Goal: Task Accomplishment & Management: Manage account settings

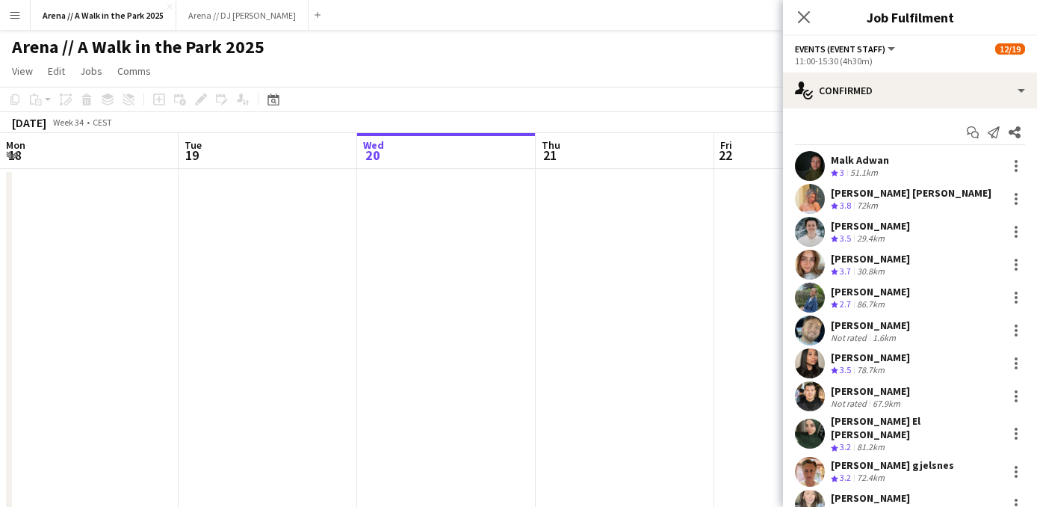
scroll to position [121, 0]
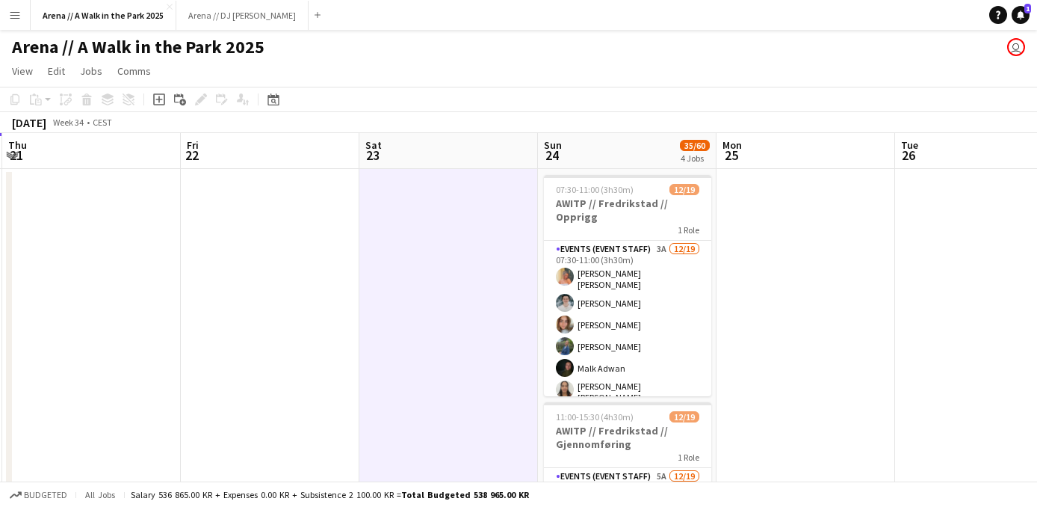
scroll to position [0, 533]
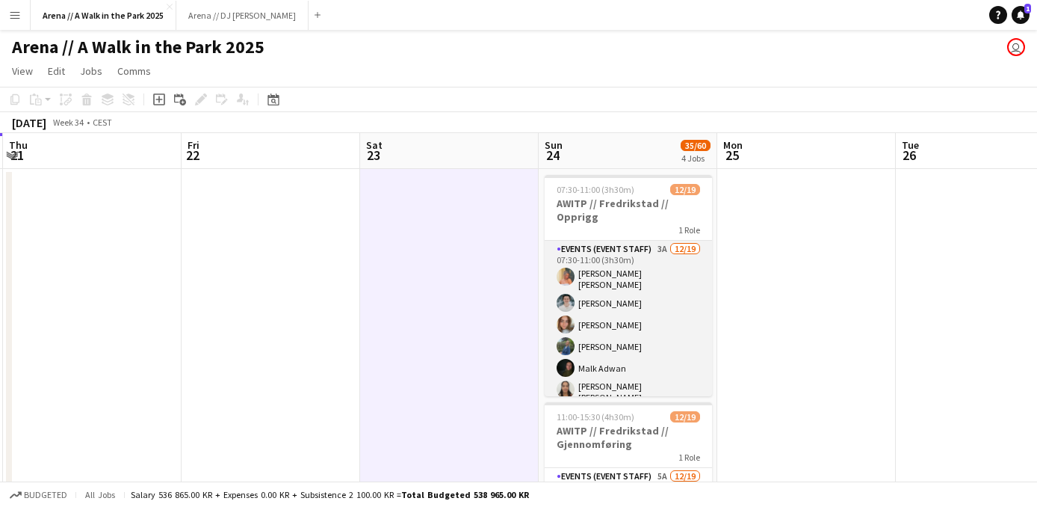
click at [589, 288] on app-card-role "Events (Event Staff) 3A 12/19 07:30-11:00 (3h30m) Hannah Ludivia Rotbæk Meling …" at bounding box center [628, 468] width 167 height 454
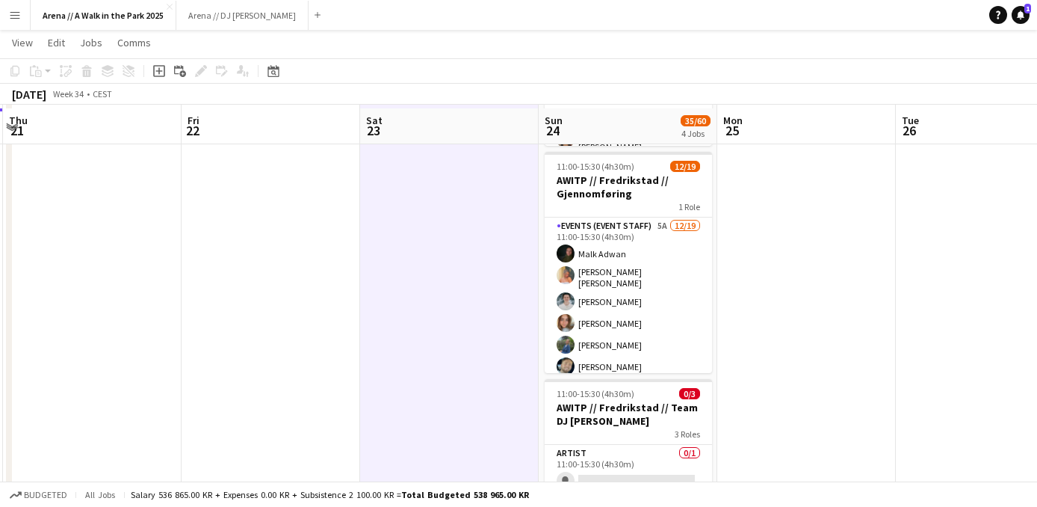
scroll to position [256, 0]
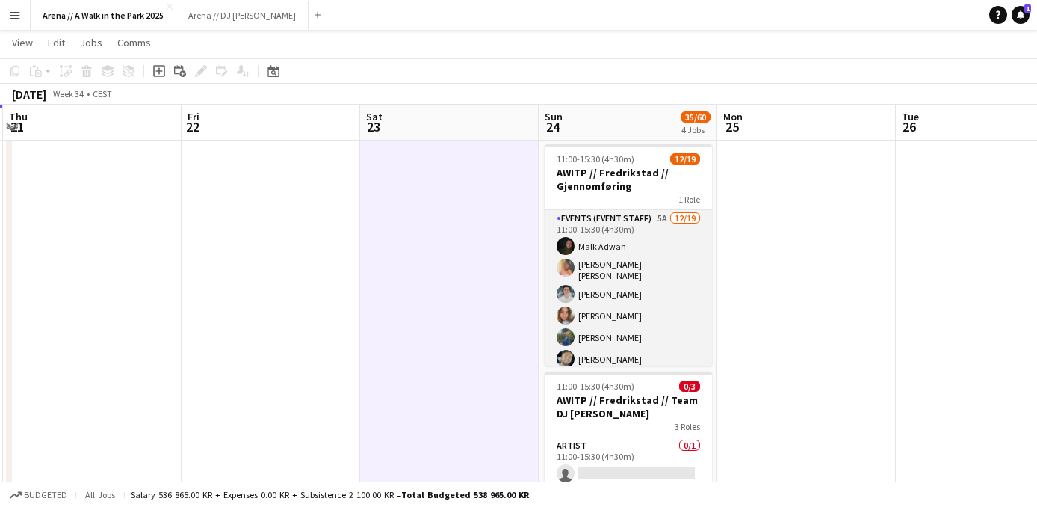
click at [643, 282] on app-card-role "Events (Event Staff) 5A 12/19 11:00-15:30 (4h30m) Malk Adwan Hannah Ludivia Rot…" at bounding box center [628, 435] width 167 height 450
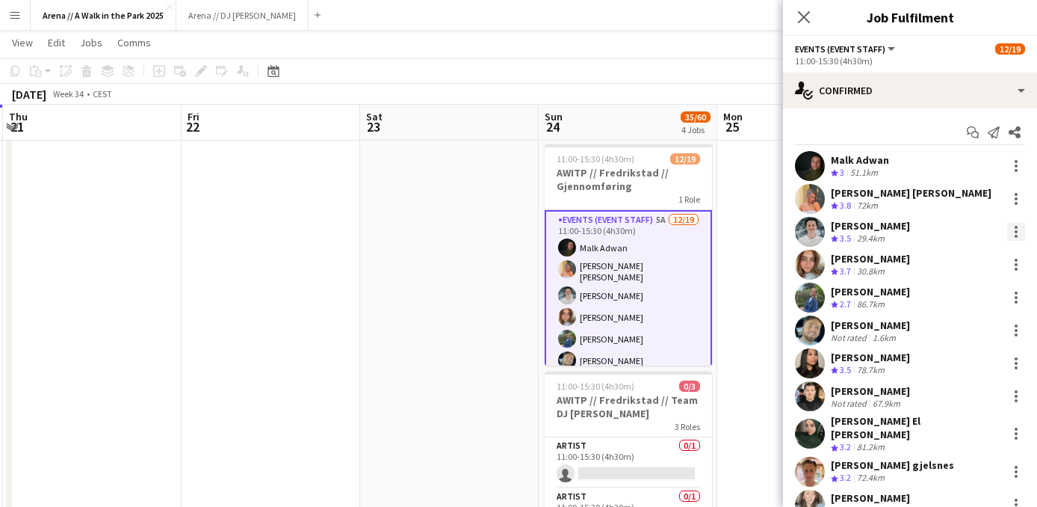
click at [1016, 238] on div at bounding box center [1016, 232] width 18 height 18
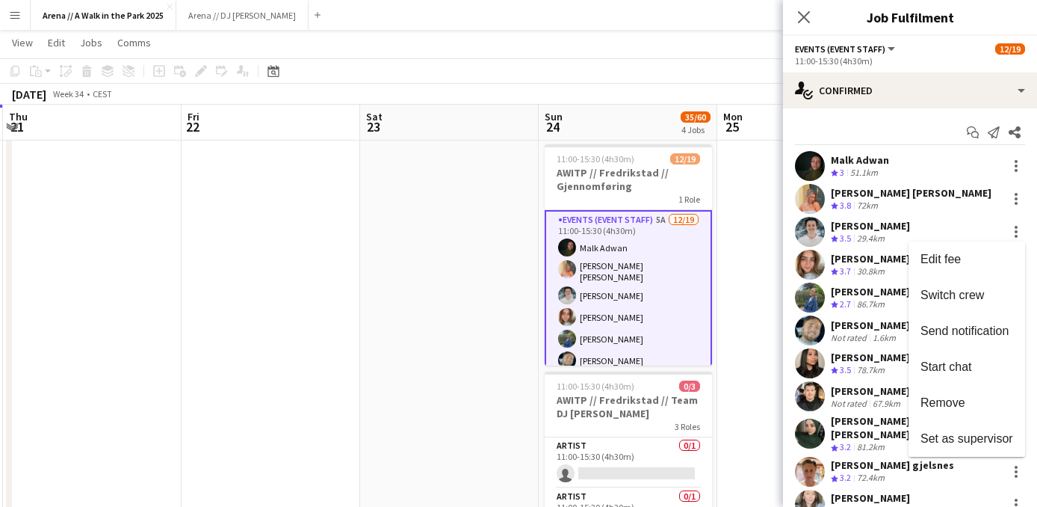
click at [476, 326] on div at bounding box center [518, 253] width 1037 height 507
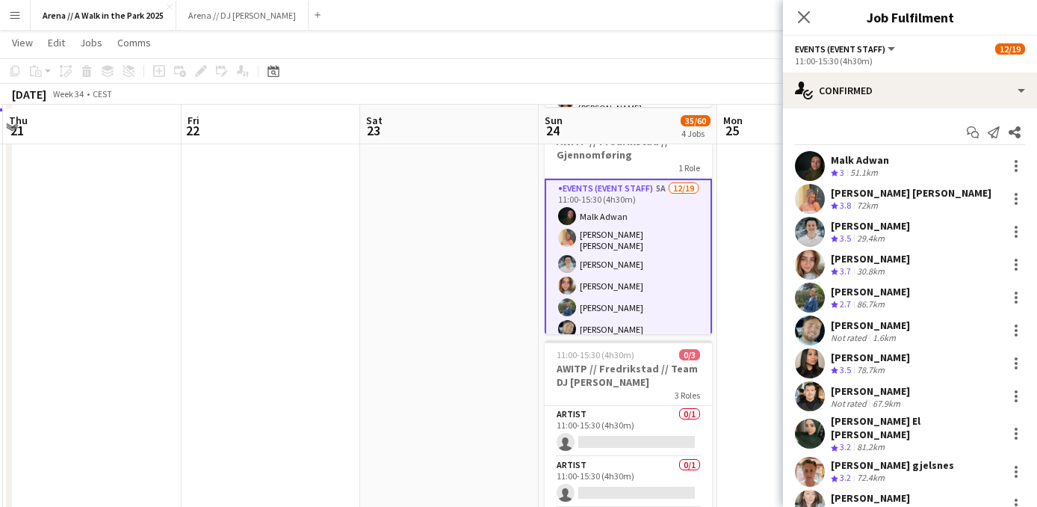
scroll to position [291, 0]
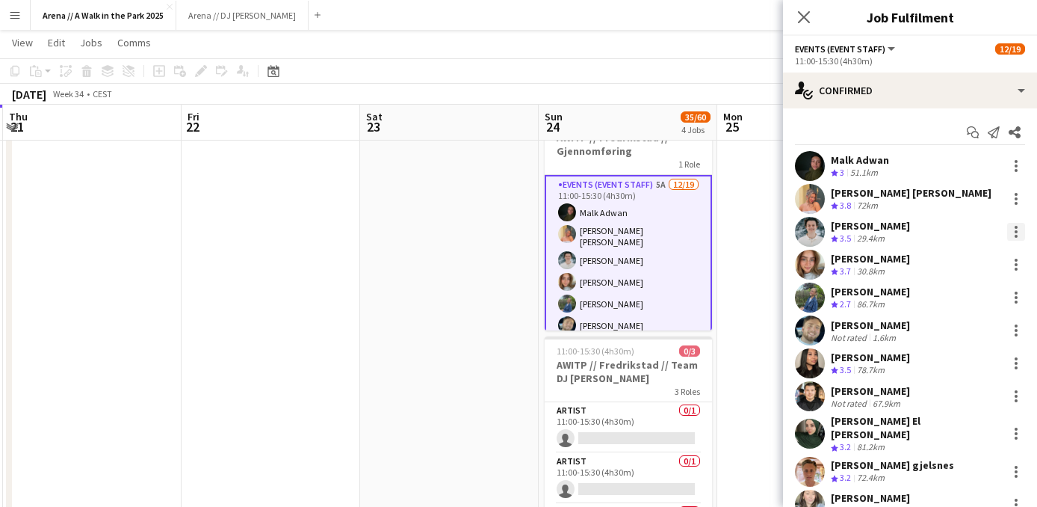
click at [1017, 226] on div at bounding box center [1016, 227] width 3 height 3
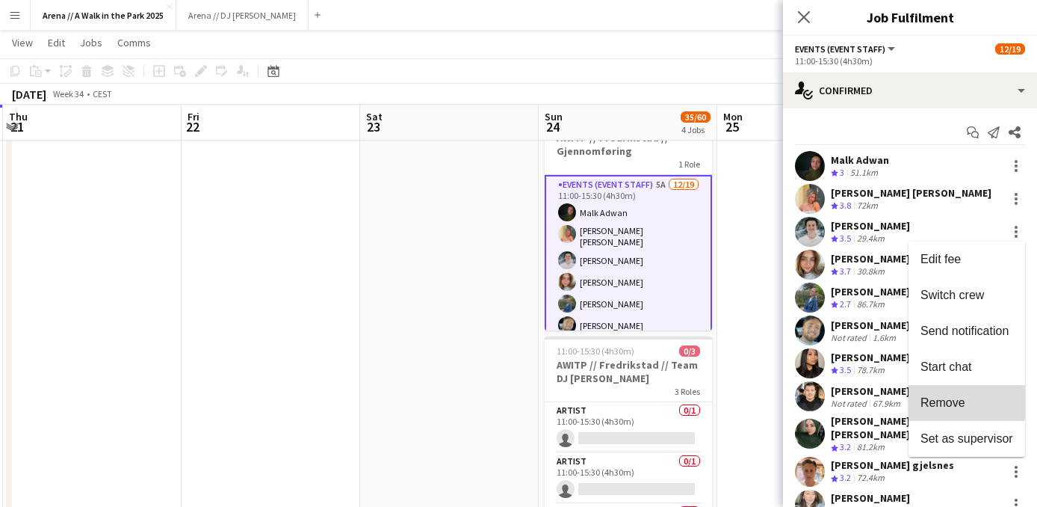
click at [937, 400] on span "Remove" at bounding box center [942, 402] width 45 height 13
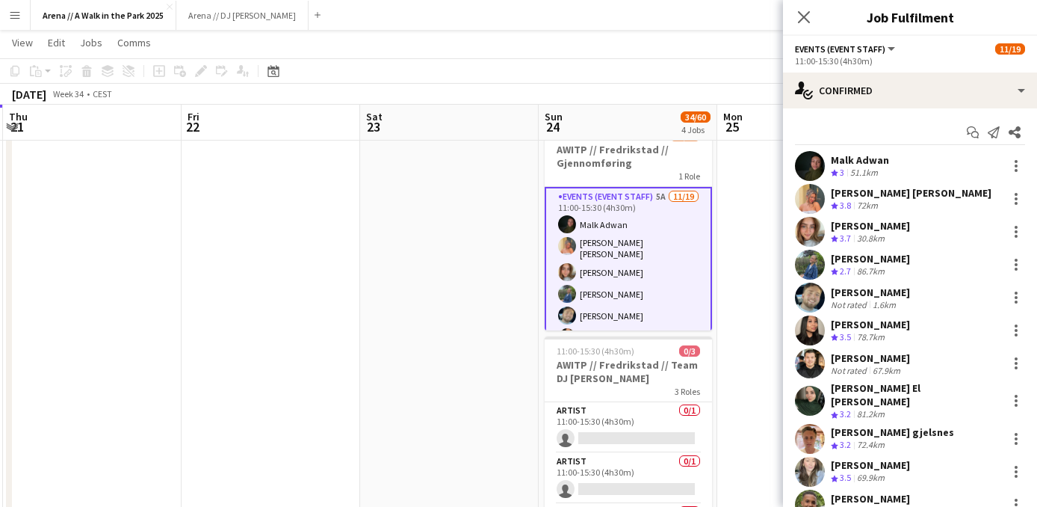
click at [492, 177] on app-date-cell at bounding box center [449, 344] width 179 height 937
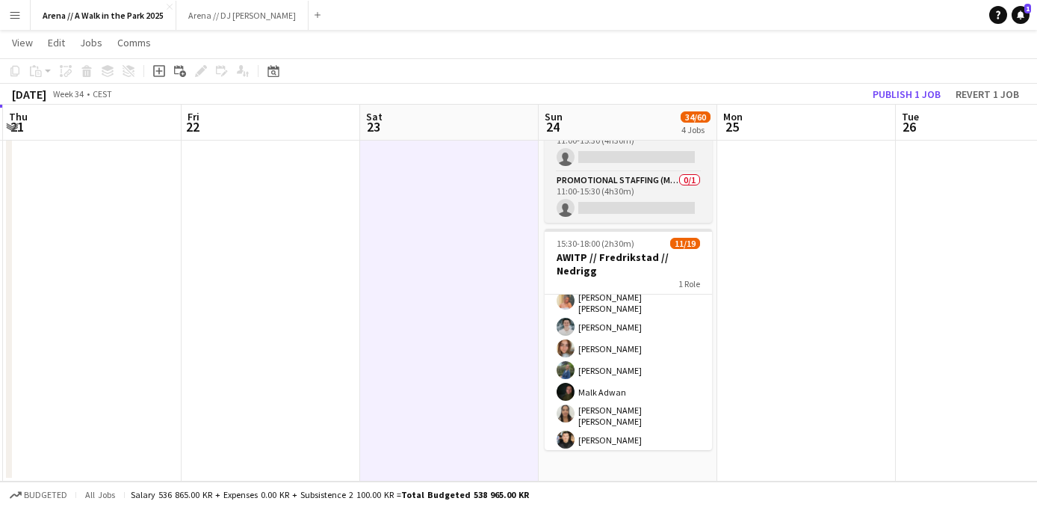
scroll to position [58, 0]
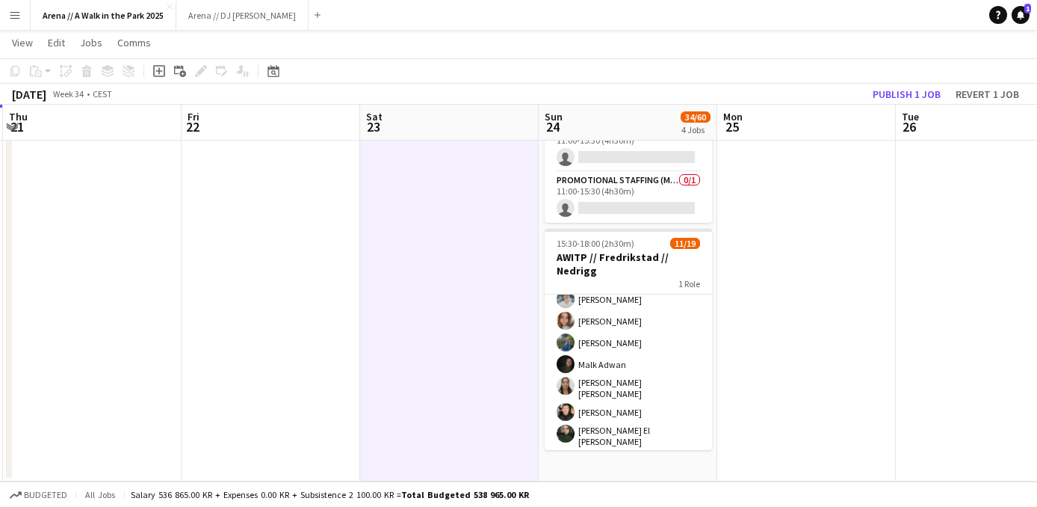
click at [640, 105] on app-board-header-date "Sun 24 34/60 4 Jobs" at bounding box center [628, 123] width 179 height 36
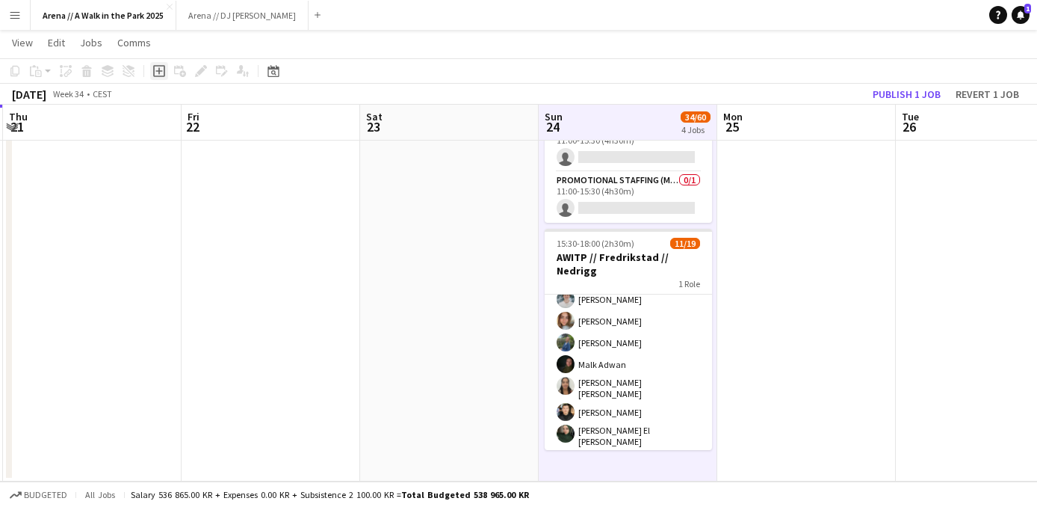
click at [157, 69] on icon "Add job" at bounding box center [159, 71] width 12 height 12
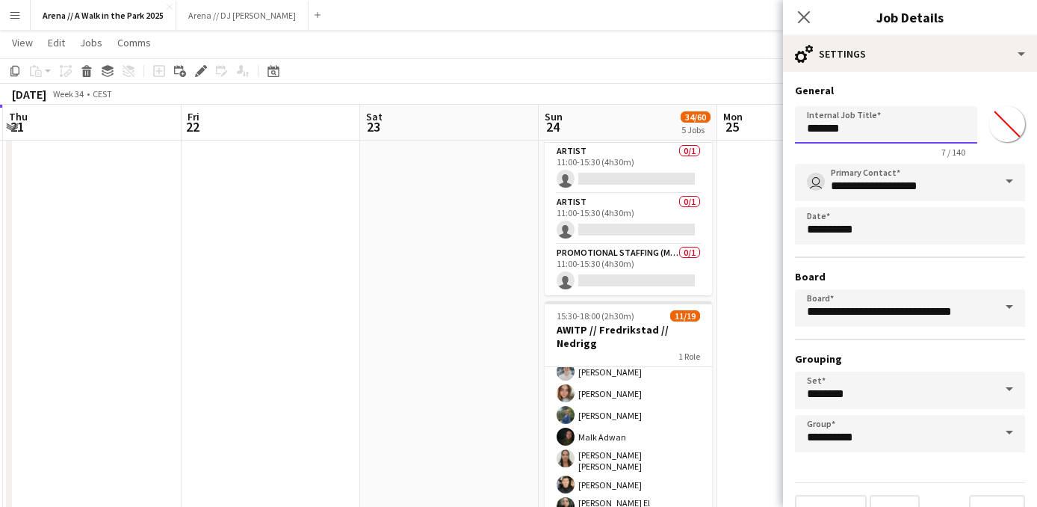
click at [930, 136] on input "*******" at bounding box center [886, 124] width 182 height 37
type input "*"
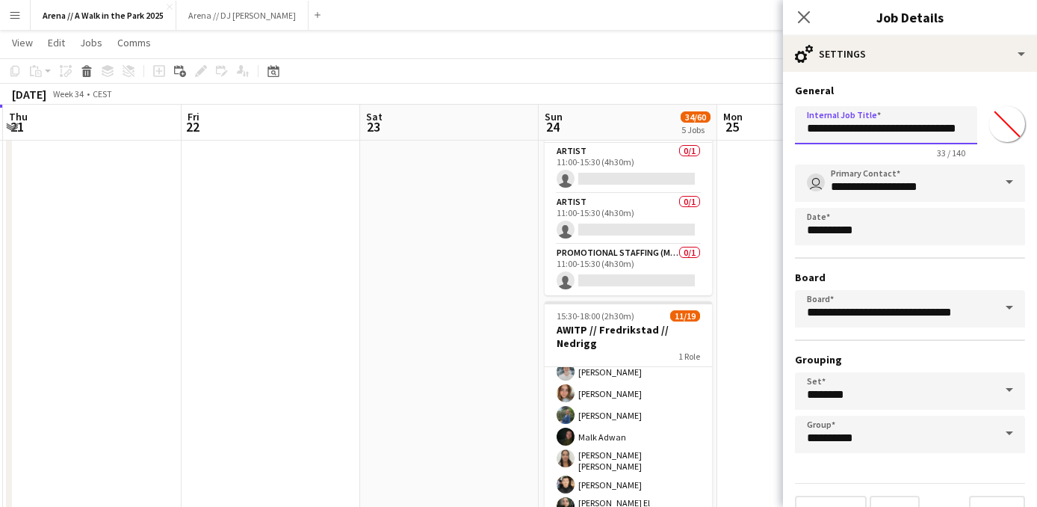
scroll to position [32, 0]
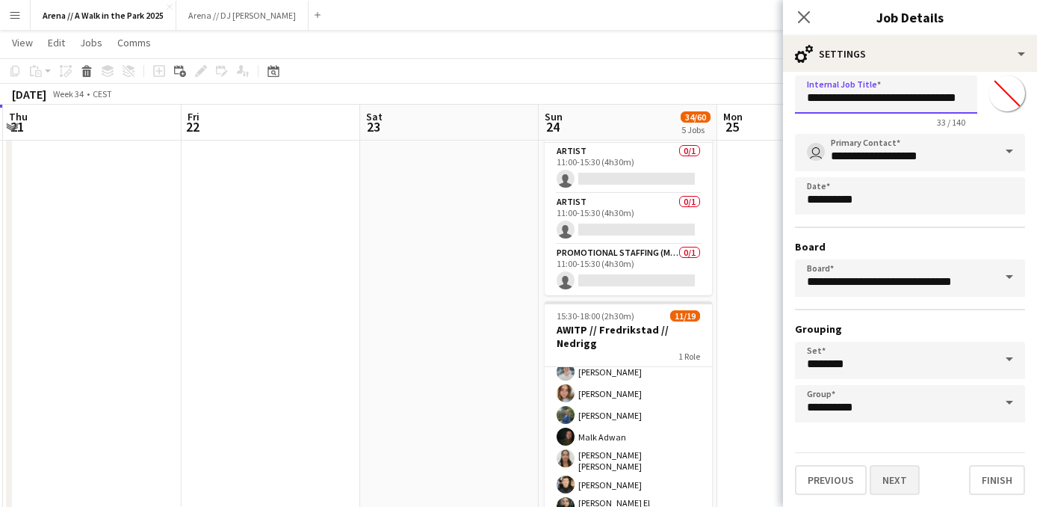
type input "**********"
click at [898, 483] on button "Next" at bounding box center [895, 480] width 50 height 30
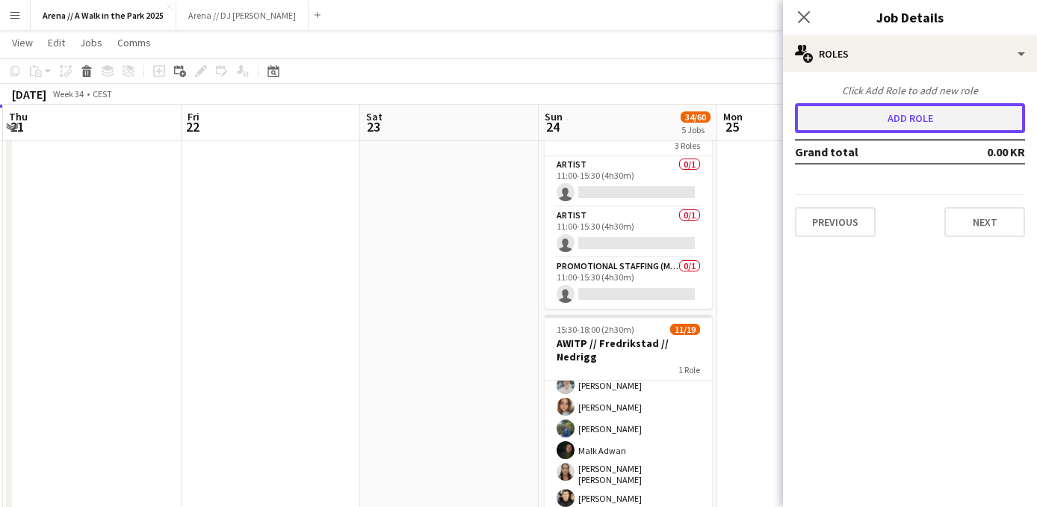
click at [903, 123] on button "Add role" at bounding box center [910, 118] width 230 height 30
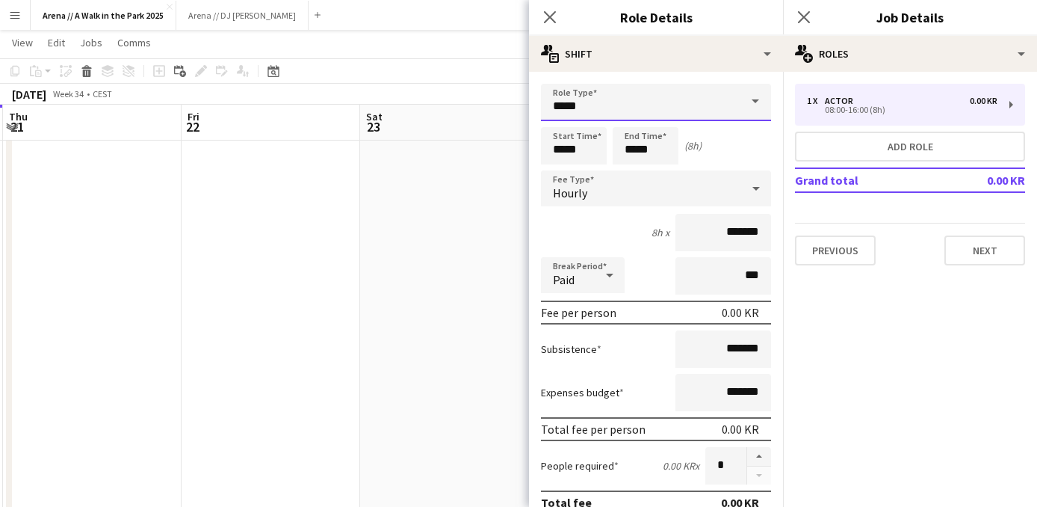
click at [695, 93] on input "*****" at bounding box center [656, 102] width 230 height 37
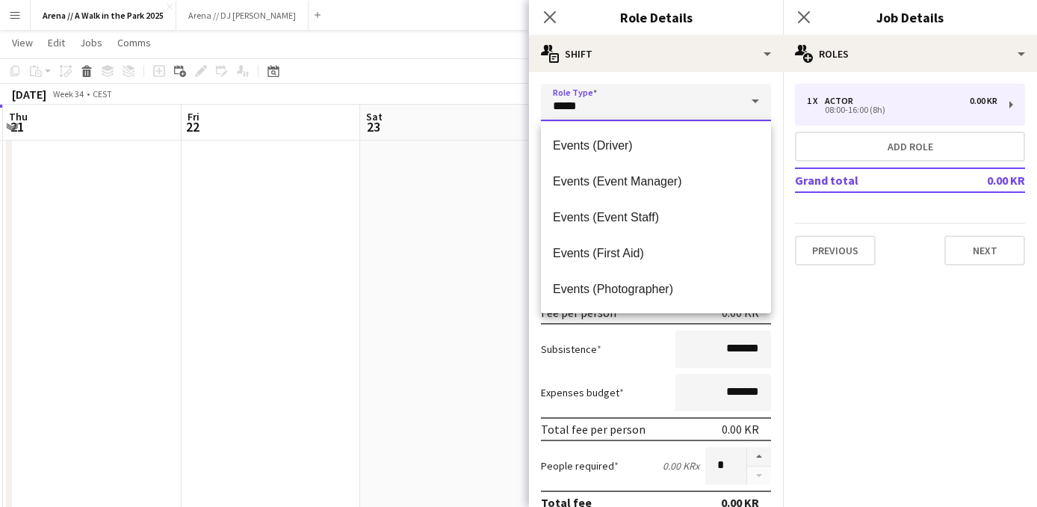
scroll to position [356, 0]
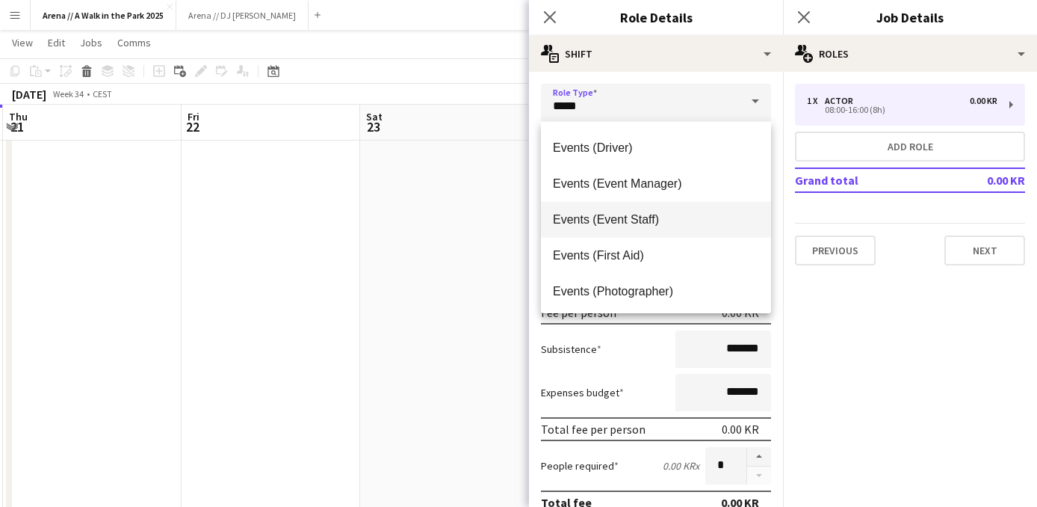
click at [703, 209] on mat-option "Events (Event Staff)" at bounding box center [656, 220] width 230 height 36
type input "**********"
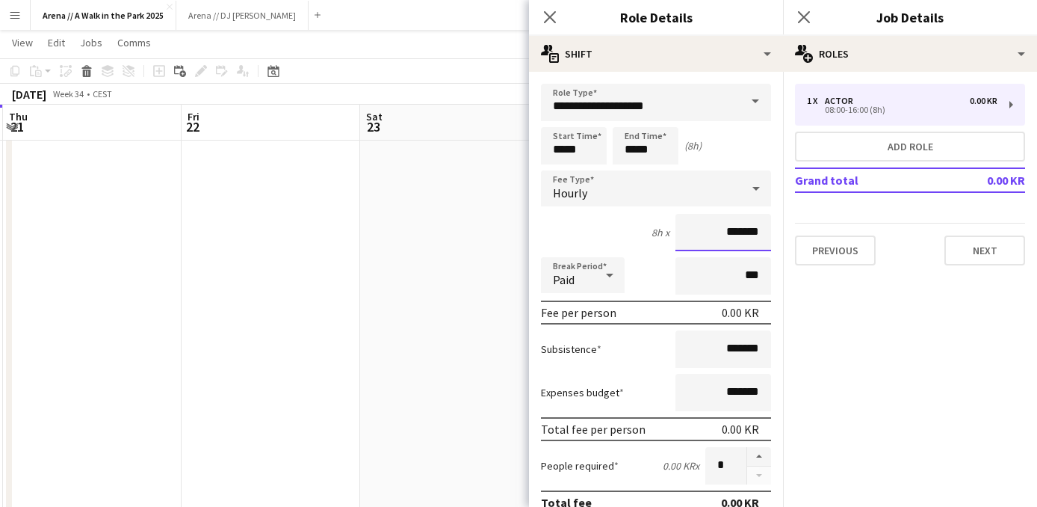
click at [733, 242] on input "*******" at bounding box center [723, 232] width 96 height 37
click at [734, 232] on input "*******" at bounding box center [723, 232] width 96 height 37
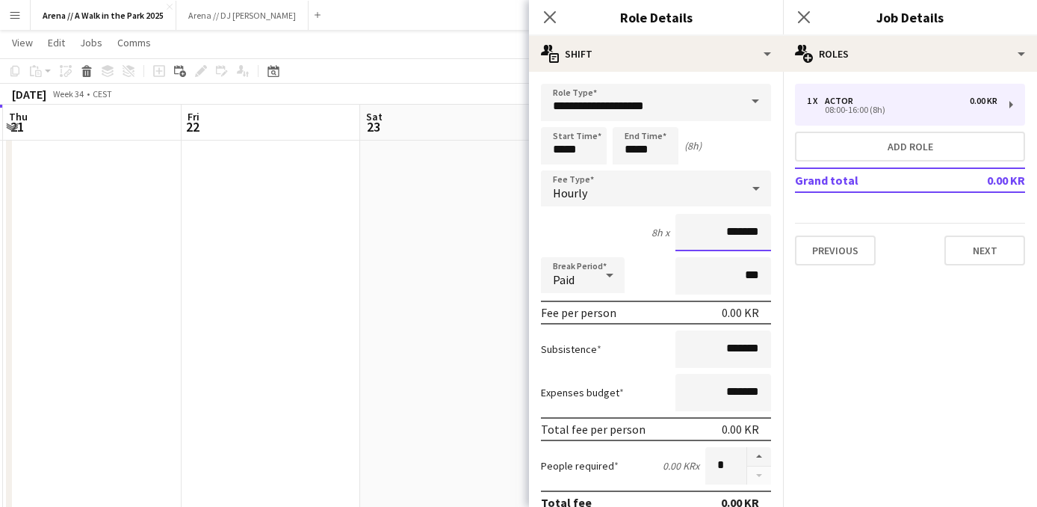
click at [734, 232] on input "*******" at bounding box center [723, 232] width 96 height 37
click at [703, 187] on div "Hourly" at bounding box center [641, 188] width 200 height 36
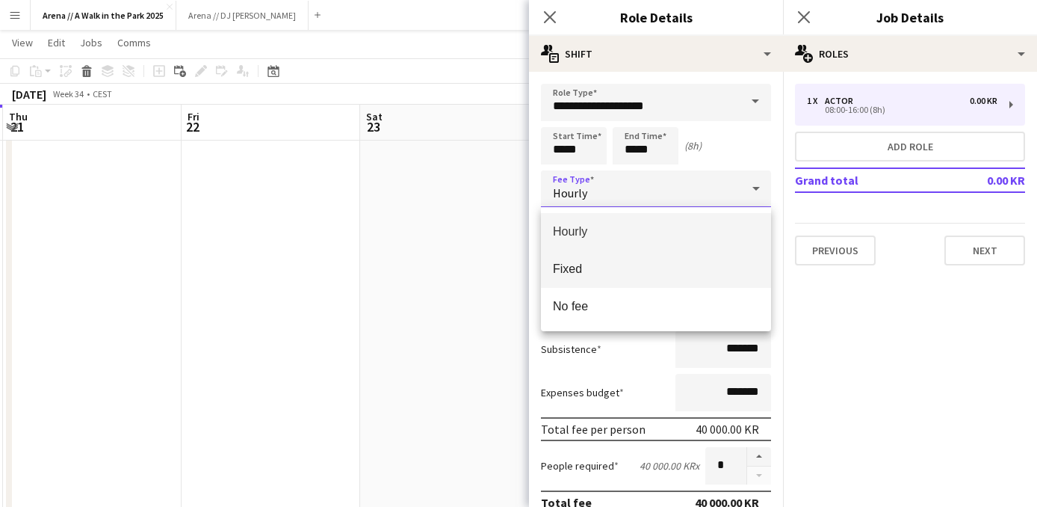
click at [650, 273] on span "Fixed" at bounding box center [656, 268] width 206 height 14
type input "*******"
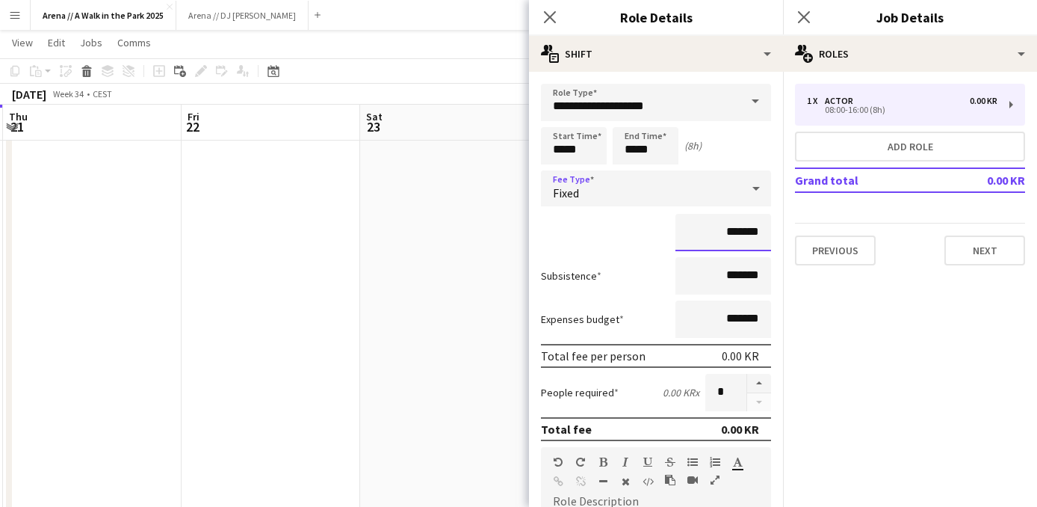
click at [730, 235] on input "*******" at bounding box center [723, 232] width 96 height 37
click at [728, 317] on input "*******" at bounding box center [723, 318] width 96 height 37
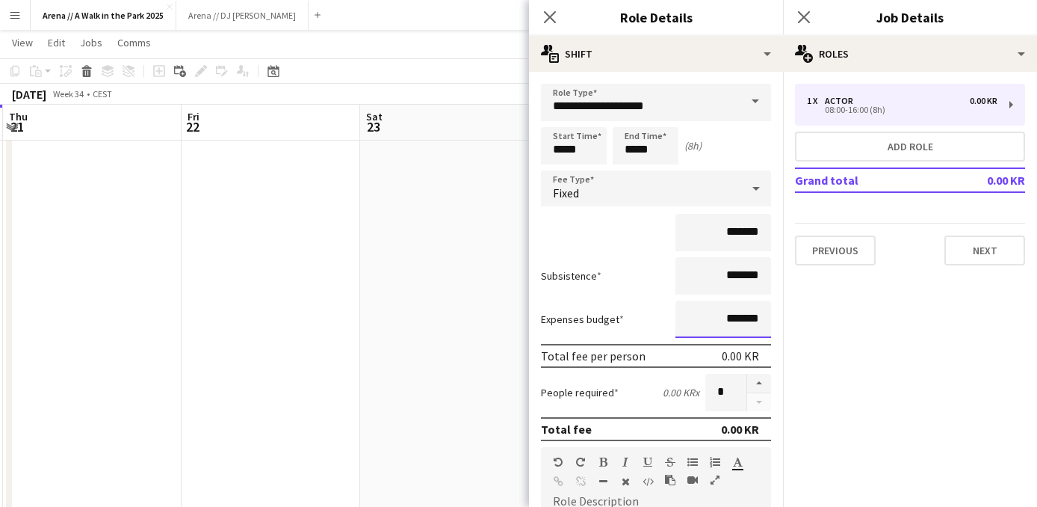
click at [728, 317] on input "*******" at bounding box center [723, 318] width 96 height 37
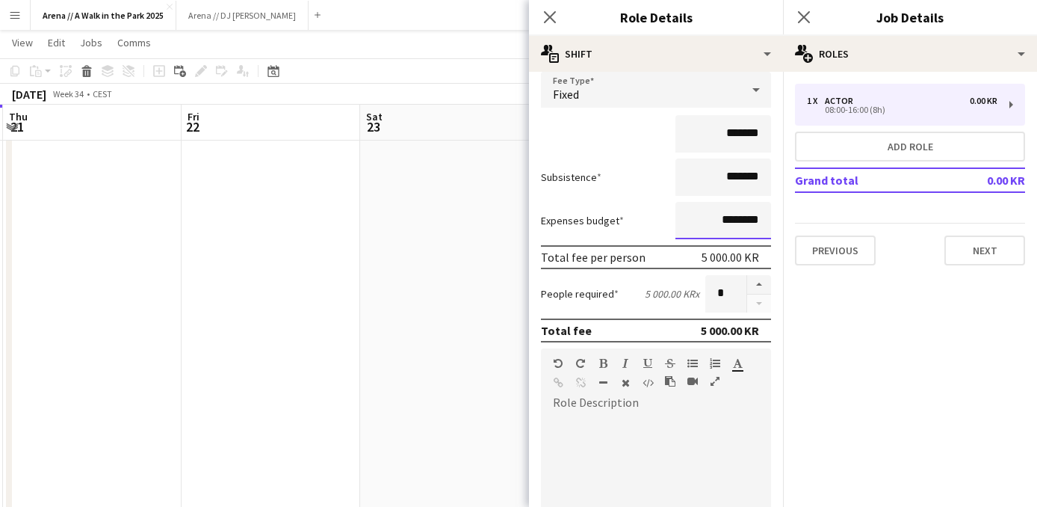
scroll to position [90, 0]
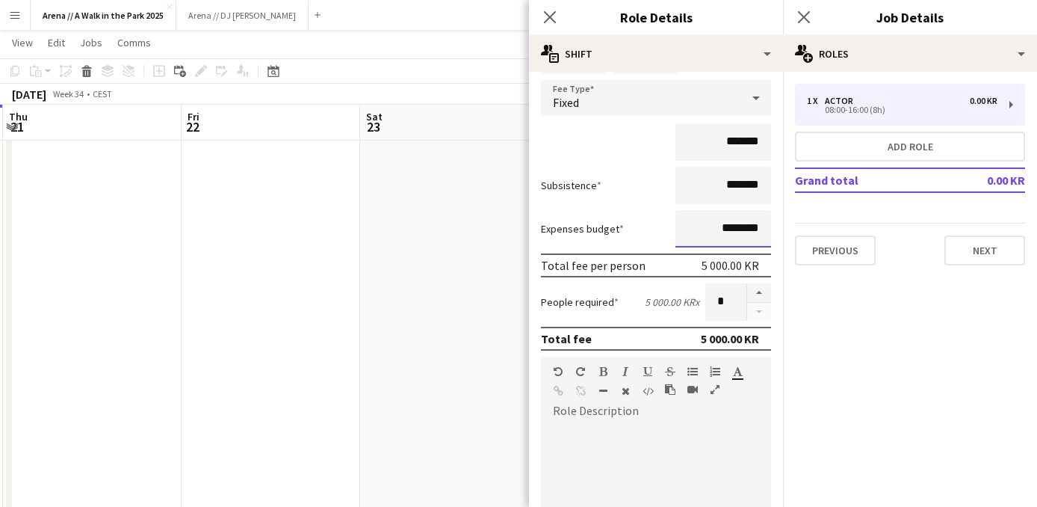
type input "********"
click at [732, 140] on input "*******" at bounding box center [723, 141] width 96 height 37
type input "********"
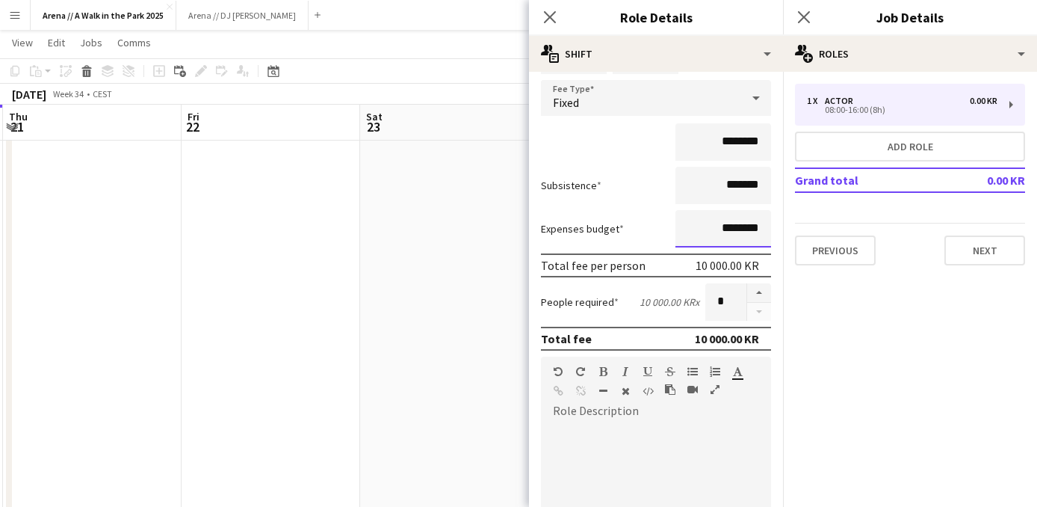
click at [746, 228] on input "********" at bounding box center [723, 228] width 96 height 37
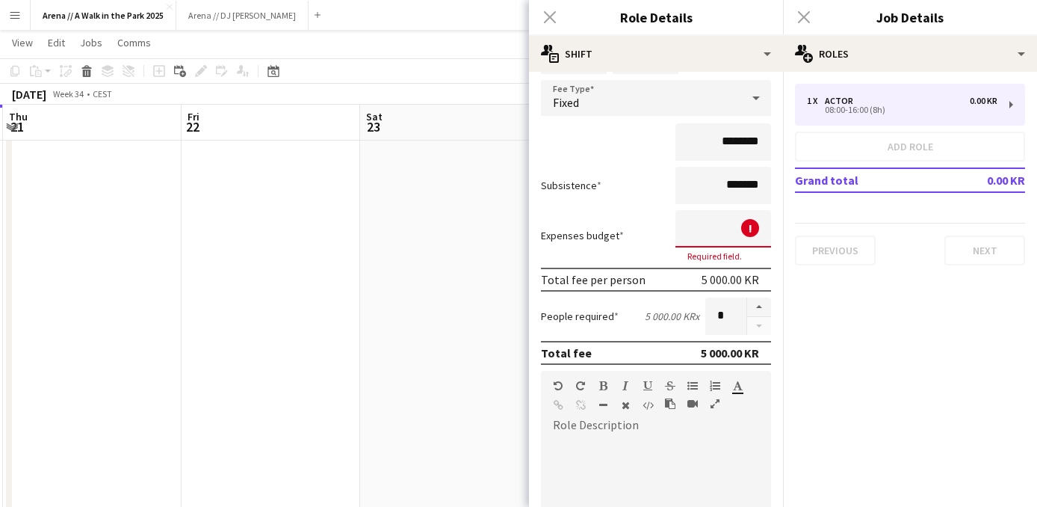
click at [622, 217] on div "Expenses budget ! Required field." at bounding box center [656, 236] width 230 height 52
click at [712, 228] on input at bounding box center [723, 228] width 96 height 37
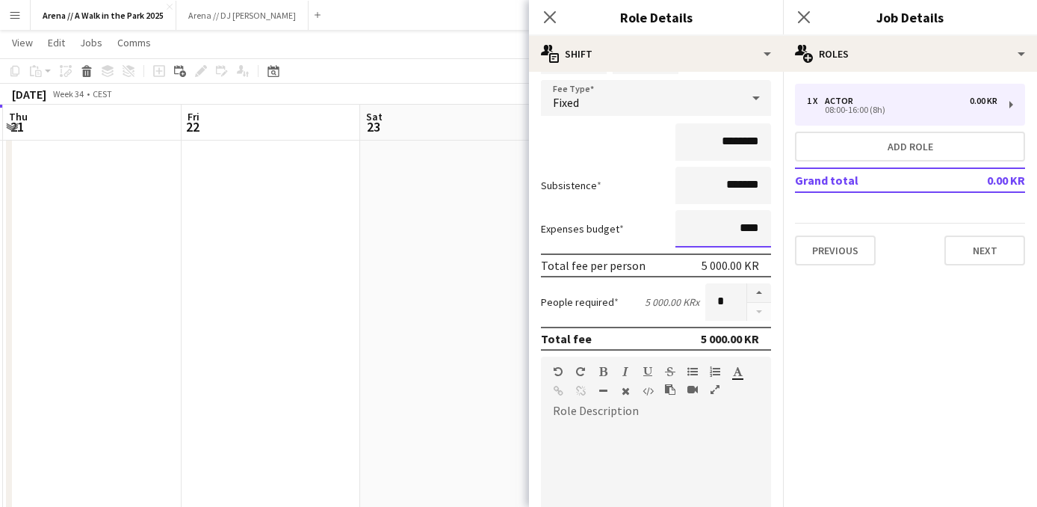
type input "****"
click at [638, 215] on div "Expenses budget ****" at bounding box center [656, 228] width 230 height 37
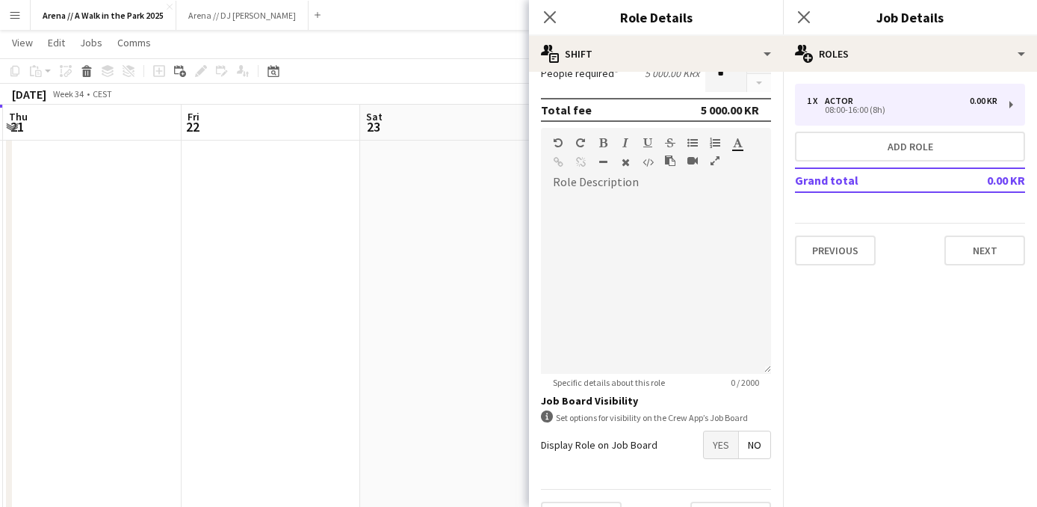
scroll to position [359, 0]
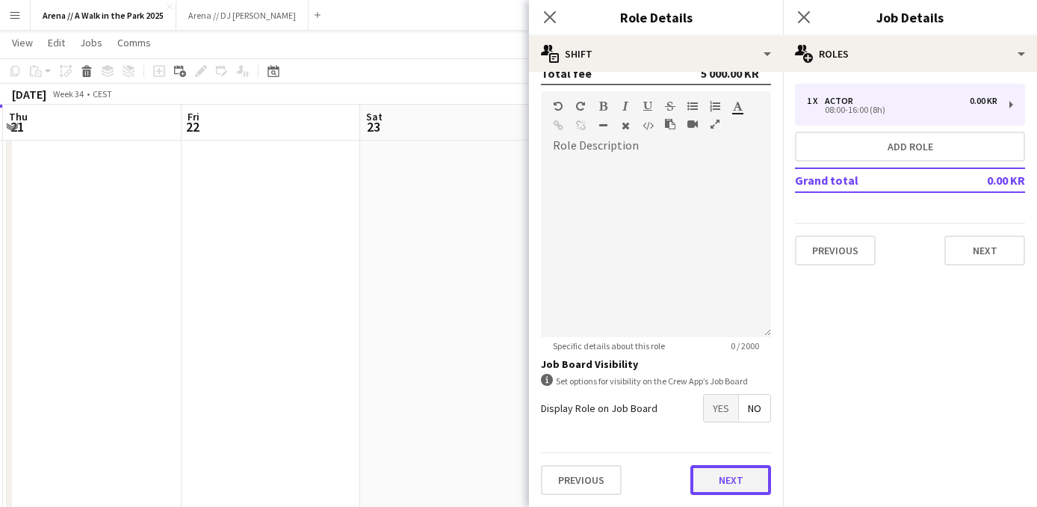
click at [728, 489] on button "Next" at bounding box center [730, 480] width 81 height 30
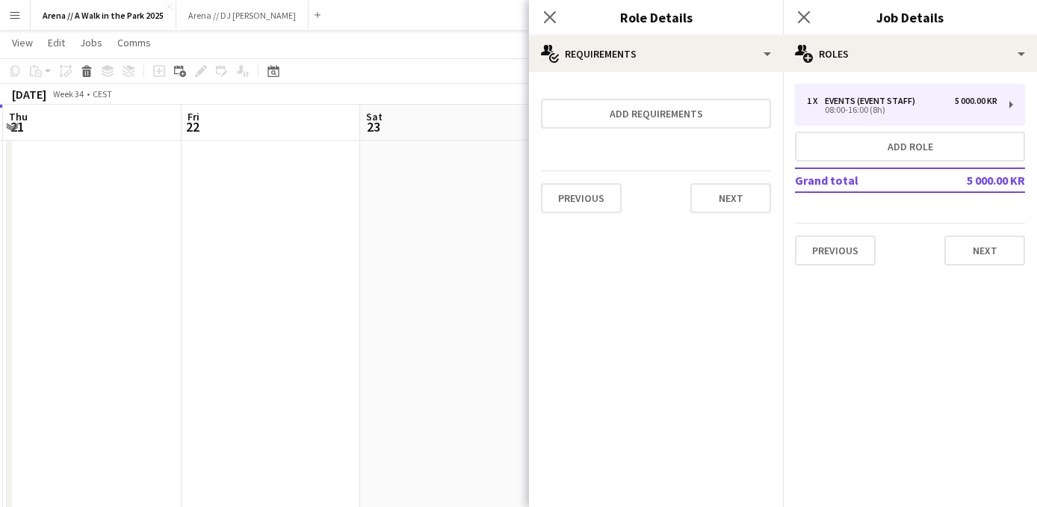
scroll to position [0, 0]
click at [738, 198] on button "Next" at bounding box center [730, 198] width 81 height 30
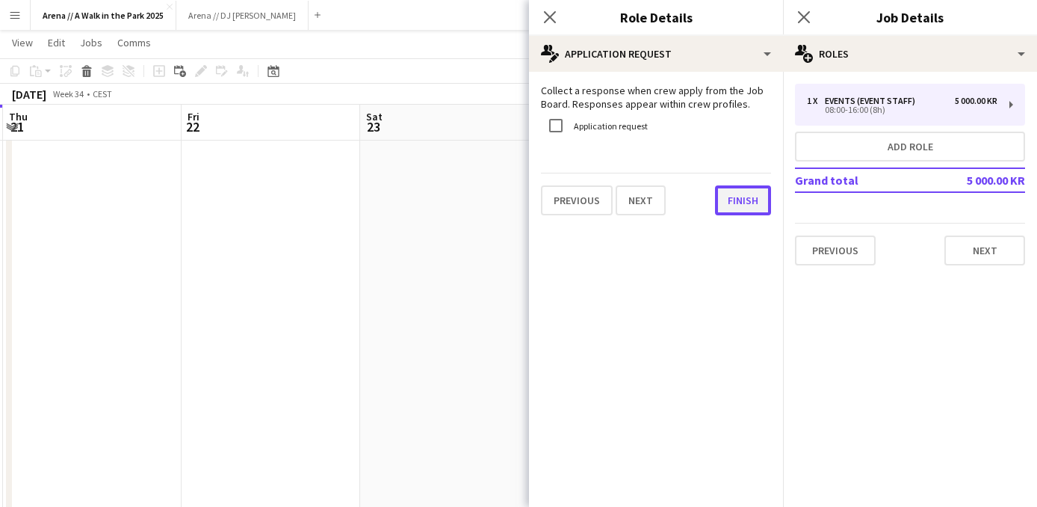
click at [733, 206] on button "Finish" at bounding box center [743, 200] width 56 height 30
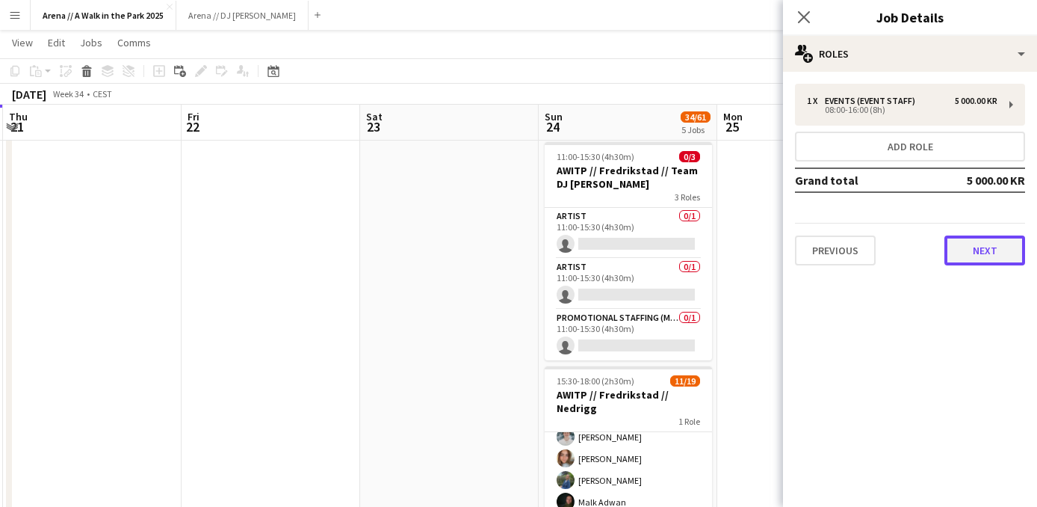
click at [972, 253] on button "Next" at bounding box center [984, 250] width 81 height 30
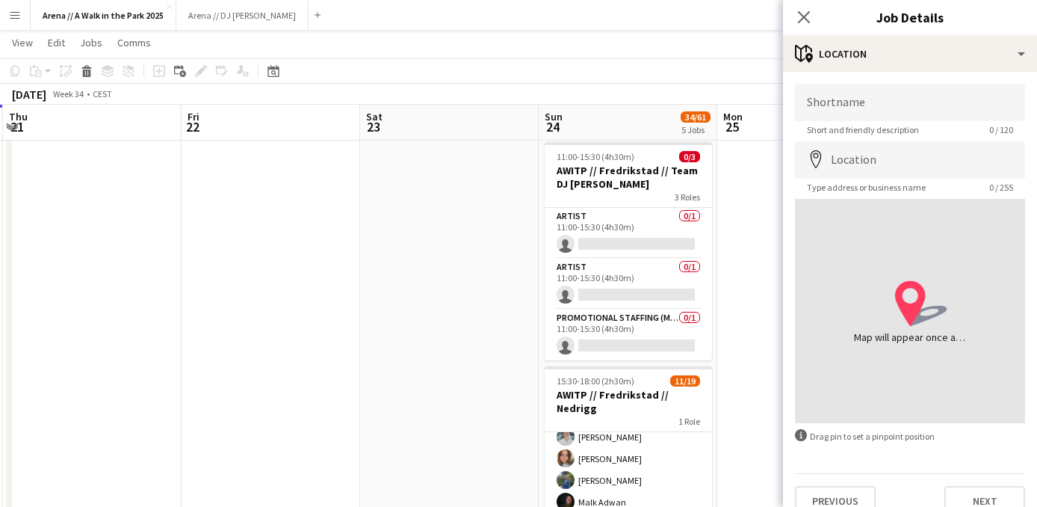
scroll to position [22, 0]
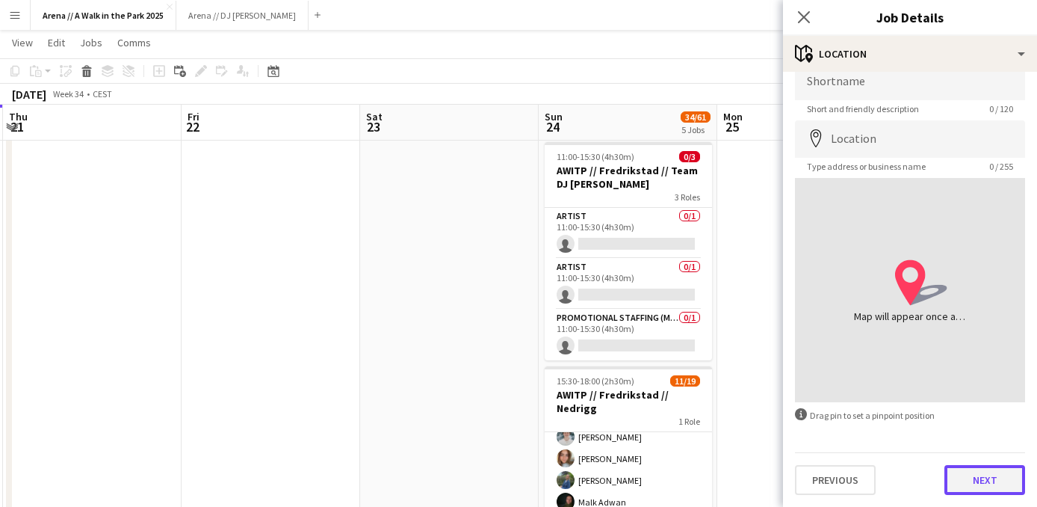
click at [972, 478] on button "Next" at bounding box center [984, 480] width 81 height 30
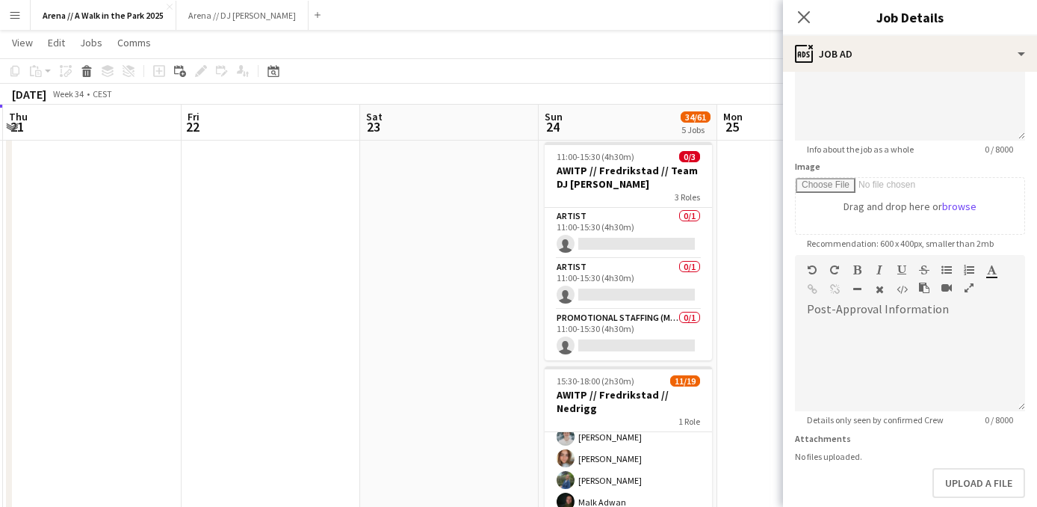
scroll to position [233, 0]
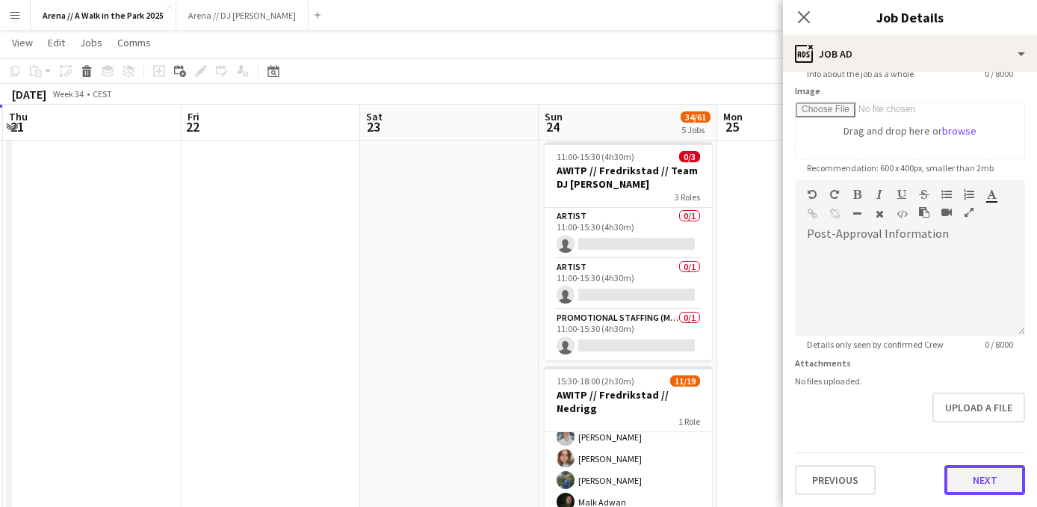
click at [980, 473] on button "Next" at bounding box center [984, 480] width 81 height 30
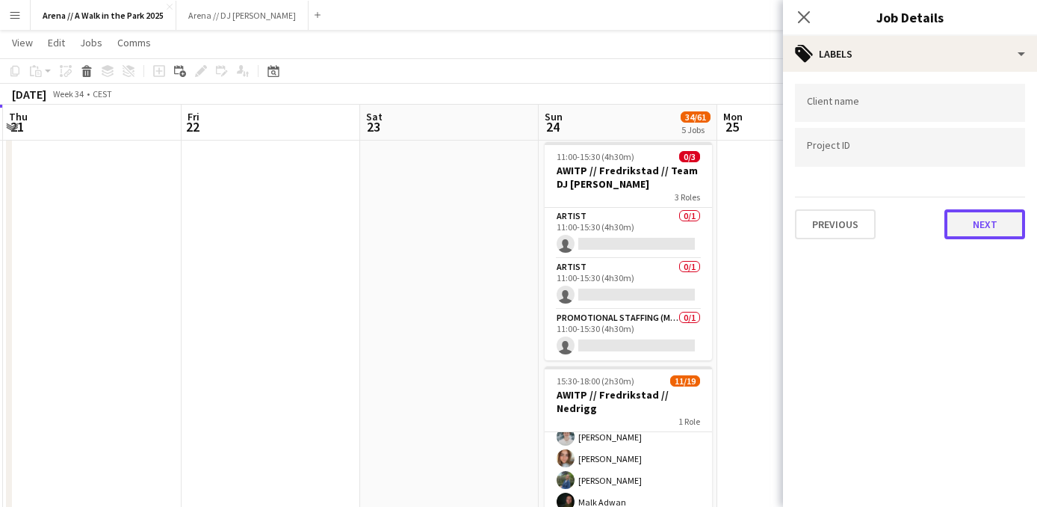
click at [986, 223] on button "Next" at bounding box center [984, 224] width 81 height 30
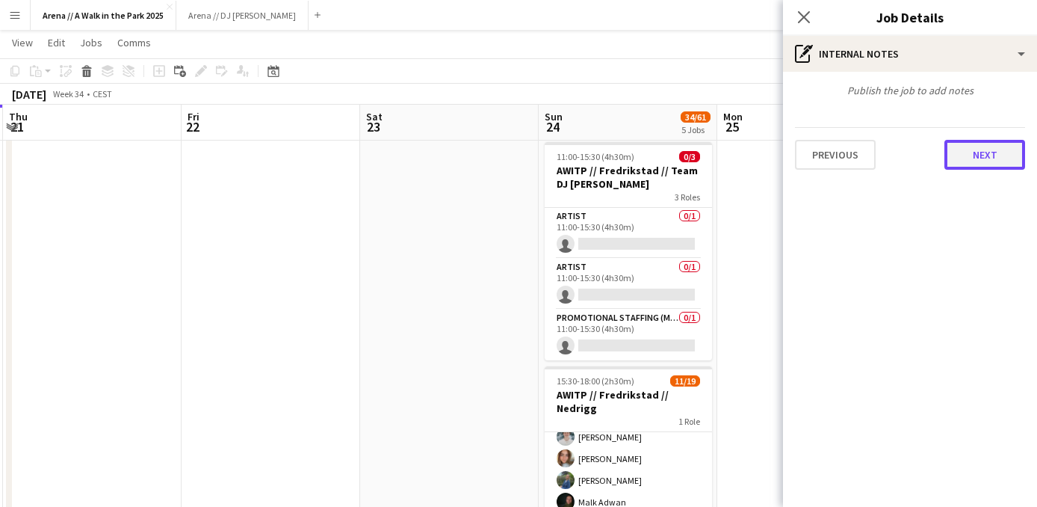
click at [984, 157] on button "Next" at bounding box center [984, 155] width 81 height 30
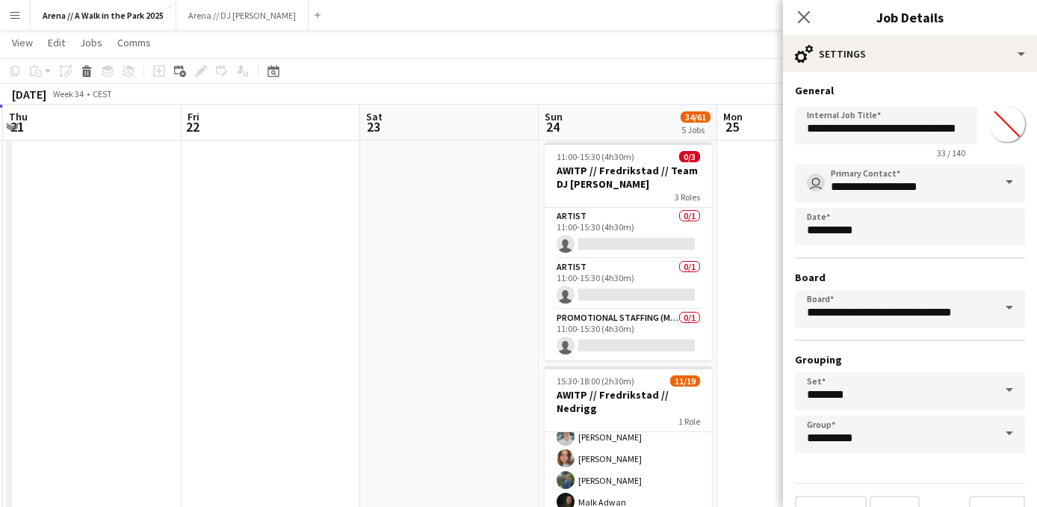
scroll to position [32, 0]
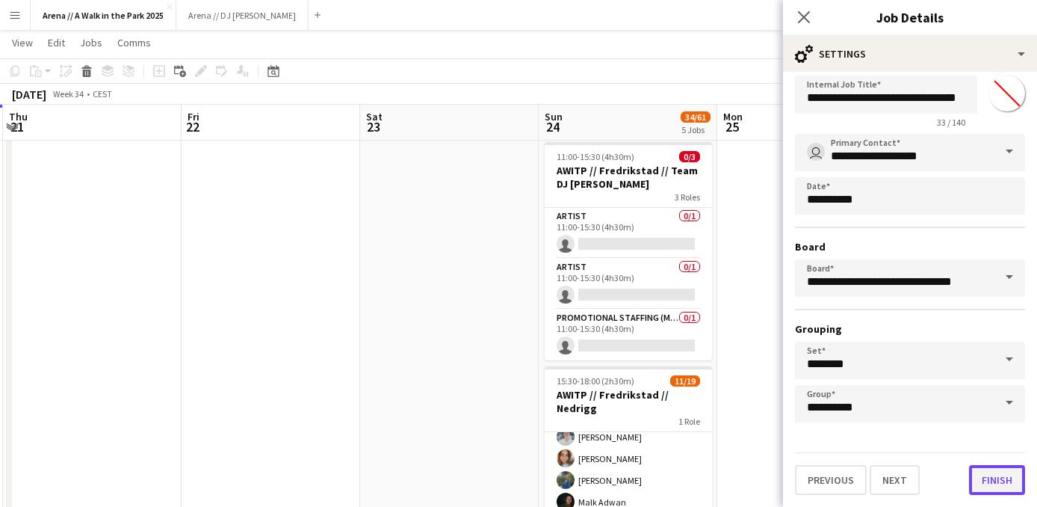
click at [985, 482] on button "Finish" at bounding box center [997, 480] width 56 height 30
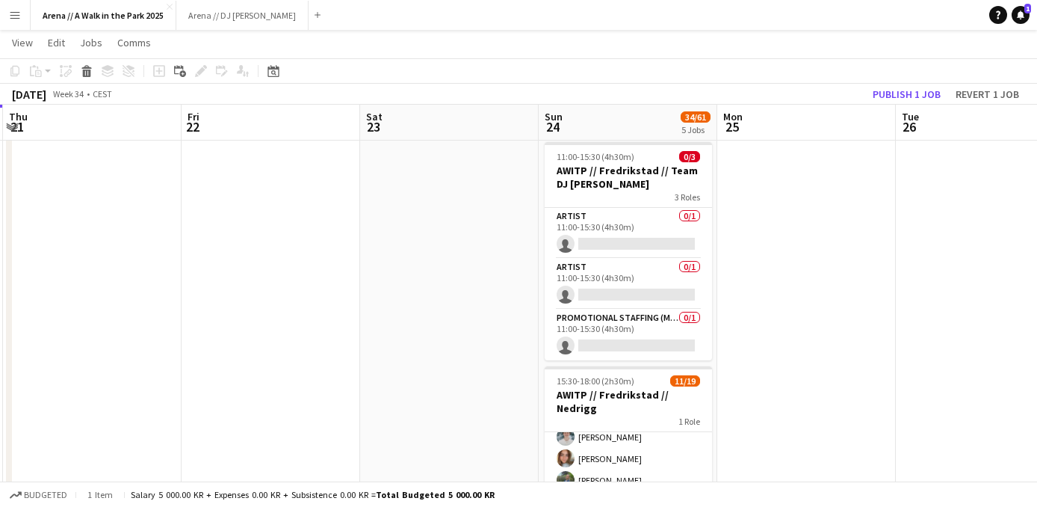
click at [905, 104] on div "August 2025 Week 34 • CEST Publish 1 job Revert 1 job" at bounding box center [518, 94] width 1037 height 21
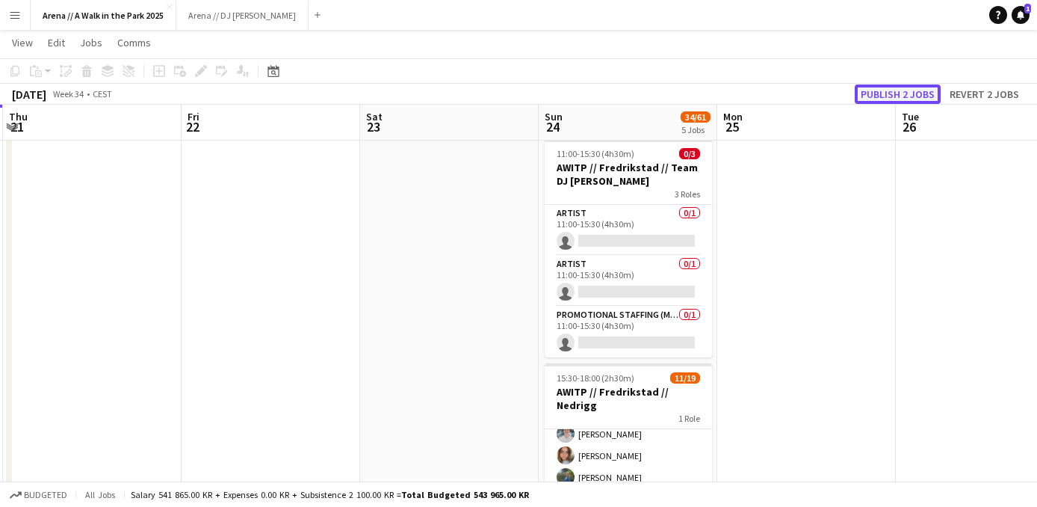
click at [902, 93] on button "Publish 2 jobs" at bounding box center [898, 93] width 86 height 19
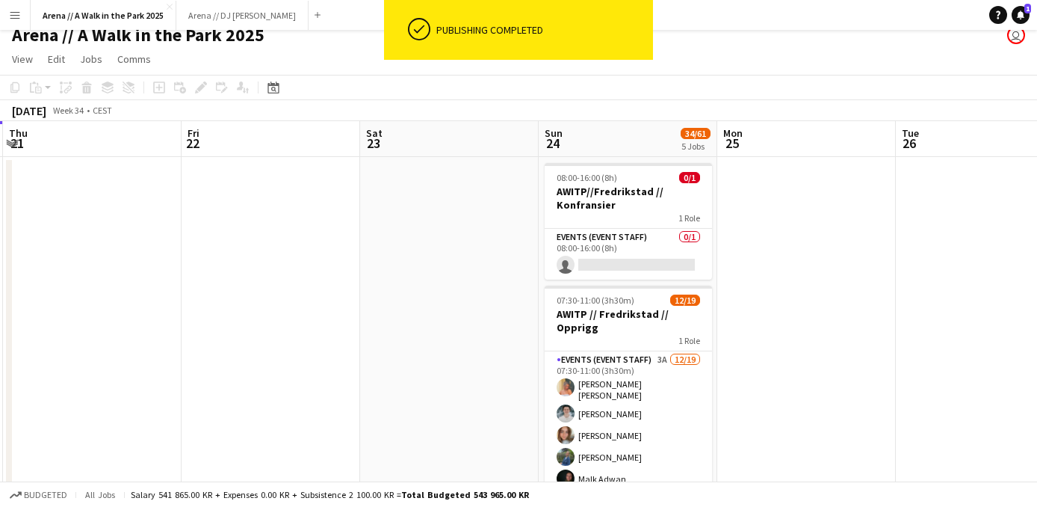
scroll to position [0, 0]
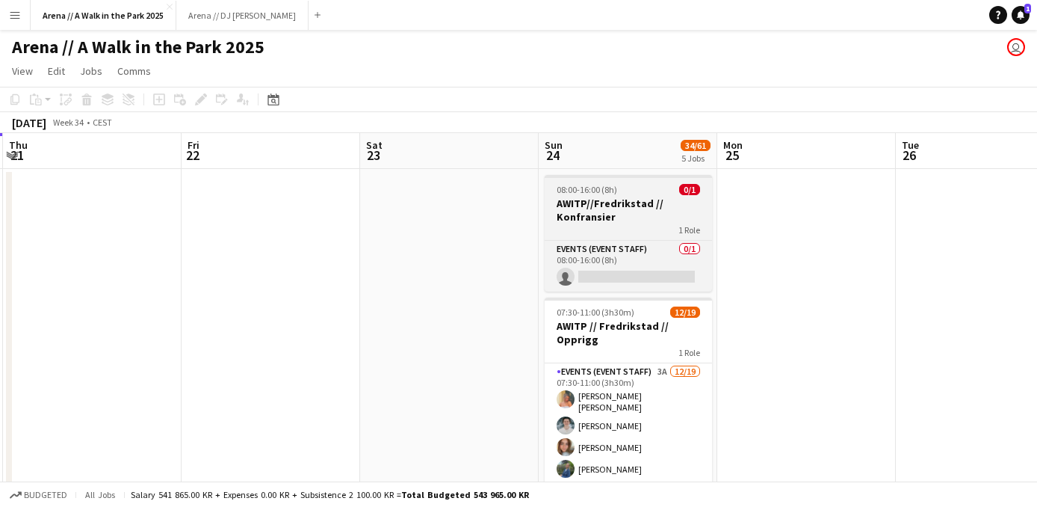
click at [637, 202] on h3 "AWITP//Fredrikstad // Konfransier" at bounding box center [628, 209] width 167 height 27
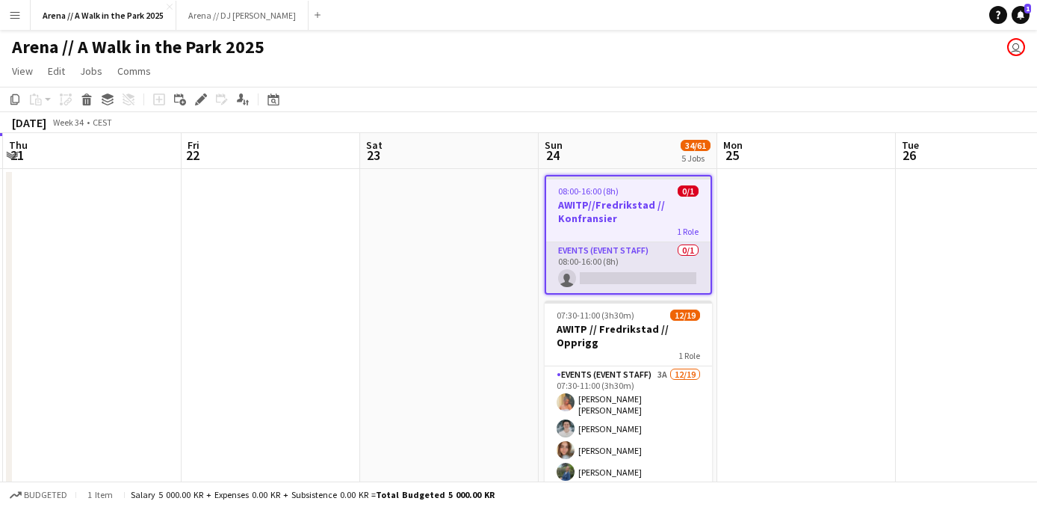
click at [638, 272] on app-card-role "Events (Event Staff) 0/1 08:00-16:00 (8h) single-neutral-actions" at bounding box center [628, 267] width 164 height 51
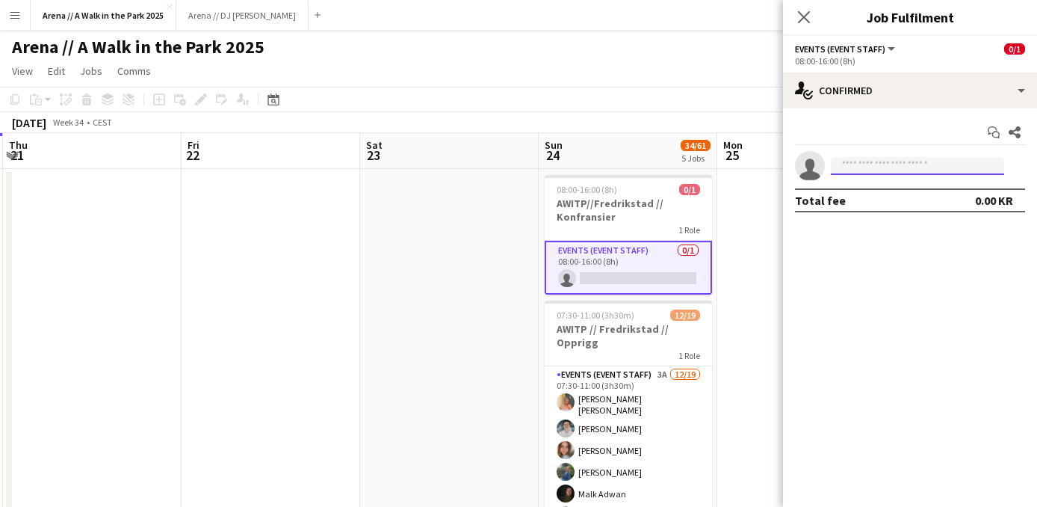
click at [877, 166] on input at bounding box center [917, 166] width 173 height 18
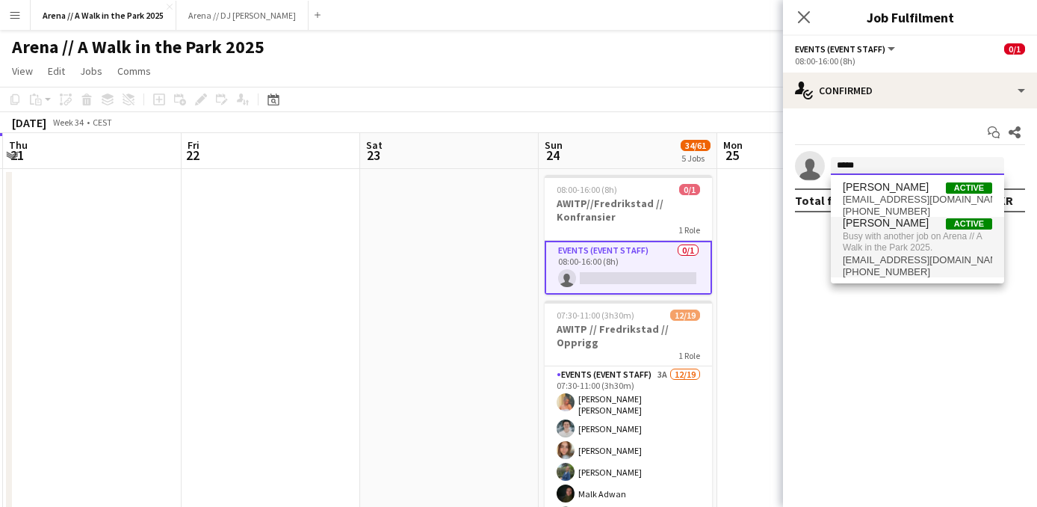
type input "*****"
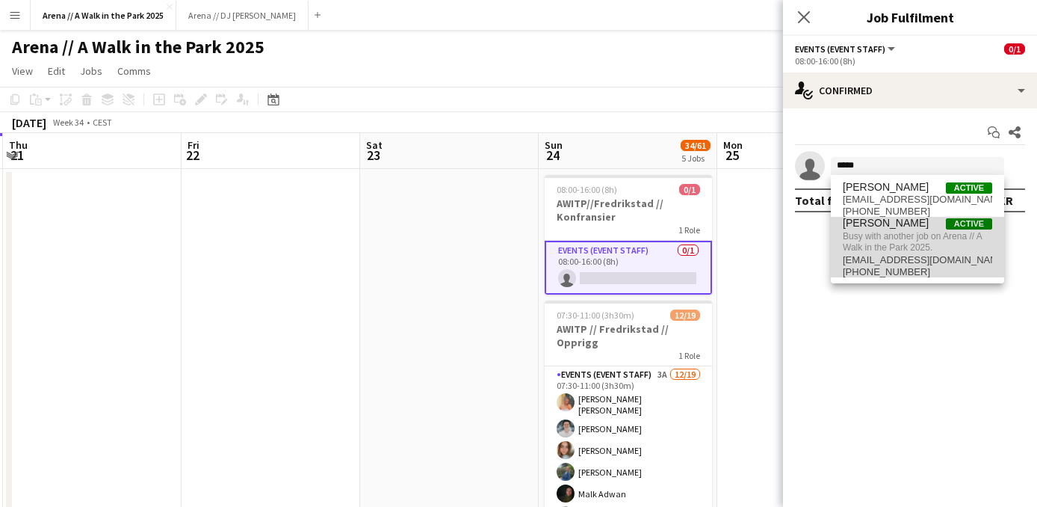
click at [900, 233] on span "Busy with another job on Arena // A Walk in the Park 2025." at bounding box center [917, 241] width 149 height 25
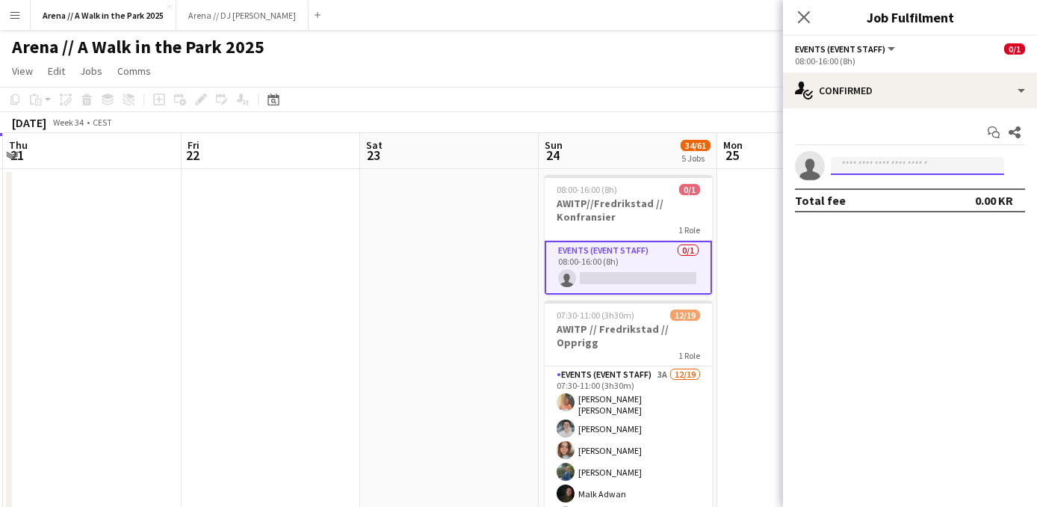
click at [891, 167] on input at bounding box center [917, 166] width 173 height 18
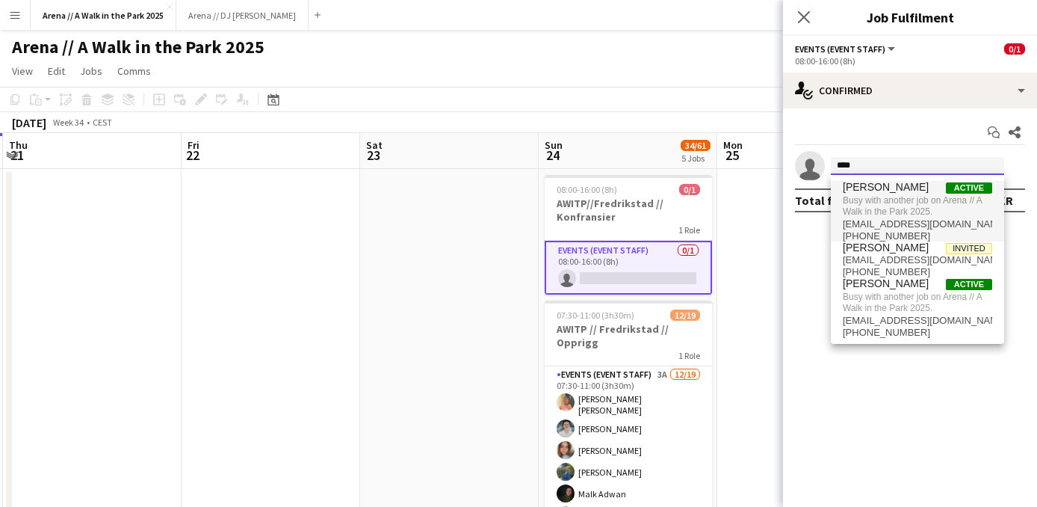
type input "****"
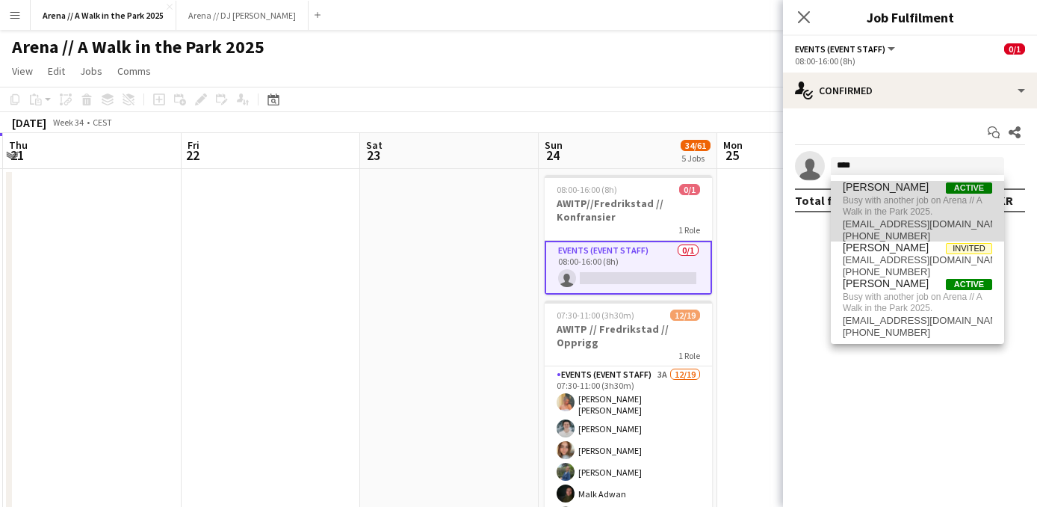
click at [924, 195] on span "Busy with another job on Arena // A Walk in the Park 2025." at bounding box center [917, 205] width 149 height 25
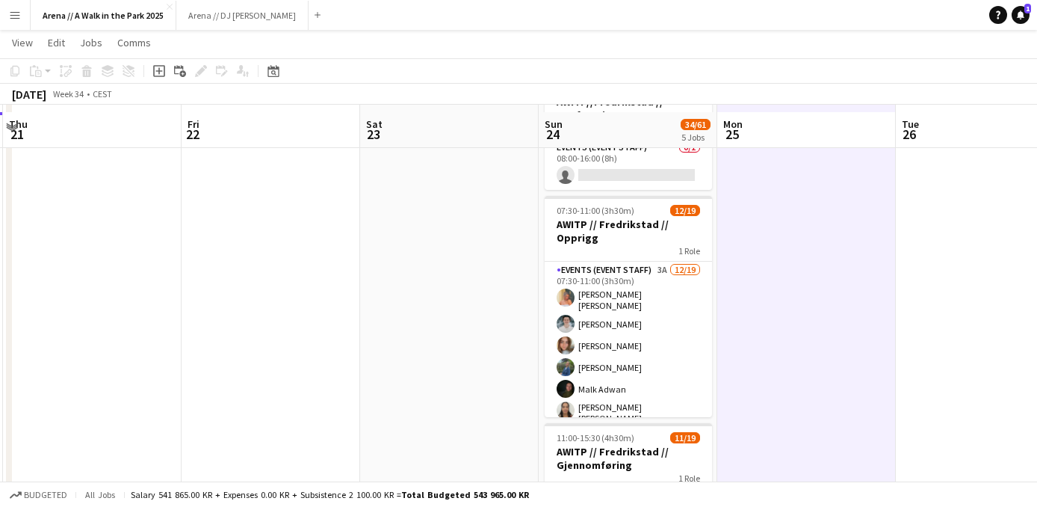
scroll to position [120, 0]
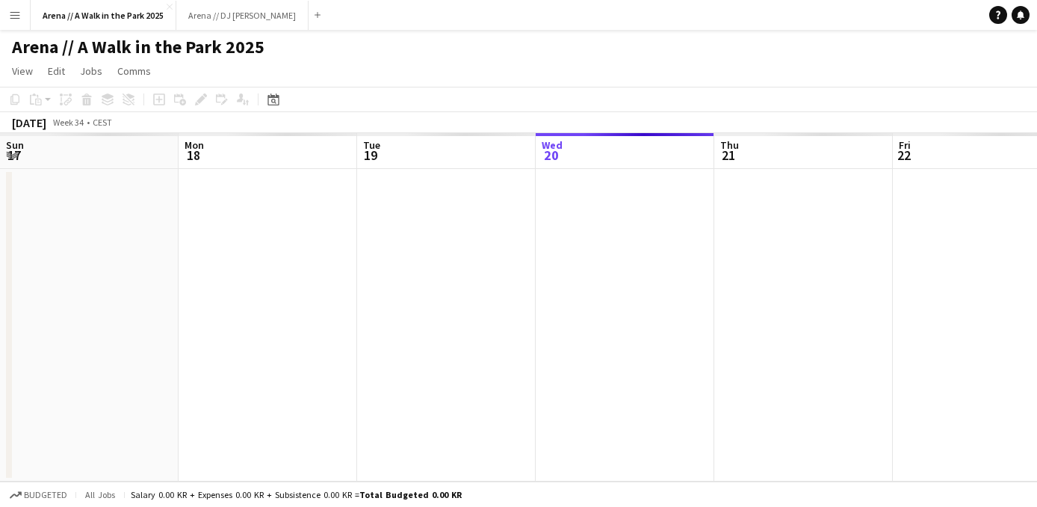
scroll to position [0, 357]
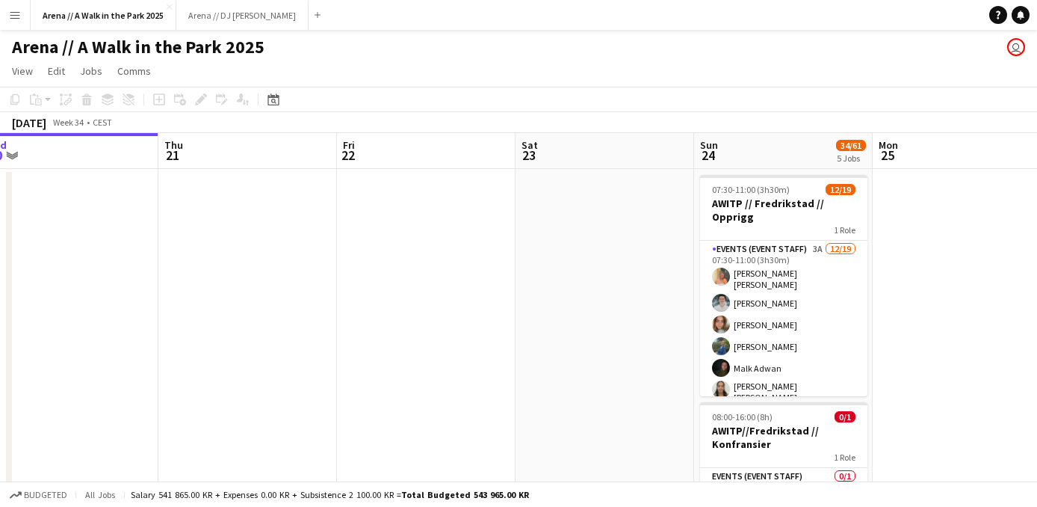
drag, startPoint x: 848, startPoint y: 294, endPoint x: 648, endPoint y: 311, distance: 201.0
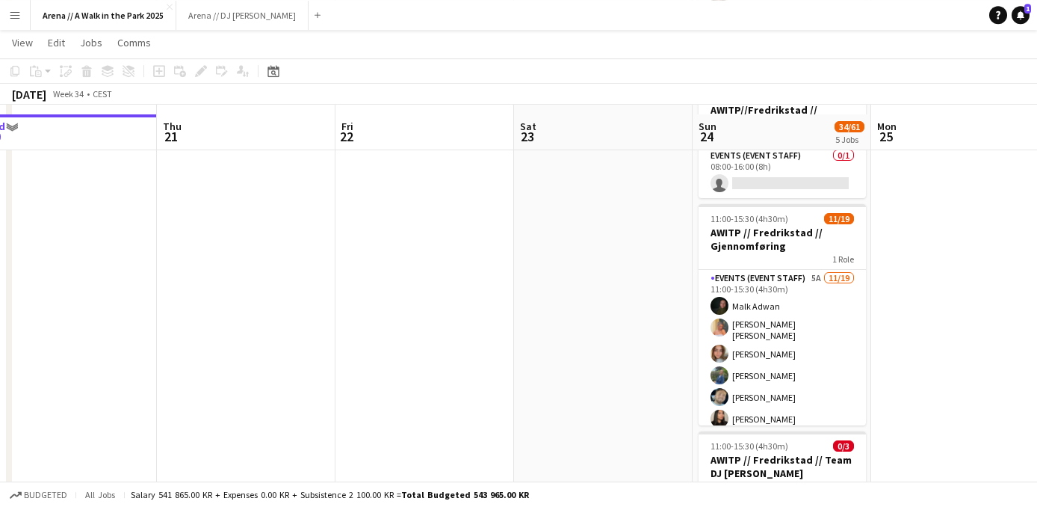
scroll to position [335, 0]
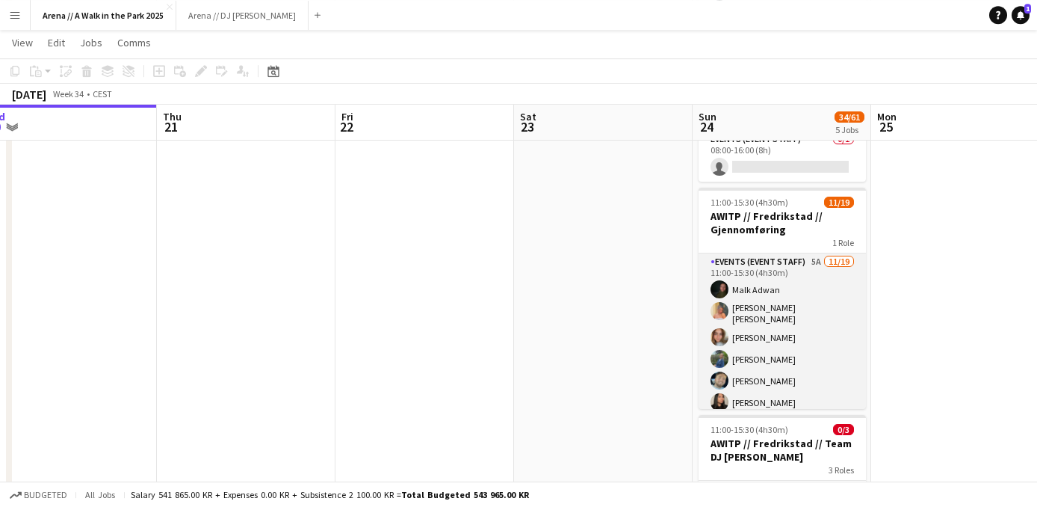
click at [775, 351] on app-card-role "Events (Event Staff) 5A 11/19 11:00-15:30 (4h30m) Malk Adwan Hannah Ludivia Rot…" at bounding box center [782, 478] width 167 height 450
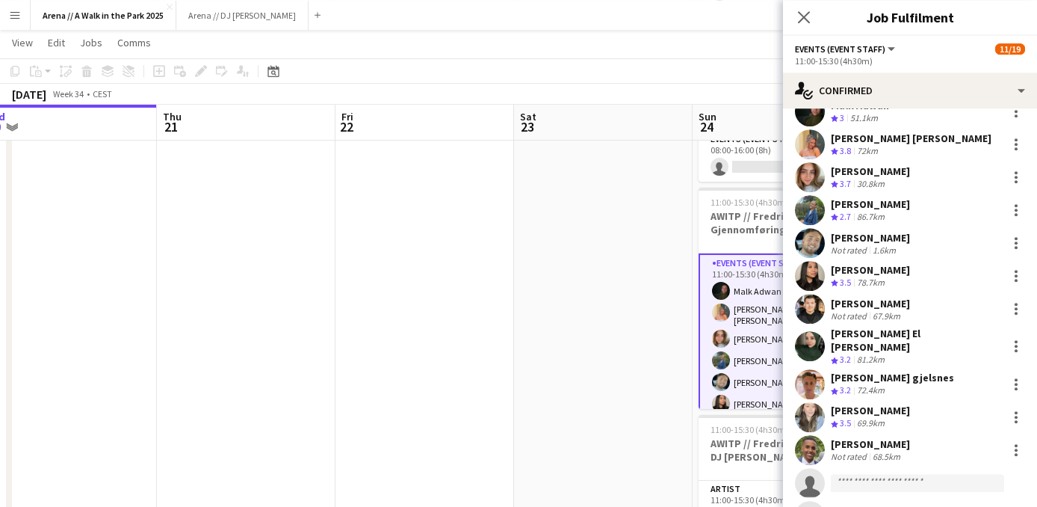
scroll to position [55, 0]
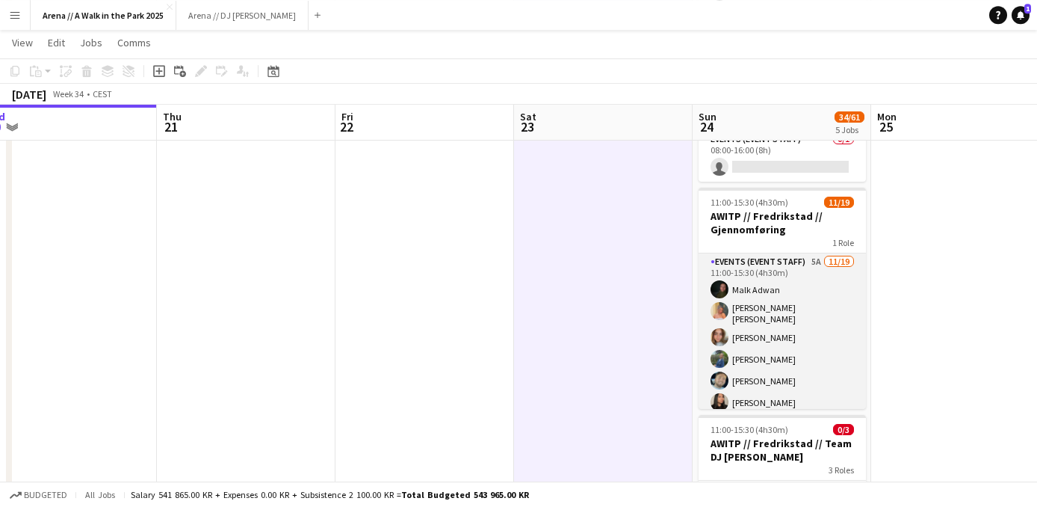
click at [754, 343] on app-card-role "Events (Event Staff) 5A 11/19 11:00-15:30 (4h30m) Malk Adwan Hannah Ludivia Rot…" at bounding box center [782, 478] width 167 height 450
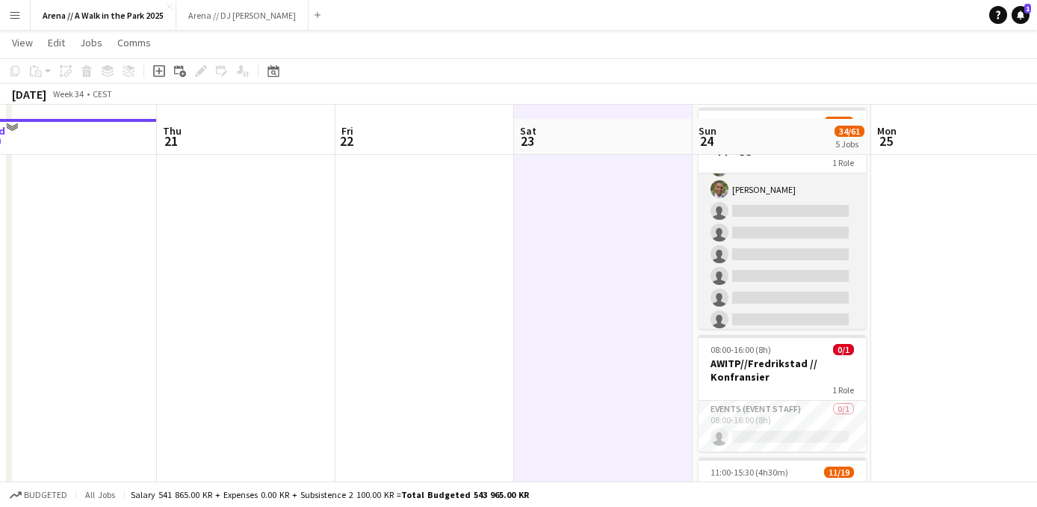
scroll to position [108, 0]
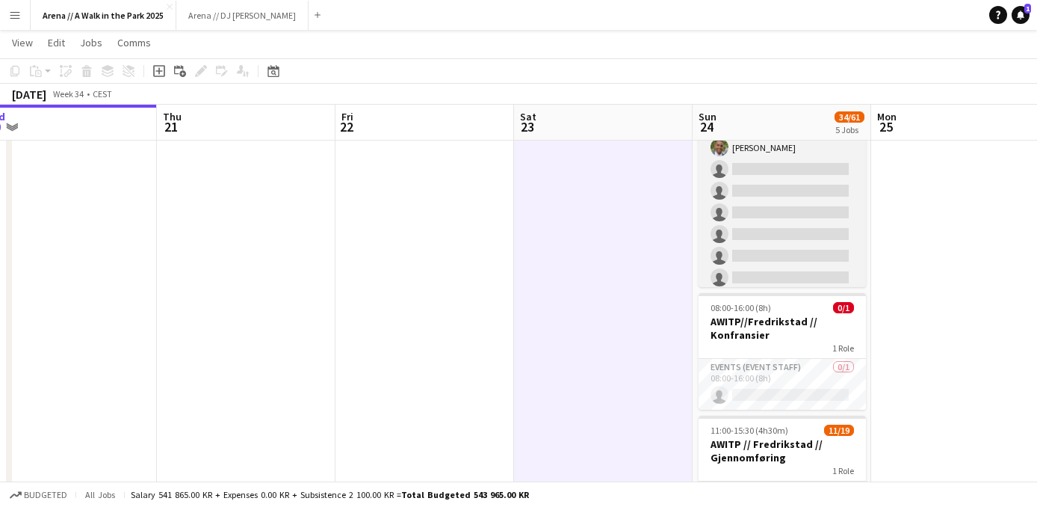
click at [804, 230] on app-card-role "Events (Event Staff) 3A 12/19 07:30-11:00 (3h30m) Hannah Ludivia Rotbæk Meling …" at bounding box center [782, 87] width 167 height 454
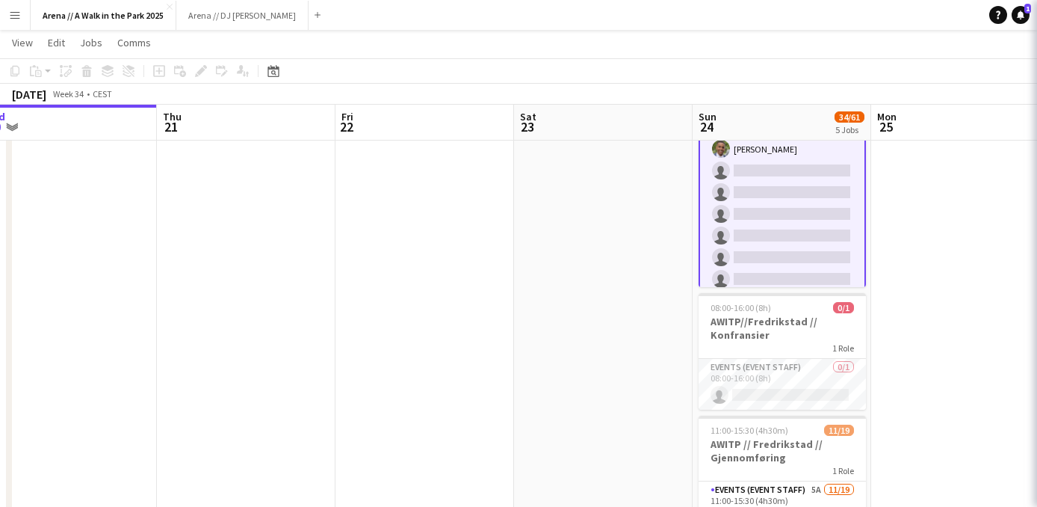
scroll to position [273, 0]
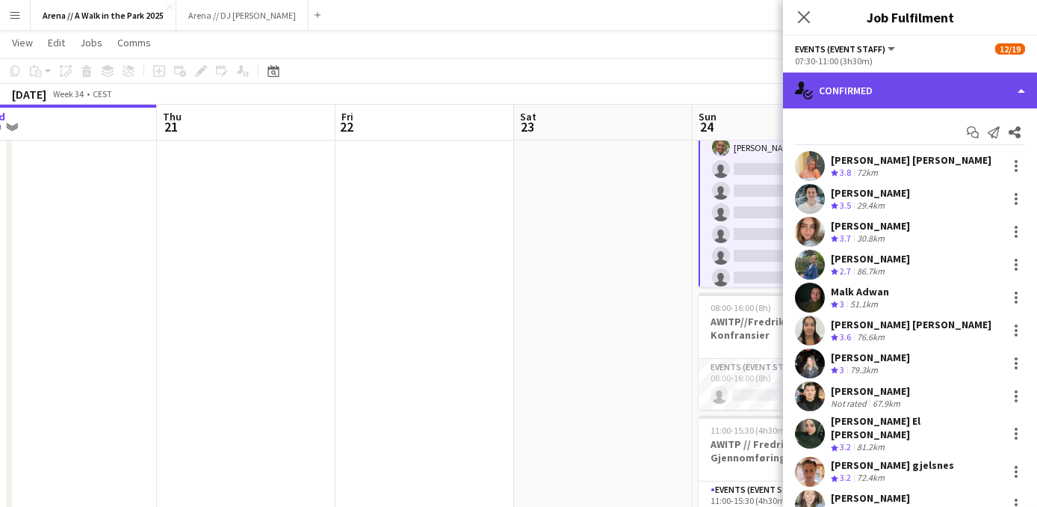
click at [943, 98] on div "single-neutral-actions-check-2 Confirmed" at bounding box center [910, 90] width 254 height 36
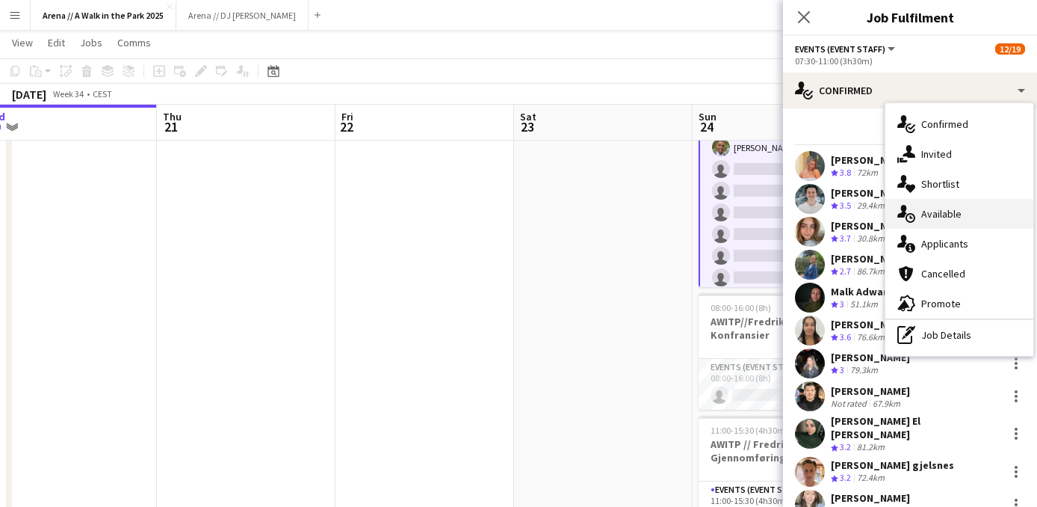
click at [949, 215] on div "single-neutral-actions-upload Available" at bounding box center [959, 214] width 148 height 30
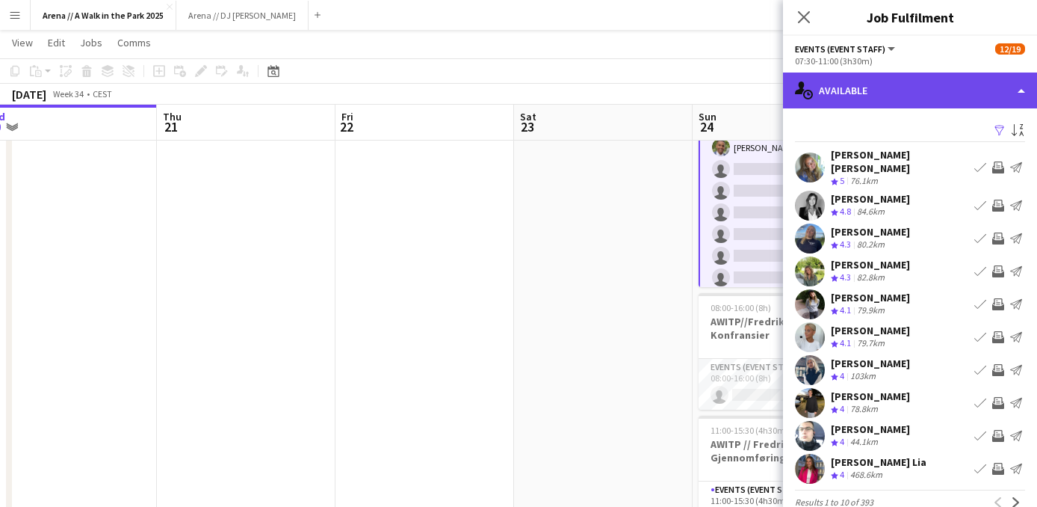
click at [977, 94] on div "single-neutral-actions-upload Available" at bounding box center [910, 90] width 254 height 36
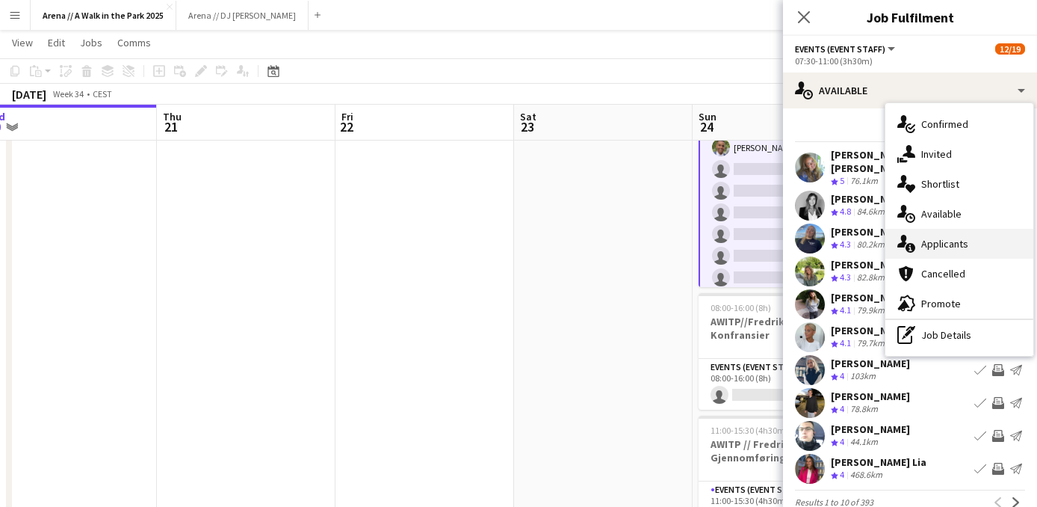
click at [958, 247] on div "single-neutral-actions-information Applicants" at bounding box center [959, 244] width 148 height 30
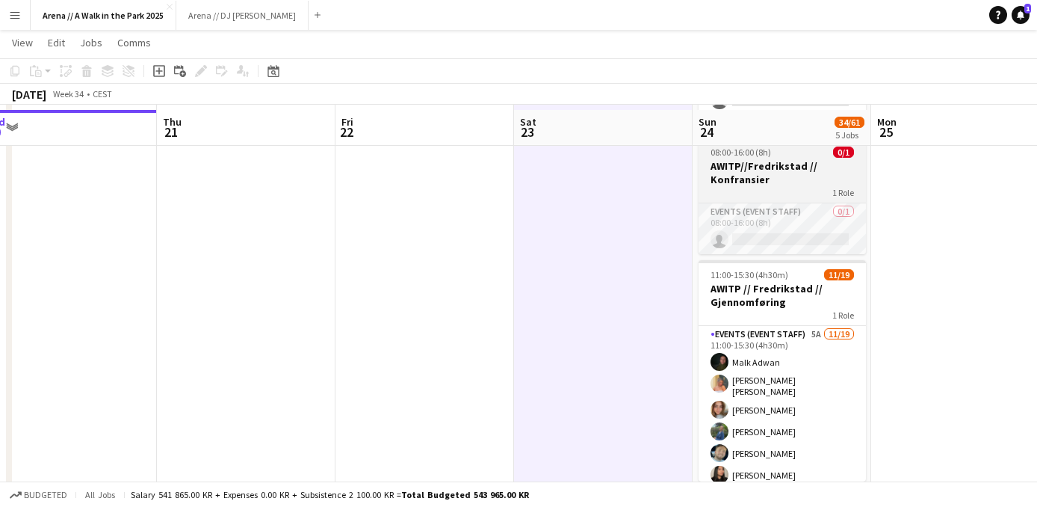
scroll to position [269, 0]
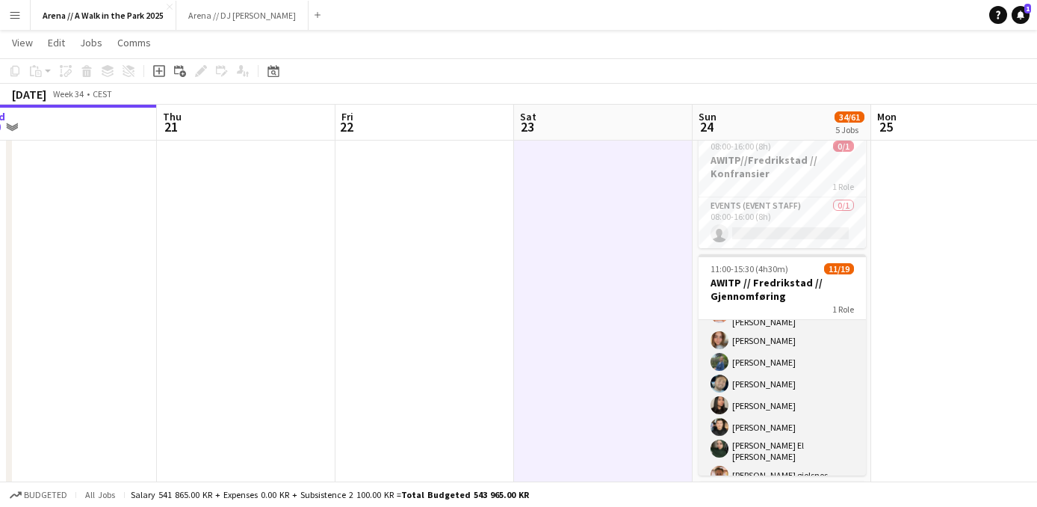
click at [746, 359] on app-card-role "Events (Event Staff) 5A 11/19 11:00-15:30 (4h30m) Malk Adwan Hannah Ludivia Rot…" at bounding box center [782, 481] width 167 height 450
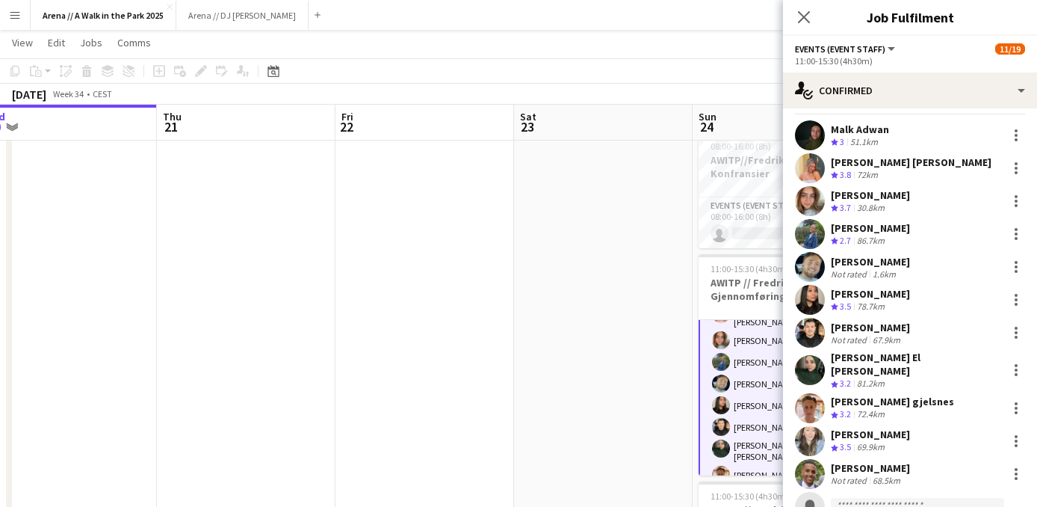
scroll to position [30, 0]
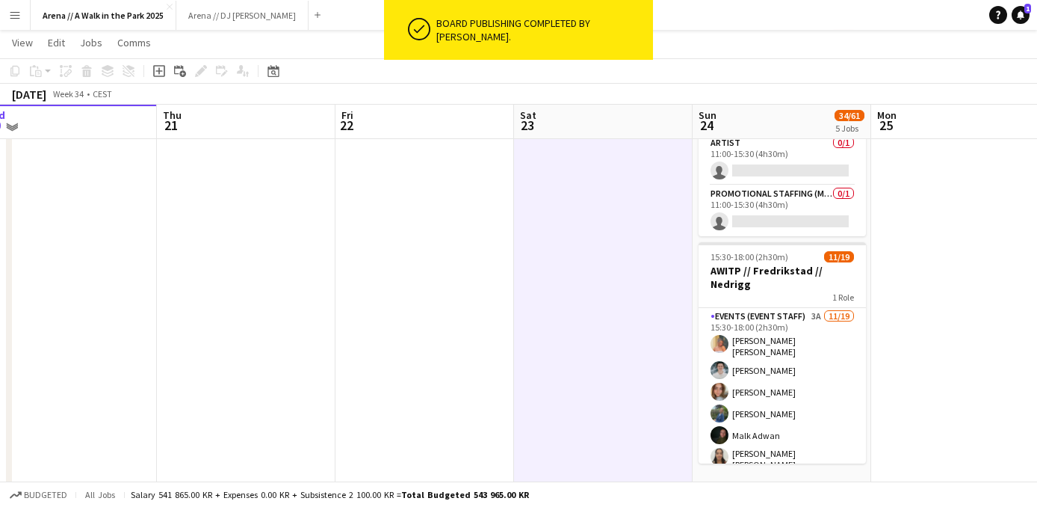
scroll to position [761, 0]
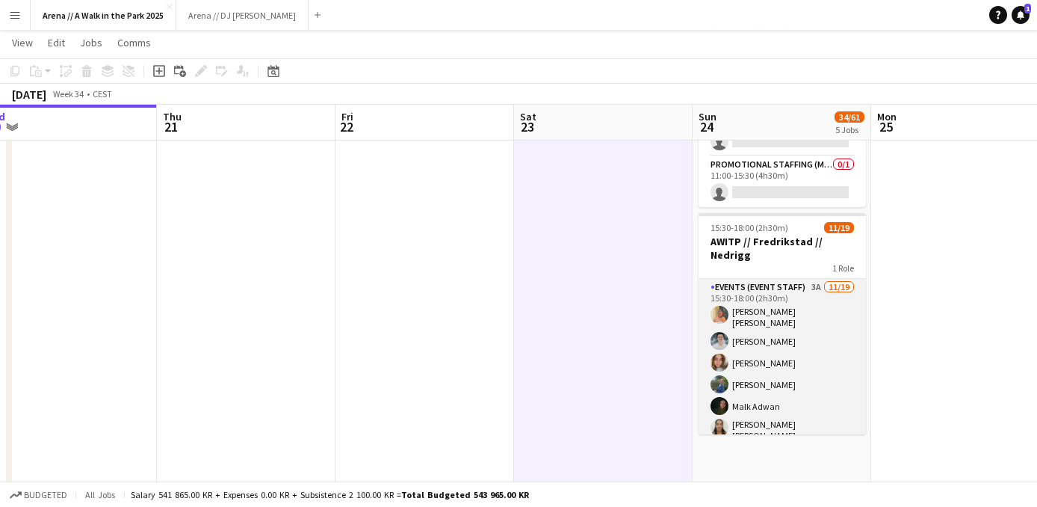
click at [758, 359] on app-card-role "Events (Event Staff) 3A 11/19 15:30-18:00 (2h30m) Hannah Ludivia Rotbæk Meling …" at bounding box center [782, 506] width 167 height 454
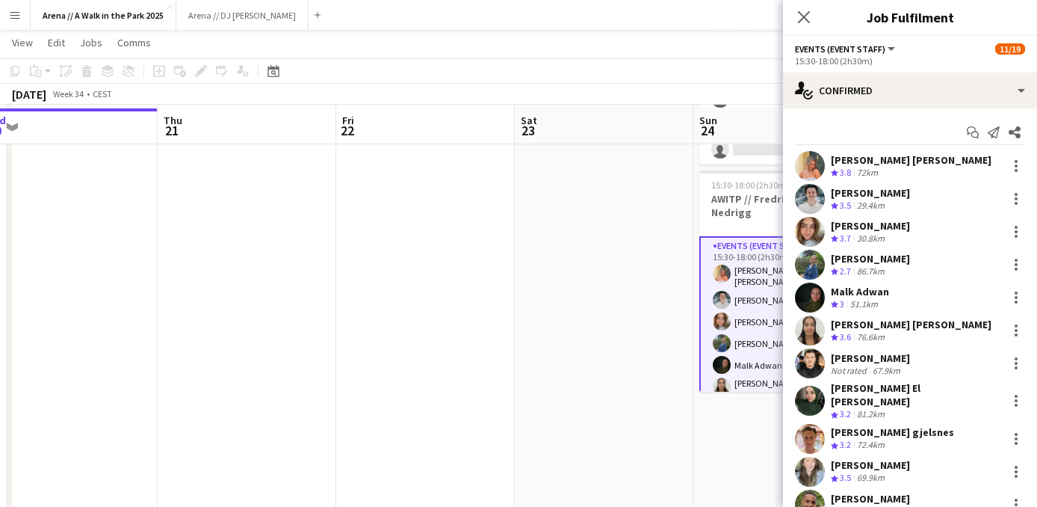
scroll to position [808, 0]
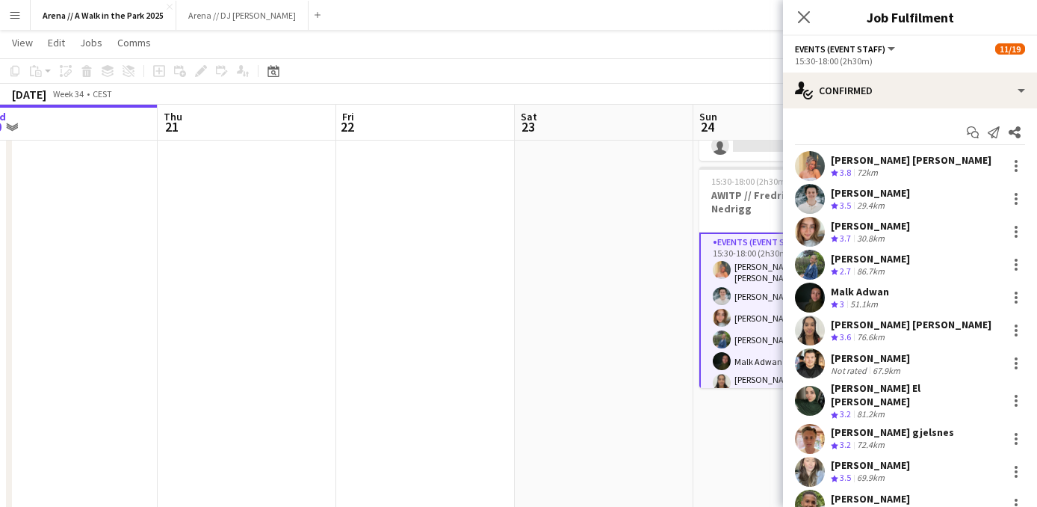
click at [758, 315] on app-card-role "Events (Event Staff) 3A 11/19 15:30-18:00 (2h30m) Hannah Ludivia Rotbæk Meling …" at bounding box center [782, 460] width 167 height 457
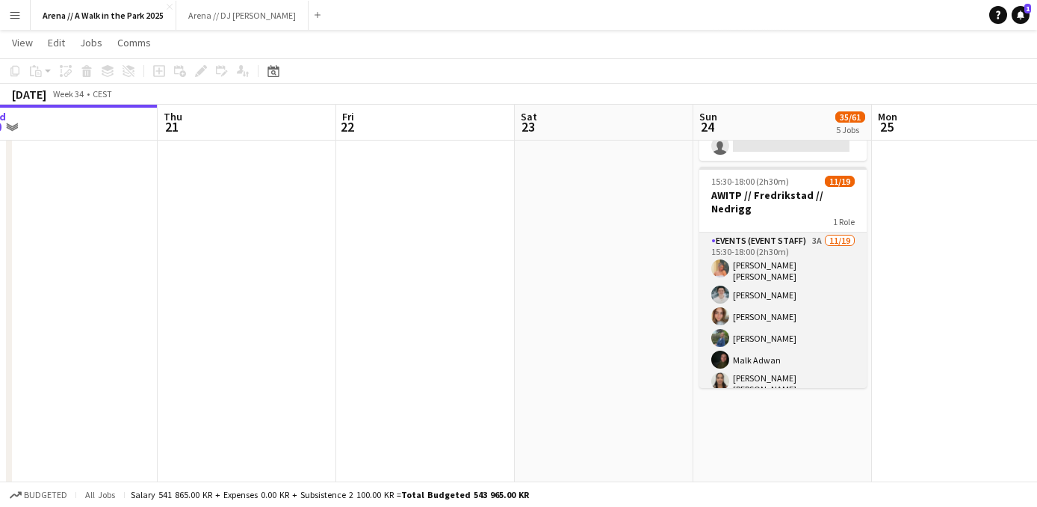
click at [730, 358] on app-card-role "Events (Event Staff) 3A 11/19 15:30-18:00 (2h30m) Hannah Ludivia Rotbæk Meling …" at bounding box center [782, 459] width 167 height 454
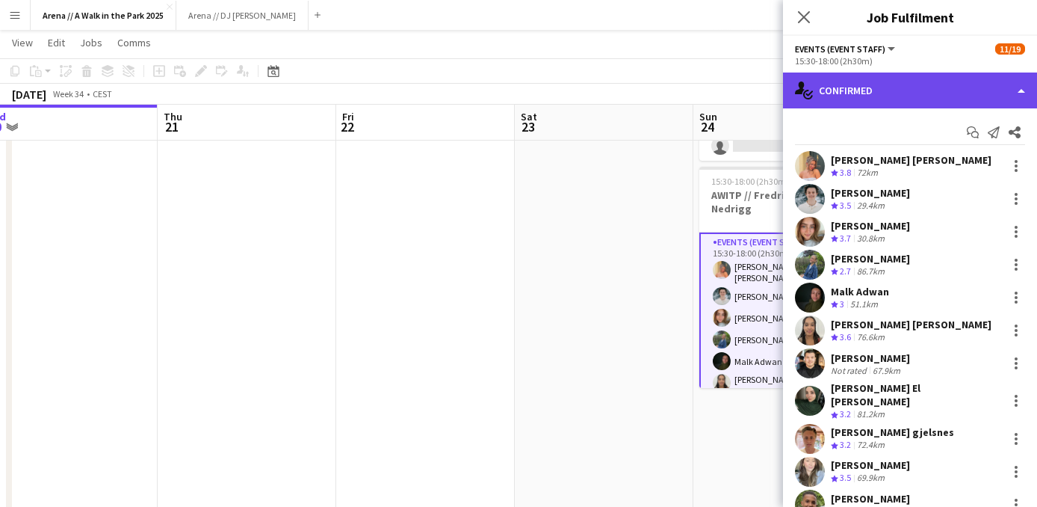
click at [916, 94] on div "single-neutral-actions-check-2 Confirmed" at bounding box center [910, 90] width 254 height 36
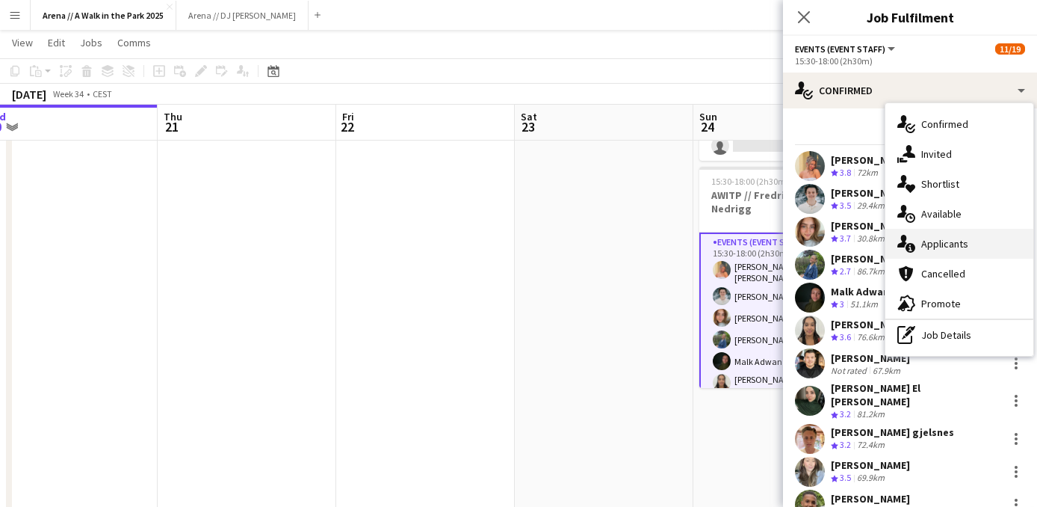
click at [950, 236] on div "single-neutral-actions-information Applicants" at bounding box center [959, 244] width 148 height 30
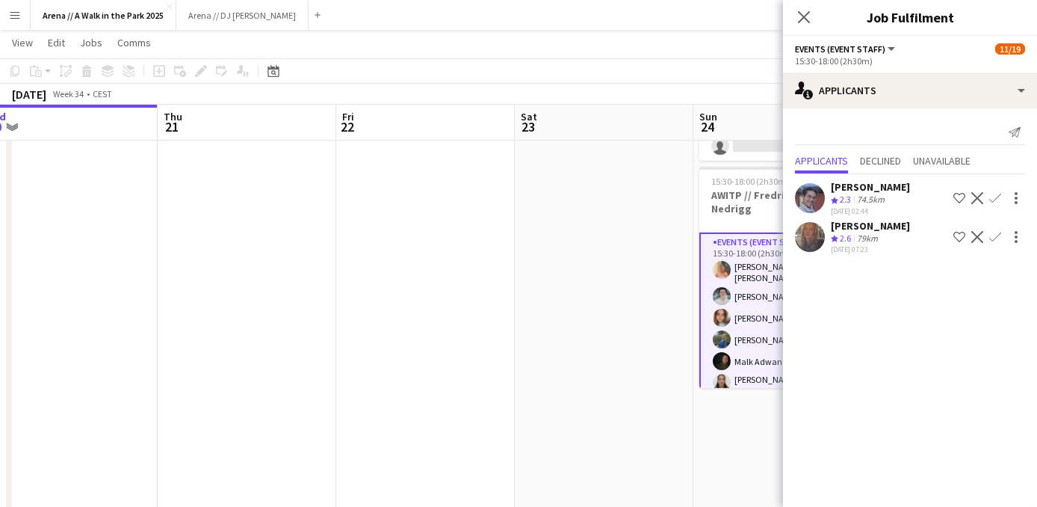
click at [646, 288] on app-date-cell at bounding box center [604, 230] width 179 height 1741
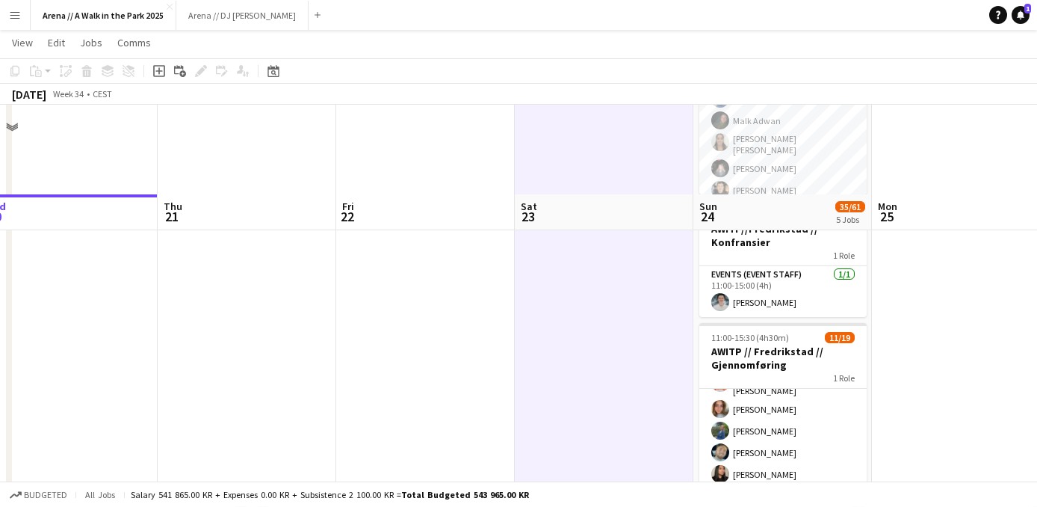
scroll to position [0, 0]
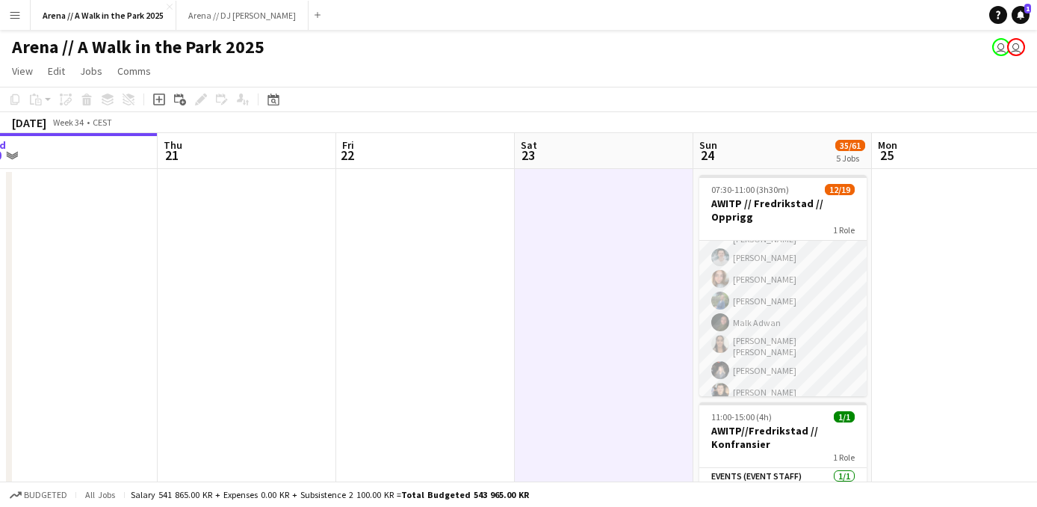
click at [767, 304] on app-card-role "Events (Event Staff) 3A 12/19 07:30-11:00 (3h30m) Hannah Ludivia Rotbæk Meling …" at bounding box center [782, 422] width 167 height 454
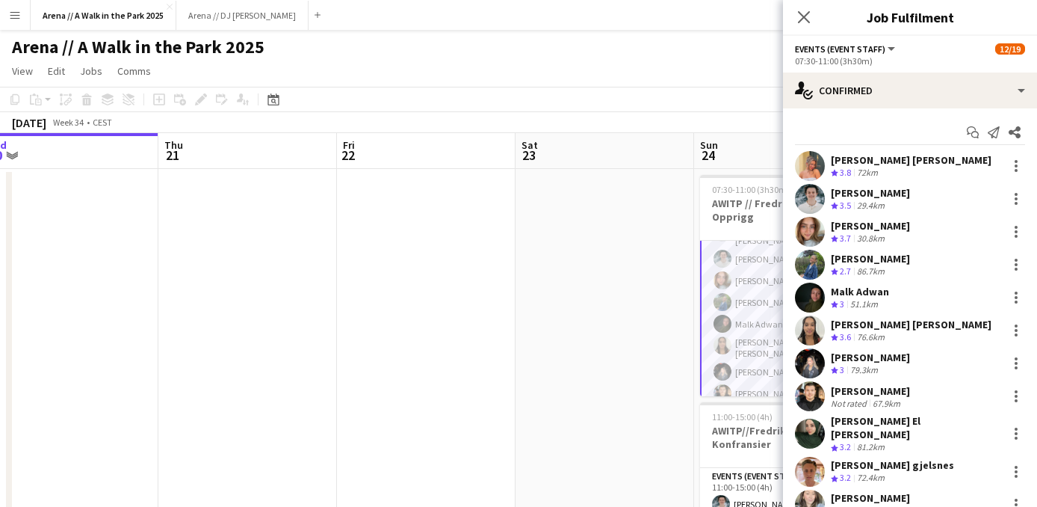
scroll to position [47, 0]
click at [869, 366] on div "79.3km" at bounding box center [864, 370] width 34 height 13
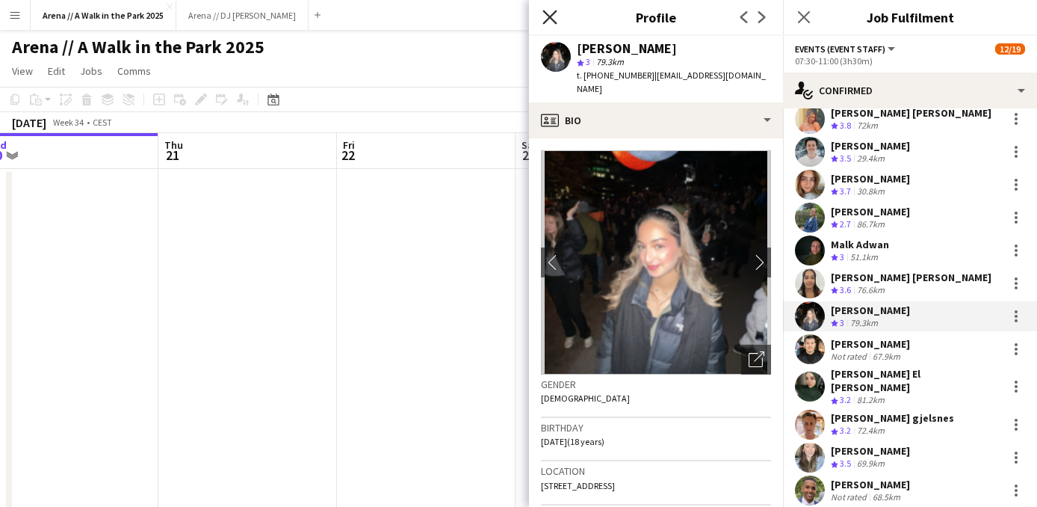
click at [545, 20] on icon "Close pop-in" at bounding box center [549, 17] width 14 height 14
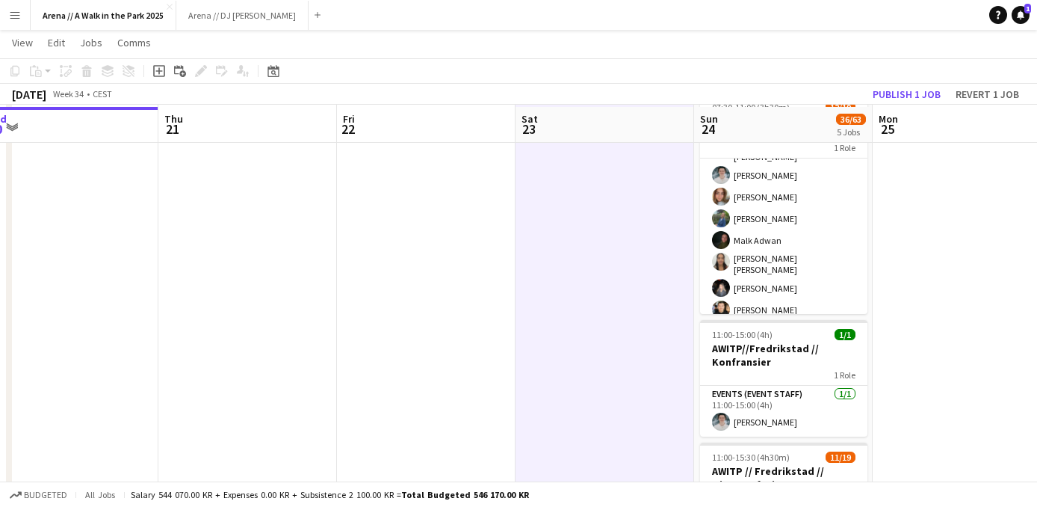
scroll to position [89, 0]
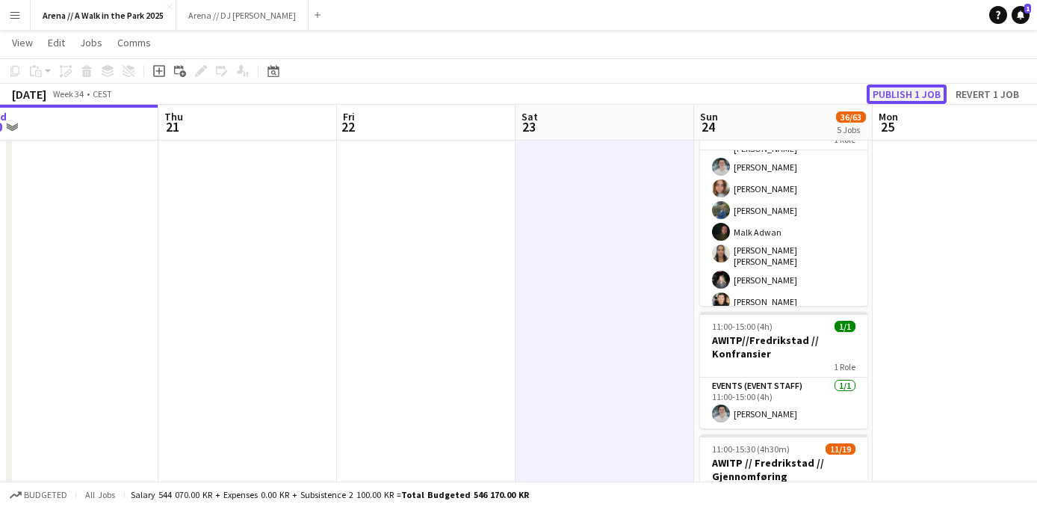
click at [910, 90] on button "Publish 1 job" at bounding box center [907, 93] width 80 height 19
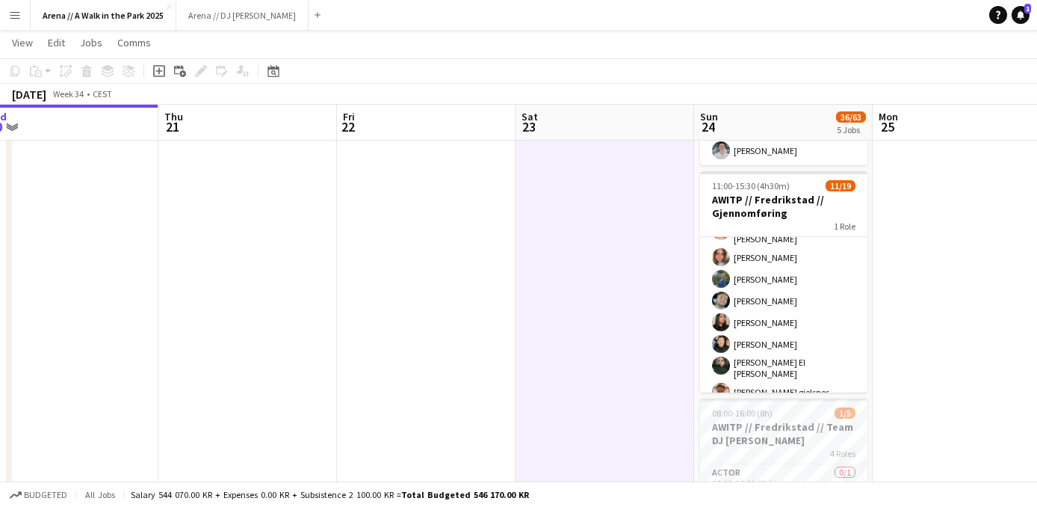
scroll to position [353, 0]
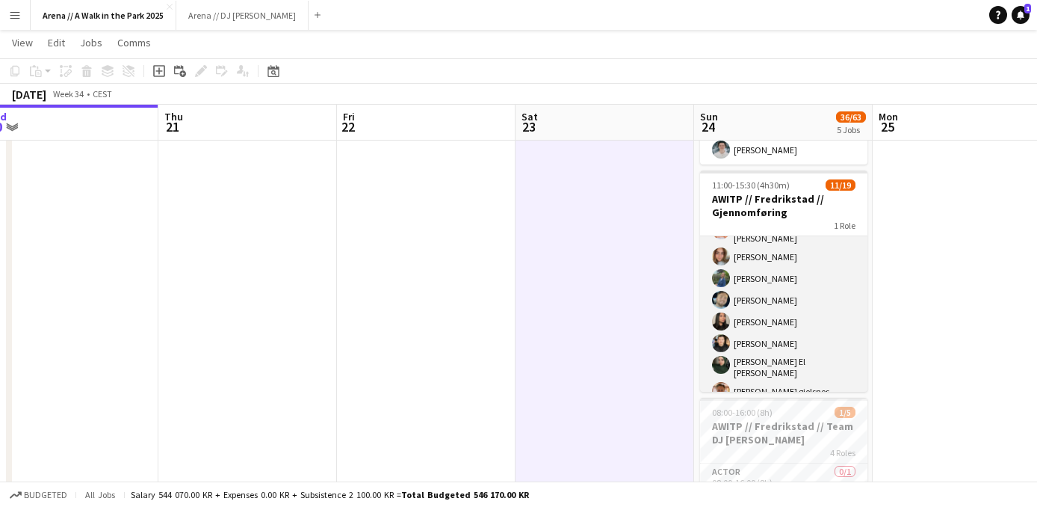
click at [764, 339] on app-card-role "Events (Event Staff) 5A 11/19 11:00-15:30 (4h30m) Malk Adwan Hannah Ludivia Rot…" at bounding box center [783, 398] width 167 height 450
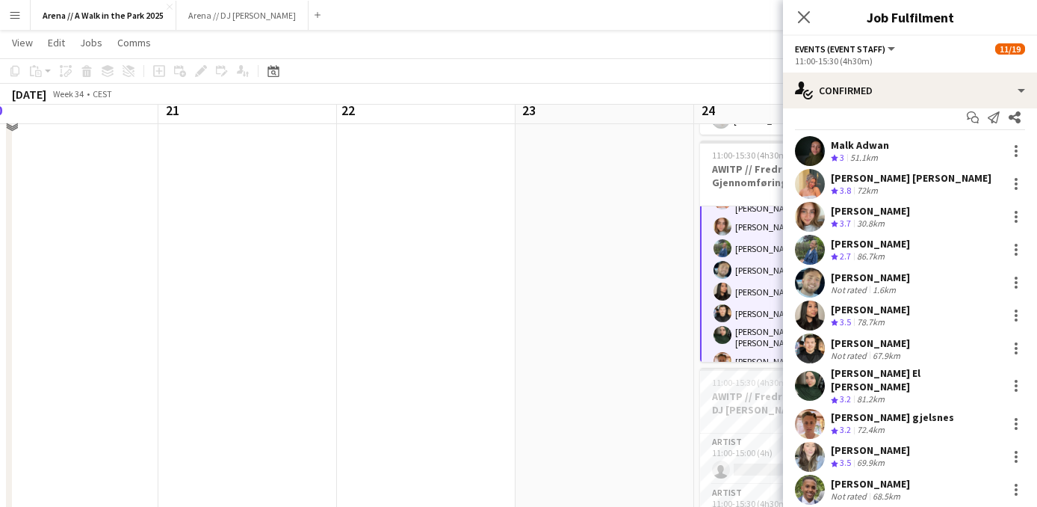
scroll to position [203, 0]
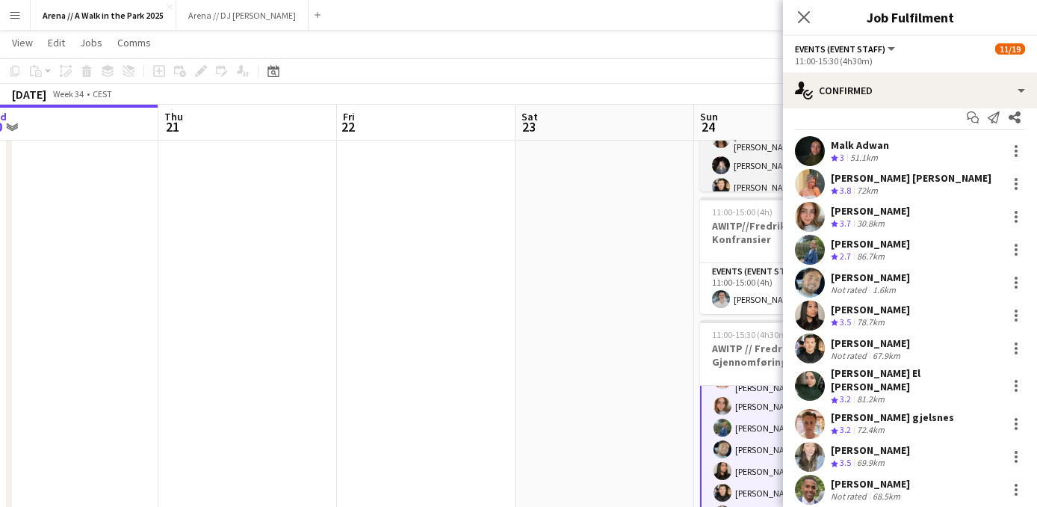
click at [743, 188] on app-card-role "Events (Event Staff) 3A 12/19 07:30-11:00 (3h30m) Hannah Ludivia Rotbæk Meling …" at bounding box center [783, 217] width 167 height 454
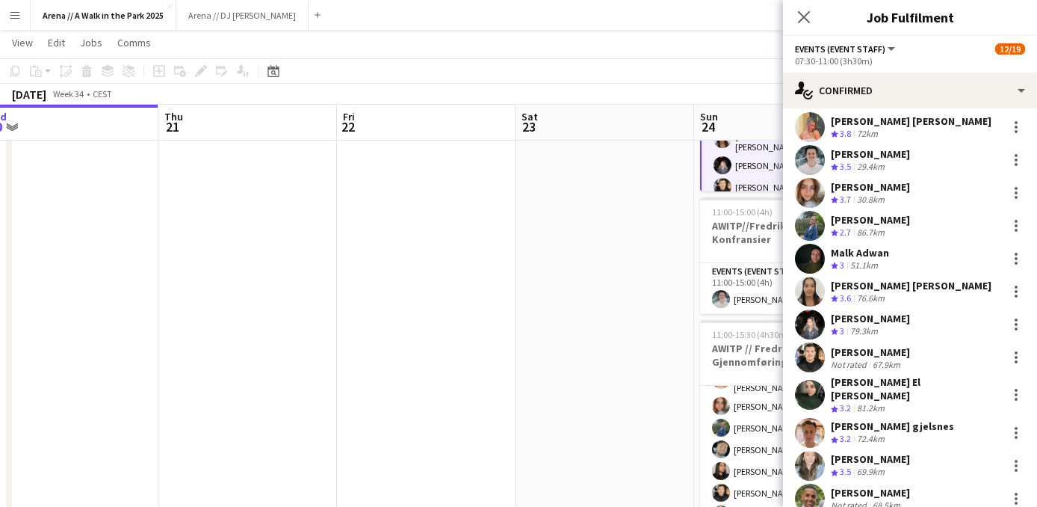
scroll to position [21, 0]
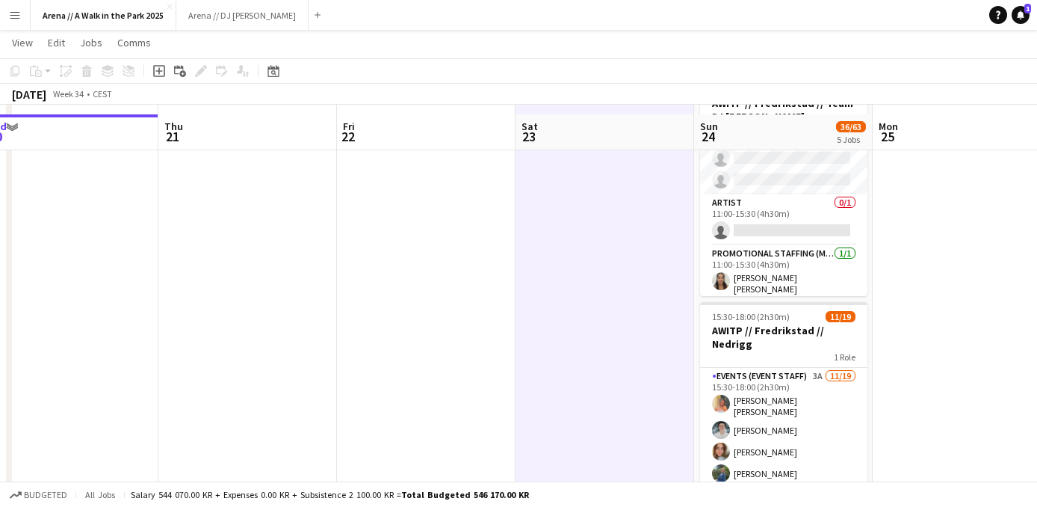
scroll to position [686, 0]
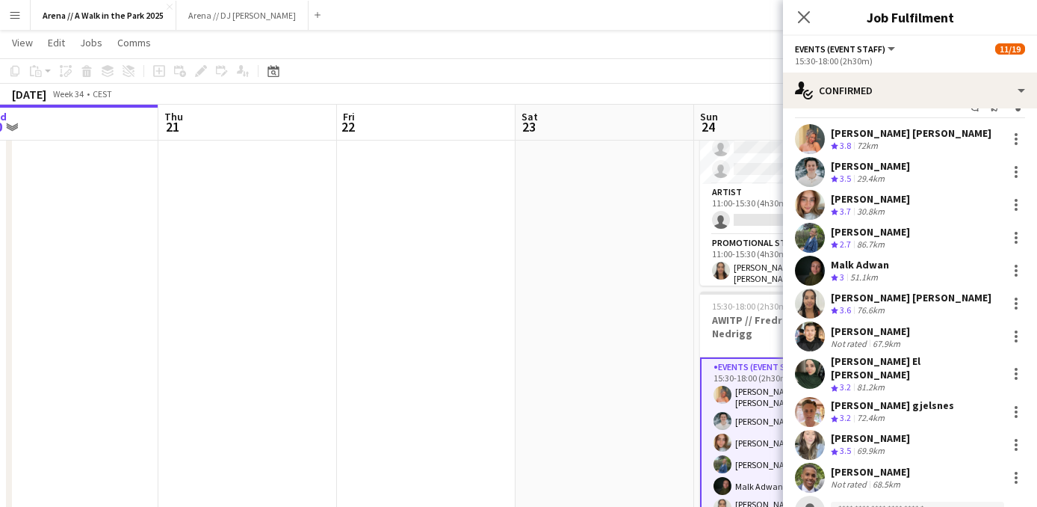
scroll to position [10, 0]
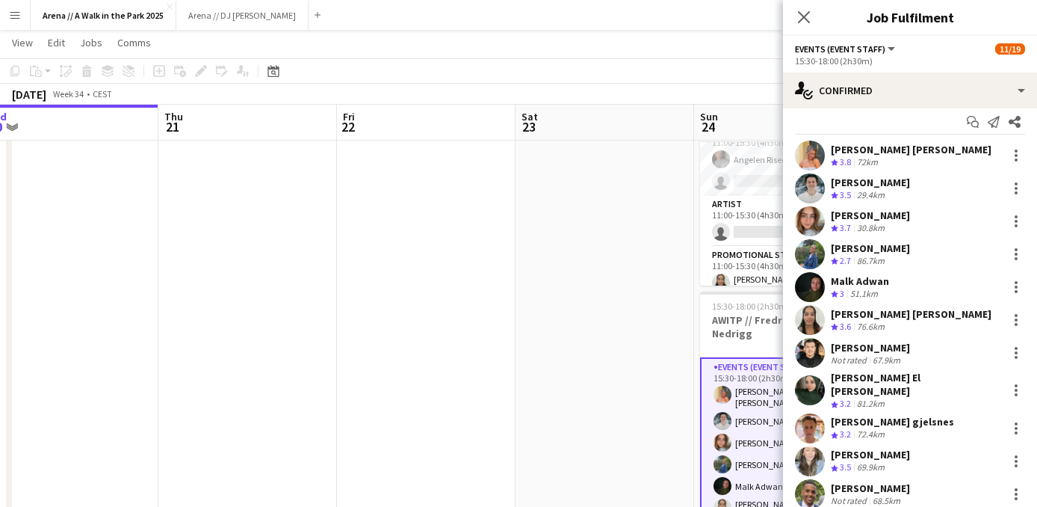
click at [665, 304] on app-date-cell at bounding box center [604, 352] width 179 height 1741
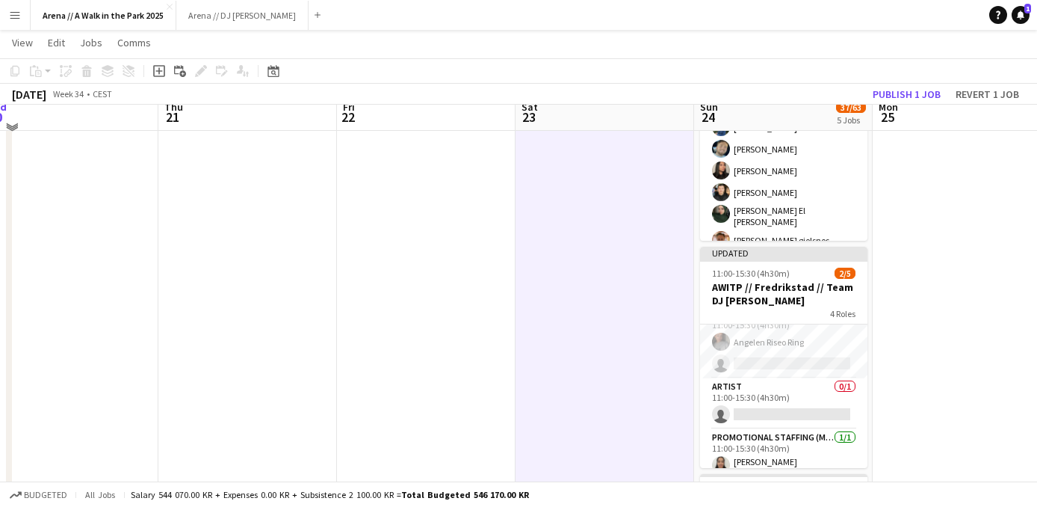
scroll to position [482, 0]
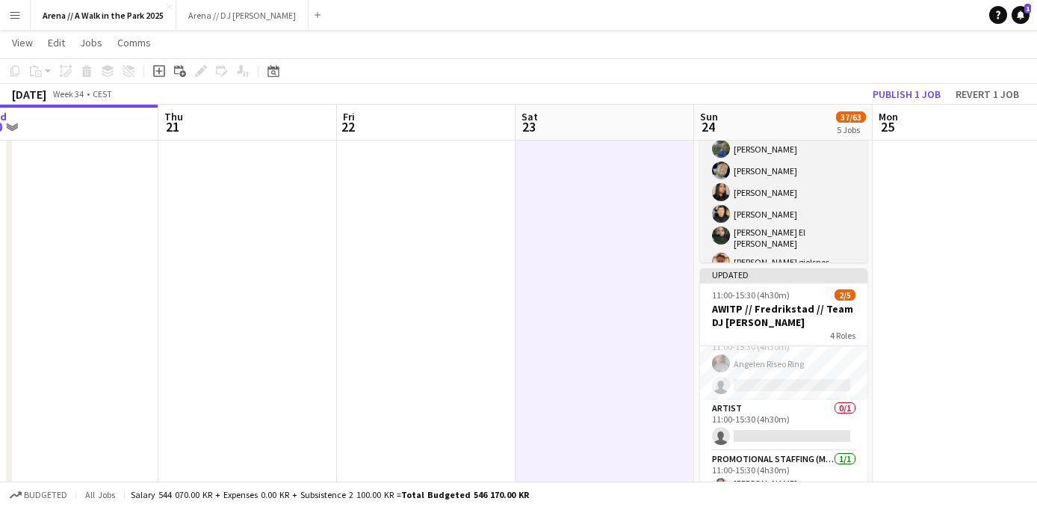
click at [770, 208] on app-card-role "Events (Event Staff) 5A 11/19 11:00-15:30 (4h30m) Malk Adwan Hannah Ludivia Rot…" at bounding box center [783, 268] width 167 height 450
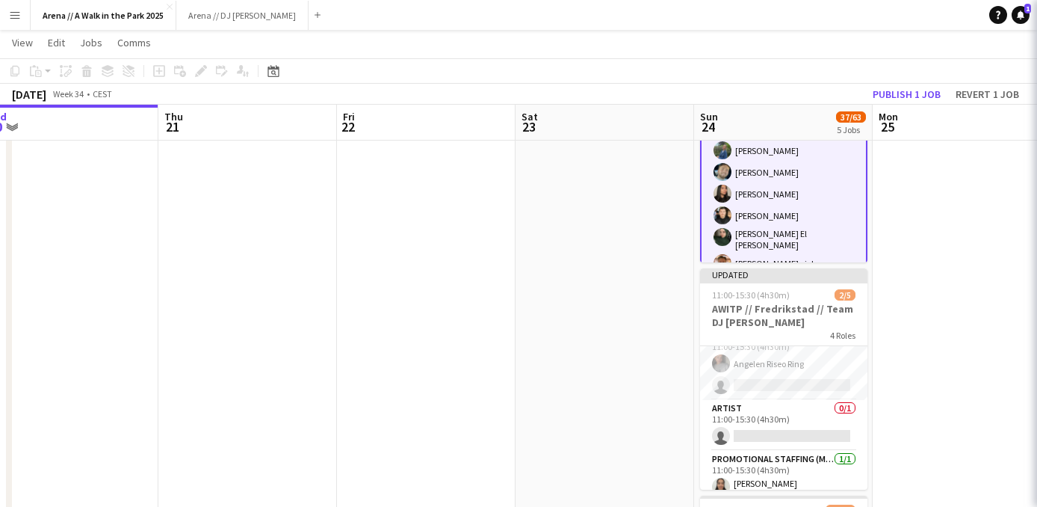
scroll to position [65, 0]
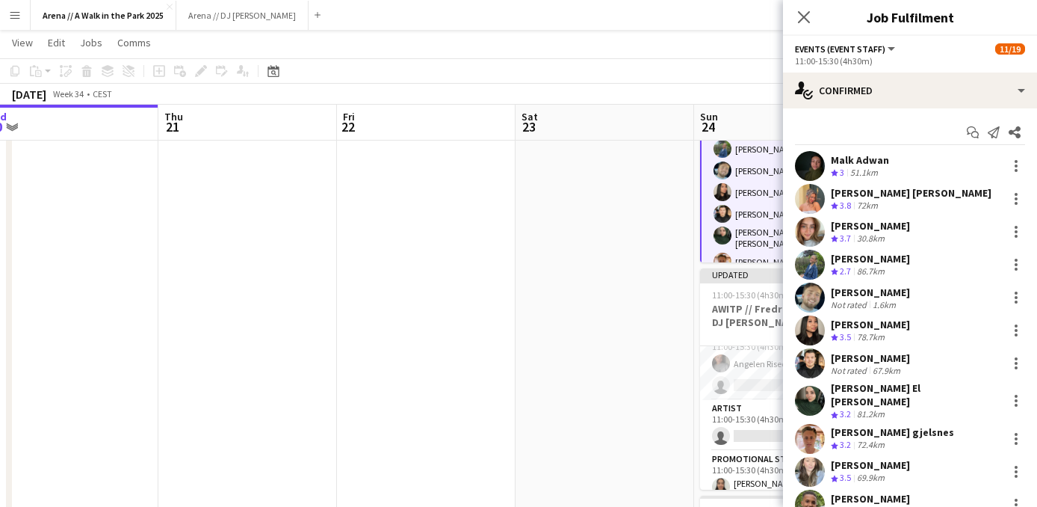
click at [843, 331] on span "3.5" at bounding box center [845, 336] width 11 height 11
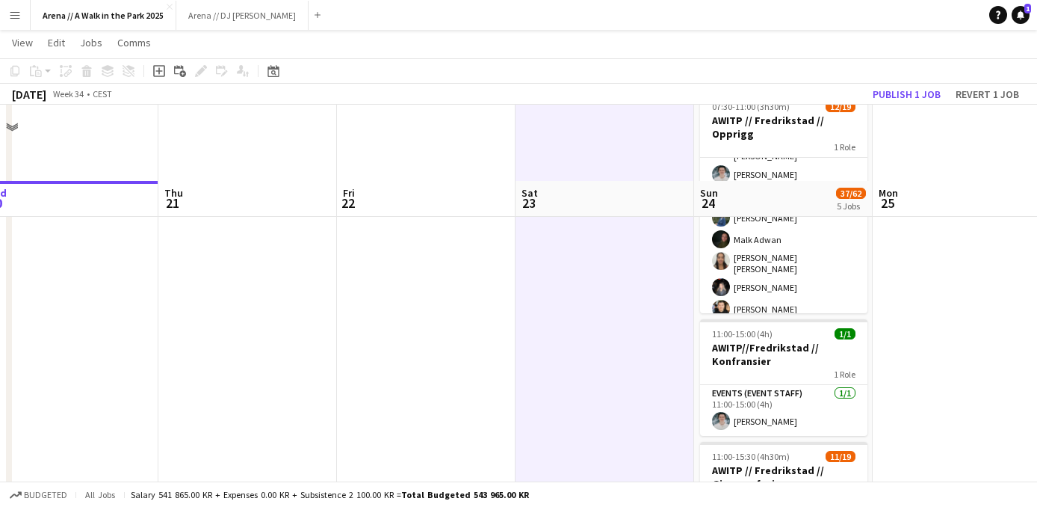
scroll to position [0, 0]
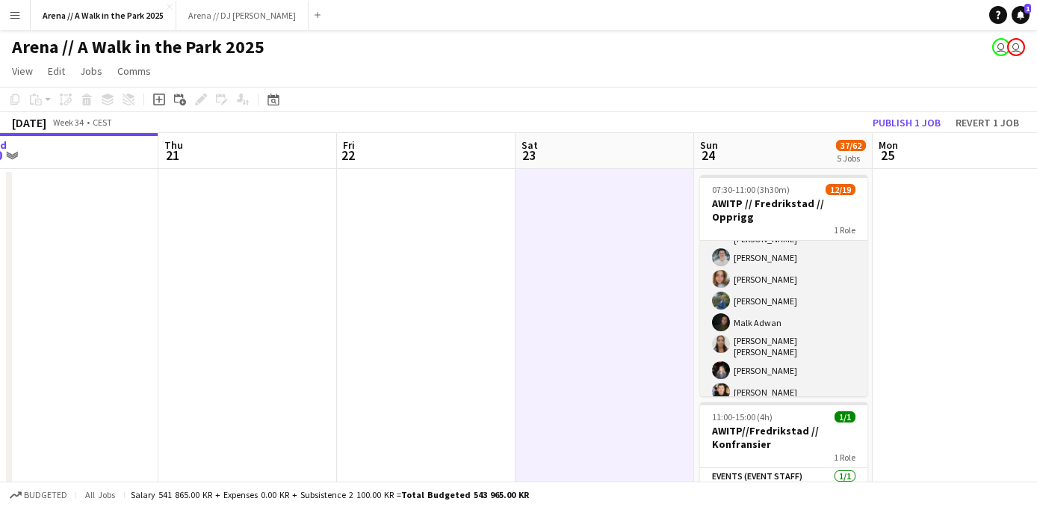
click at [799, 300] on app-card-role "Events (Event Staff) 3A 12/19 07:30-11:00 (3h30m) Hannah Ludivia Rotbæk Meling …" at bounding box center [783, 422] width 167 height 454
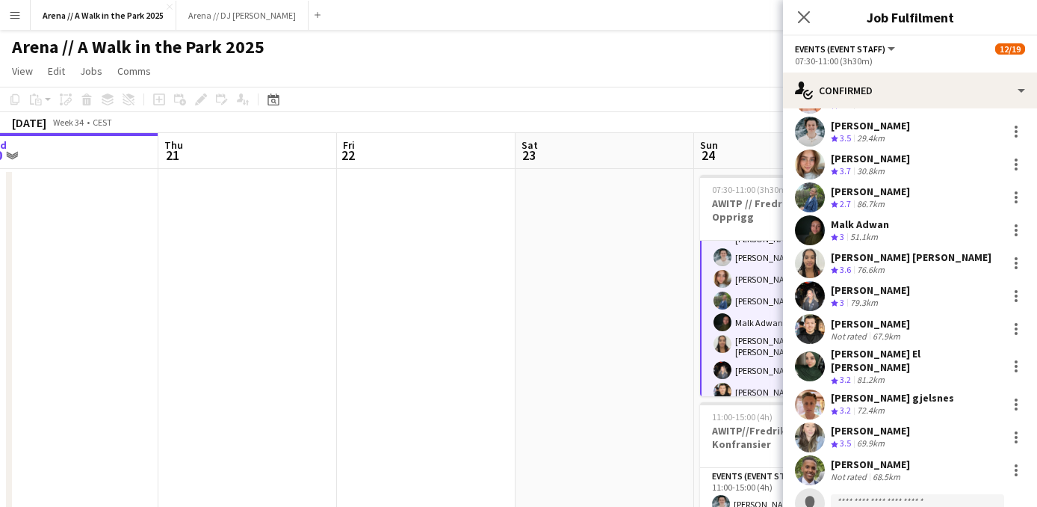
scroll to position [69, 0]
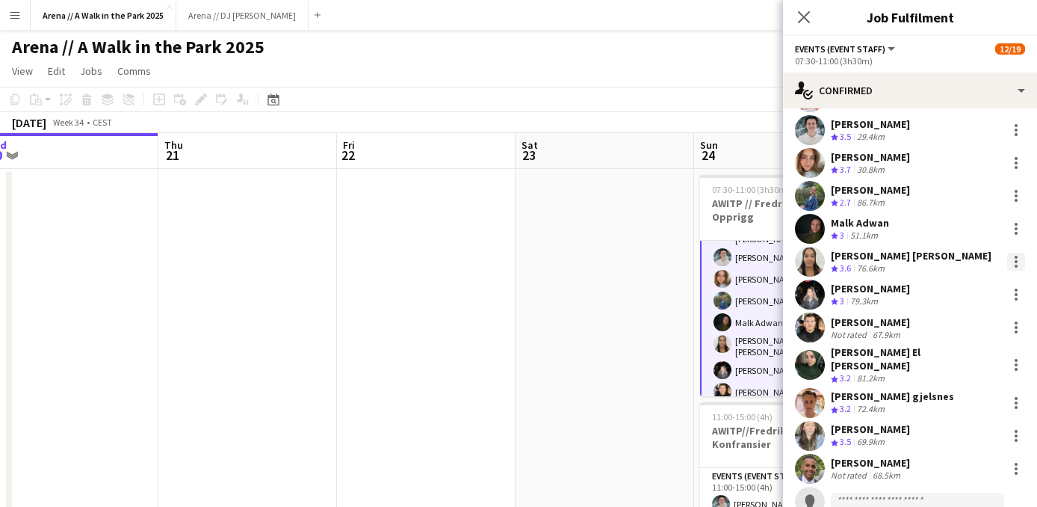
click at [1016, 265] on div at bounding box center [1016, 265] width 3 height 3
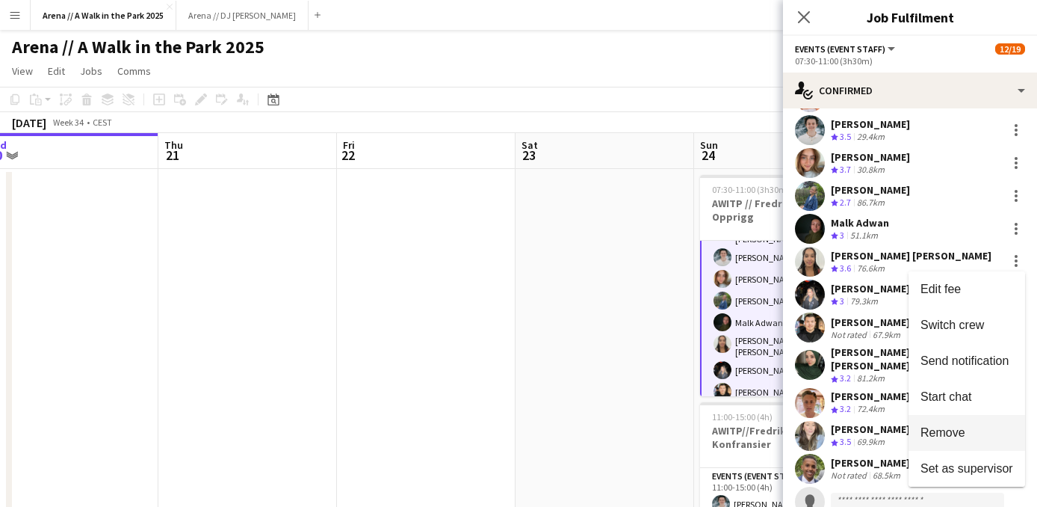
click at [962, 434] on span "Remove" at bounding box center [942, 432] width 45 height 13
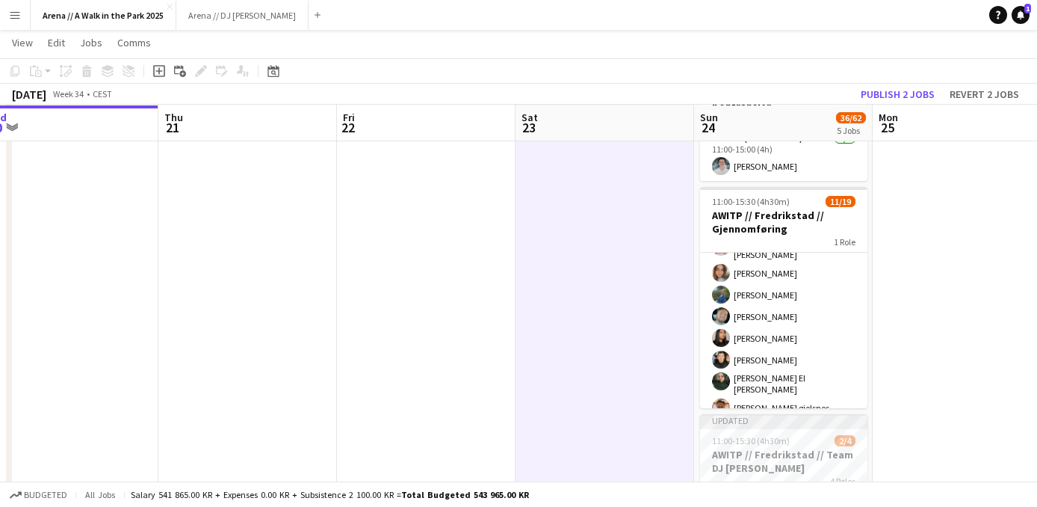
scroll to position [343, 0]
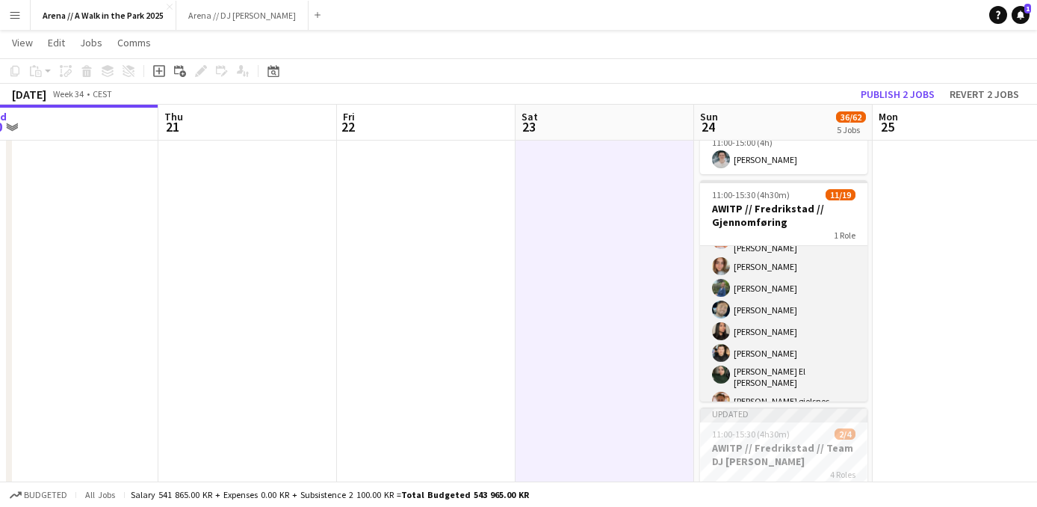
click at [764, 295] on app-card-role "Events (Event Staff) 5A 11/19 11:00-15:30 (4h30m) Malk Adwan Hannah Ludivia Rot…" at bounding box center [783, 407] width 167 height 450
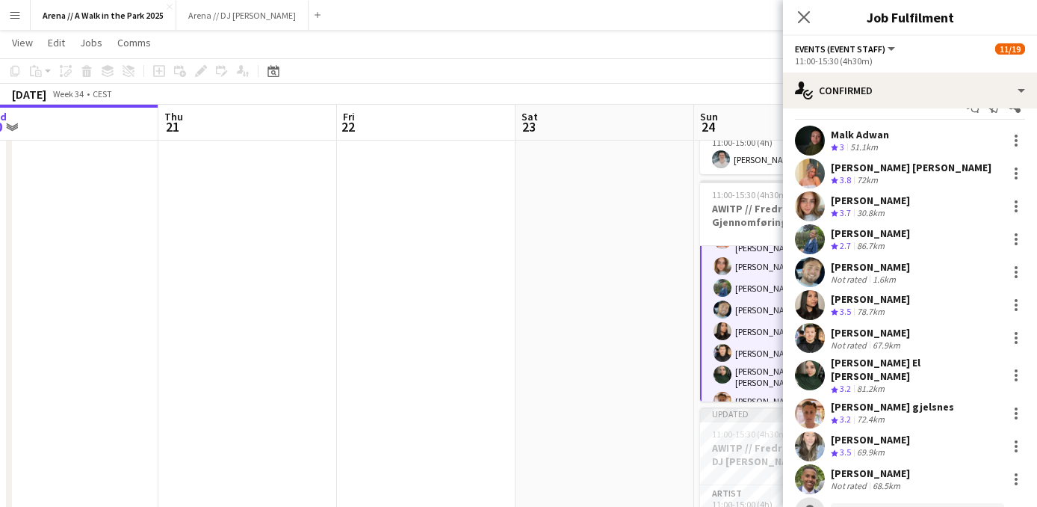
scroll to position [26, 0]
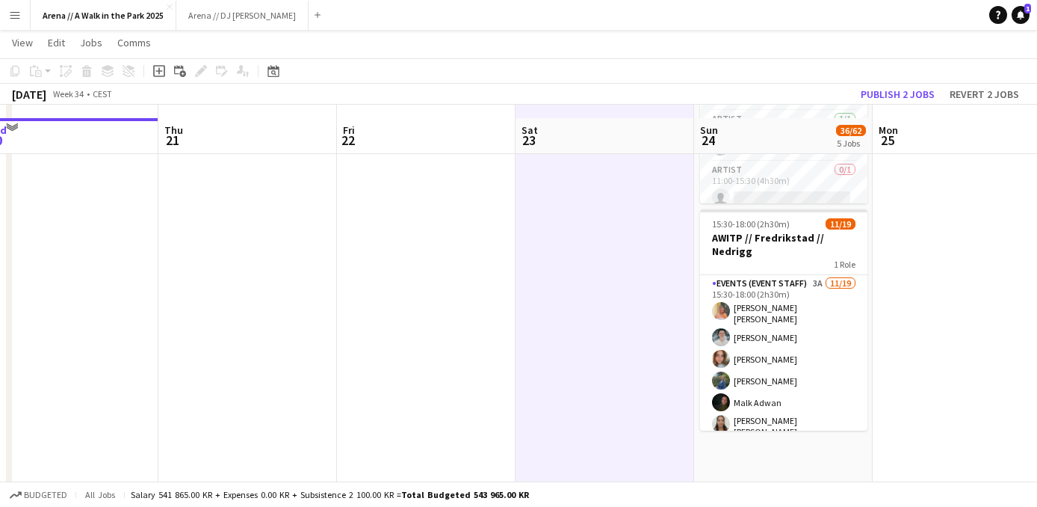
scroll to position [782, 0]
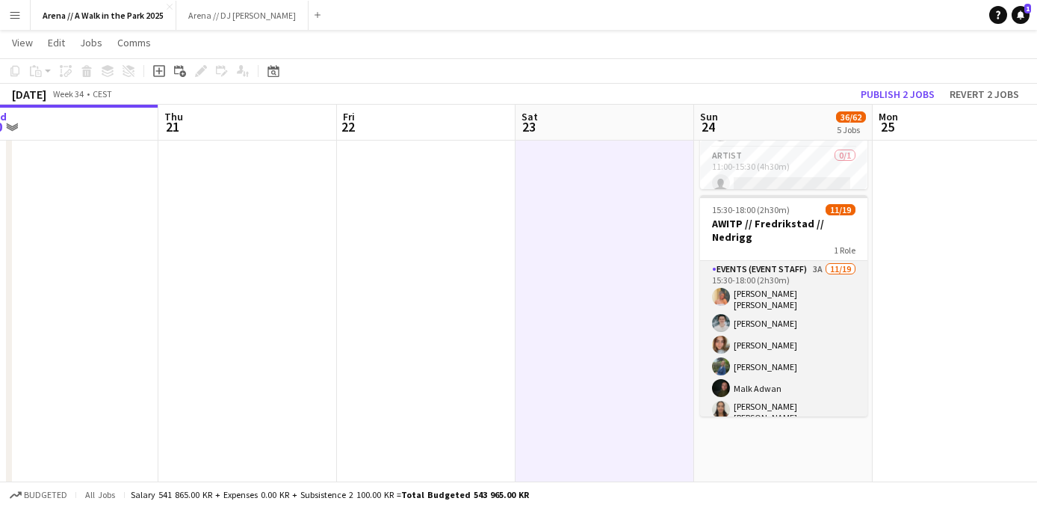
click at [772, 348] on app-card-role "Events (Event Staff) 3A 11/19 15:30-18:00 (2h30m) Hannah Ludivia Rotbæk Meling …" at bounding box center [783, 488] width 167 height 454
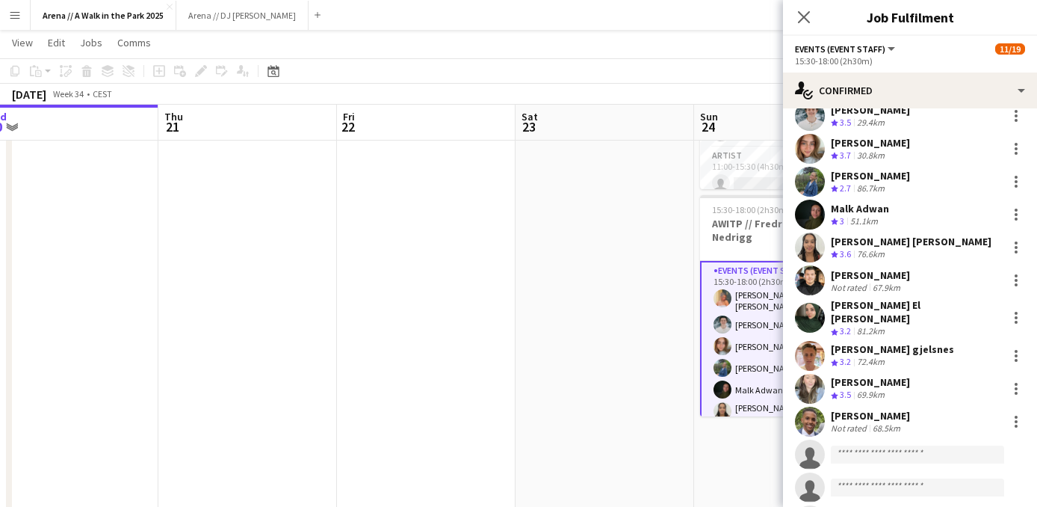
scroll to position [134, 0]
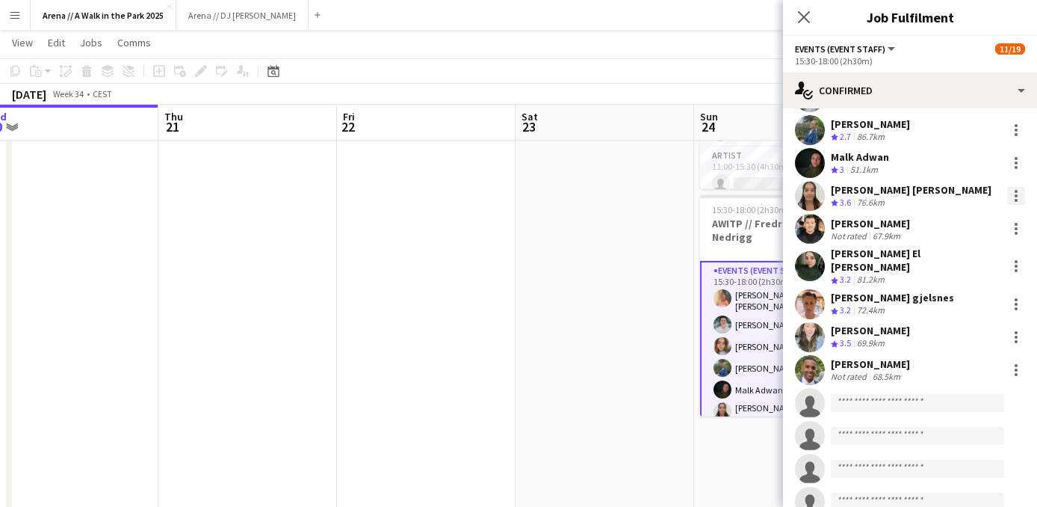
click at [1011, 198] on div at bounding box center [1016, 196] width 18 height 18
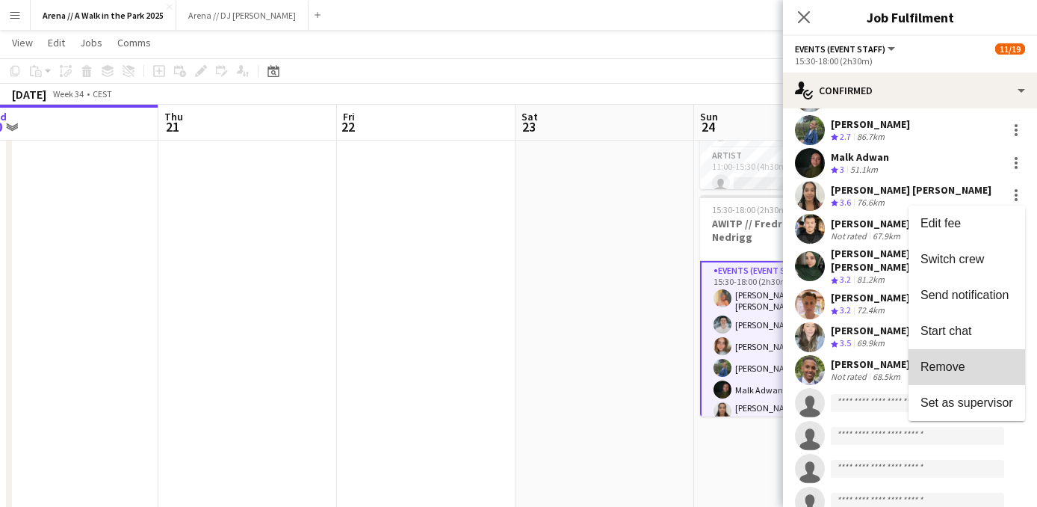
click at [973, 362] on span "Remove" at bounding box center [966, 366] width 93 height 13
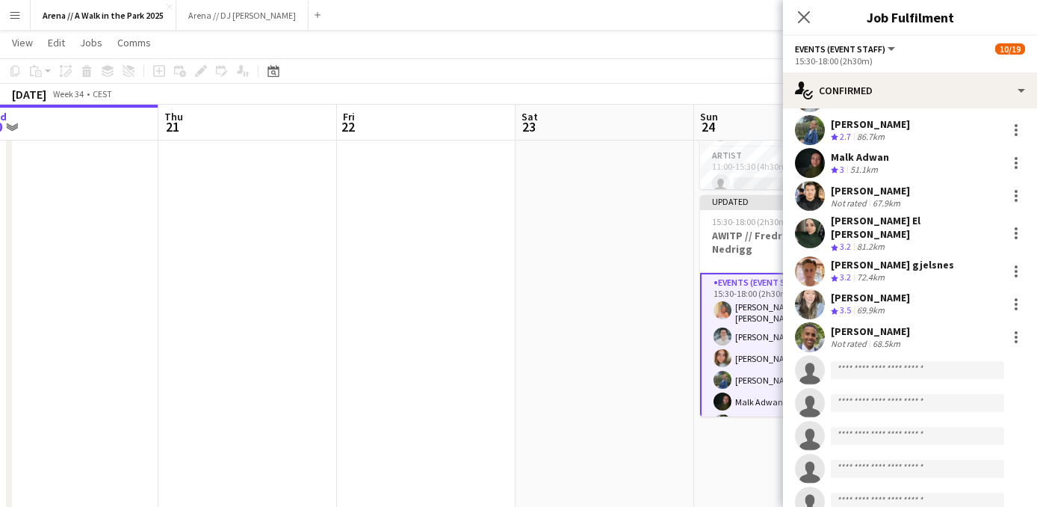
click at [637, 269] on app-date-cell at bounding box center [604, 255] width 179 height 1741
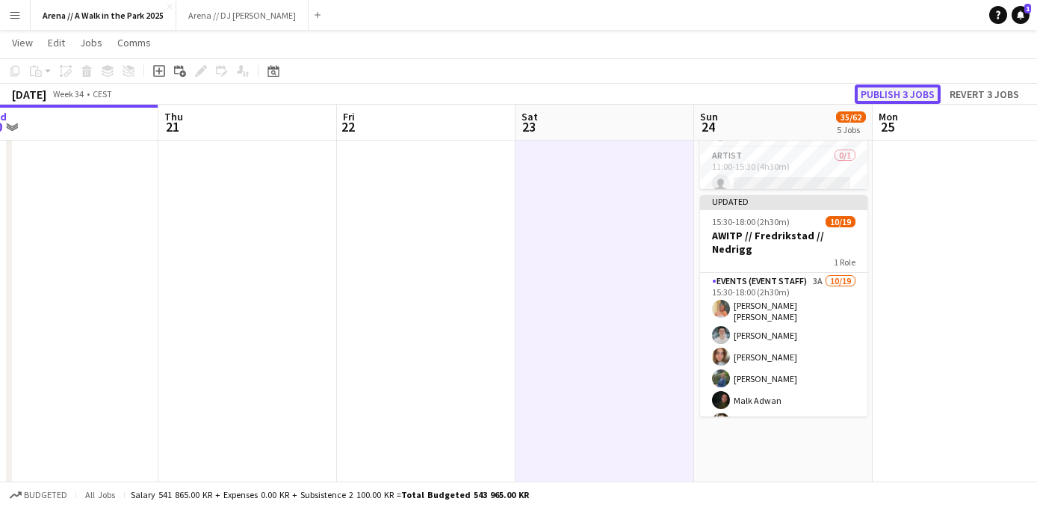
click at [891, 91] on button "Publish 3 jobs" at bounding box center [898, 93] width 86 height 19
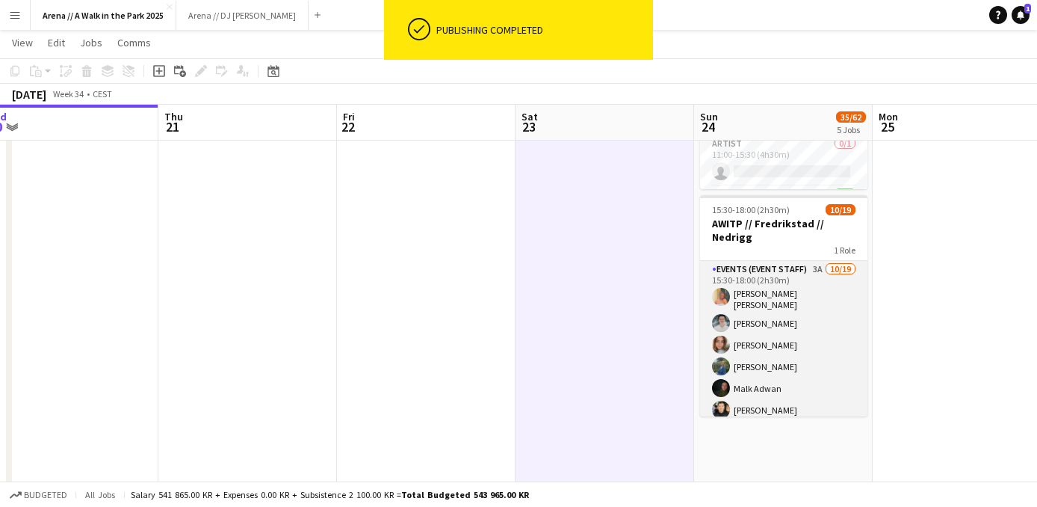
click at [805, 329] on app-card-role "Events (Event Staff) 3A 10/19 15:30-18:00 (2h30m) Hannah Ludivia Rotbæk Meling …" at bounding box center [783, 486] width 167 height 450
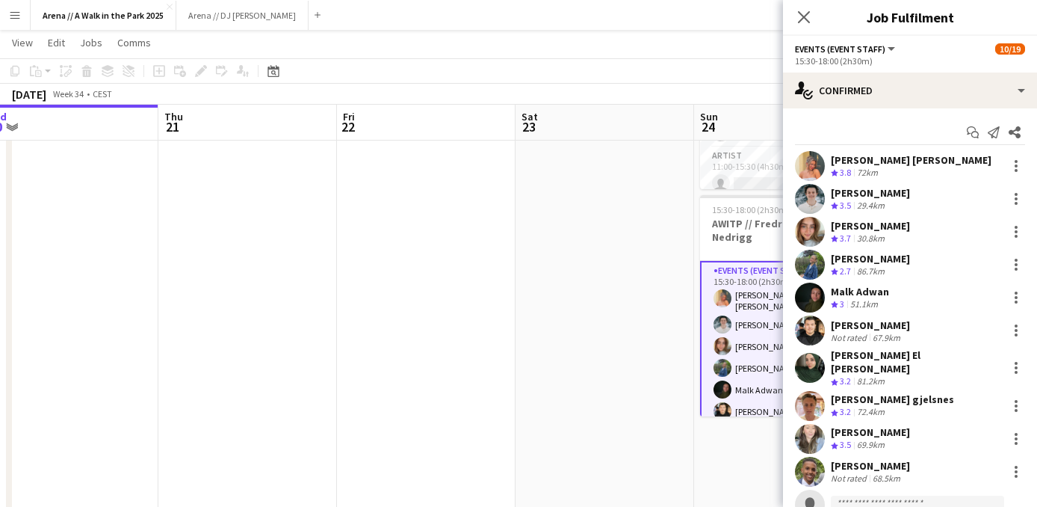
click at [652, 300] on app-date-cell at bounding box center [604, 255] width 179 height 1741
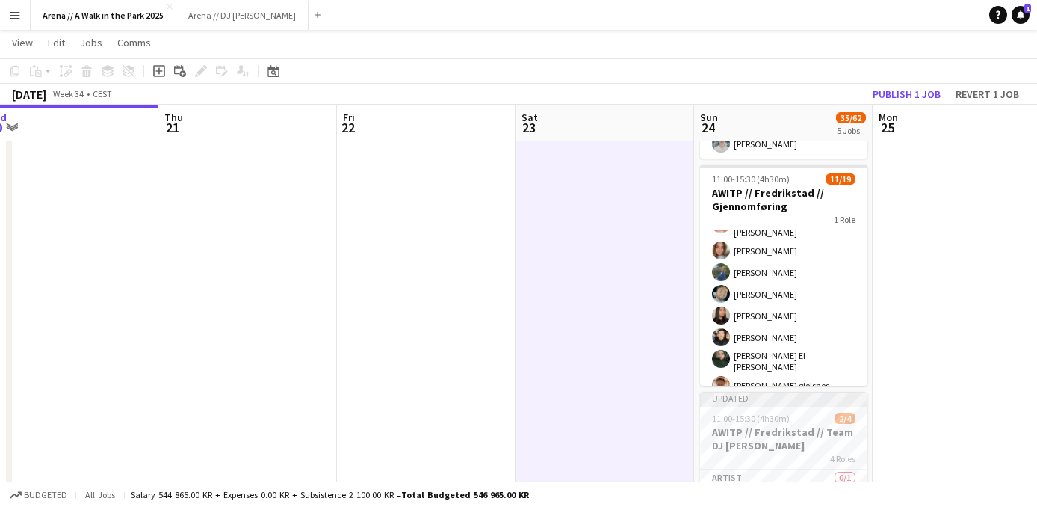
scroll to position [355, 0]
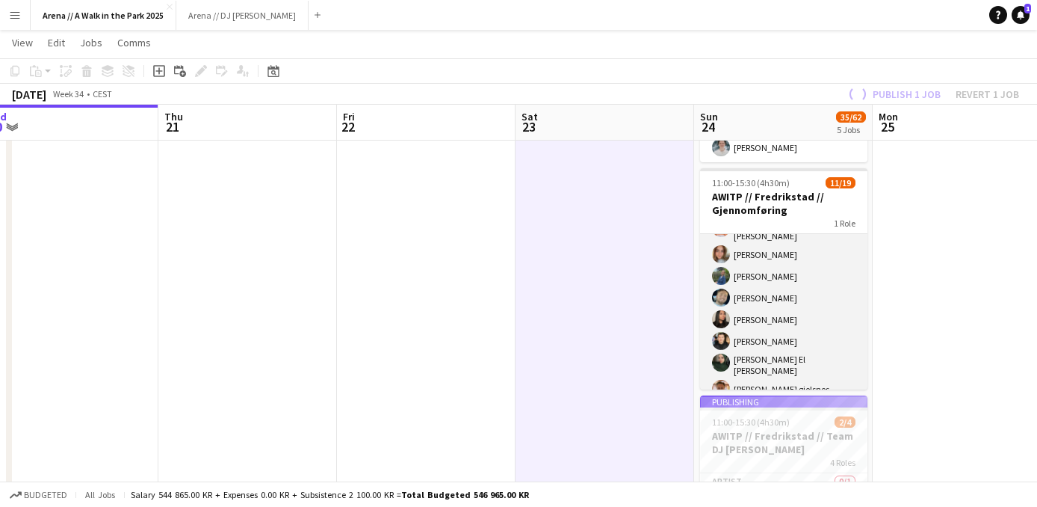
click at [765, 279] on app-card-role "Events (Event Staff) 5A 11/19 11:00-15:30 (4h30m) Malk Adwan Hannah Ludivia Rot…" at bounding box center [783, 395] width 167 height 450
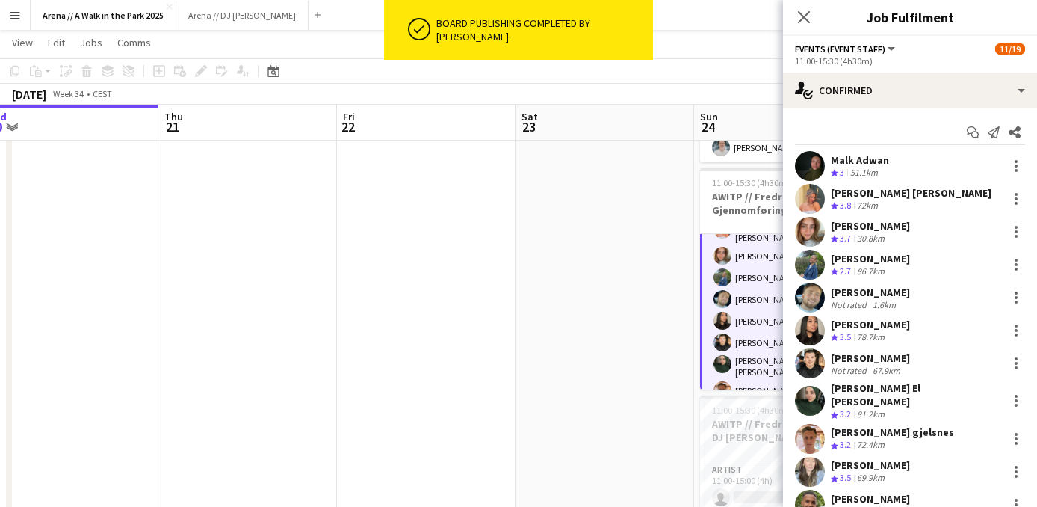
scroll to position [65, 0]
click at [849, 336] on span "3.5" at bounding box center [845, 336] width 11 height 11
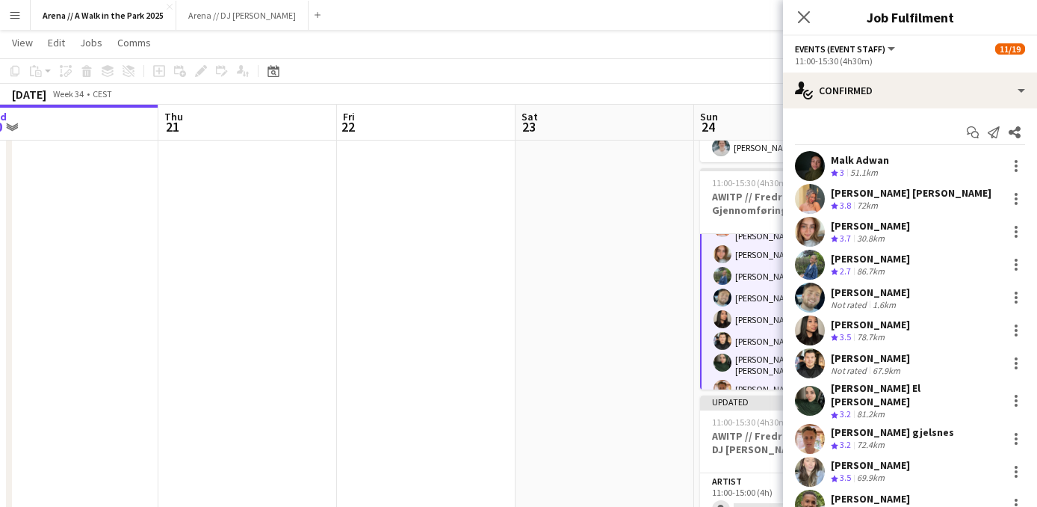
click at [850, 336] on span "3.5" at bounding box center [845, 336] width 11 height 11
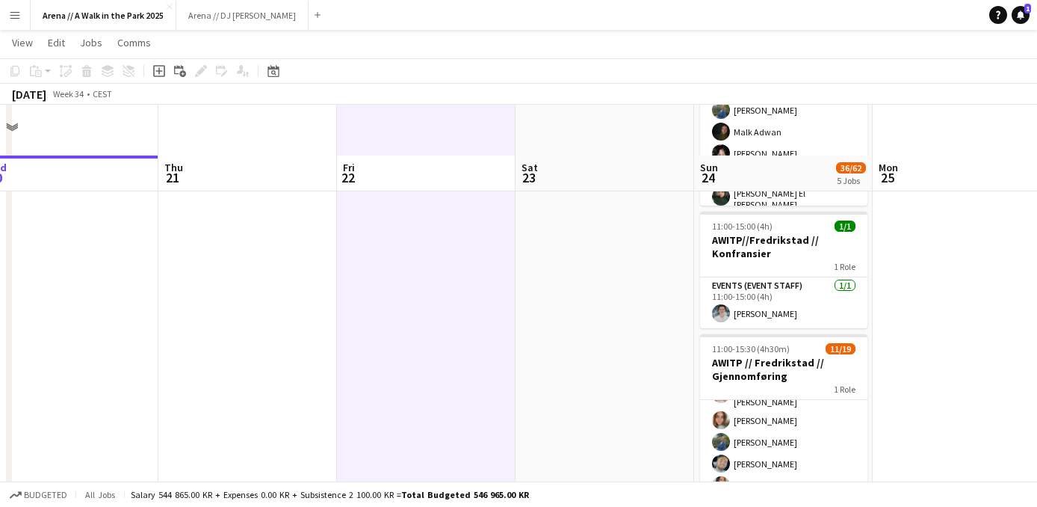
scroll to position [0, 0]
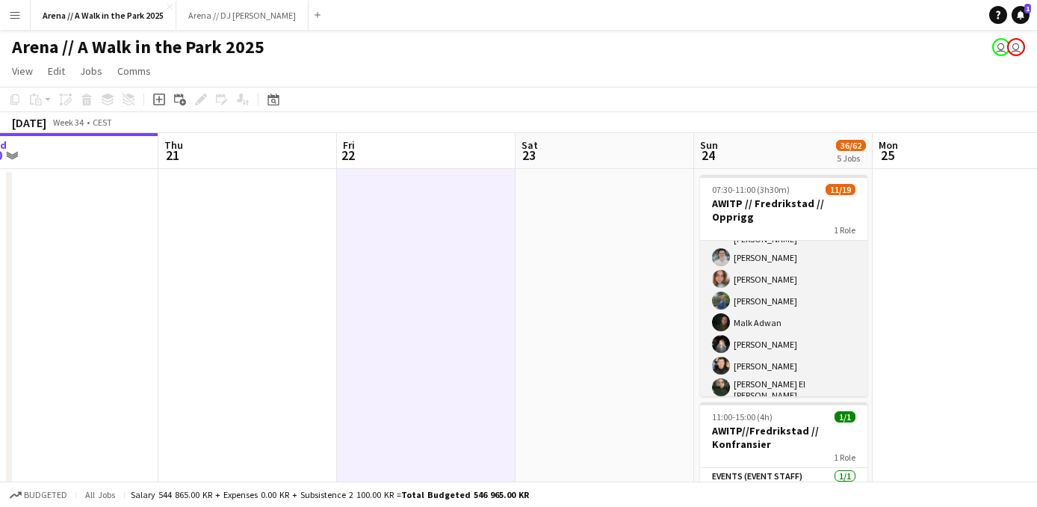
click at [786, 297] on app-card-role "Events (Event Staff) 3A 11/19 07:30-11:00 (3h30m) Hannah Ludivia Rotbæk Meling …" at bounding box center [783, 420] width 167 height 450
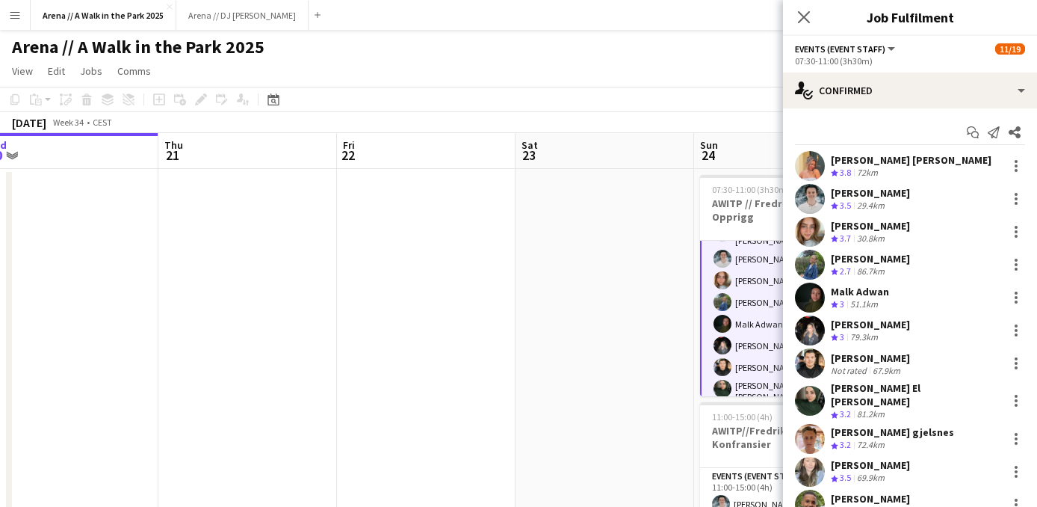
scroll to position [47, 0]
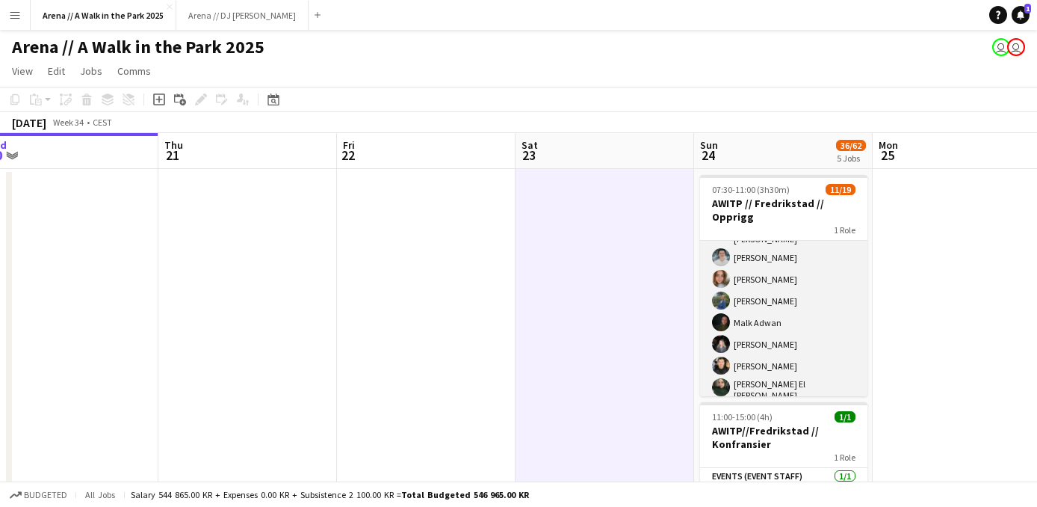
scroll to position [0, 0]
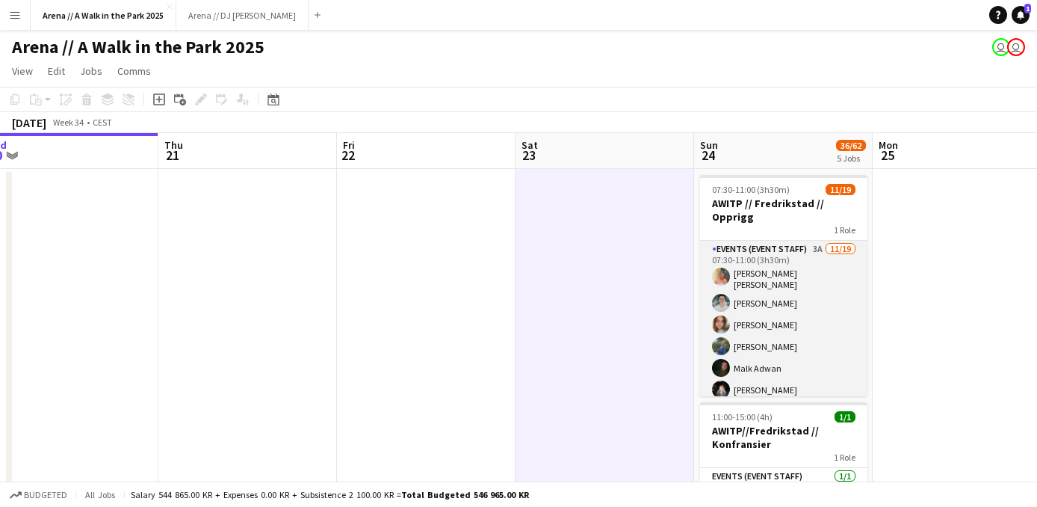
click at [785, 266] on app-card-role "Events (Event Staff) 3A 11/19 07:30-11:00 (3h30m) Hannah Ludivia Rotbæk Meling …" at bounding box center [783, 466] width 167 height 450
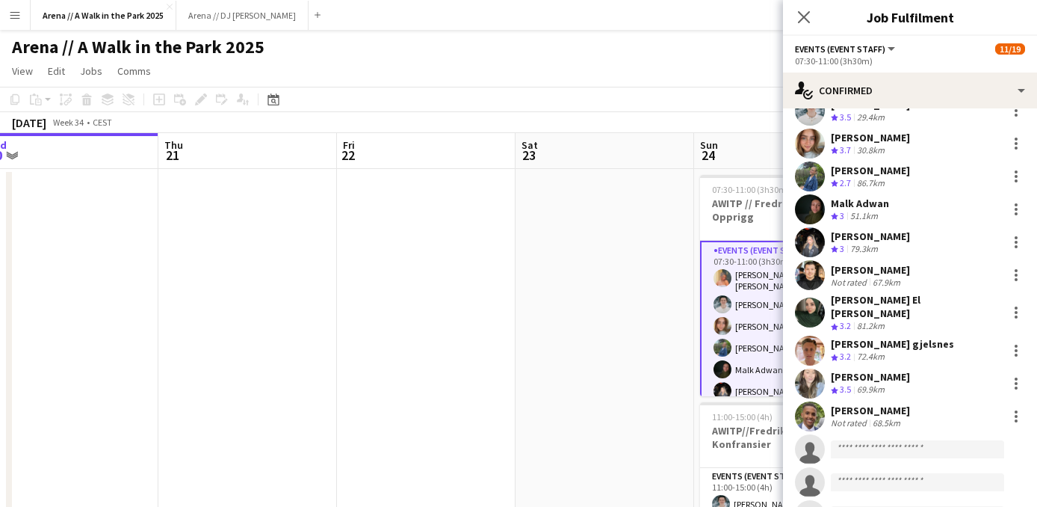
scroll to position [91, 0]
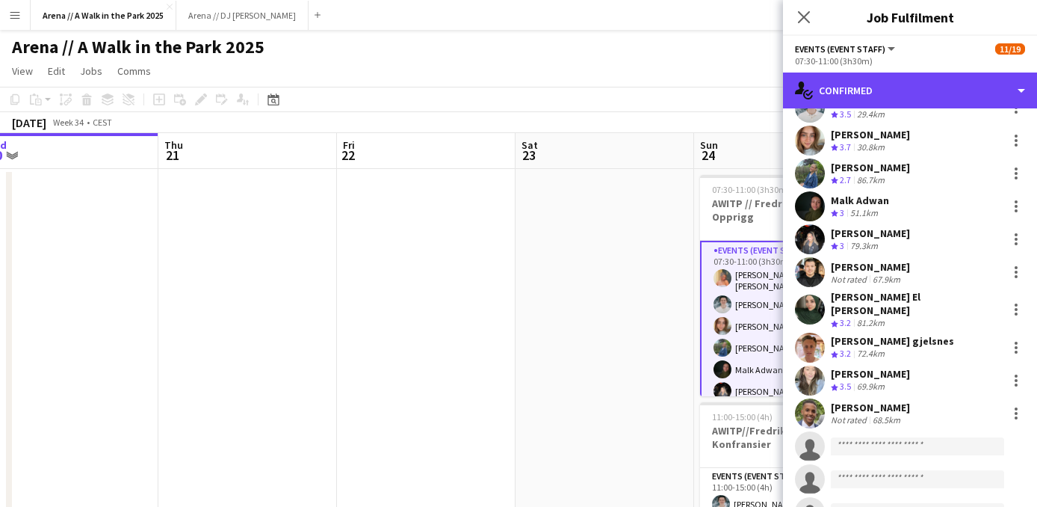
click at [916, 98] on div "single-neutral-actions-check-2 Confirmed" at bounding box center [910, 90] width 254 height 36
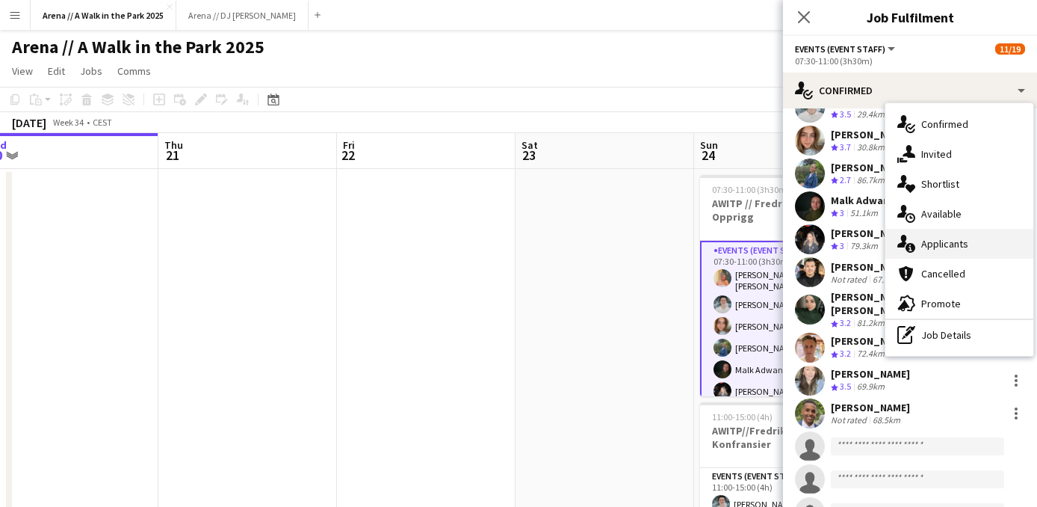
click at [950, 241] on div "single-neutral-actions-information Applicants" at bounding box center [959, 244] width 148 height 30
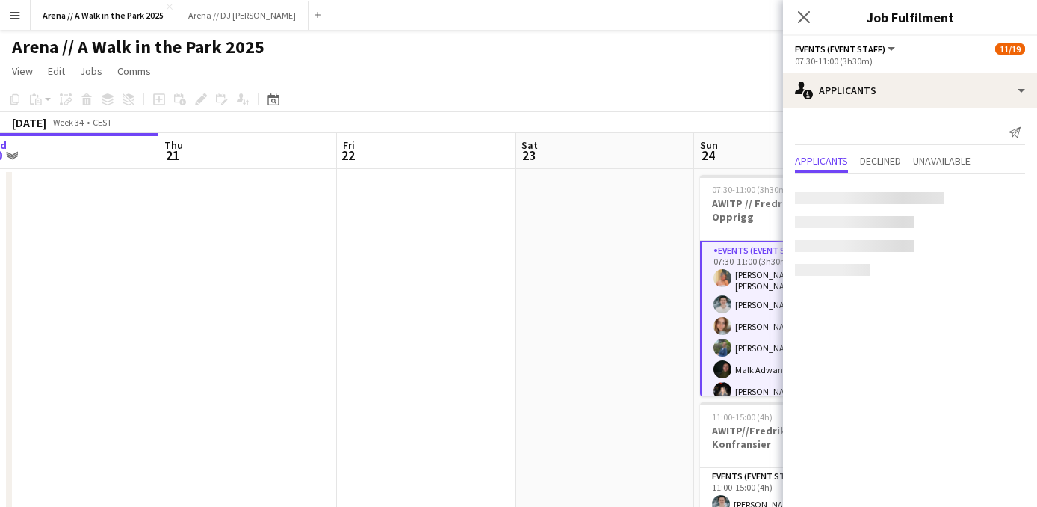
scroll to position [0, 0]
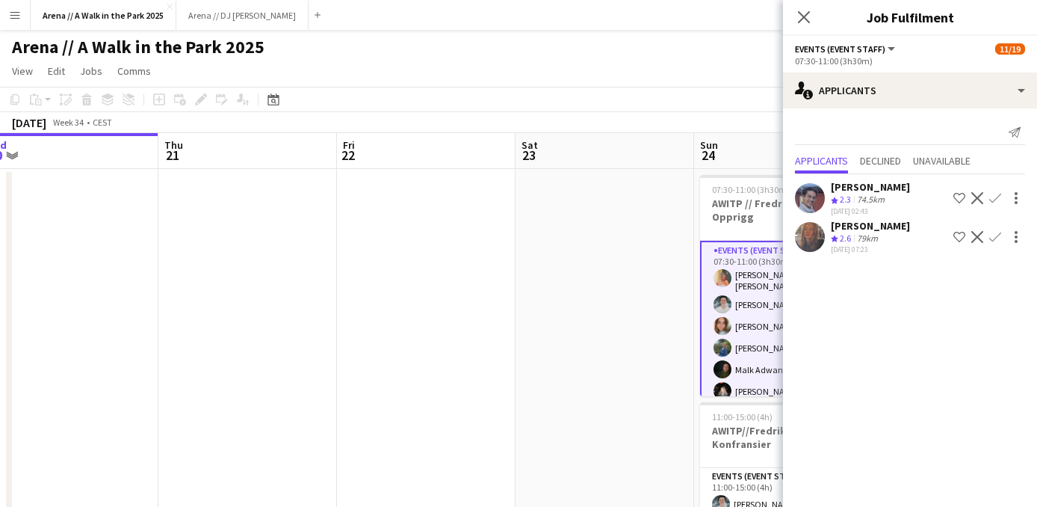
click at [873, 230] on div "Verona Hulaj" at bounding box center [870, 225] width 79 height 13
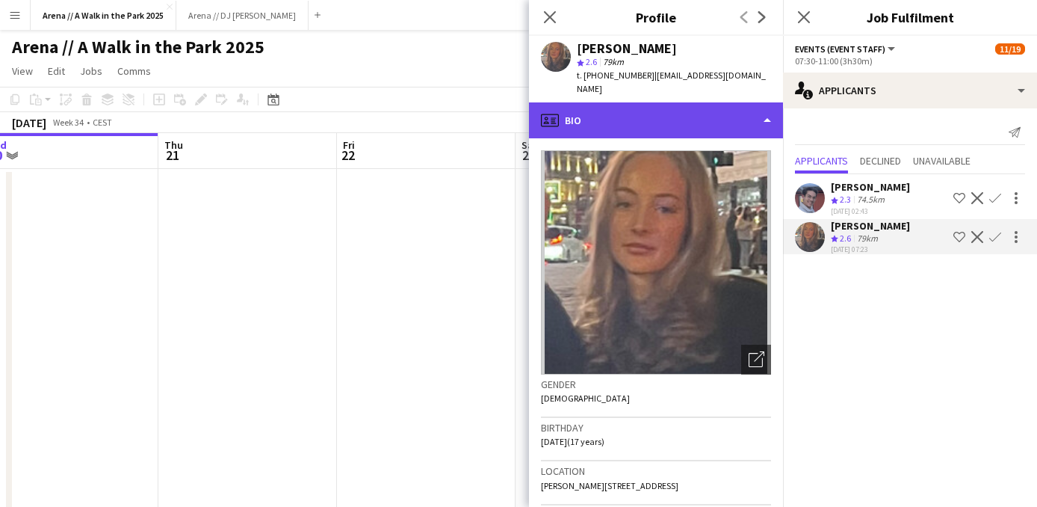
click at [688, 105] on div "profile Bio" at bounding box center [656, 120] width 254 height 36
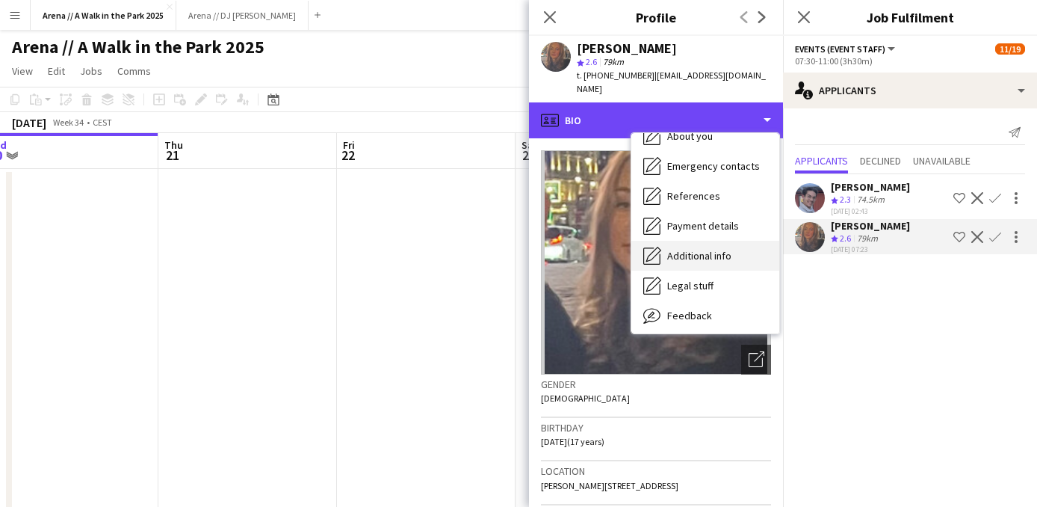
scroll to position [132, 0]
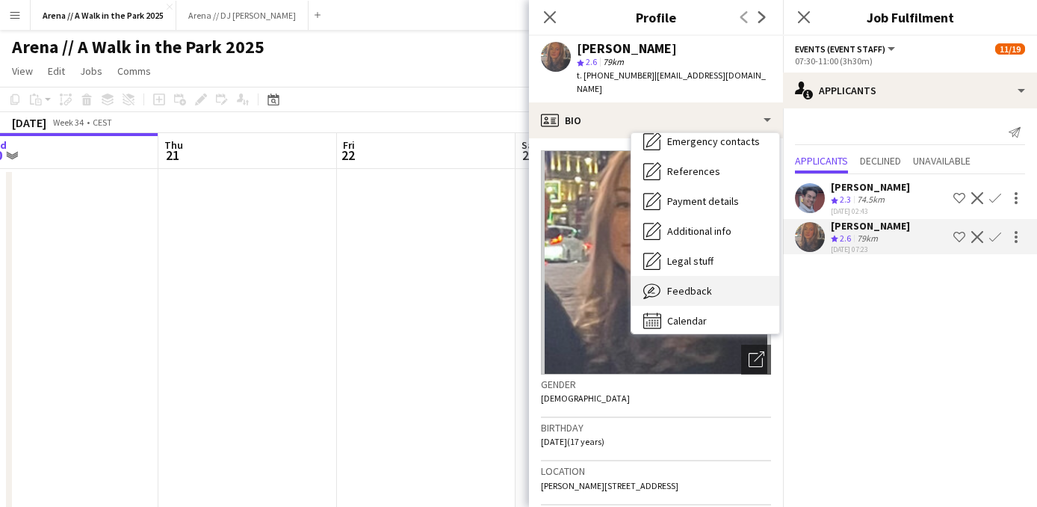
click at [707, 284] on span "Feedback" at bounding box center [689, 290] width 45 height 13
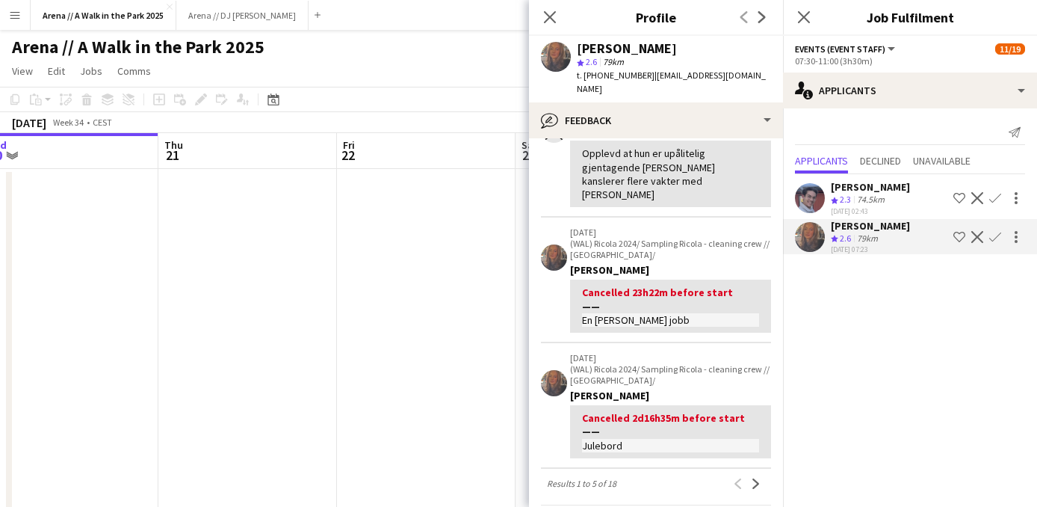
scroll to position [350, 0]
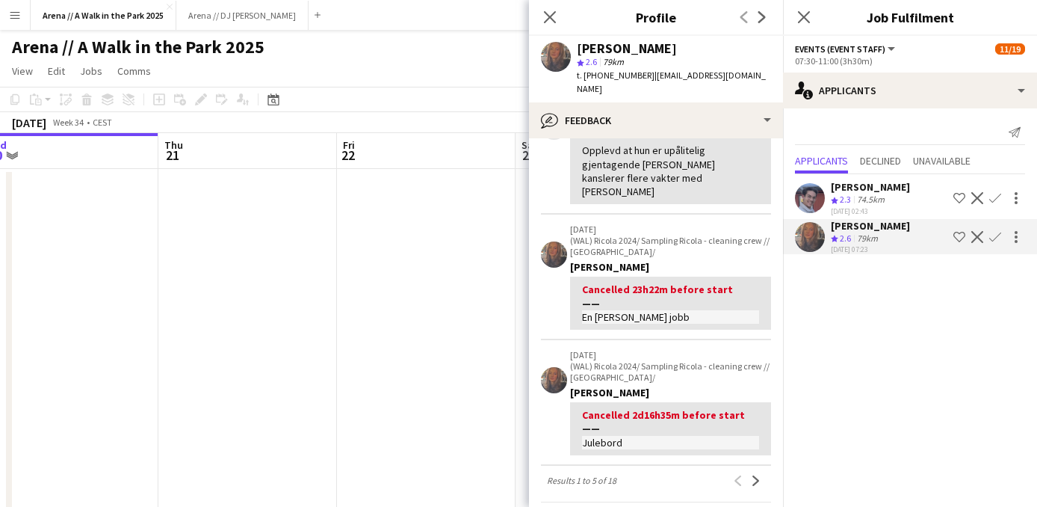
click at [875, 202] on div "74.5km" at bounding box center [871, 199] width 34 height 13
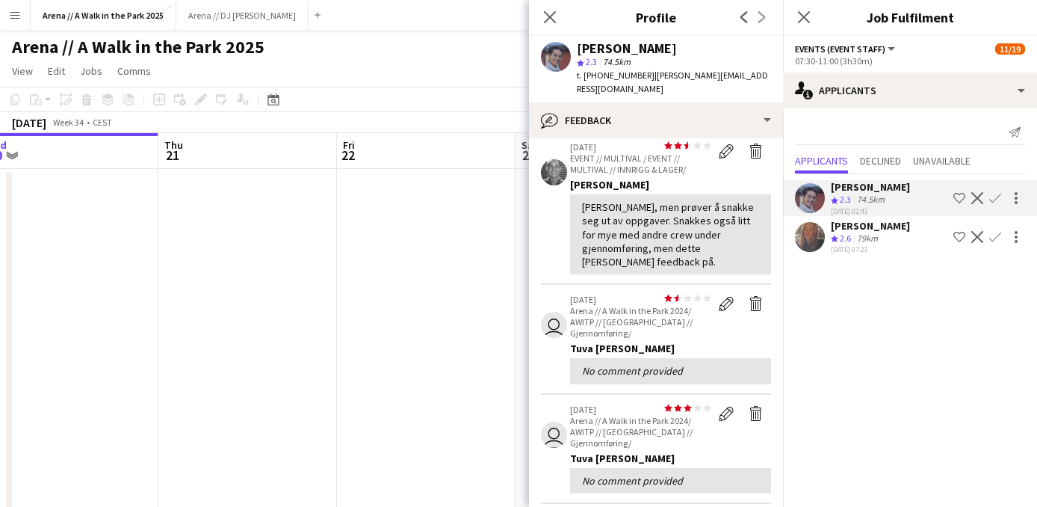
scroll to position [0, 0]
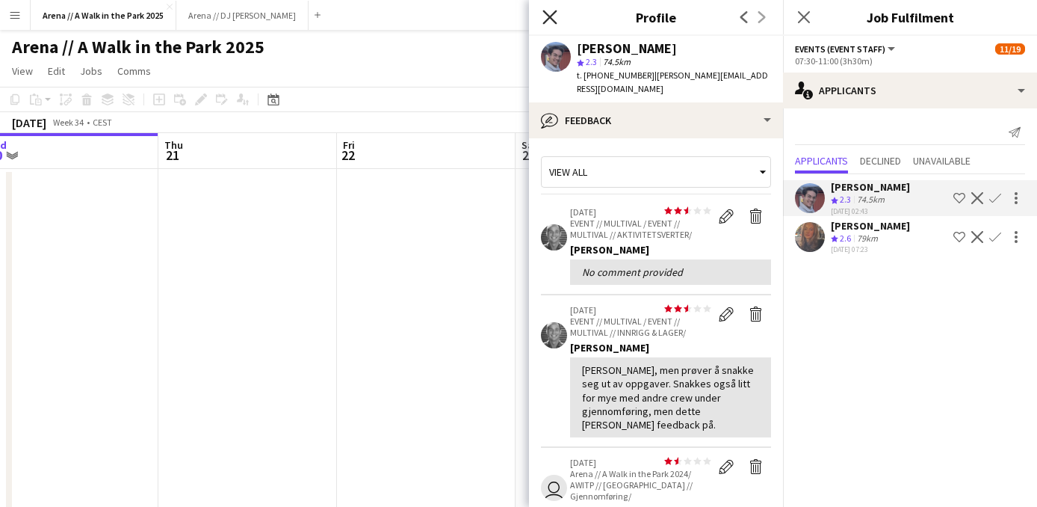
click at [546, 16] on icon "Close pop-in" at bounding box center [549, 17] width 14 height 14
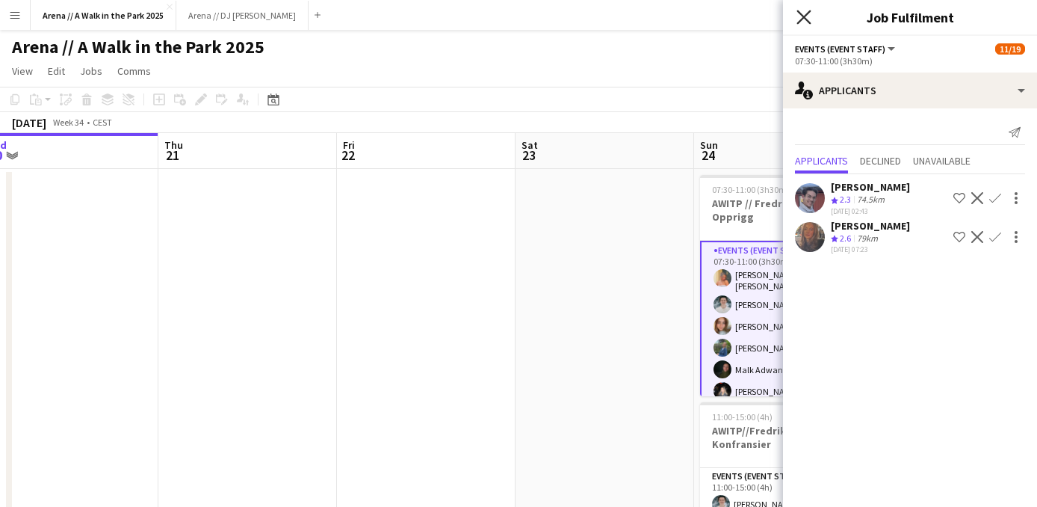
click at [808, 22] on icon at bounding box center [803, 17] width 14 height 14
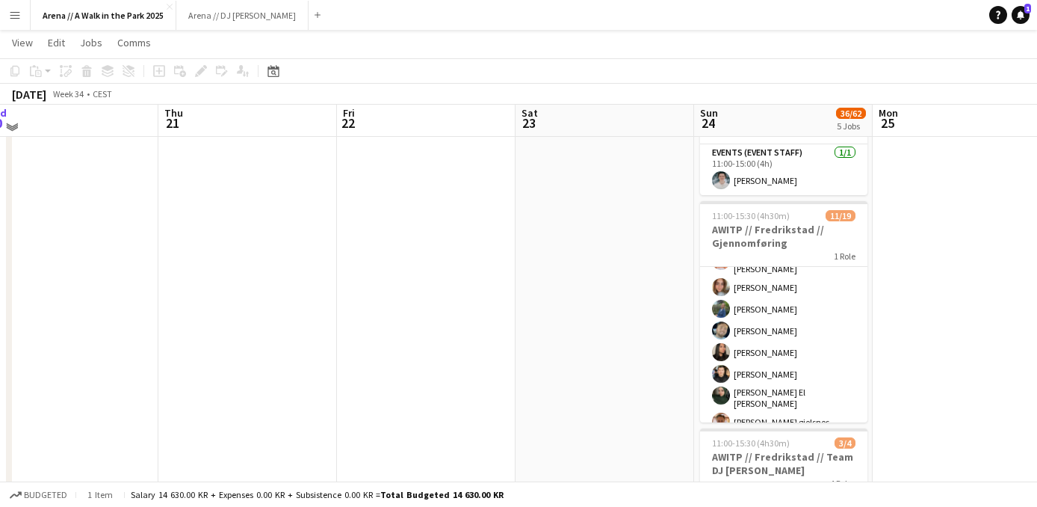
scroll to position [332, 0]
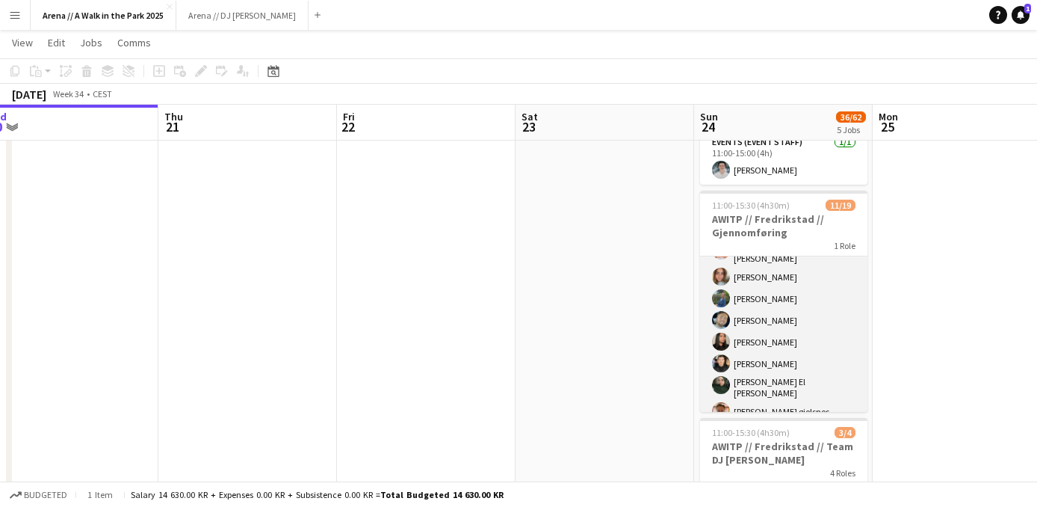
click at [831, 304] on app-card-role "Events (Event Staff) 5A 11/19 11:00-15:30 (4h30m) Malk Adwan Hannah Ludivia Rot…" at bounding box center [783, 418] width 167 height 450
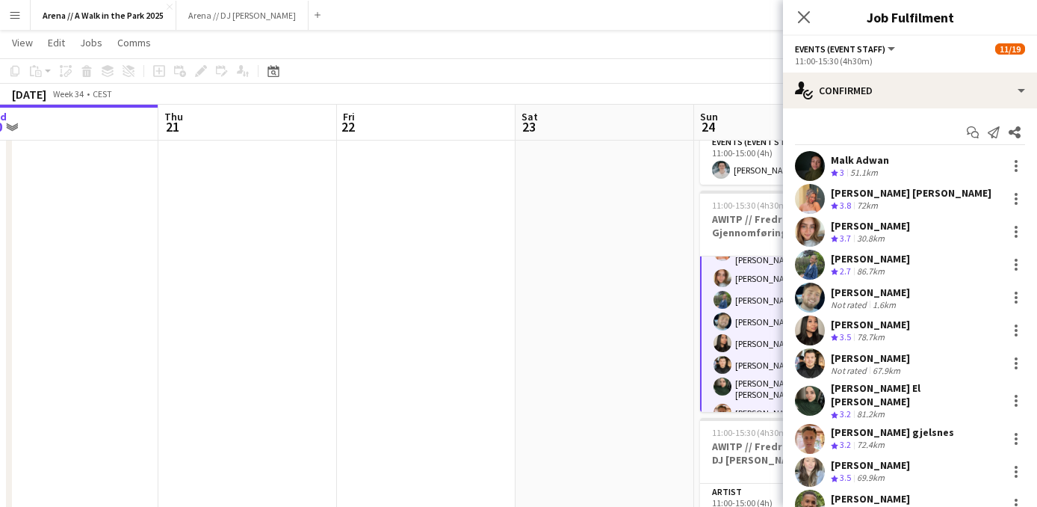
scroll to position [65, 0]
click at [834, 295] on div "Kristoffer Andersen" at bounding box center [870, 291] width 79 height 13
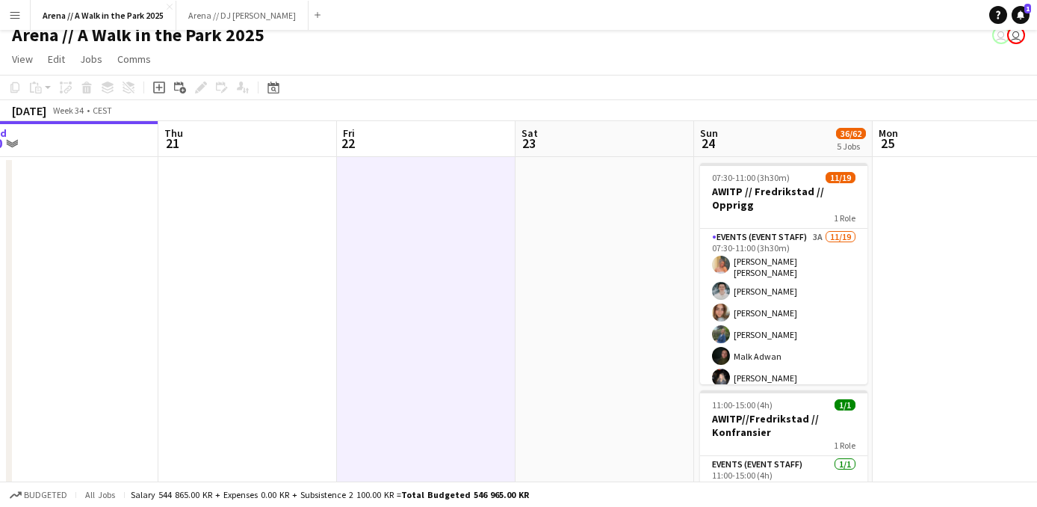
scroll to position [0, 0]
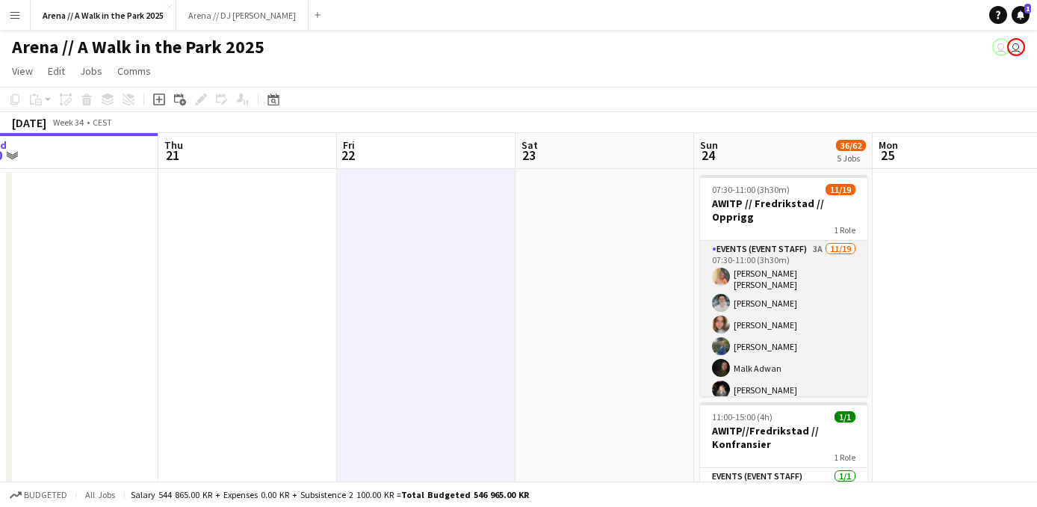
click at [788, 281] on app-card-role "Events (Event Staff) 3A 11/19 07:30-11:00 (3h30m) Hannah Ludivia Rotbæk Meling …" at bounding box center [783, 466] width 167 height 450
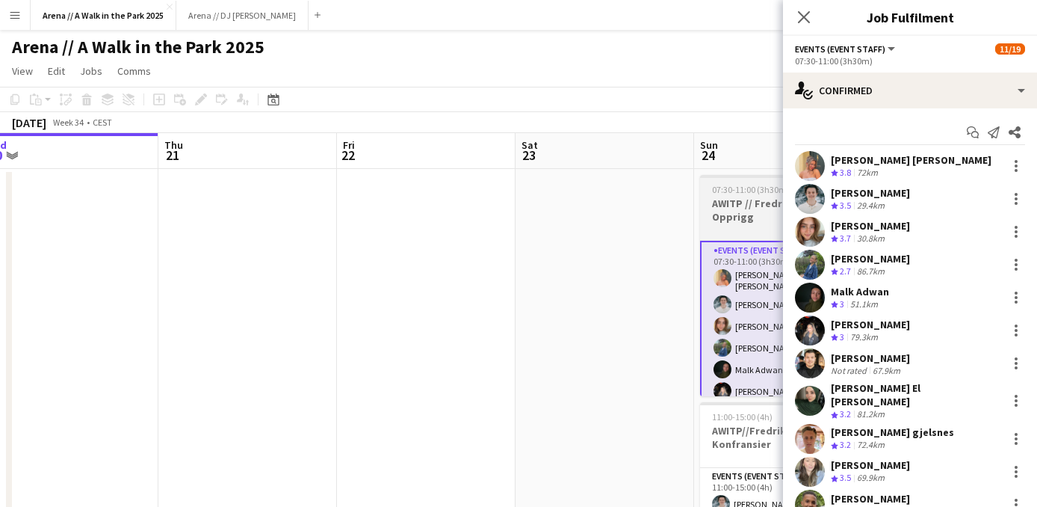
scroll to position [0, 557]
click at [759, 202] on h3 "AWITP // Fredrikstad // Opprigg" at bounding box center [782, 209] width 167 height 27
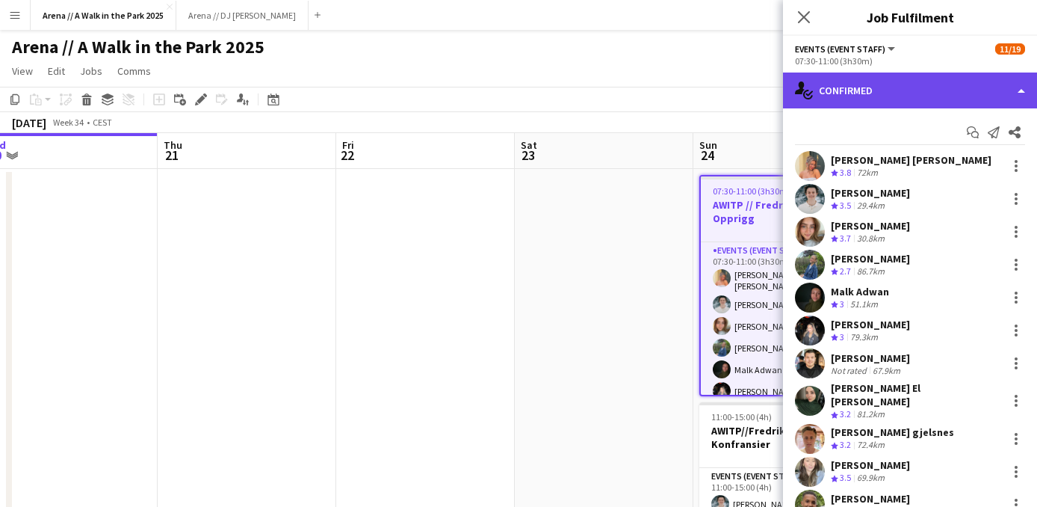
click at [873, 99] on div "single-neutral-actions-check-2 Confirmed" at bounding box center [910, 90] width 254 height 36
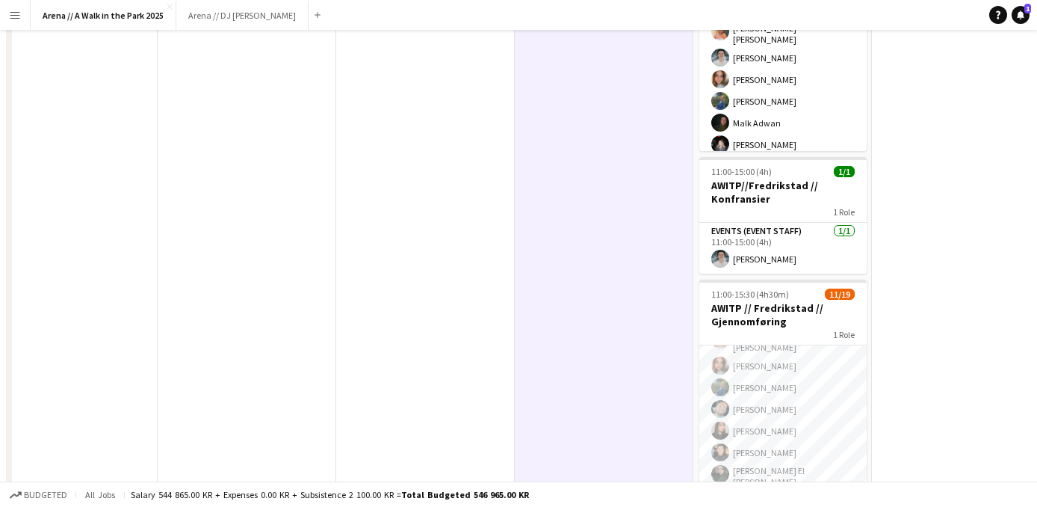
scroll to position [0, 0]
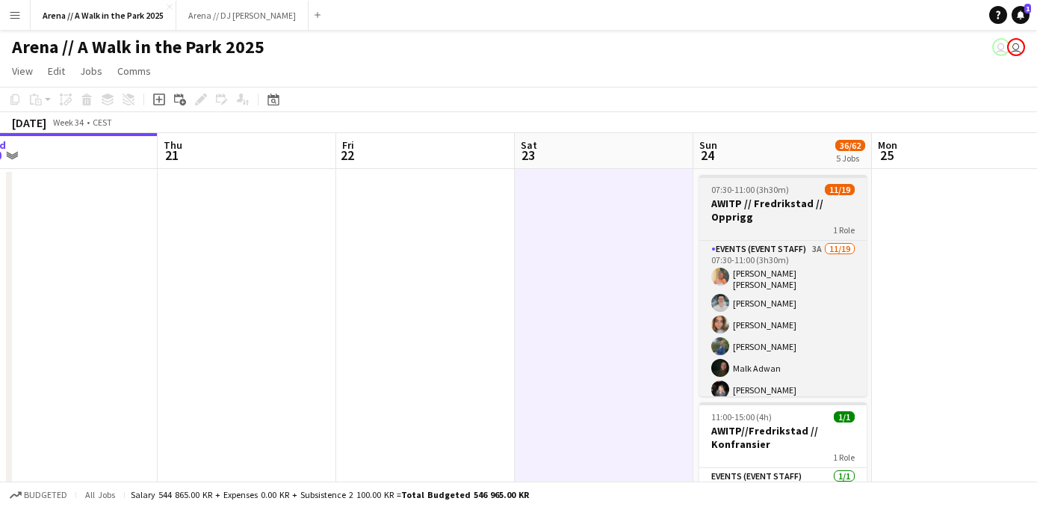
click at [749, 198] on h3 "AWITP // Fredrikstad // Opprigg" at bounding box center [782, 209] width 167 height 27
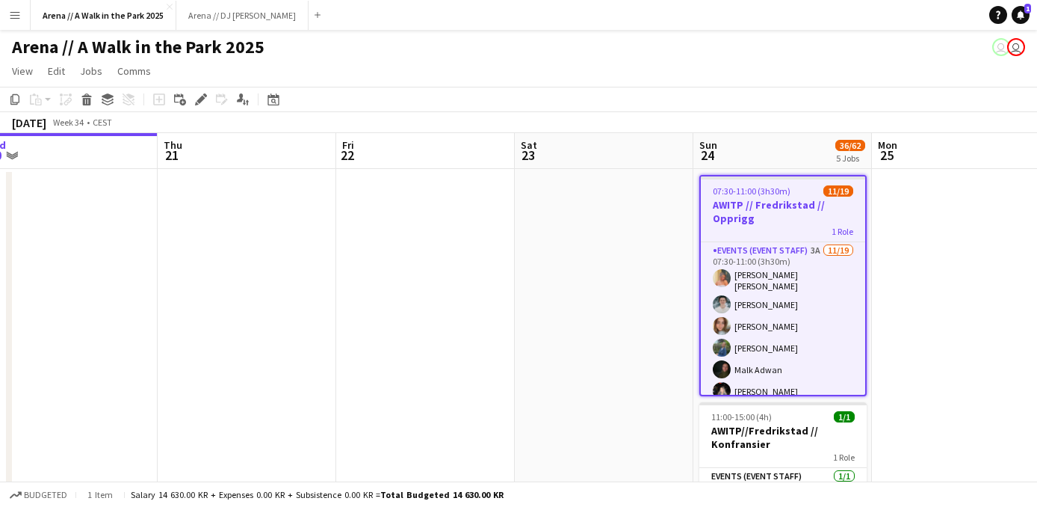
click at [749, 198] on app-job-card "07:30-11:00 (3h30m) 11/19 AWITP // Fredrikstad // Opprigg 1 Role Events (Event …" at bounding box center [782, 285] width 167 height 221
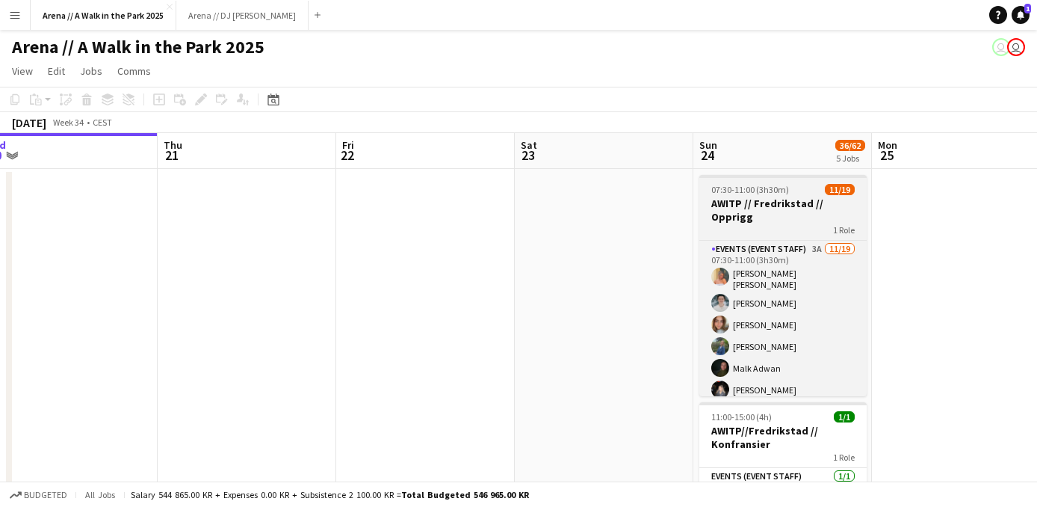
click at [749, 198] on h3 "AWITP // Fredrikstad // Opprigg" at bounding box center [782, 209] width 167 height 27
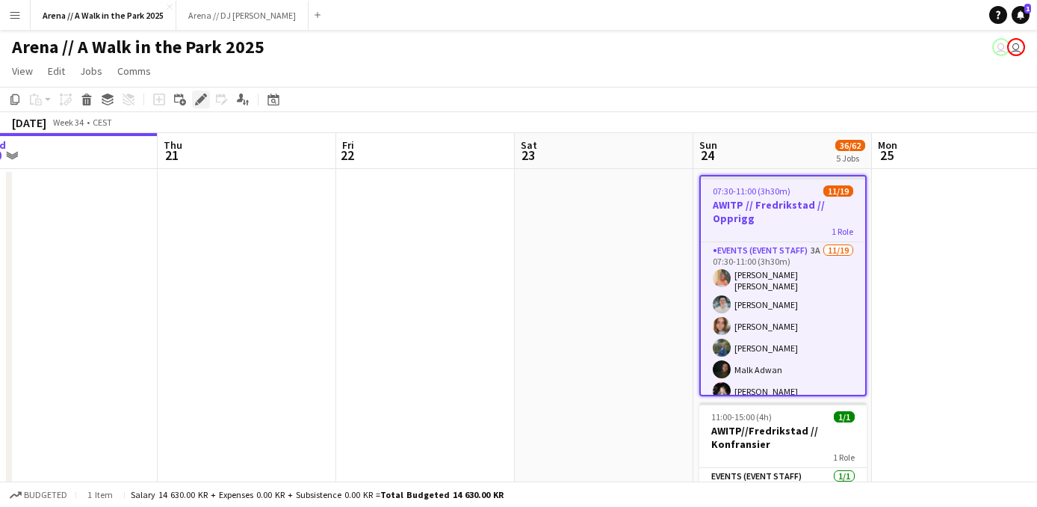
click at [199, 105] on icon "Edit" at bounding box center [201, 99] width 12 height 12
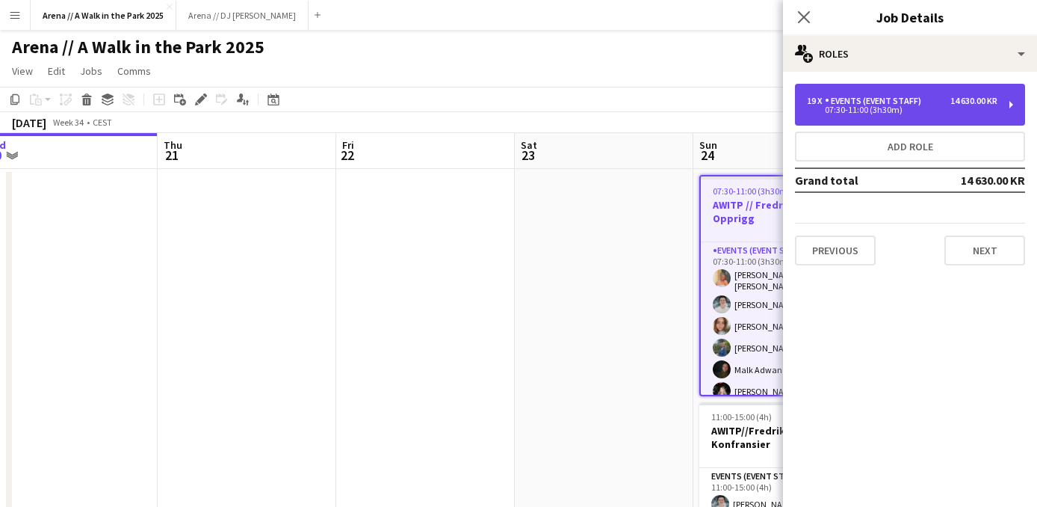
click at [885, 90] on div "19 x Events (Event Staff) 14 630.00 KR 07:30-11:00 (3h30m)" at bounding box center [910, 105] width 230 height 42
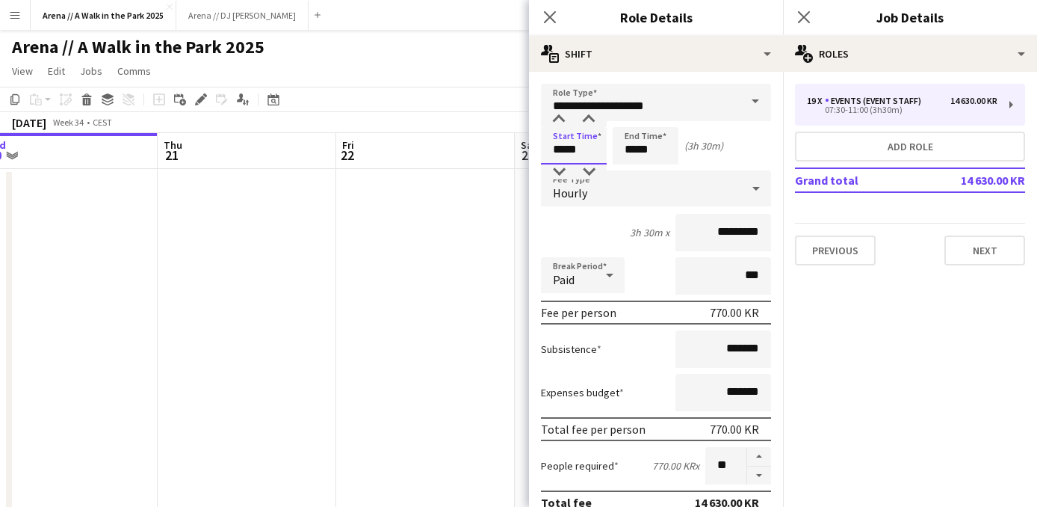
click at [582, 153] on input "*****" at bounding box center [574, 145] width 66 height 37
type input "*****"
click at [739, 152] on div "Start Time ***** End Time ***** (4h)" at bounding box center [656, 145] width 230 height 37
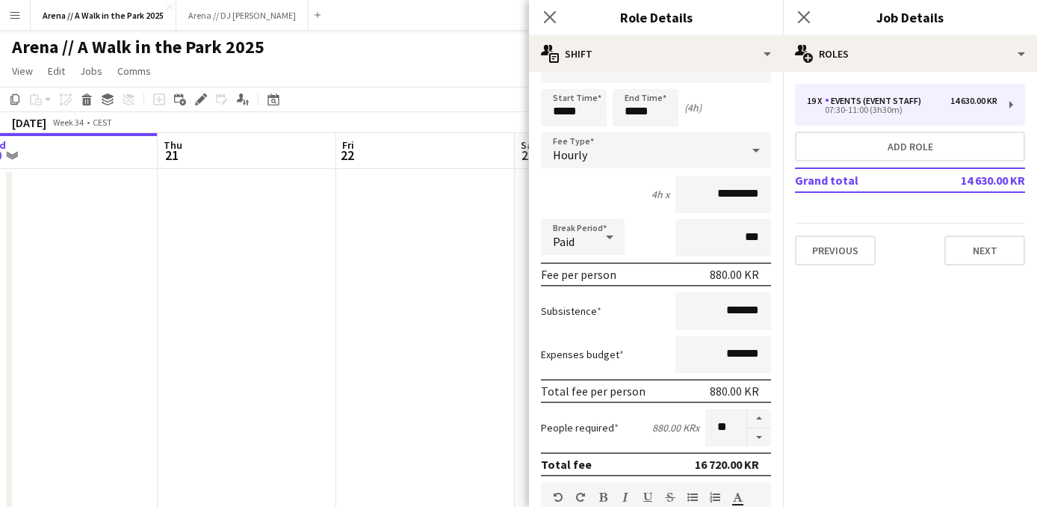
scroll to position [46, 0]
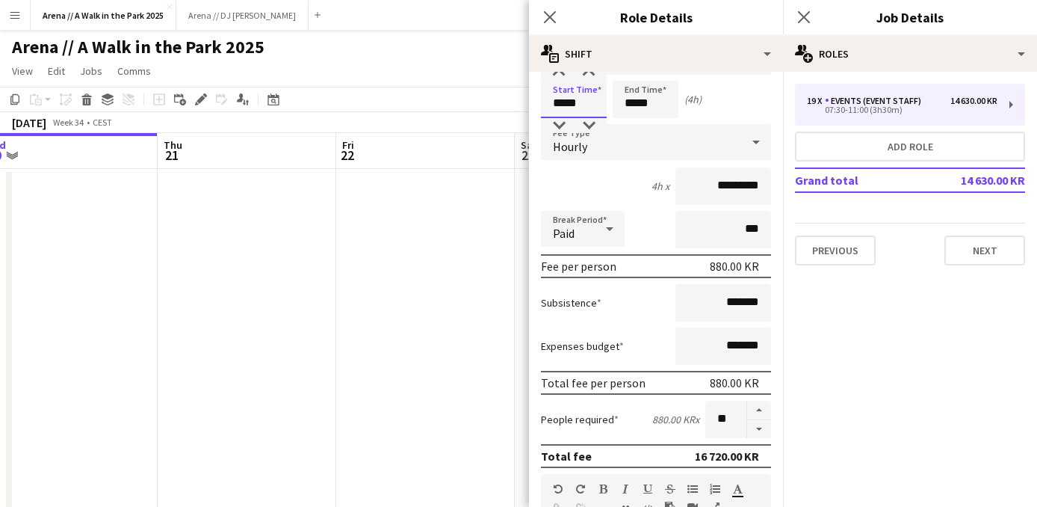
click at [583, 106] on input "*****" at bounding box center [574, 99] width 66 height 37
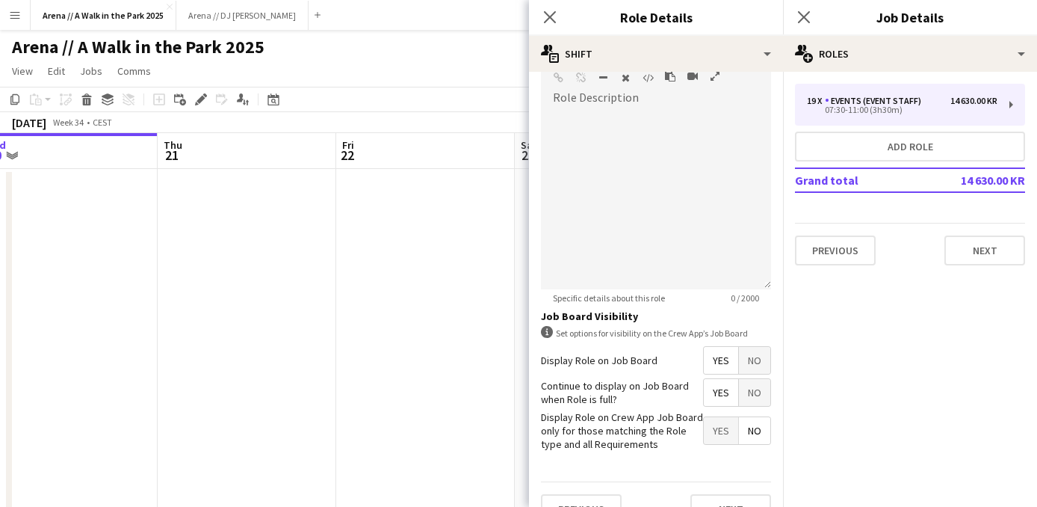
scroll to position [509, 0]
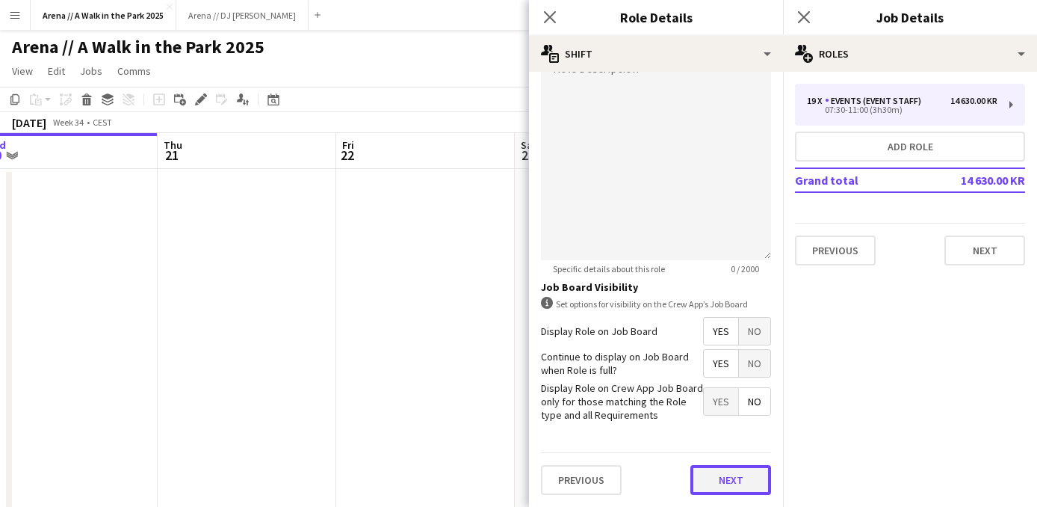
click at [740, 475] on button "Next" at bounding box center [730, 480] width 81 height 30
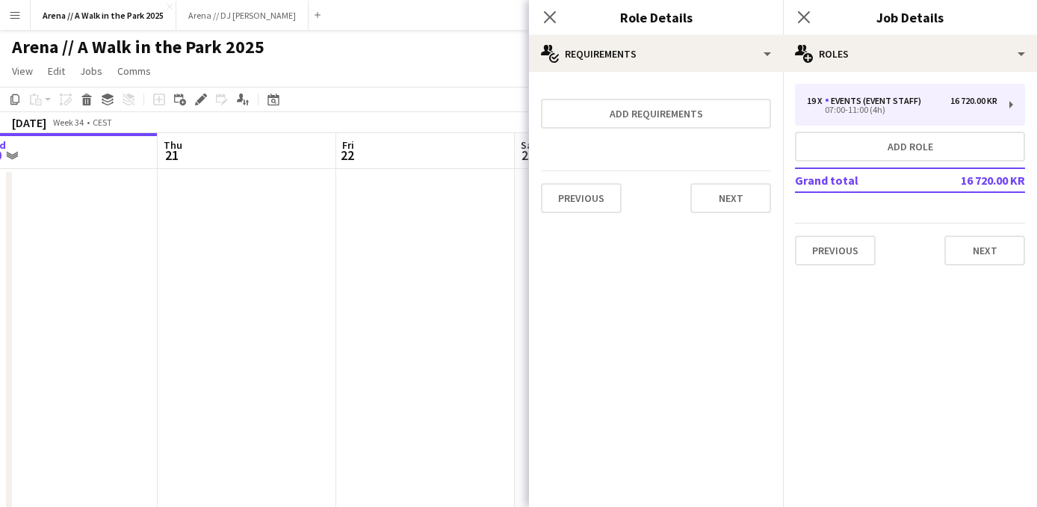
scroll to position [0, 0]
click at [728, 198] on button "Next" at bounding box center [730, 198] width 81 height 30
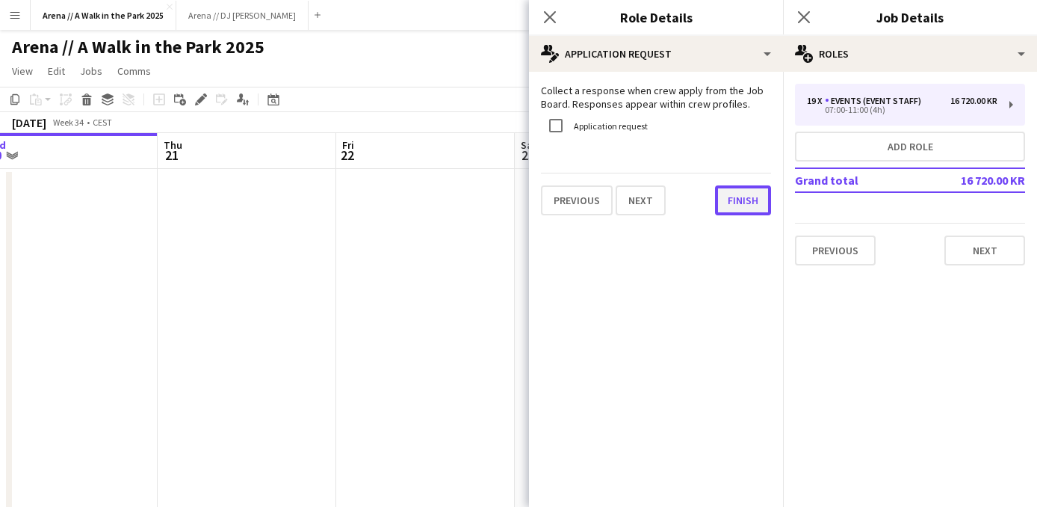
click at [727, 202] on button "Finish" at bounding box center [743, 200] width 56 height 30
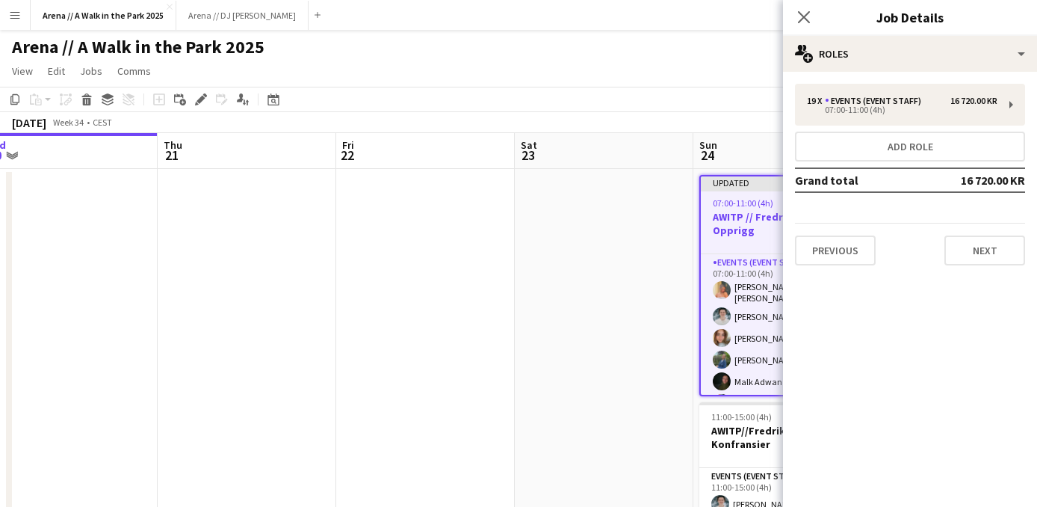
click at [674, 158] on app-board-header-date "Sat 23" at bounding box center [604, 151] width 179 height 36
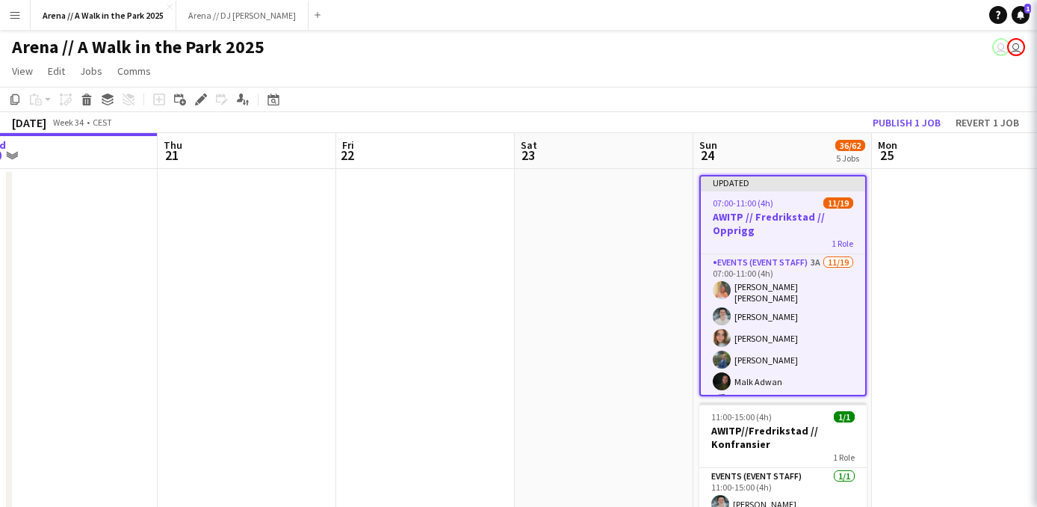
scroll to position [0, 557]
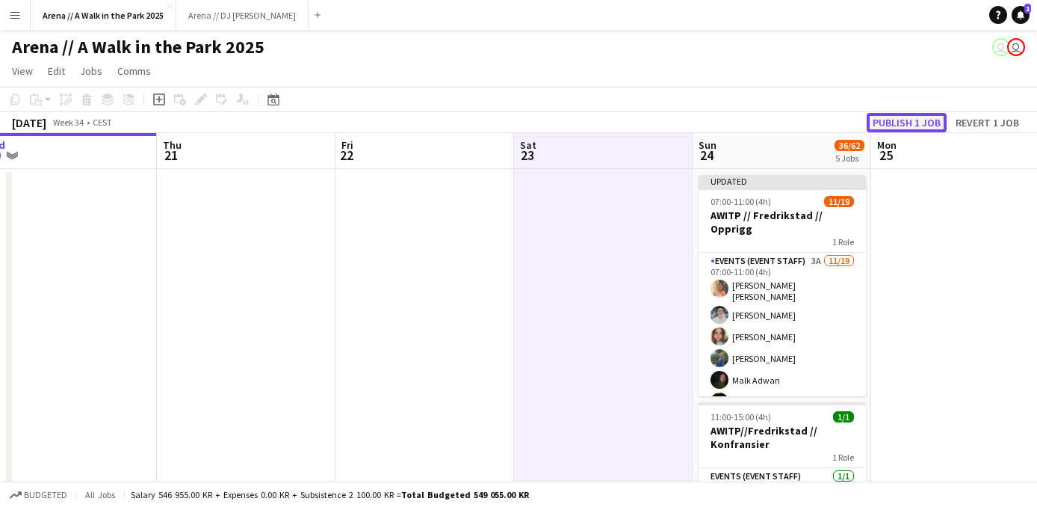
click at [921, 128] on button "Publish 1 job" at bounding box center [907, 122] width 80 height 19
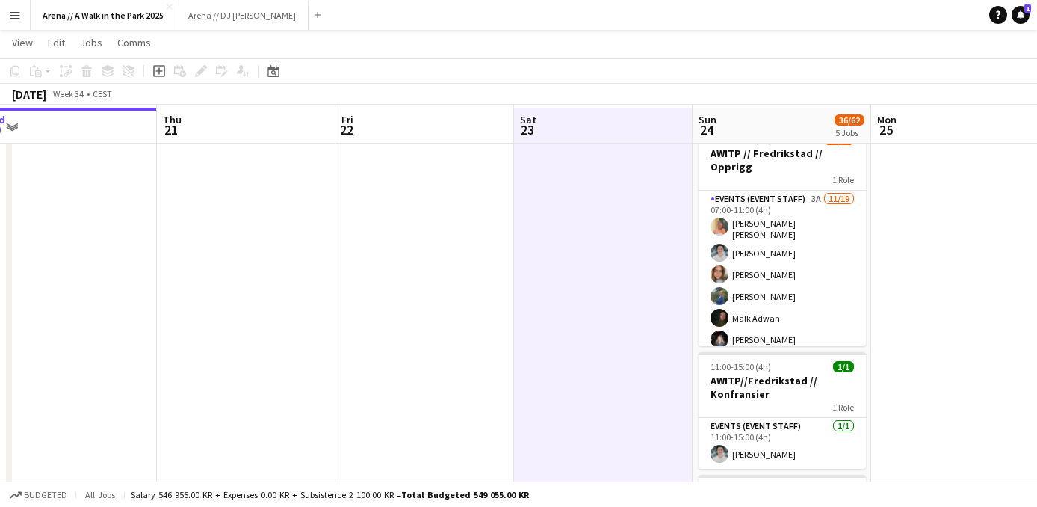
scroll to position [53, 0]
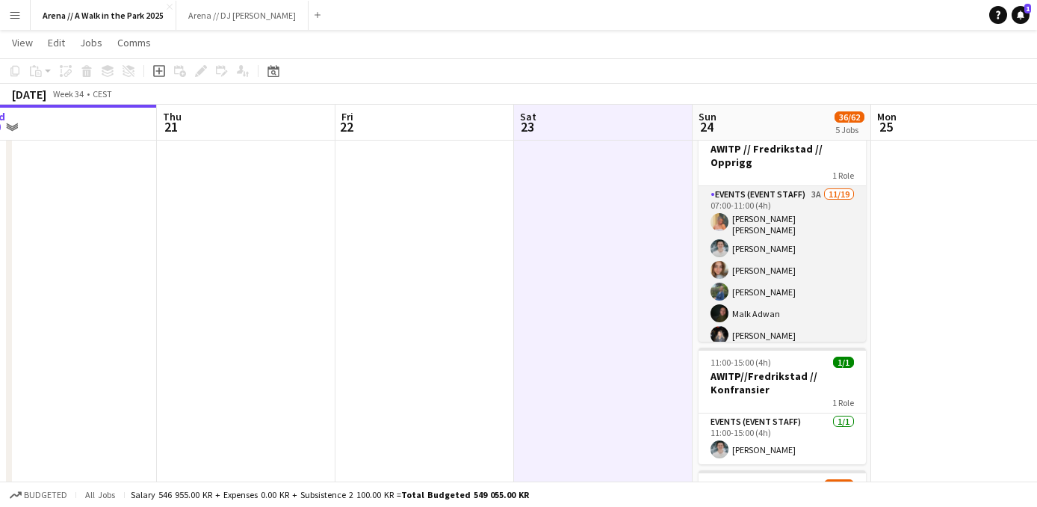
click at [817, 285] on app-card-role "Events (Event Staff) 3A 11/19 07:00-11:00 (4h) Hannah Ludivia Rotbæk Meling Luk…" at bounding box center [782, 411] width 167 height 450
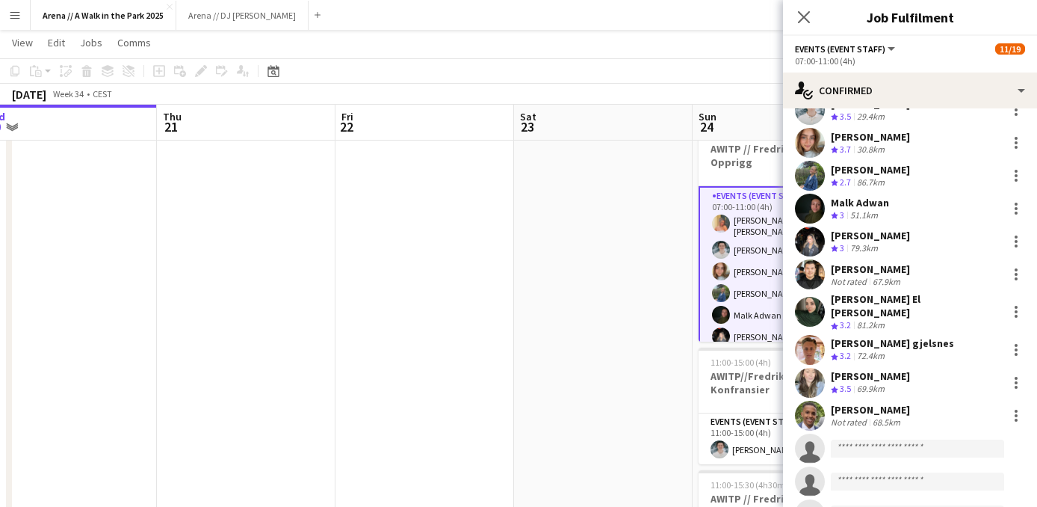
scroll to position [102, 0]
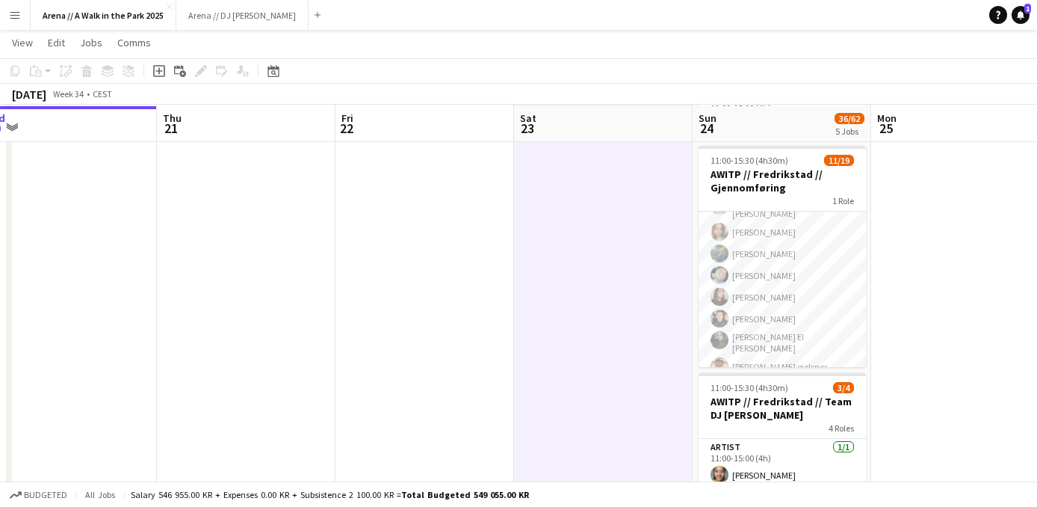
scroll to position [379, 0]
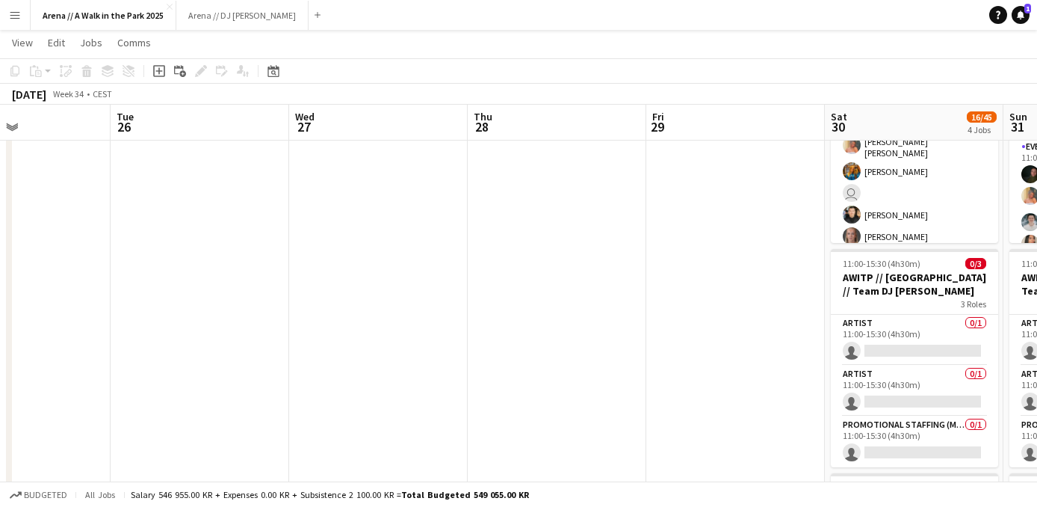
drag, startPoint x: 959, startPoint y: 231, endPoint x: -39, endPoint y: 276, distance: 998.4
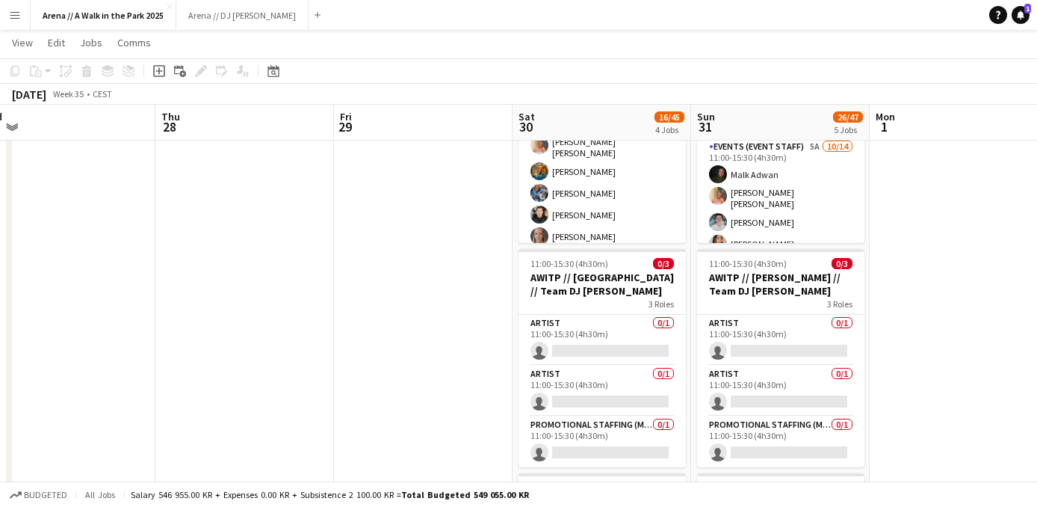
scroll to position [0, 602]
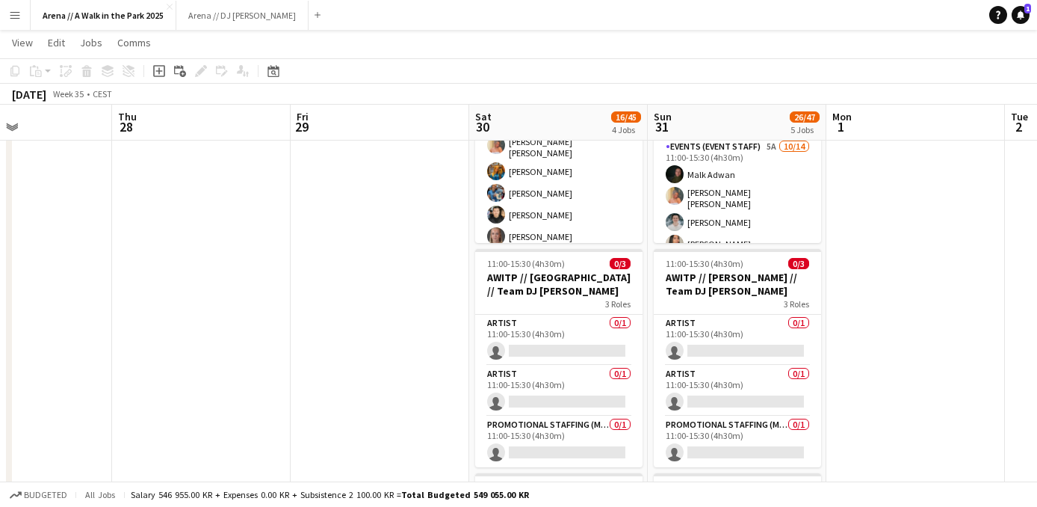
drag, startPoint x: 380, startPoint y: 300, endPoint x: -39, endPoint y: 331, distance: 419.5
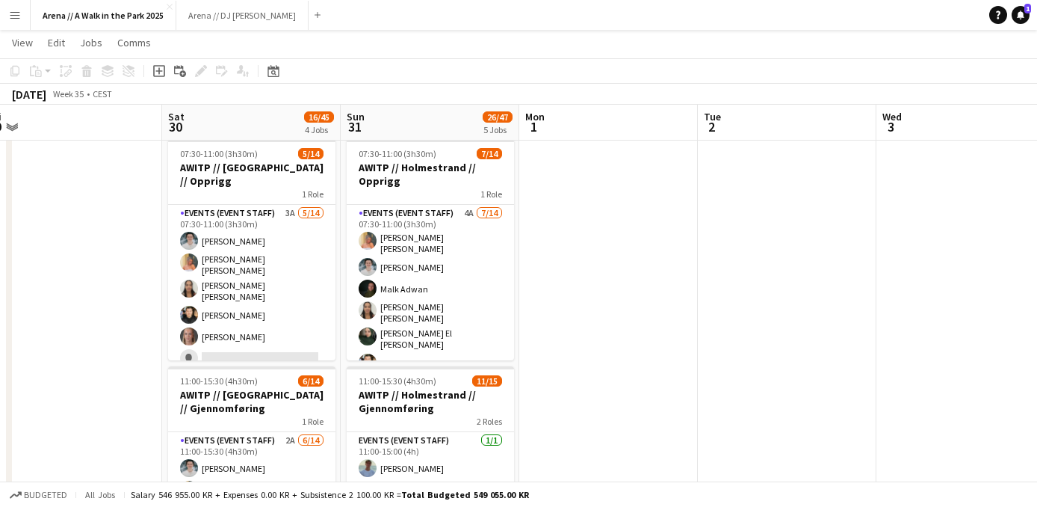
drag, startPoint x: 928, startPoint y: 258, endPoint x: 574, endPoint y: 259, distance: 354.1
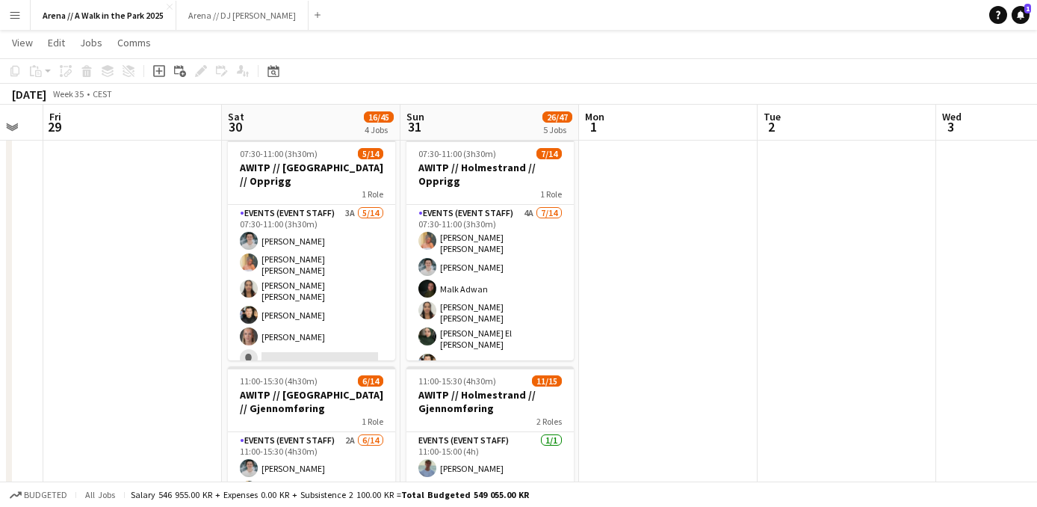
drag, startPoint x: 634, startPoint y: 273, endPoint x: 258, endPoint y: 272, distance: 376.5
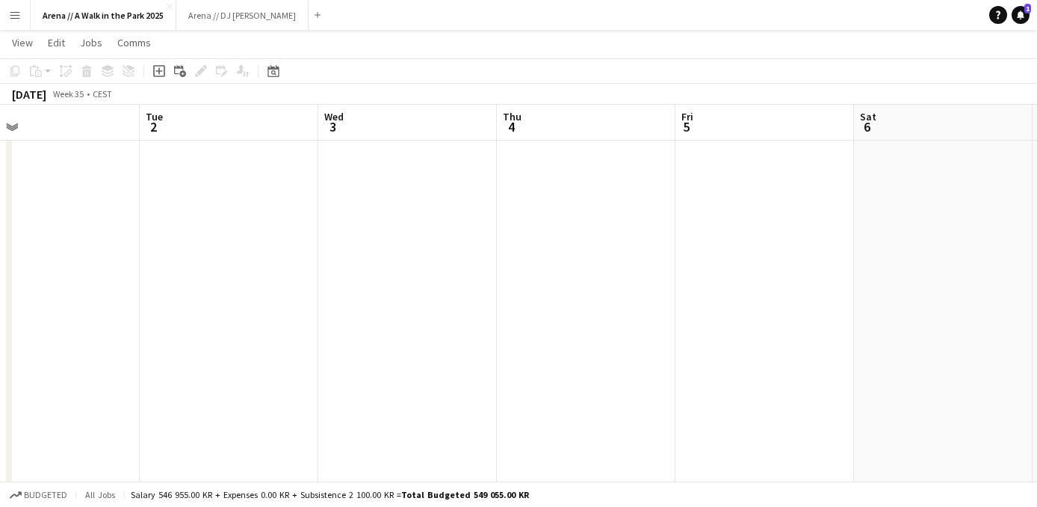
drag, startPoint x: 734, startPoint y: 292, endPoint x: 323, endPoint y: 274, distance: 412.0
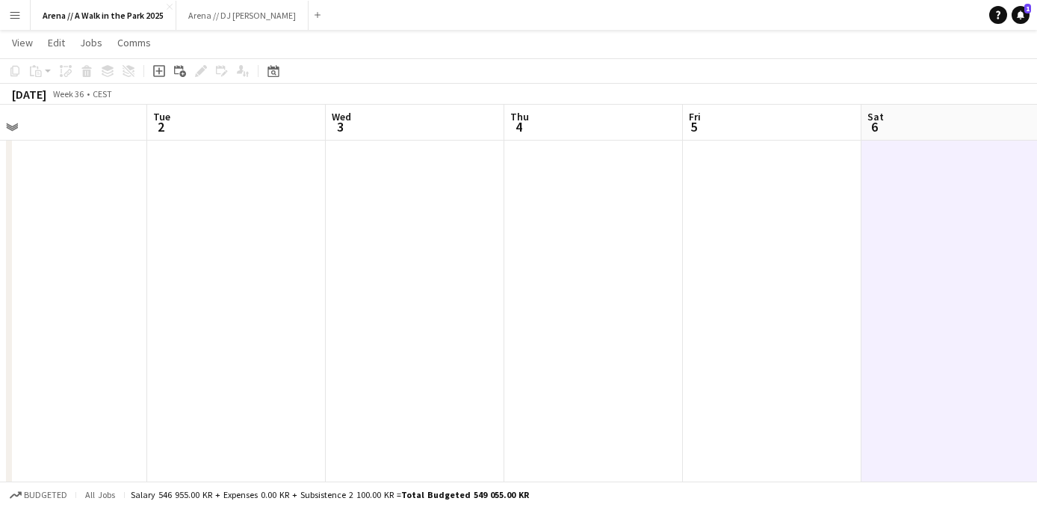
drag, startPoint x: 226, startPoint y: 277, endPoint x: 628, endPoint y: 302, distance: 402.7
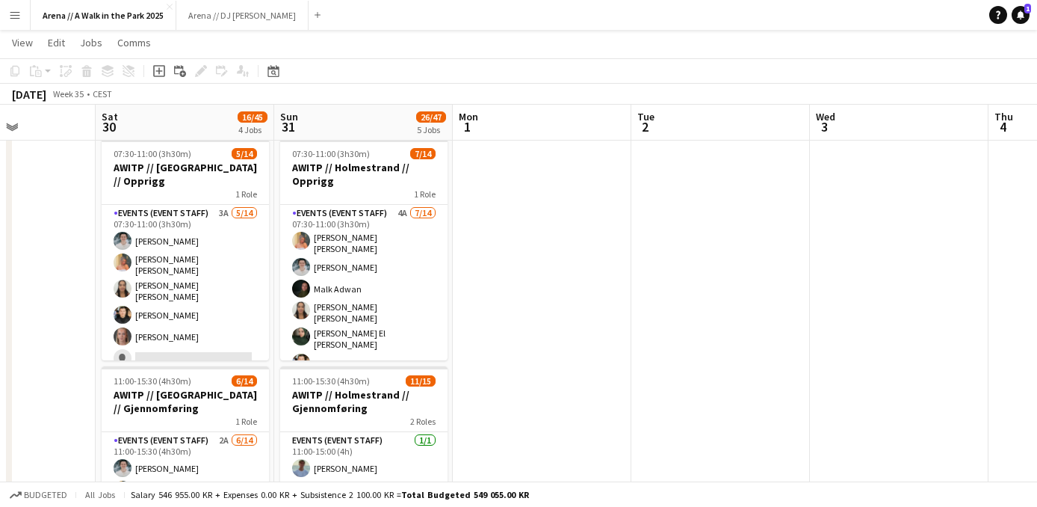
drag, startPoint x: 362, startPoint y: 300, endPoint x: 944, endPoint y: 302, distance: 582.0
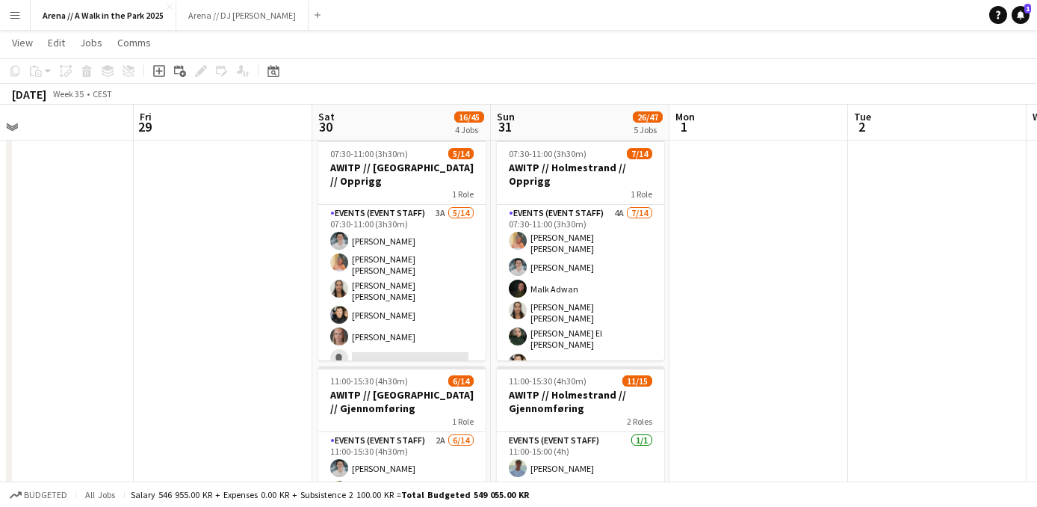
scroll to position [34, 0]
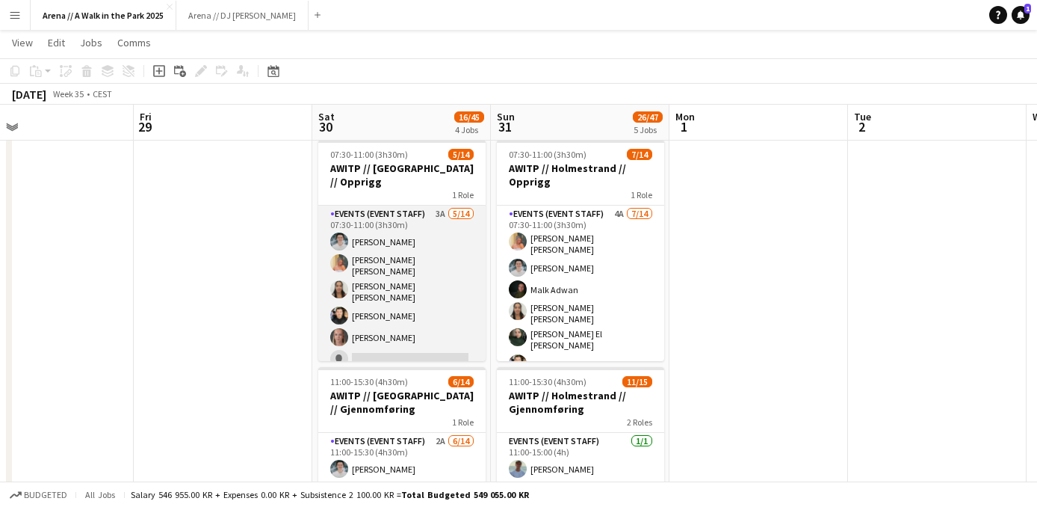
click at [390, 272] on app-card-role "Events (Event Staff) 3A 5/14 07:30-11:00 (3h30m) Lukas Lindberg Hannah Ludivia …" at bounding box center [401, 375] width 167 height 341
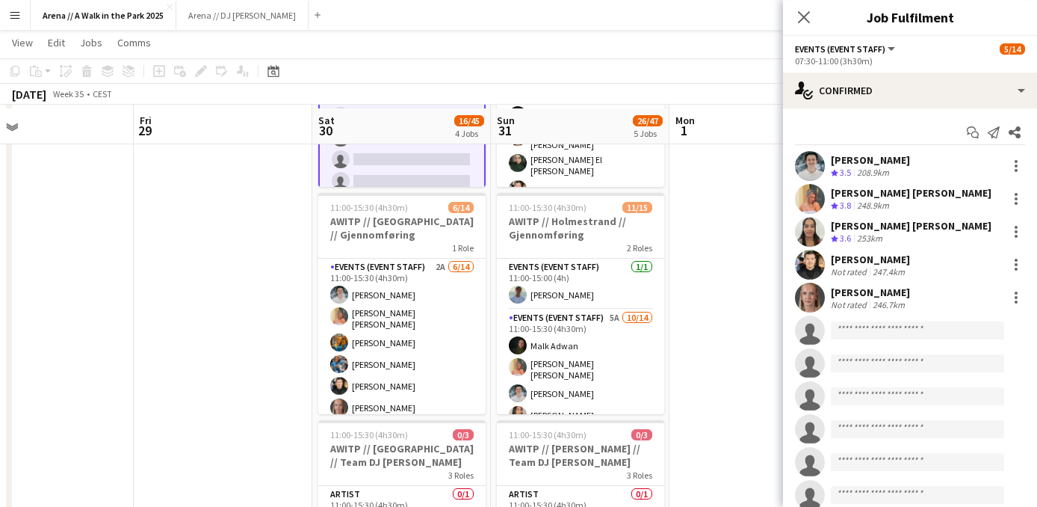
scroll to position [211, 0]
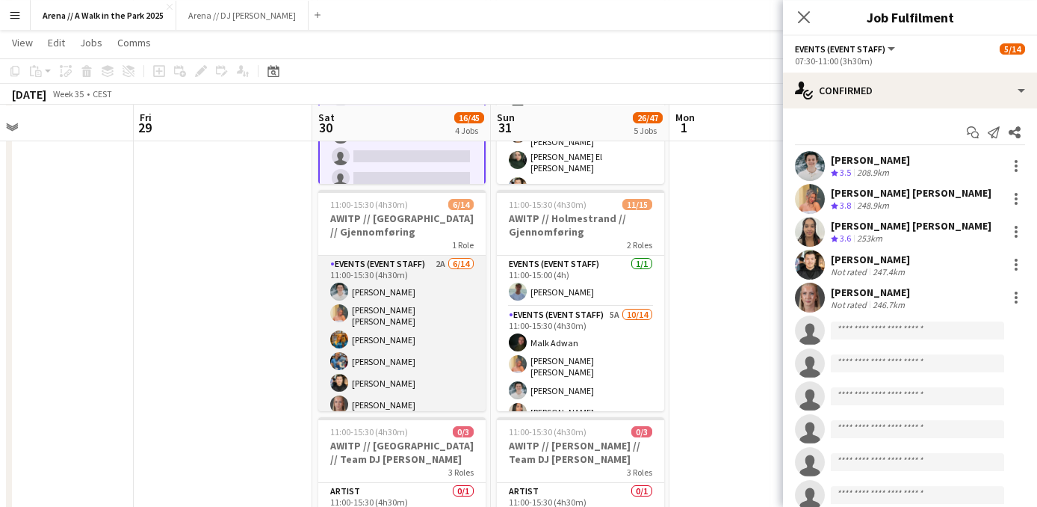
click at [372, 365] on app-card-role "Events (Event Staff) 2A 6/14 11:00-15:30 (4h30m) Lukas Lindberg Hannah Ludivia …" at bounding box center [401, 424] width 167 height 337
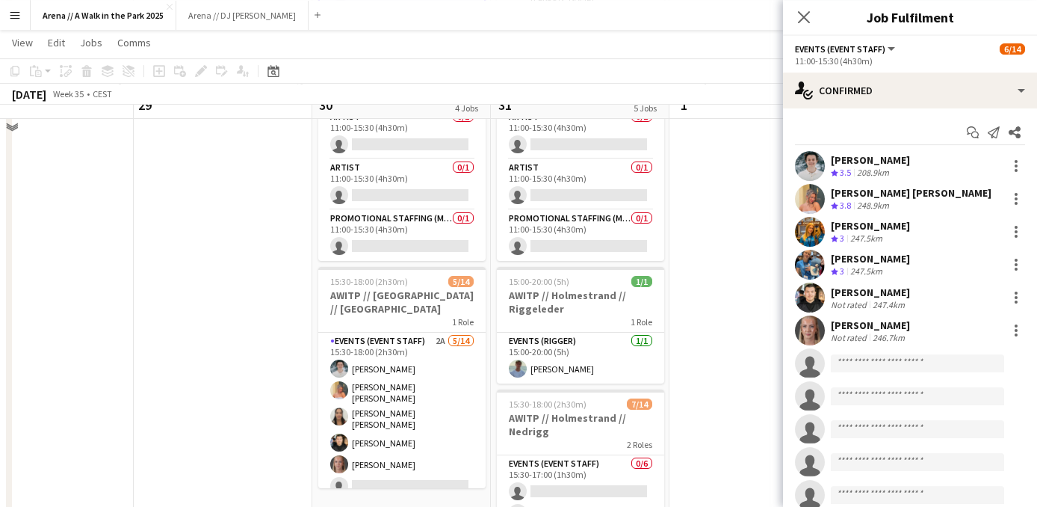
scroll to position [588, 0]
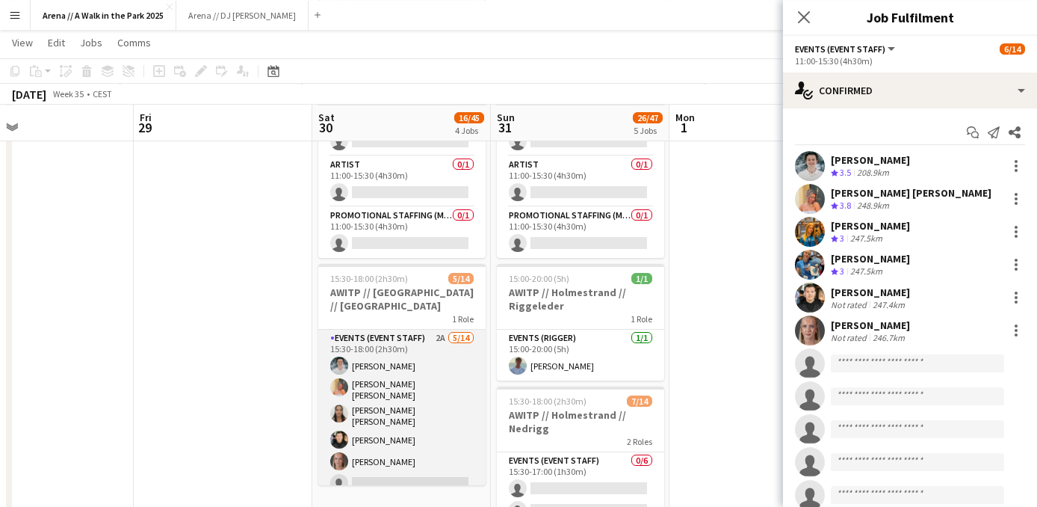
click at [398, 429] on app-card-role "Events (Event Staff) 2A 5/14 15:30-18:00 (2h30m) Lukas Lindberg Hannah Ludivia …" at bounding box center [401, 499] width 167 height 341
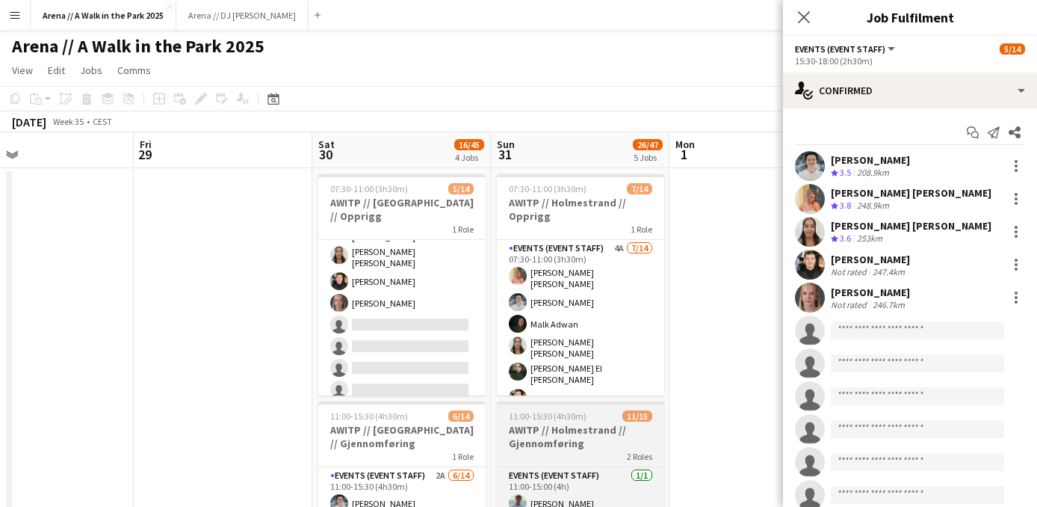
scroll to position [0, 0]
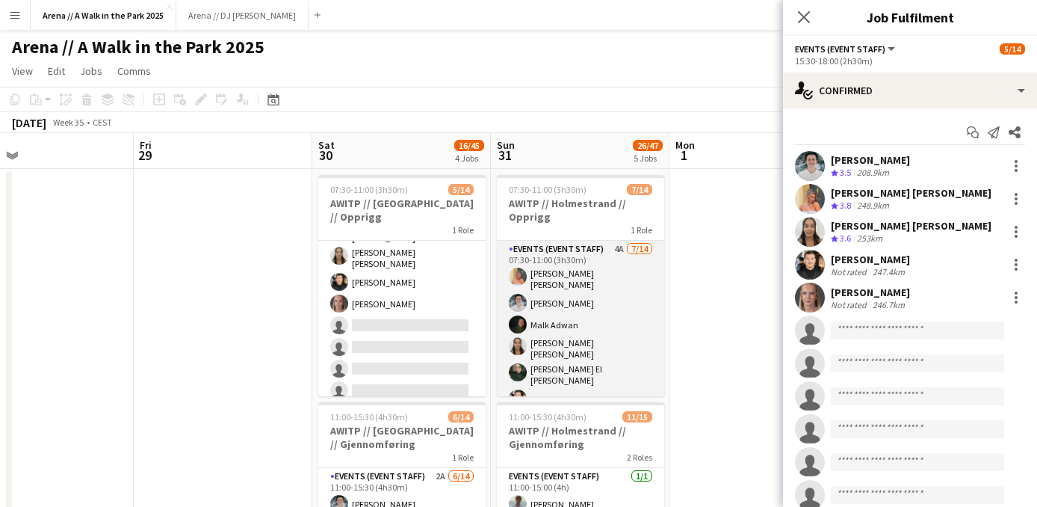
click at [616, 287] on app-card-role "Events (Event Staff) 4A 7/14 07:30-11:00 (3h30m) Hannah Ludivia Rotbæk Meling L…" at bounding box center [580, 414] width 167 height 346
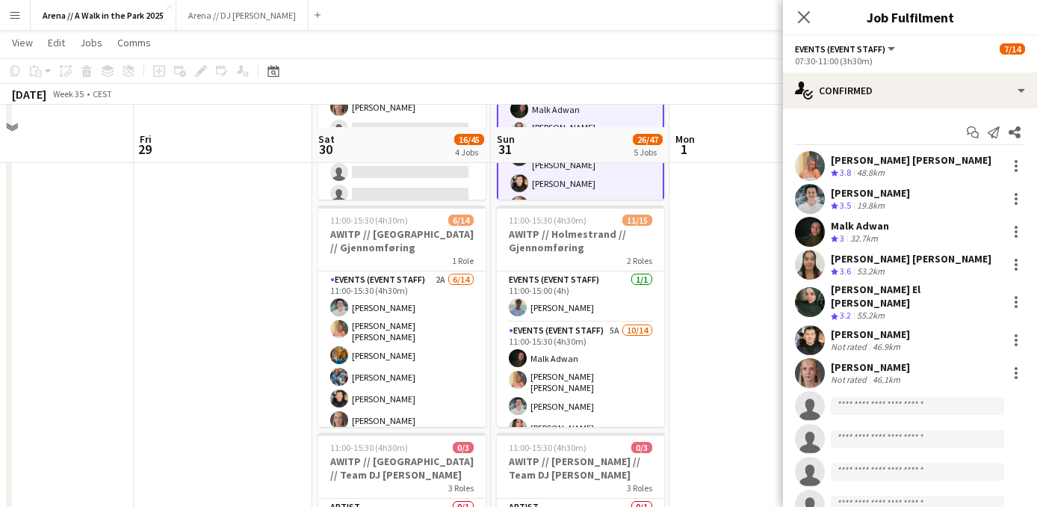
scroll to position [221, 0]
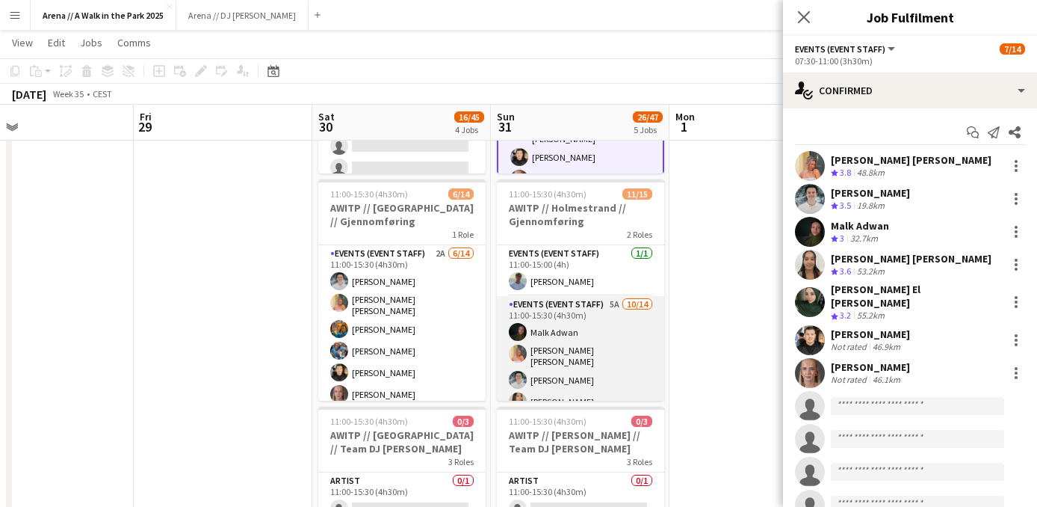
click at [580, 358] on app-card-role "Events (Event Staff) 5A 10/14 11:00-15:30 (4h30m) Malk Adwan Hannah Ludivia Rot…" at bounding box center [580, 466] width 167 height 341
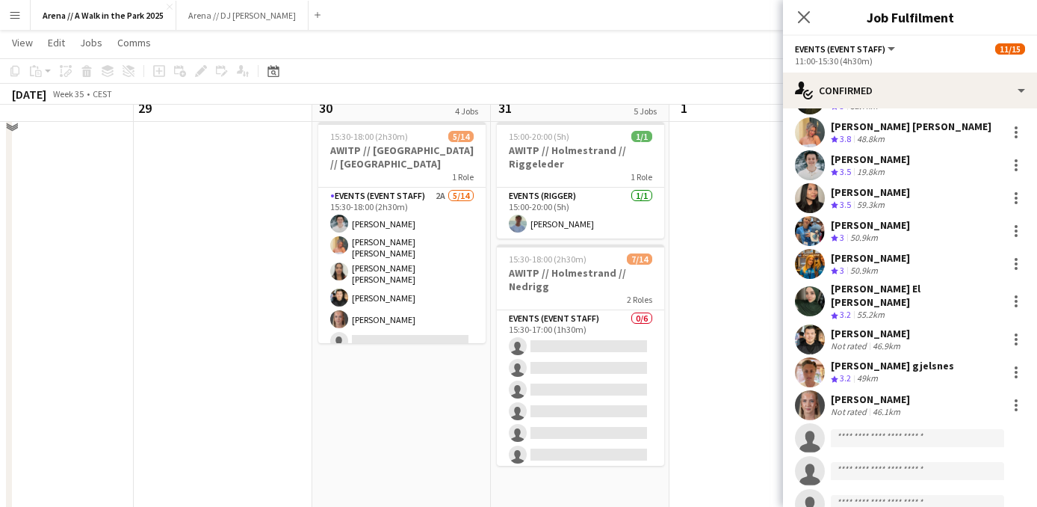
scroll to position [731, 0]
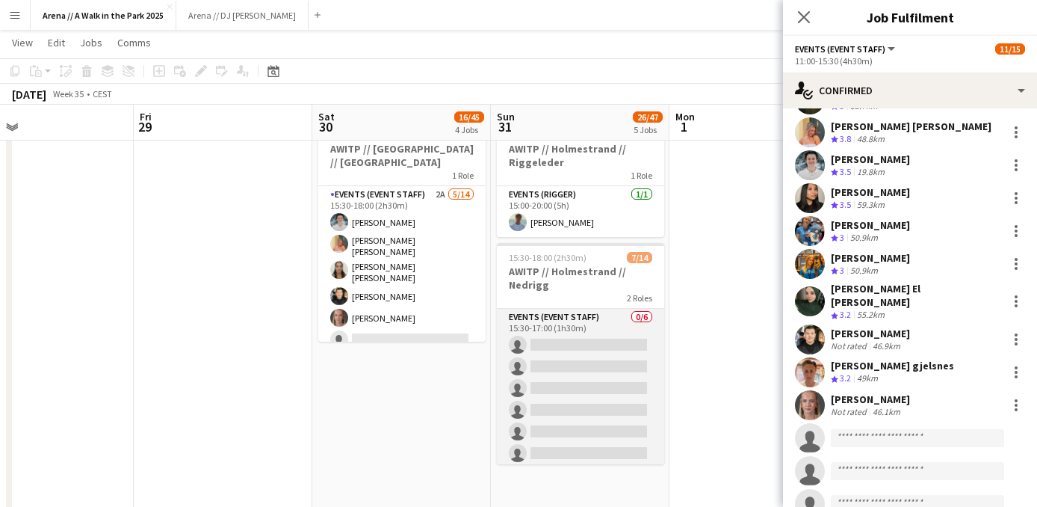
click at [583, 358] on app-card-role "Events (Event Staff) 0/6 15:30-17:00 (1h30m) single-neutral-actions single-neut…" at bounding box center [580, 388] width 167 height 159
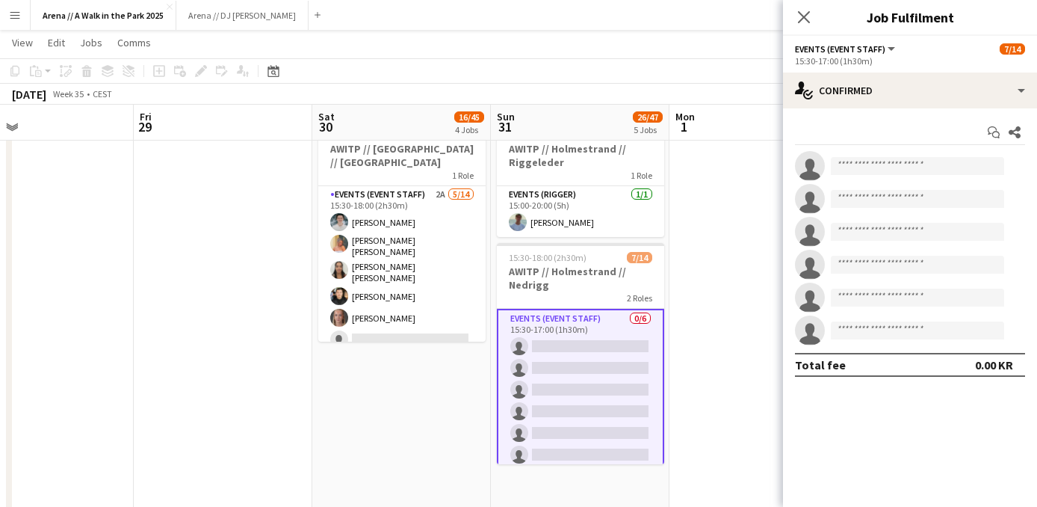
scroll to position [0, 0]
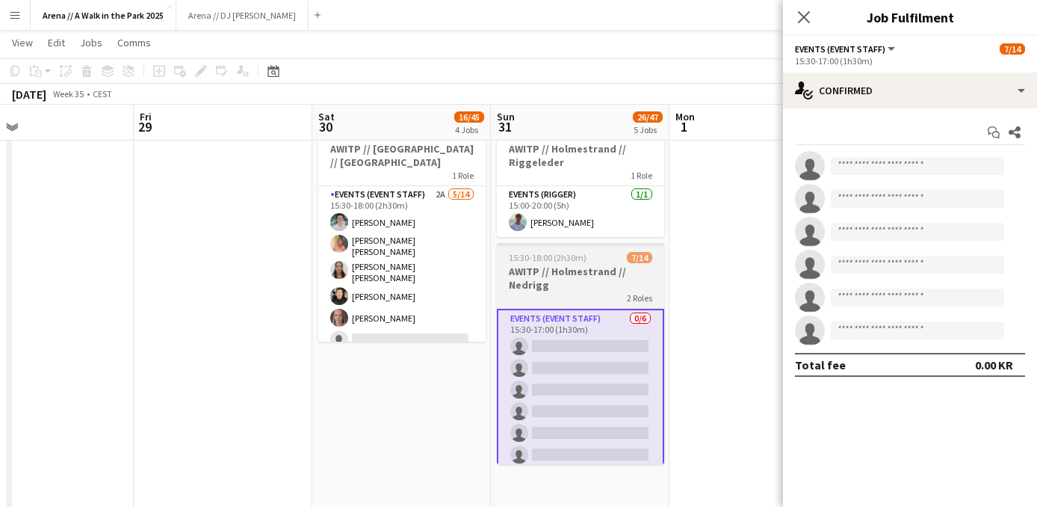
click at [599, 289] on h3 "AWITP // Holmestrand // Nedrigg" at bounding box center [580, 277] width 167 height 27
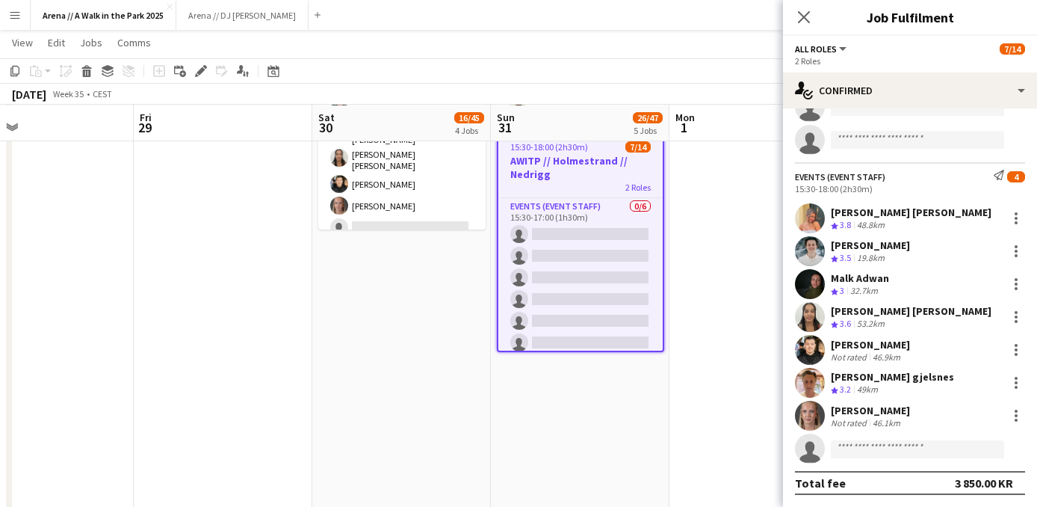
scroll to position [845, 0]
click at [893, 191] on div "15:30-18:00 (2h30m)" at bounding box center [910, 188] width 230 height 11
click at [893, 244] on div "[PERSON_NAME]" at bounding box center [870, 244] width 79 height 13
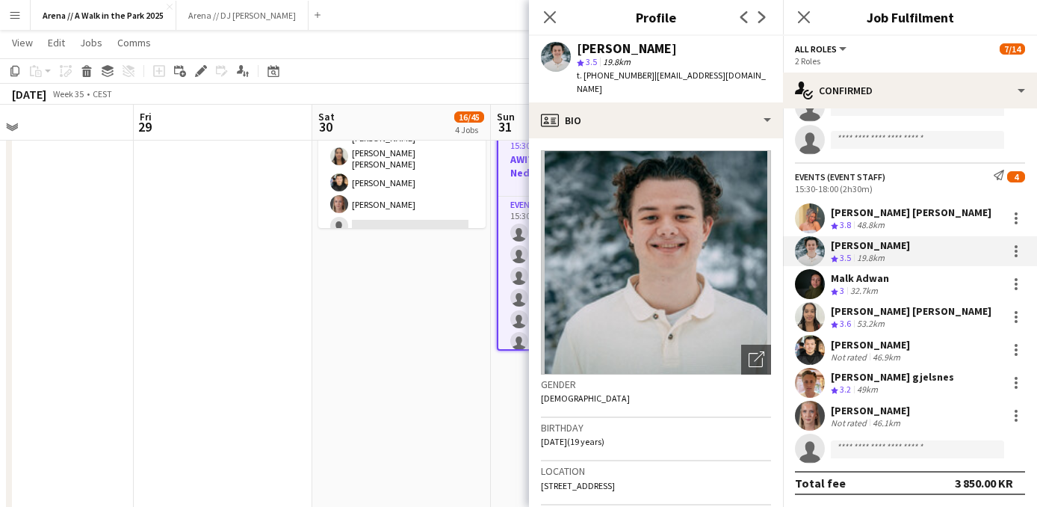
click at [888, 189] on div "15:30-18:00 (2h30m)" at bounding box center [910, 188] width 230 height 11
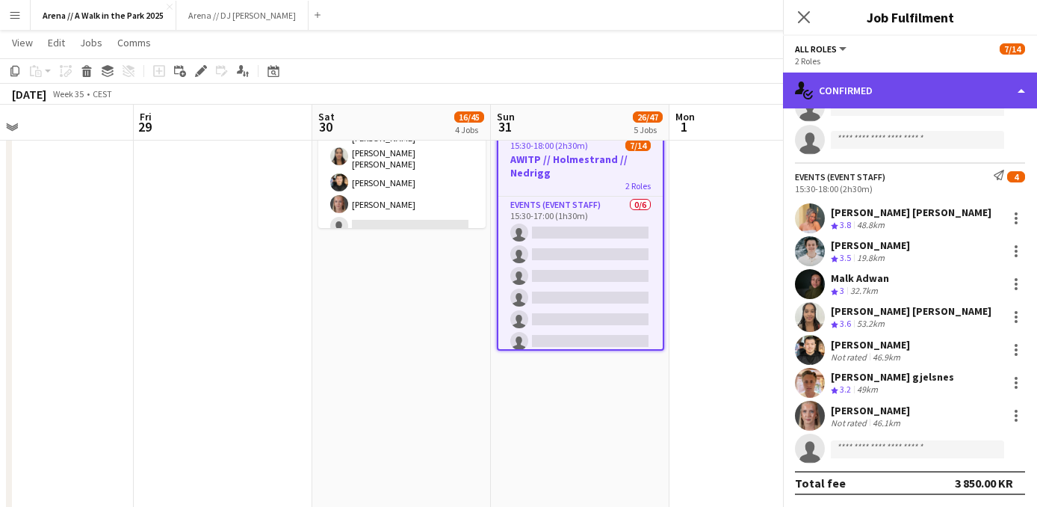
click at [914, 78] on div "single-neutral-actions-check-2 Confirmed" at bounding box center [910, 90] width 254 height 36
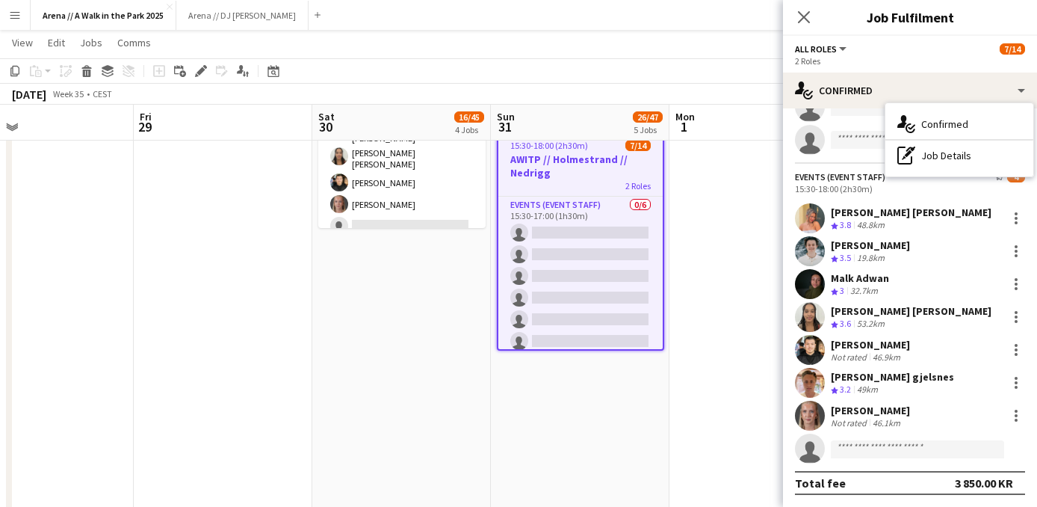
click at [853, 123] on div "Events (Event Staff) 0 15:30-17:00 (1h30m) single-neutral-actions single-neutra…" at bounding box center [910, 42] width 254 height 226
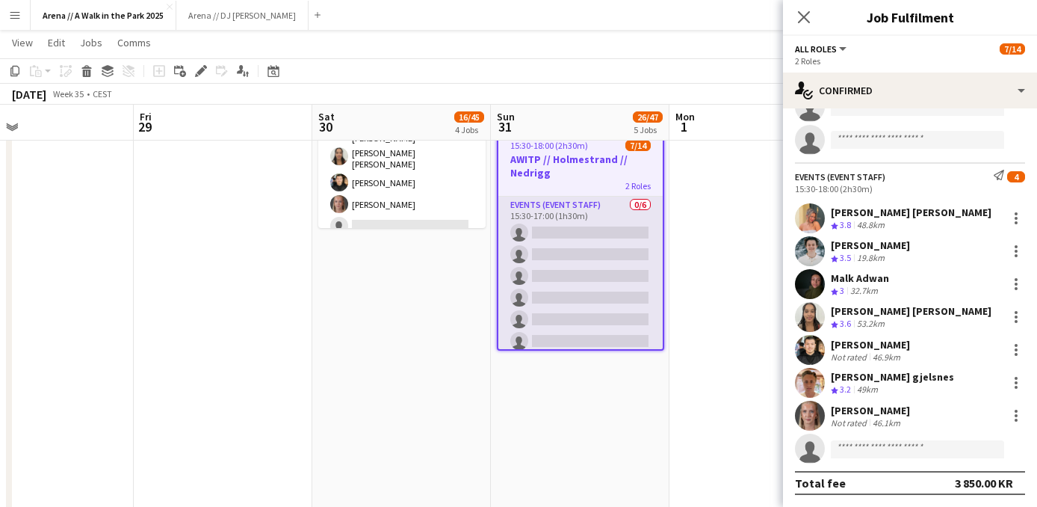
click at [625, 279] on app-card-role "Events (Event Staff) 0/6 15:30-17:00 (1h30m) single-neutral-actions single-neut…" at bounding box center [580, 275] width 164 height 159
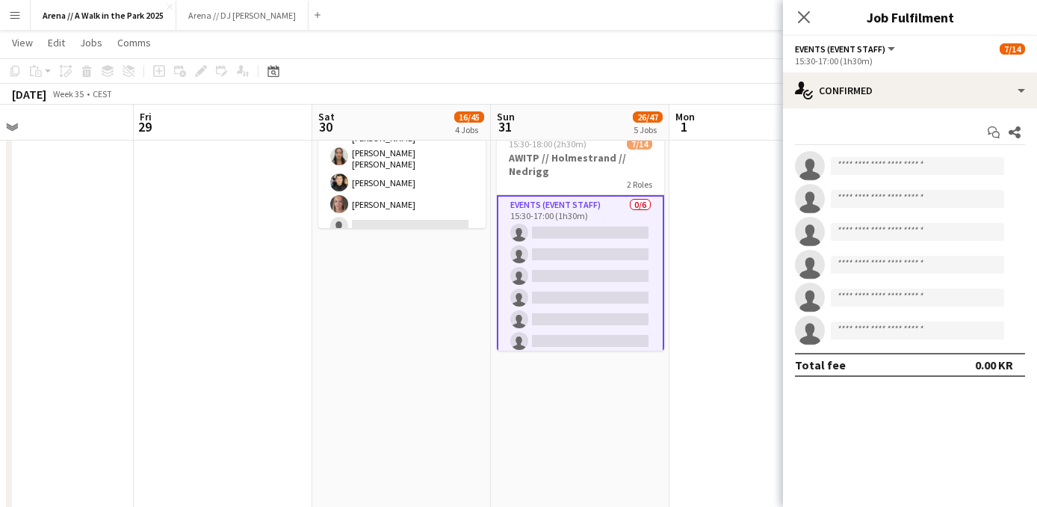
scroll to position [803, 0]
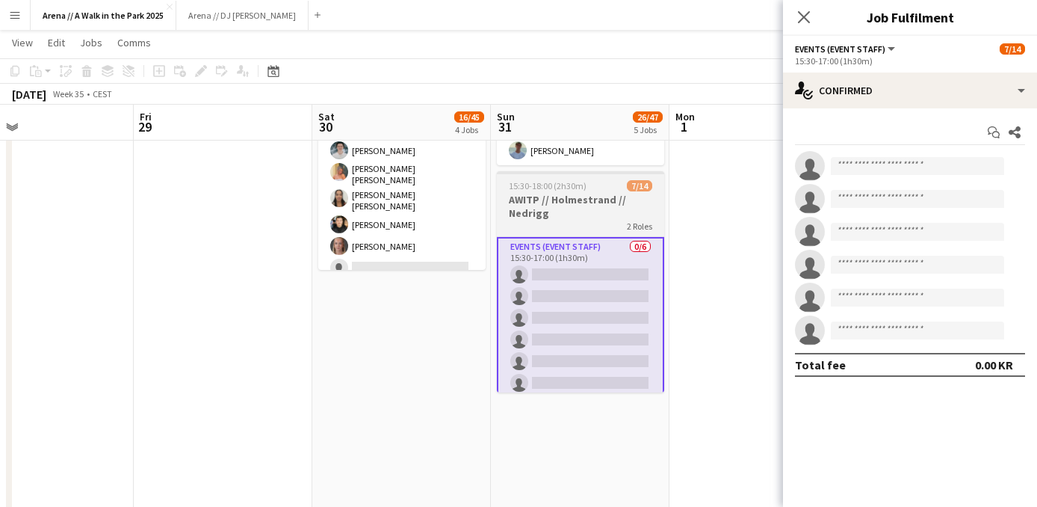
click at [616, 197] on h3 "AWITP // Holmestrand // Nedrigg" at bounding box center [580, 206] width 167 height 27
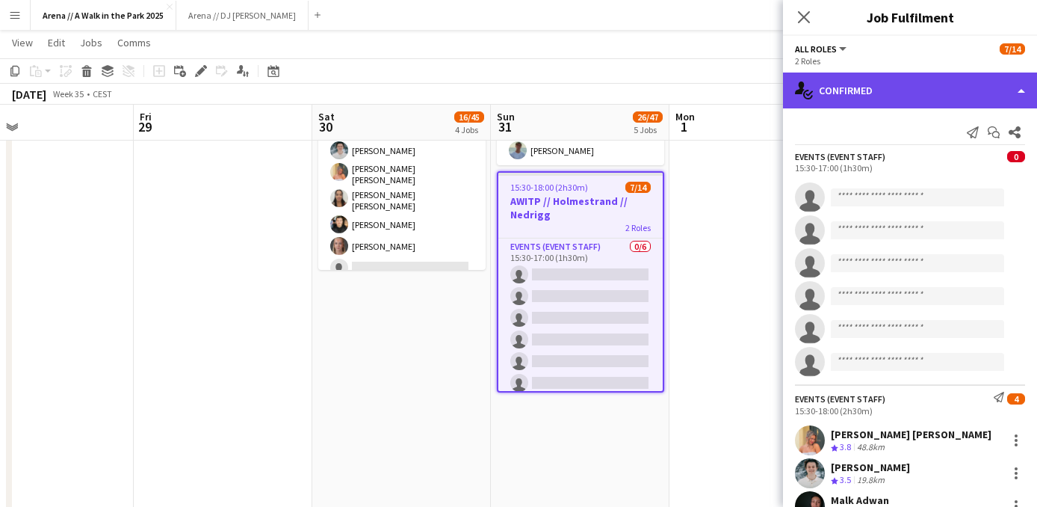
click at [979, 78] on div "single-neutral-actions-check-2 Confirmed" at bounding box center [910, 90] width 254 height 36
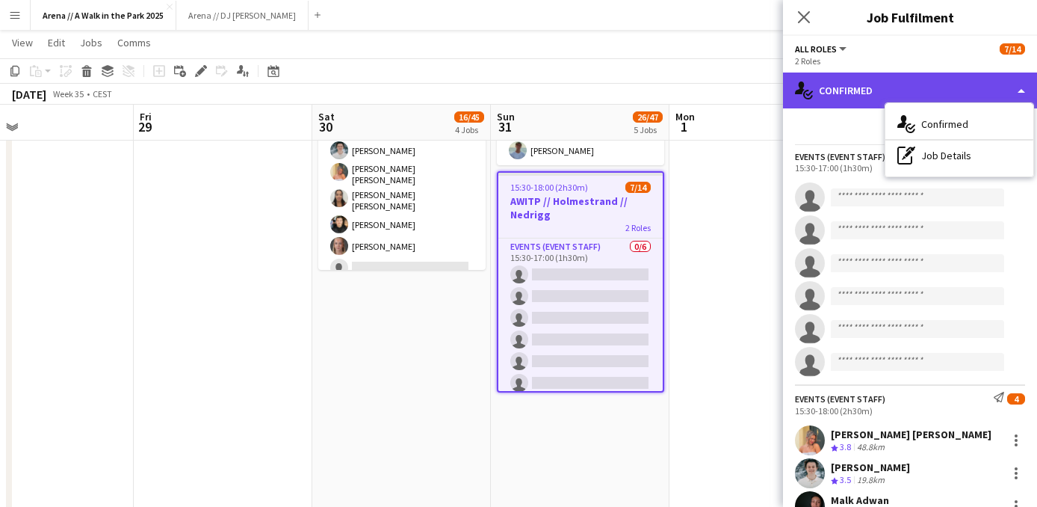
click at [979, 78] on div "single-neutral-actions-check-2 Confirmed" at bounding box center [910, 90] width 254 height 36
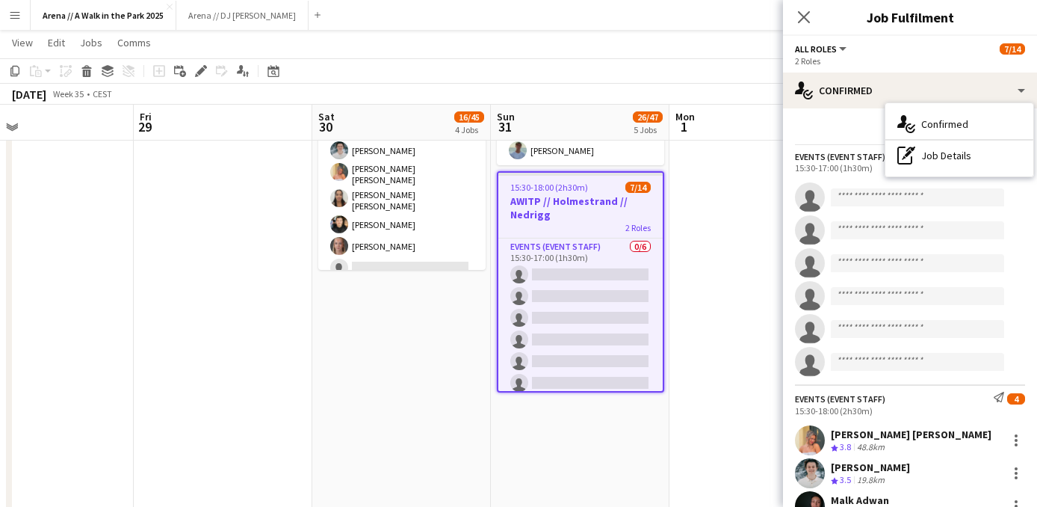
click at [752, 209] on app-date-cell at bounding box center [758, 234] width 179 height 1741
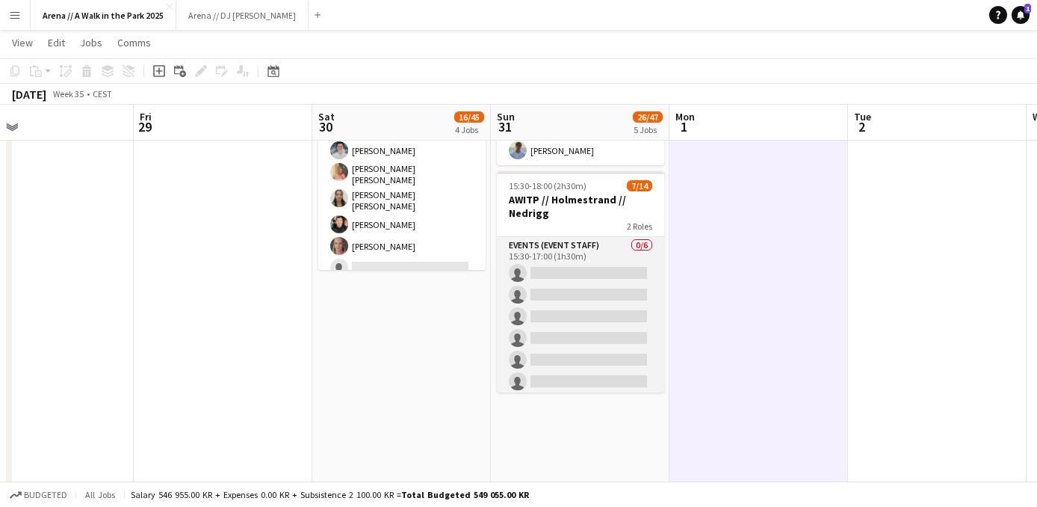
click at [599, 251] on app-card-role "Events (Event Staff) 0/6 15:30-17:00 (1h30m) single-neutral-actions single-neut…" at bounding box center [580, 316] width 167 height 159
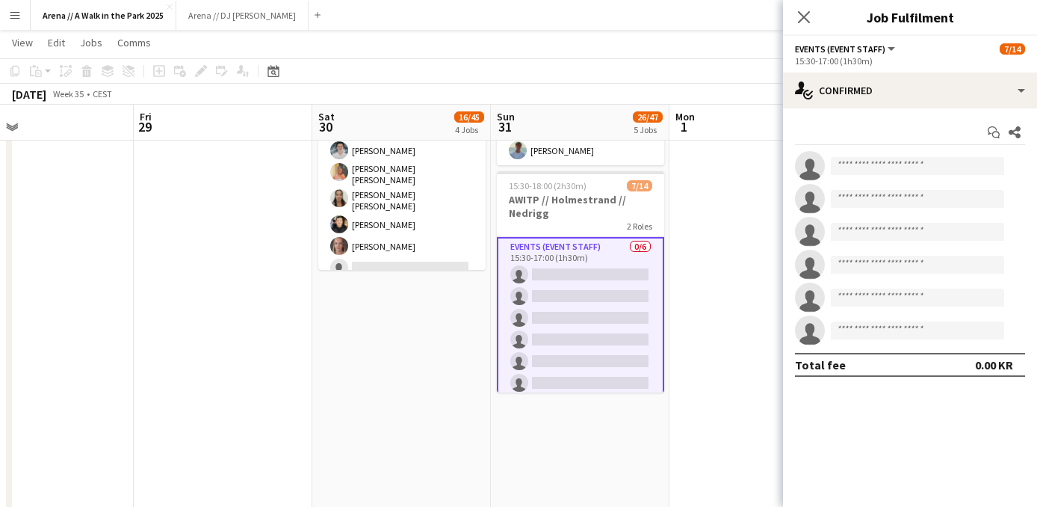
drag, startPoint x: 820, startPoint y: 61, endPoint x: 835, endPoint y: 61, distance: 14.9
click at [835, 61] on div "15:30-17:00 (1h30m)" at bounding box center [910, 60] width 230 height 11
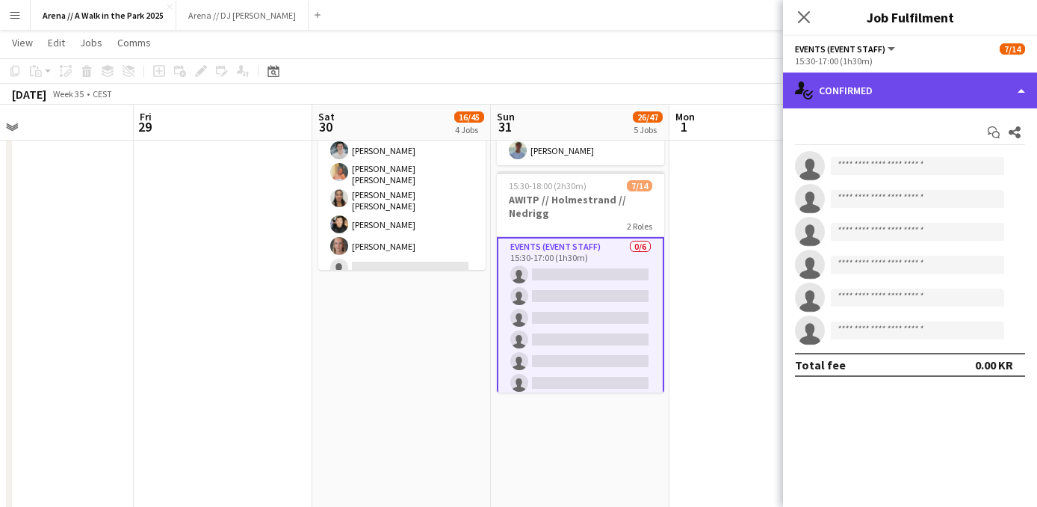
click at [993, 91] on div "single-neutral-actions-check-2 Confirmed" at bounding box center [910, 90] width 254 height 36
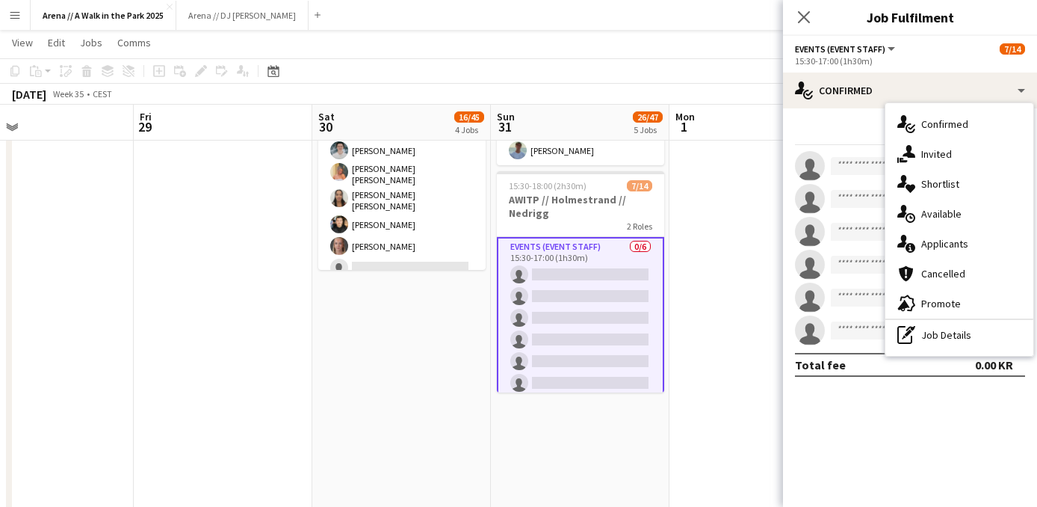
click at [859, 53] on span "Events (Event Staff)" at bounding box center [840, 48] width 90 height 11
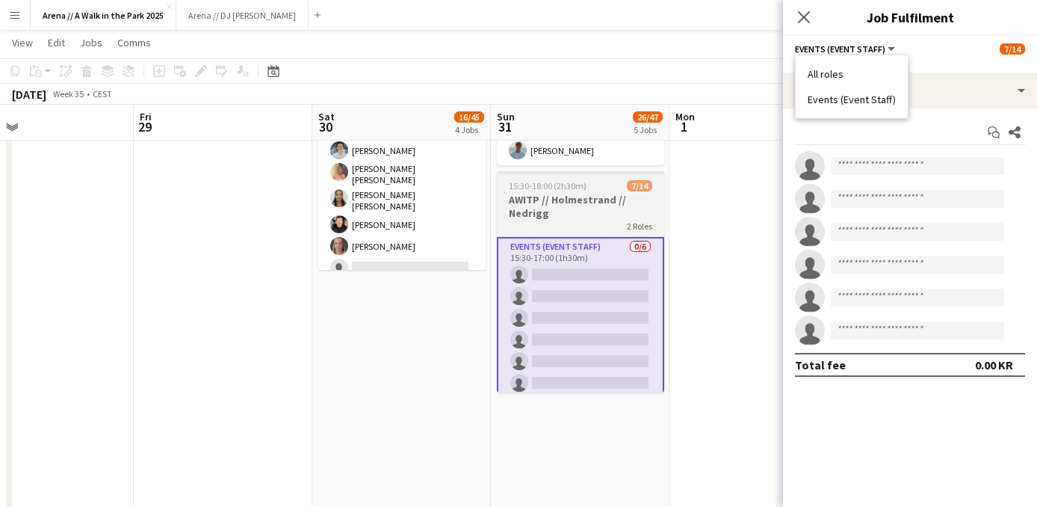
click at [598, 211] on h3 "AWITP // Holmestrand // Nedrigg" at bounding box center [580, 206] width 167 height 27
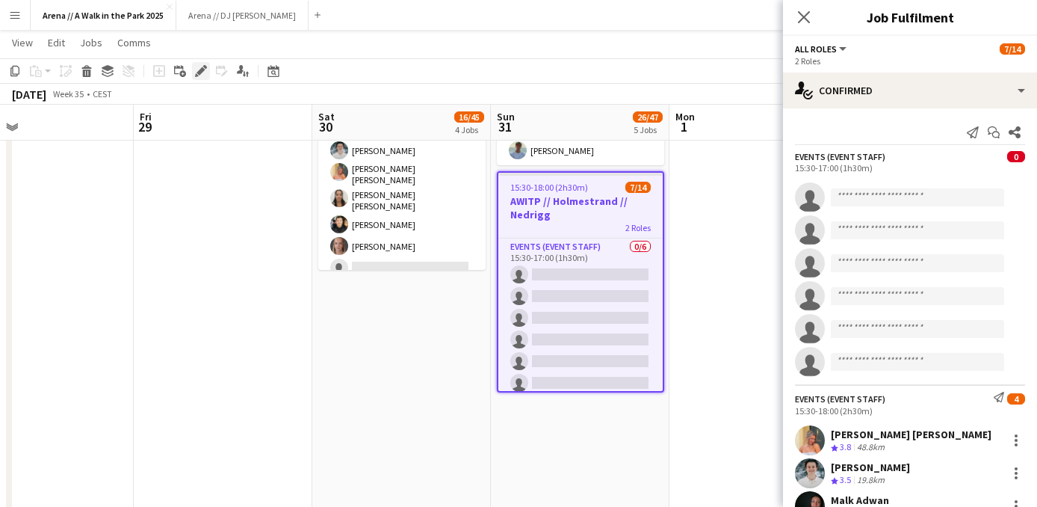
click at [199, 71] on icon at bounding box center [200, 71] width 8 height 8
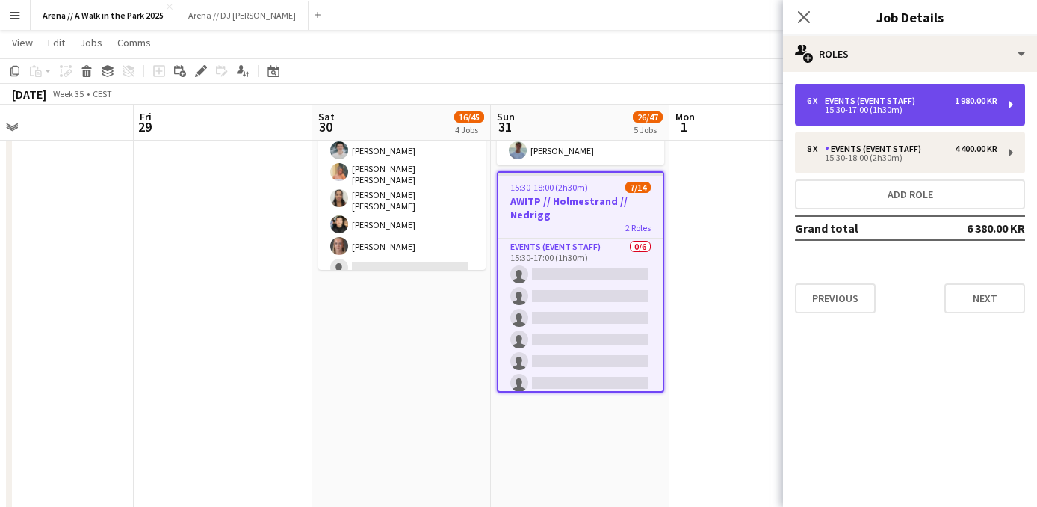
click at [897, 104] on div "Events (Event Staff)" at bounding box center [873, 101] width 96 height 10
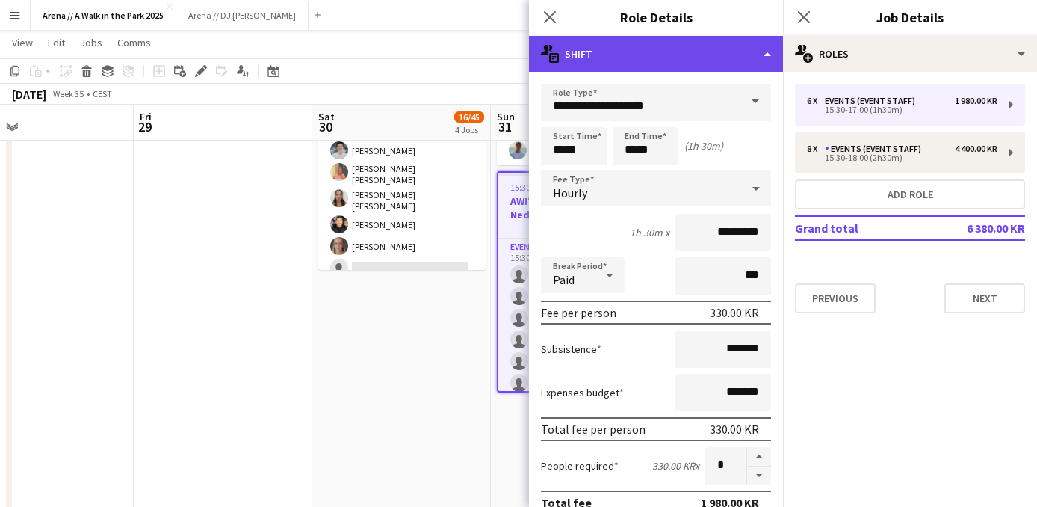
click at [697, 55] on div "multiple-actions-text Shift" at bounding box center [656, 54] width 254 height 36
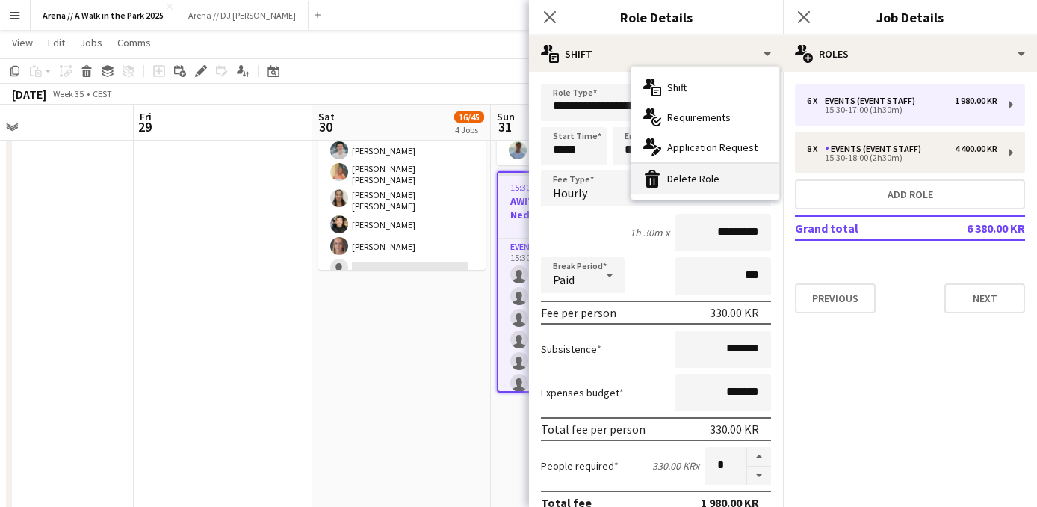
click at [702, 183] on div "bin-2 Delete Role" at bounding box center [705, 179] width 148 height 30
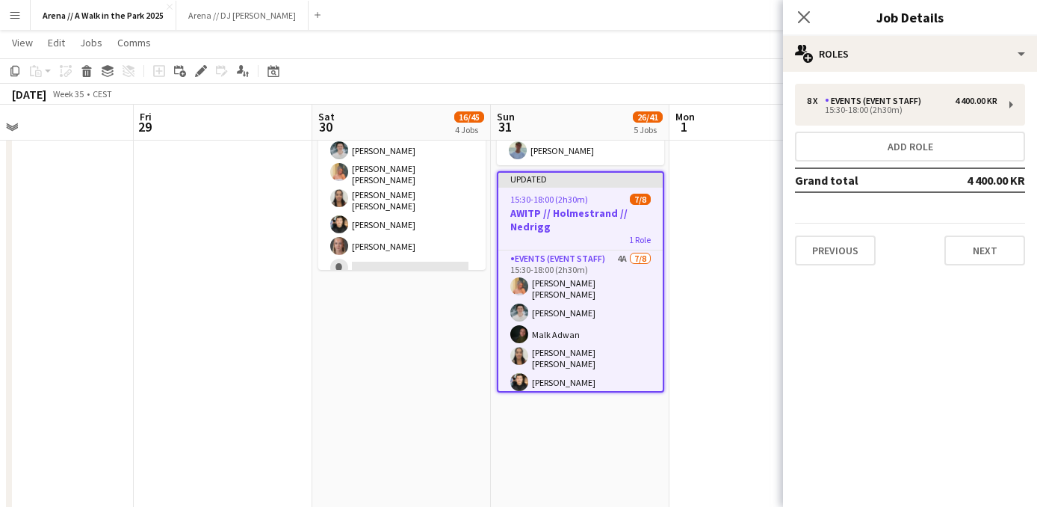
click at [679, 237] on app-date-cell at bounding box center [758, 234] width 179 height 1741
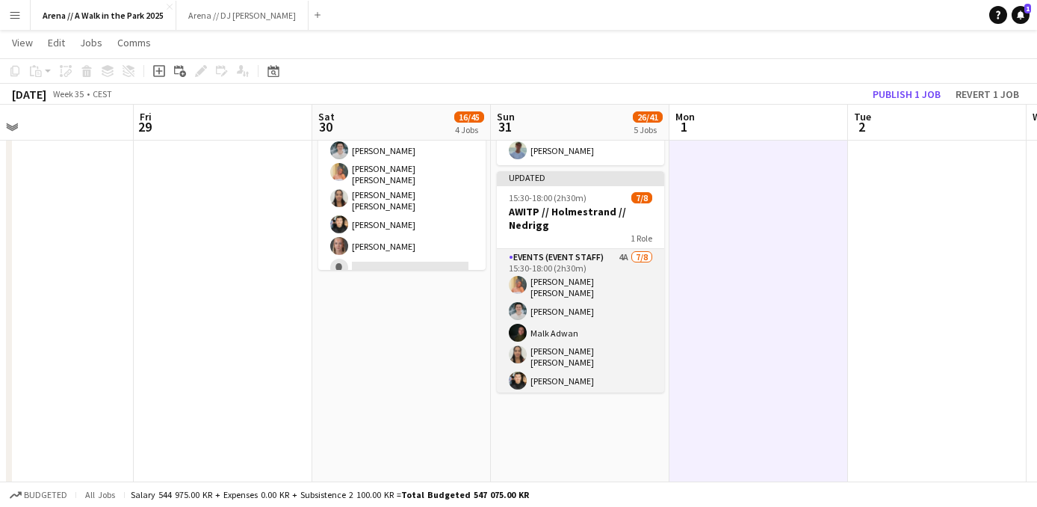
click at [621, 303] on app-card-role "Events (Event Staff) 4A 7/8 15:30-18:00 (2h30m) Hannah Ludivia Rotbæk Meling Lu…" at bounding box center [580, 354] width 167 height 211
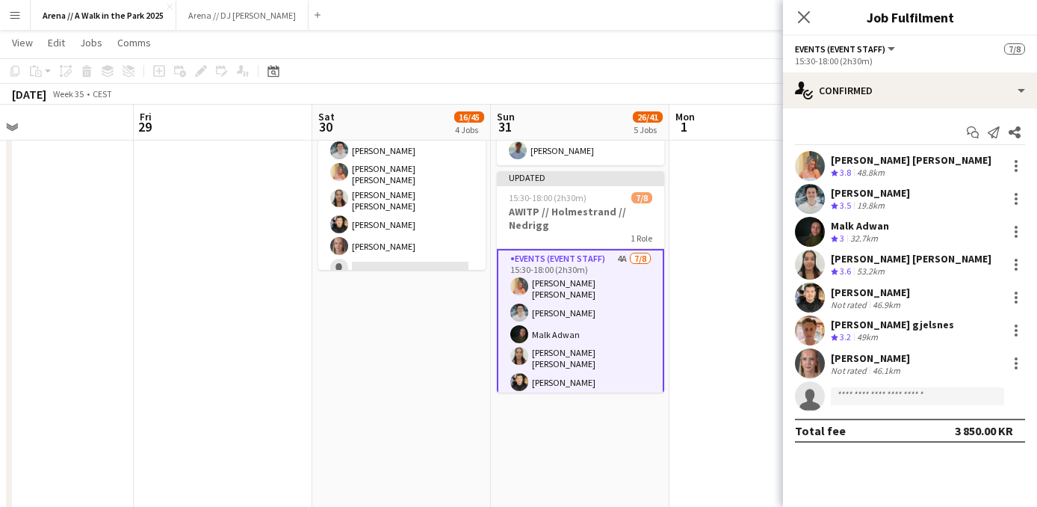
click at [713, 237] on app-date-cell at bounding box center [758, 234] width 179 height 1741
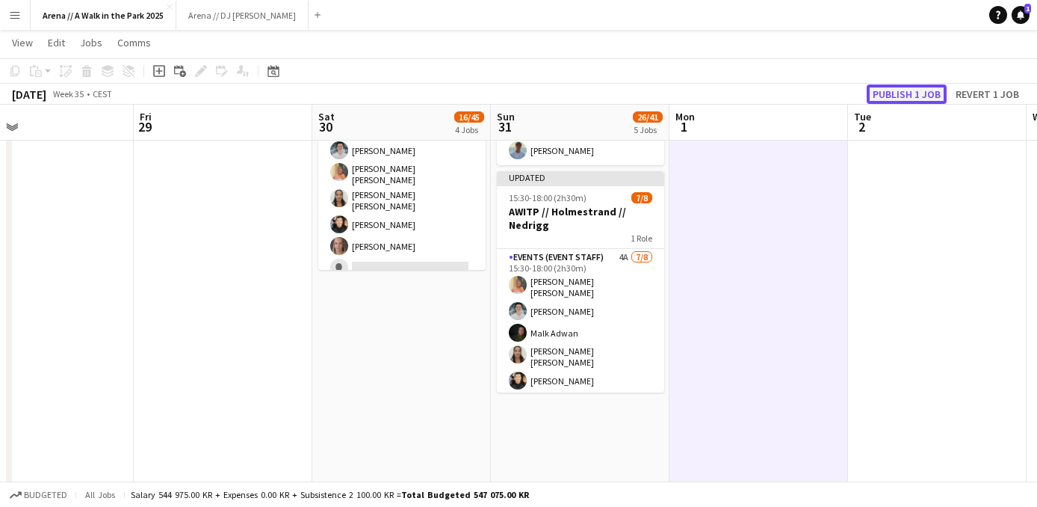
click at [888, 92] on button "Publish 1 job" at bounding box center [907, 93] width 80 height 19
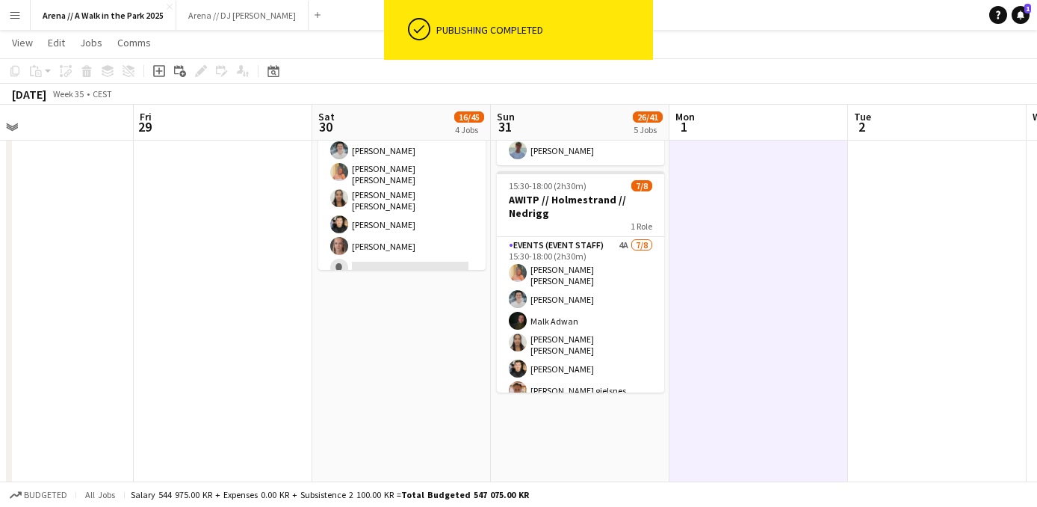
click at [610, 308] on app-card-role "Events (Event Staff) 4A 7/8 15:30-18:00 (2h30m) Hannah Ludivia Rotbæk Meling Lu…" at bounding box center [580, 342] width 167 height 211
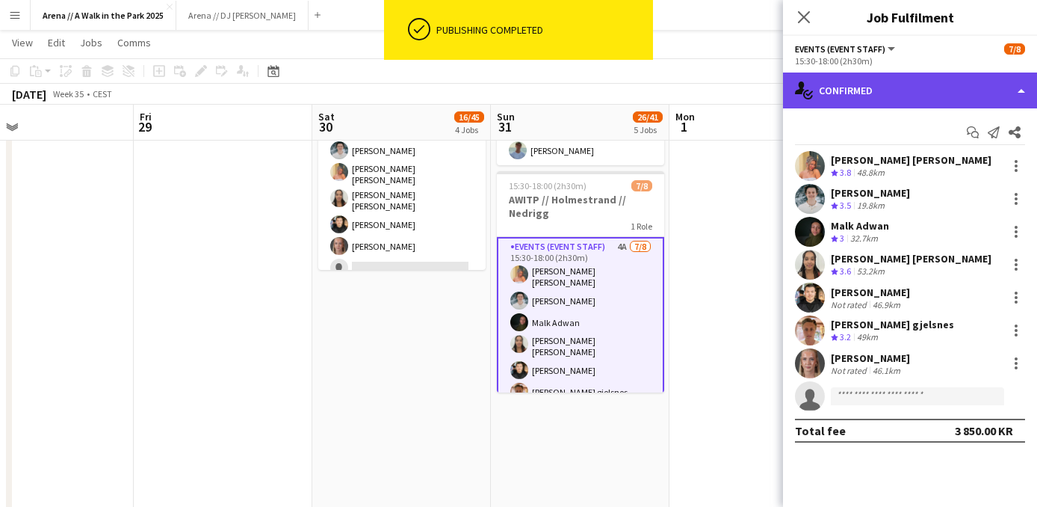
click at [950, 87] on div "single-neutral-actions-check-2 Confirmed" at bounding box center [910, 90] width 254 height 36
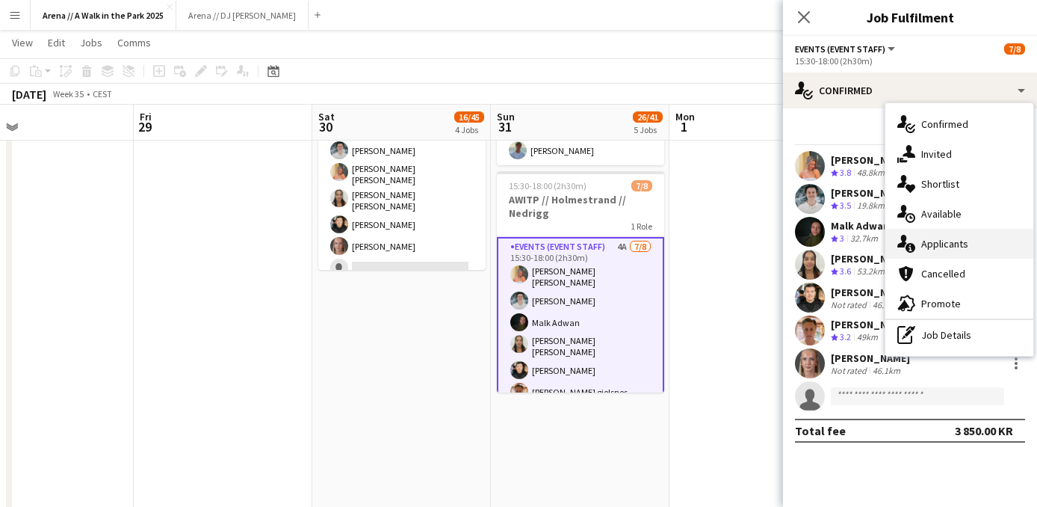
click at [943, 250] on div "single-neutral-actions-information Applicants" at bounding box center [959, 244] width 148 height 30
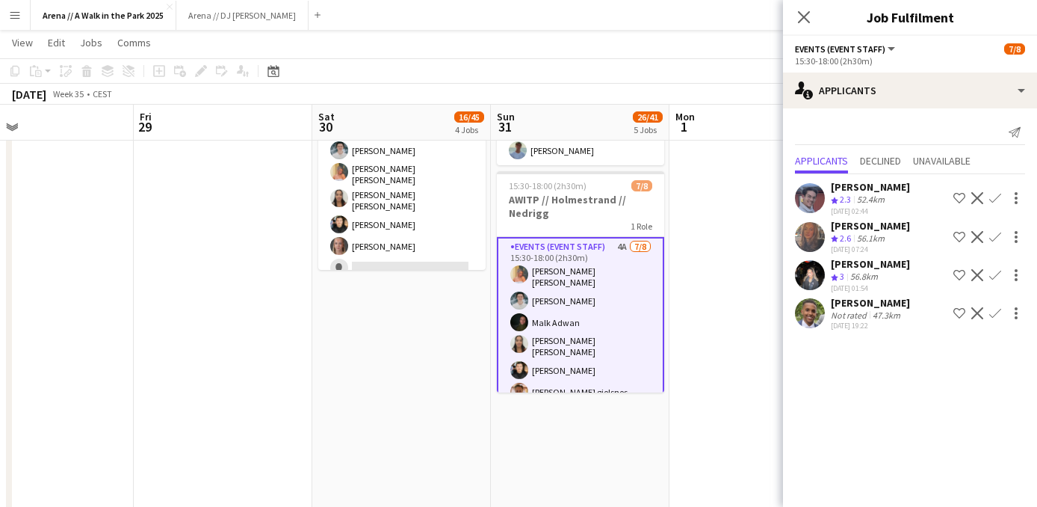
click at [726, 284] on app-date-cell at bounding box center [758, 234] width 179 height 1741
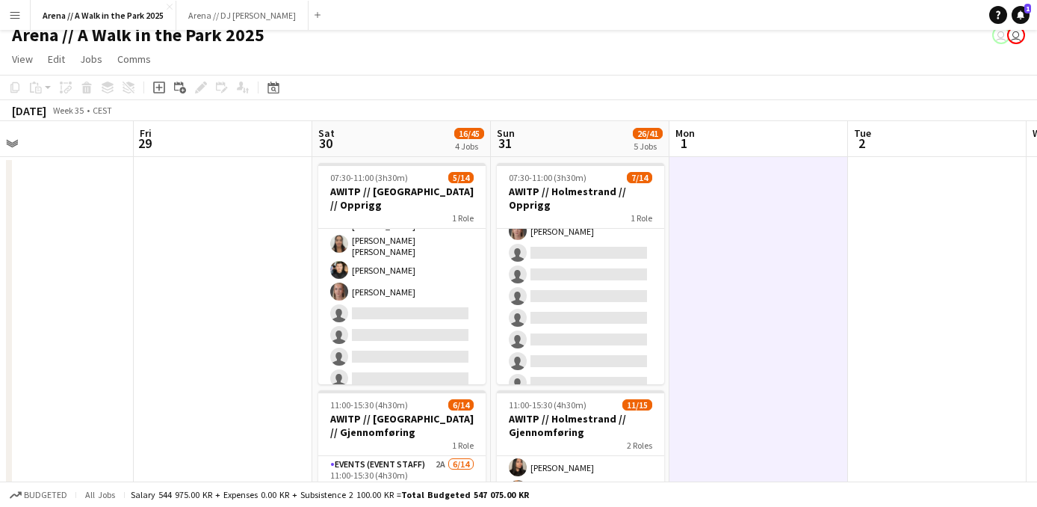
scroll to position [0, 0]
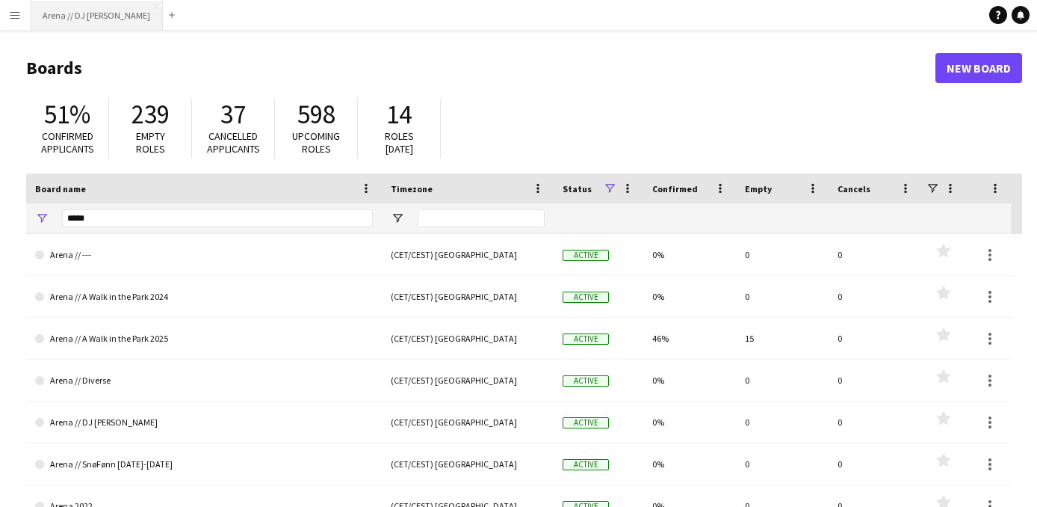
click at [100, 16] on button "Arena // DJ Walkie Close" at bounding box center [97, 15] width 132 height 29
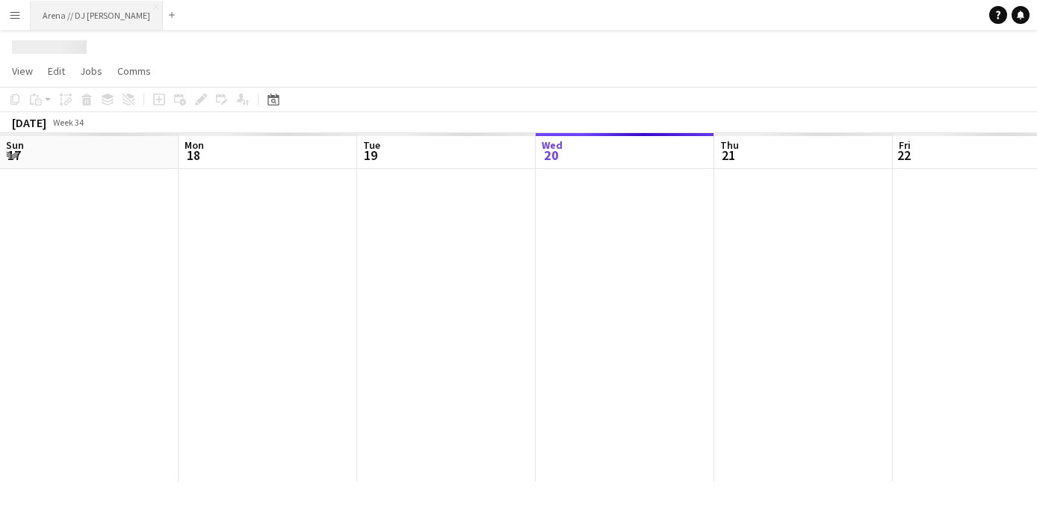
scroll to position [0, 357]
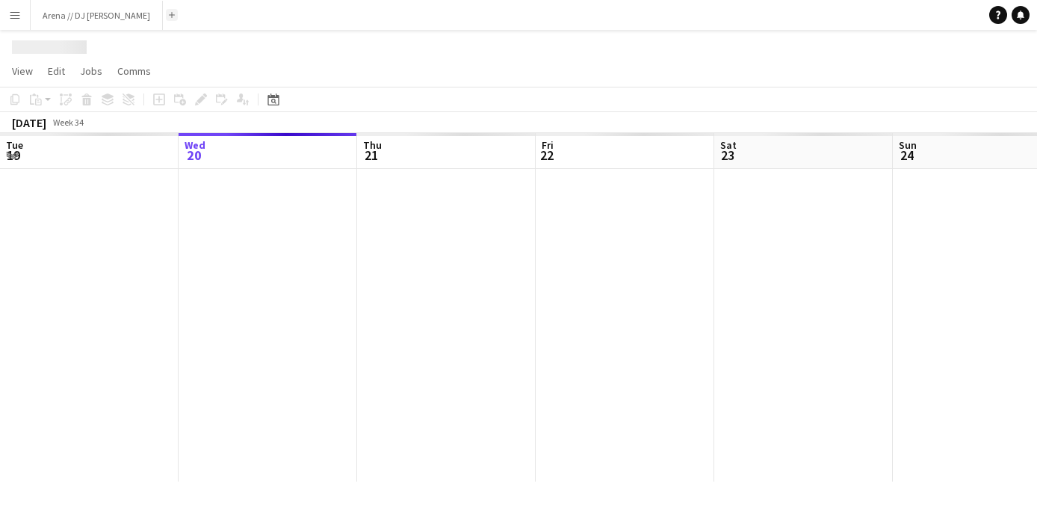
click at [169, 16] on app-icon "Add" at bounding box center [172, 15] width 6 height 6
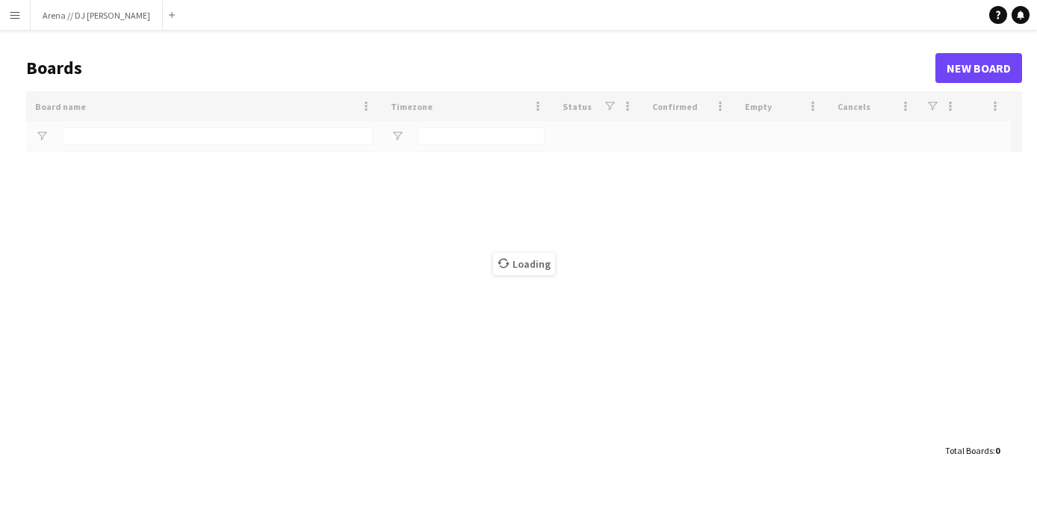
click at [16, 14] on app-icon "Menu" at bounding box center [15, 15] width 12 height 12
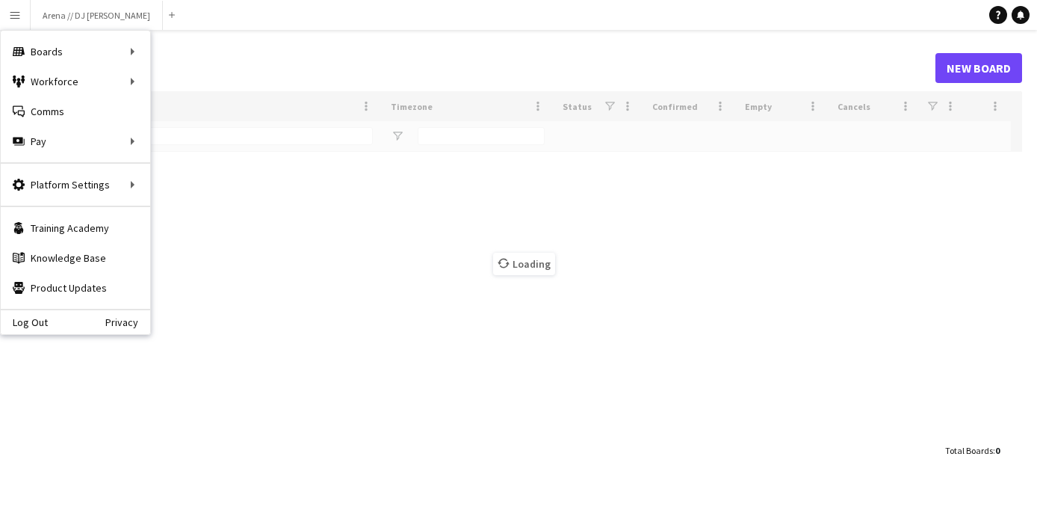
click at [357, 62] on h1 "Boards" at bounding box center [480, 68] width 909 height 22
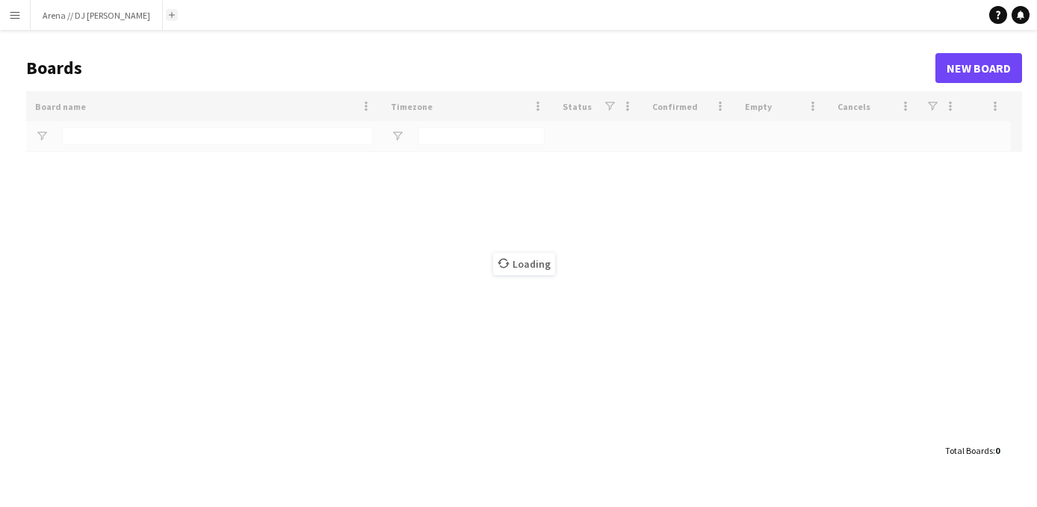
click at [166, 20] on button "Add" at bounding box center [172, 15] width 12 height 12
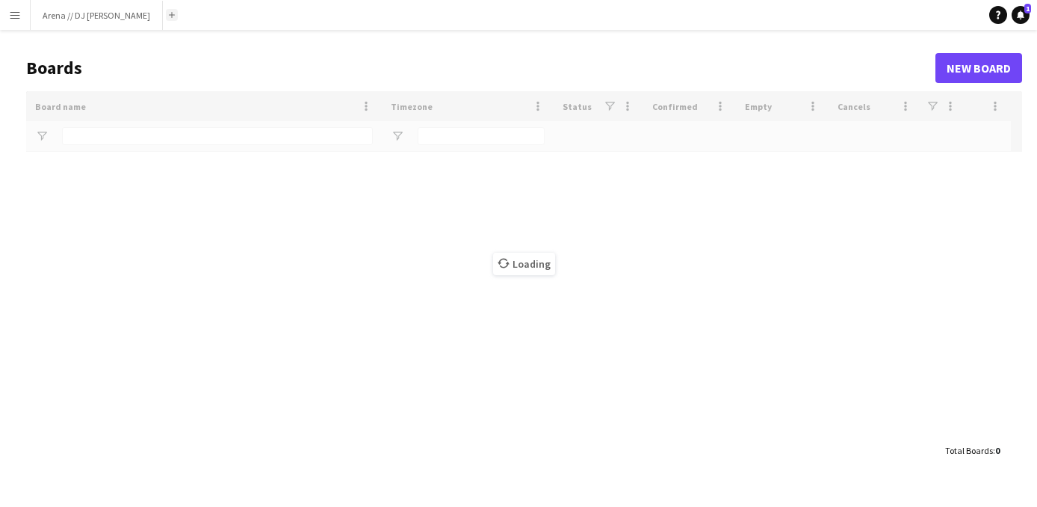
click at [166, 20] on button "Add" at bounding box center [172, 15] width 12 height 12
type input "*****"
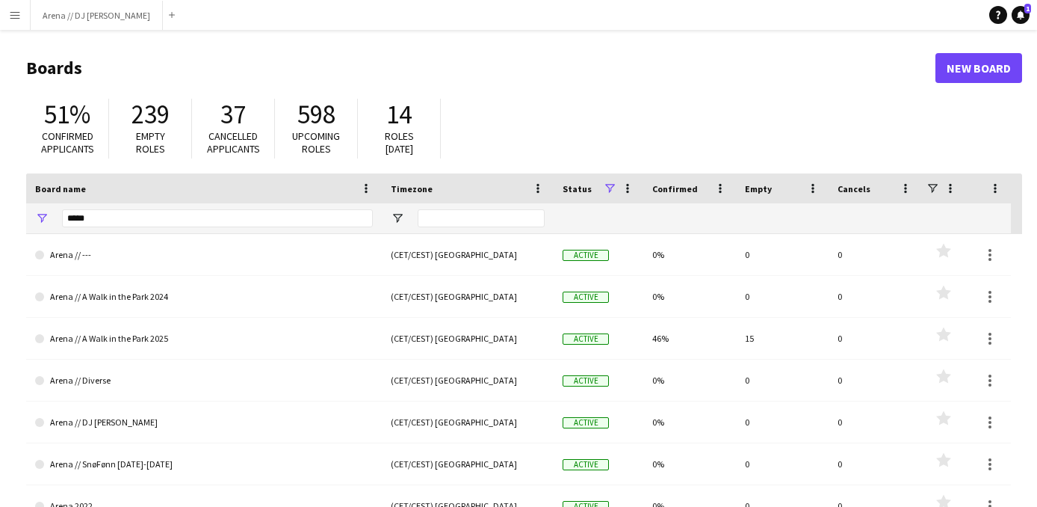
click at [13, 13] on app-icon "Menu" at bounding box center [15, 15] width 12 height 12
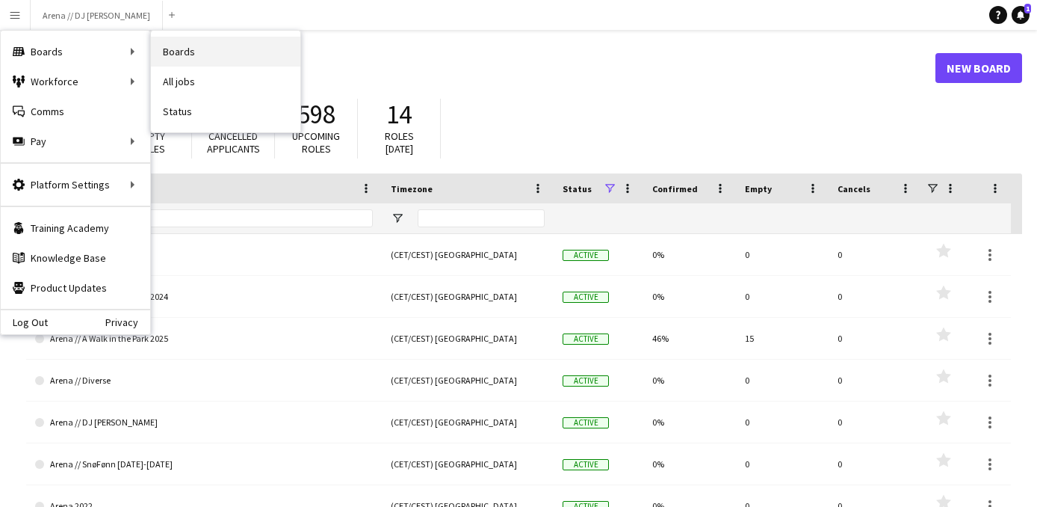
click at [196, 47] on link "Boards" at bounding box center [225, 52] width 149 height 30
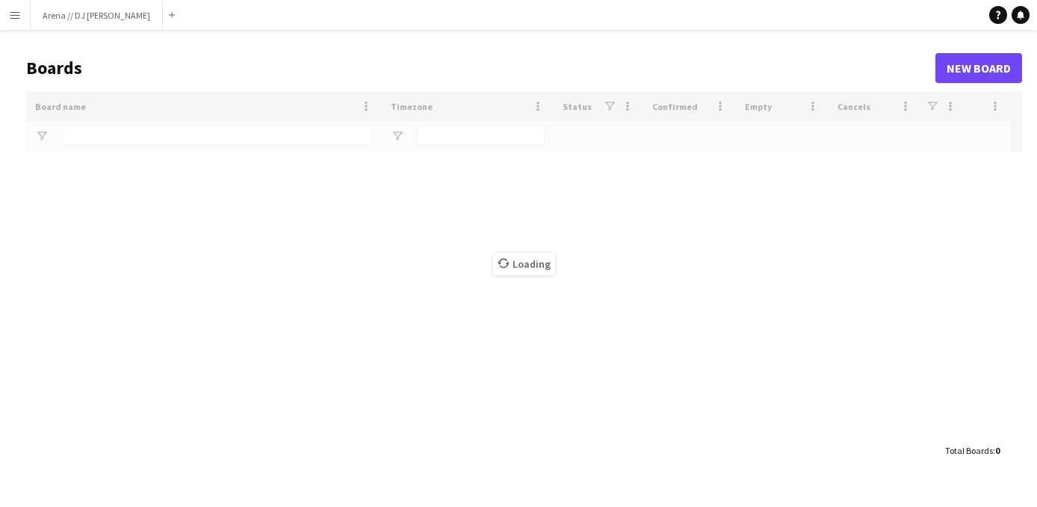
type input "*****"
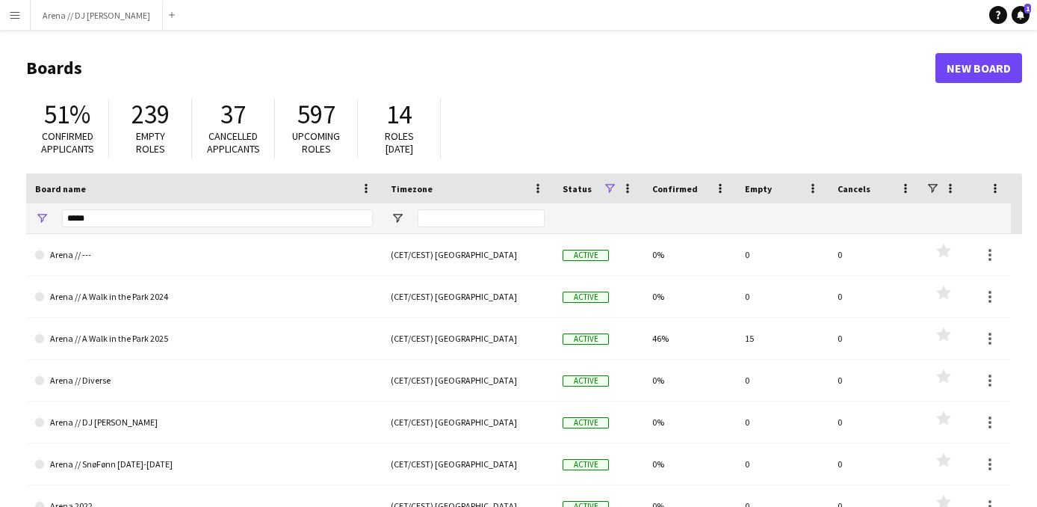
click at [10, 19] on app-icon "Menu" at bounding box center [15, 15] width 12 height 12
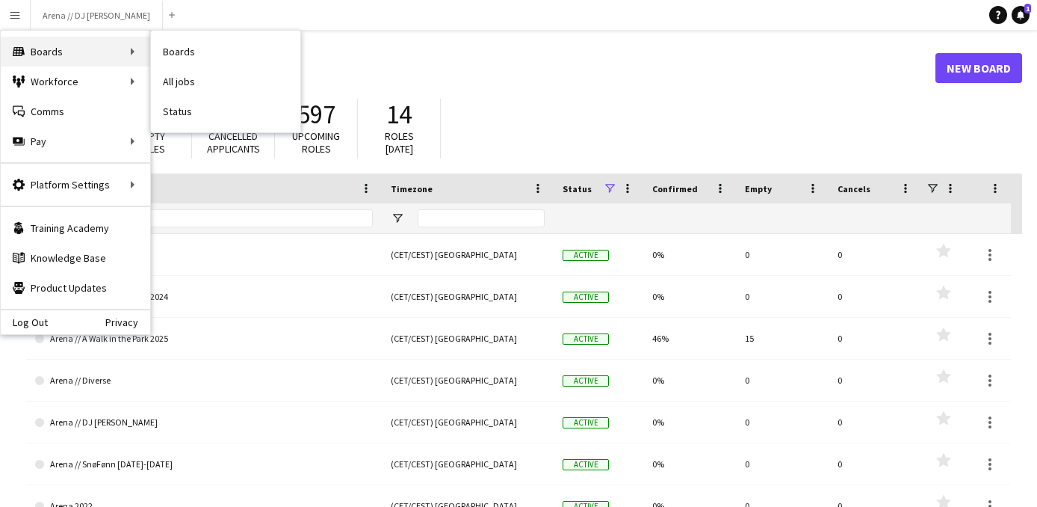
click at [37, 49] on div "Boards Boards" at bounding box center [75, 52] width 149 height 30
click at [110, 52] on div "Boards Boards" at bounding box center [75, 52] width 149 height 30
click at [182, 54] on link "Boards" at bounding box center [225, 52] width 149 height 30
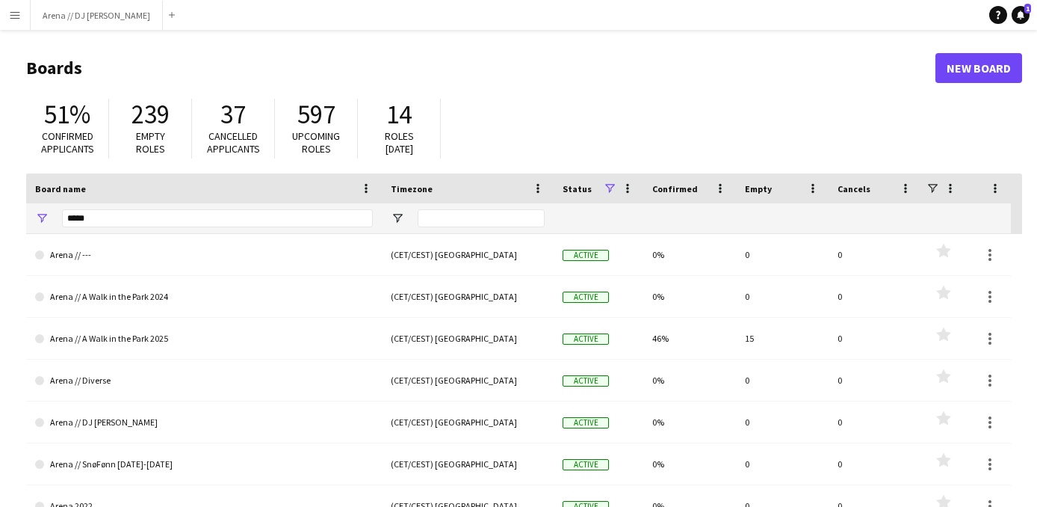
click at [20, 16] on app-icon "Menu" at bounding box center [15, 15] width 12 height 12
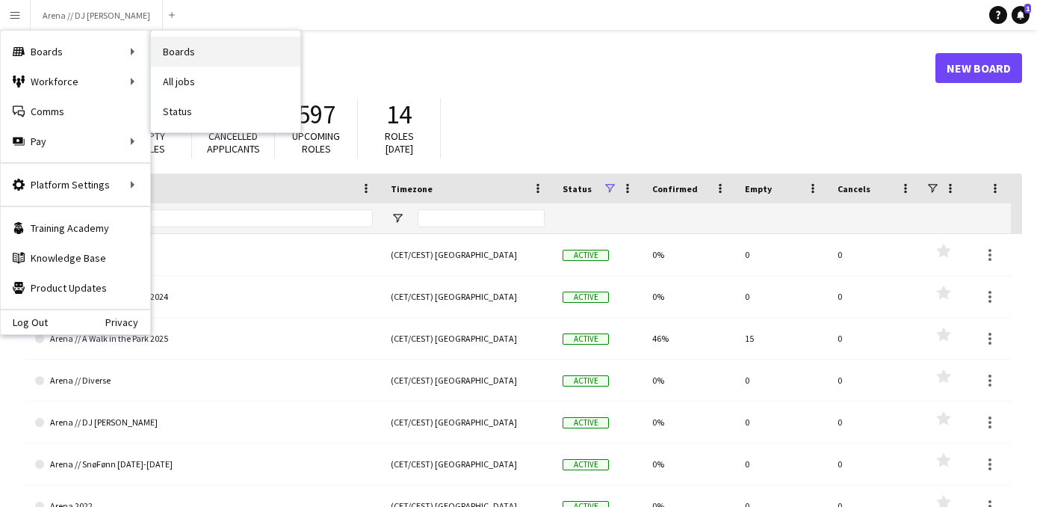
click at [162, 54] on link "Boards" at bounding box center [225, 52] width 149 height 30
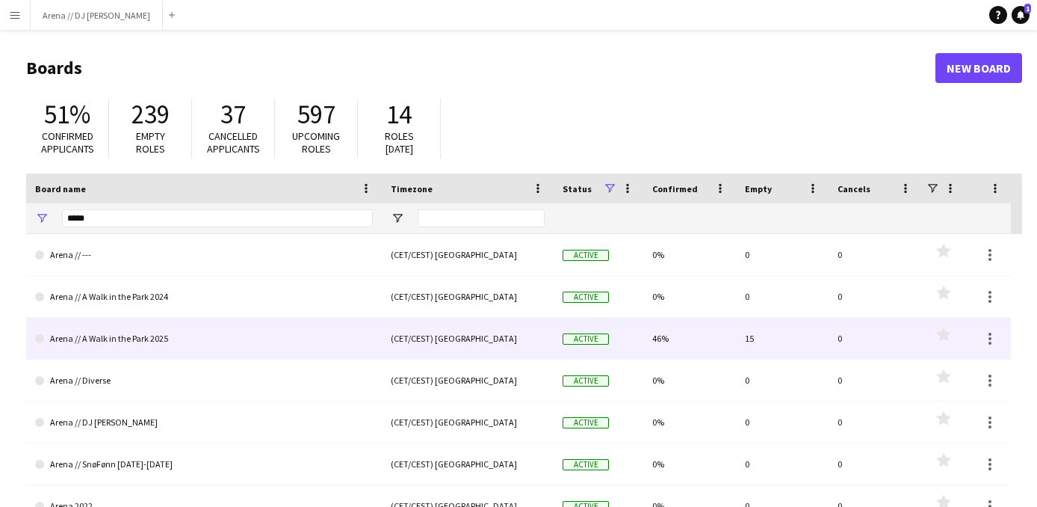
click at [157, 336] on link "Arena // A Walk in the Park 2025" at bounding box center [204, 339] width 338 height 42
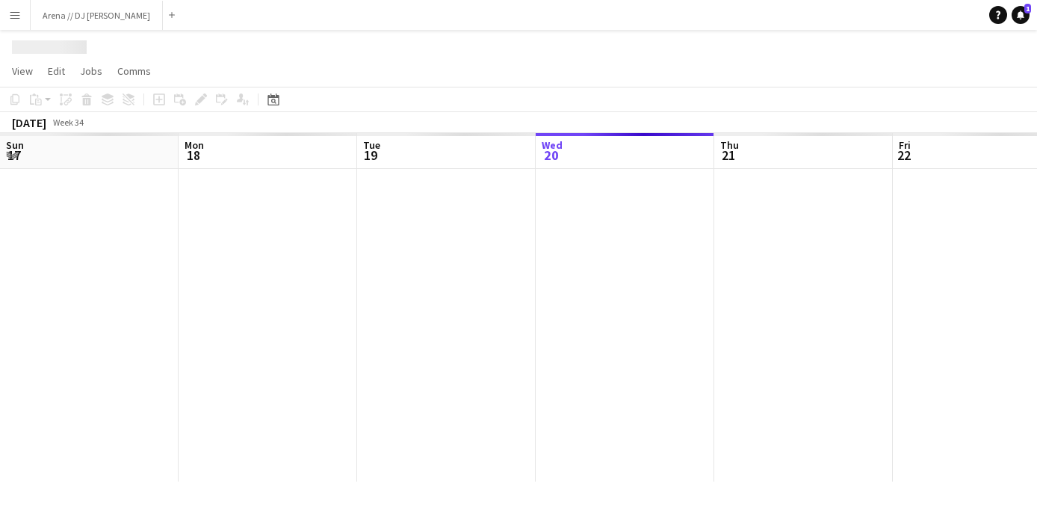
scroll to position [0, 357]
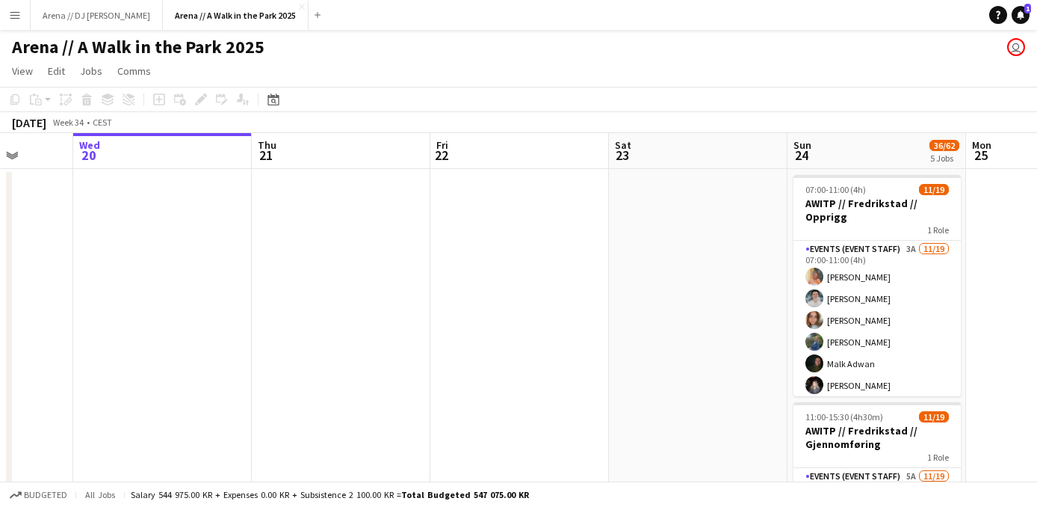
drag, startPoint x: 770, startPoint y: 333, endPoint x: 307, endPoint y: 349, distance: 463.5
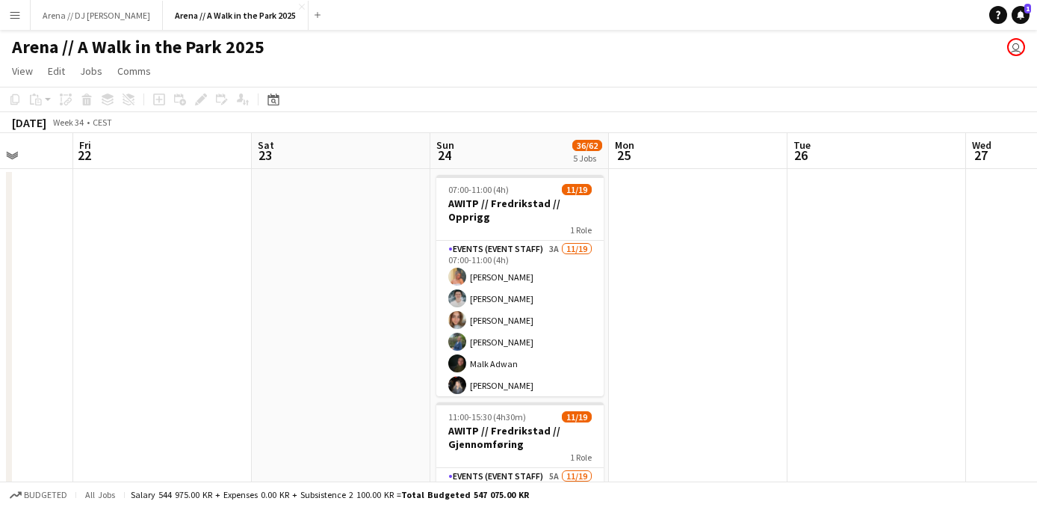
scroll to position [0, 463]
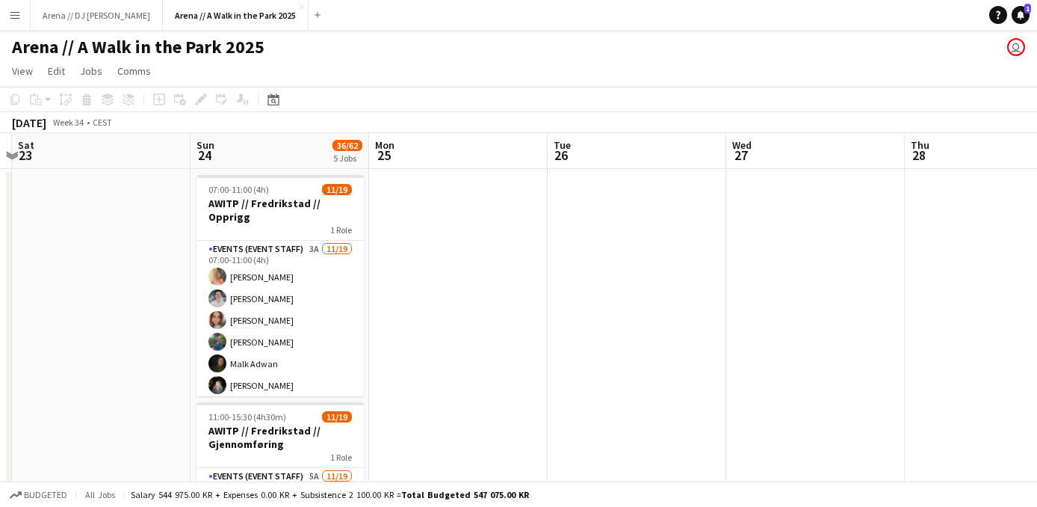
drag, startPoint x: 836, startPoint y: 305, endPoint x: 598, endPoint y: 281, distance: 239.5
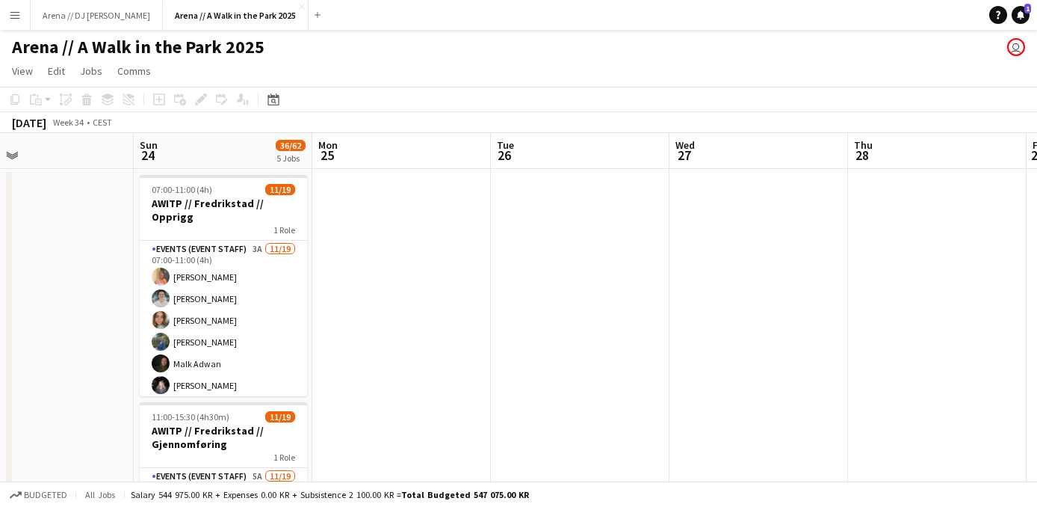
drag, startPoint x: 594, startPoint y: 284, endPoint x: 538, endPoint y: 283, distance: 56.0
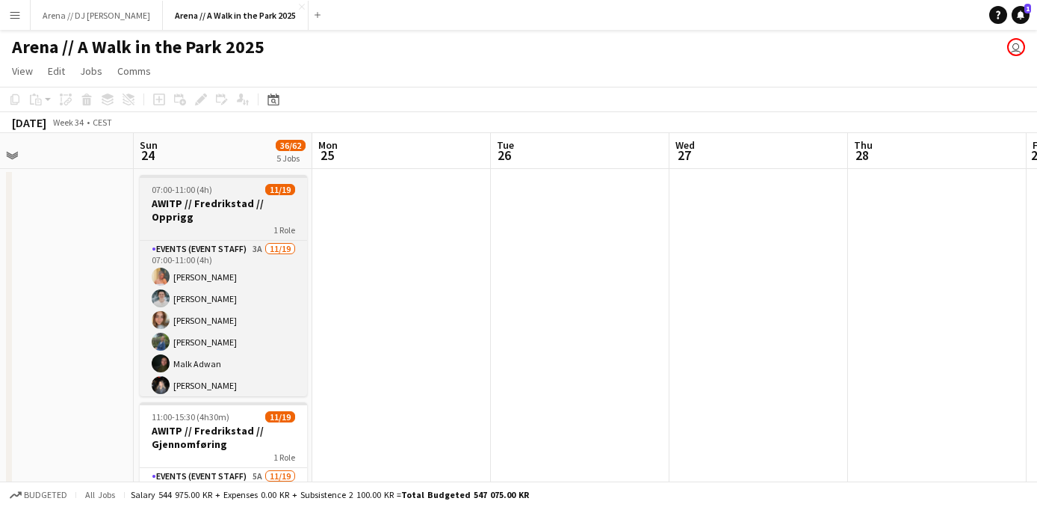
click at [285, 224] on span "1 Role" at bounding box center [284, 229] width 22 height 11
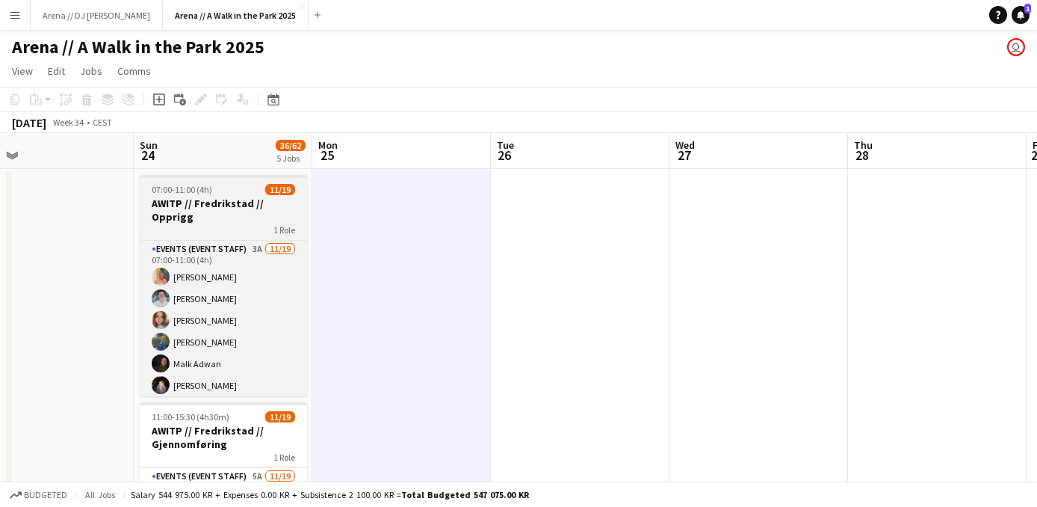
click at [267, 199] on h3 "AWITP // Fredrikstad // Opprigg" at bounding box center [223, 209] width 167 height 27
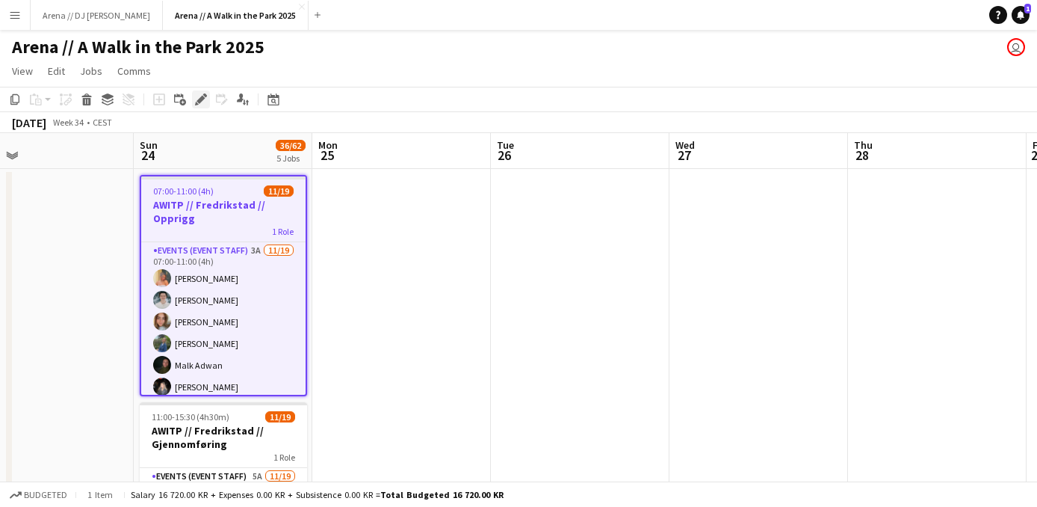
click at [198, 102] on icon at bounding box center [200, 100] width 8 height 8
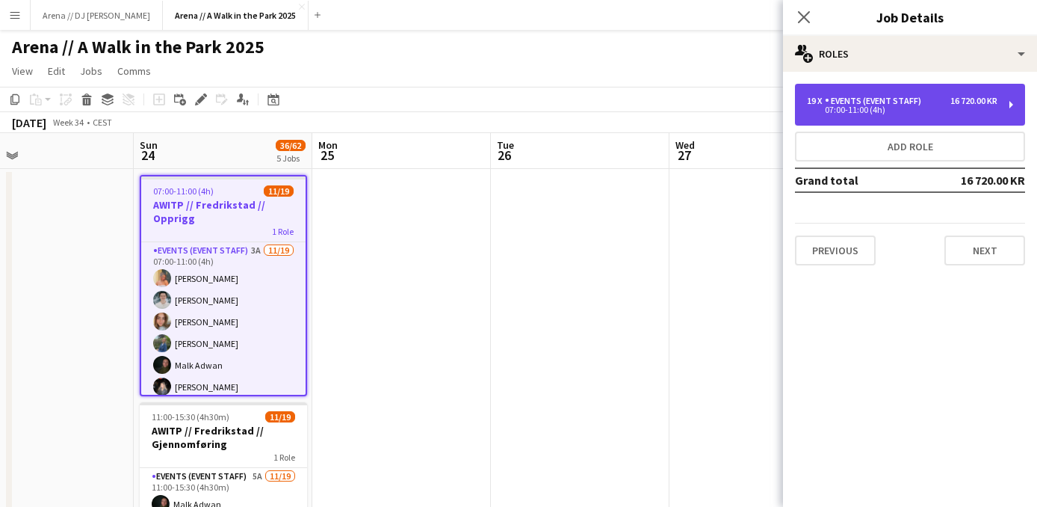
click at [888, 101] on div "Events (Event Staff)" at bounding box center [876, 101] width 102 height 10
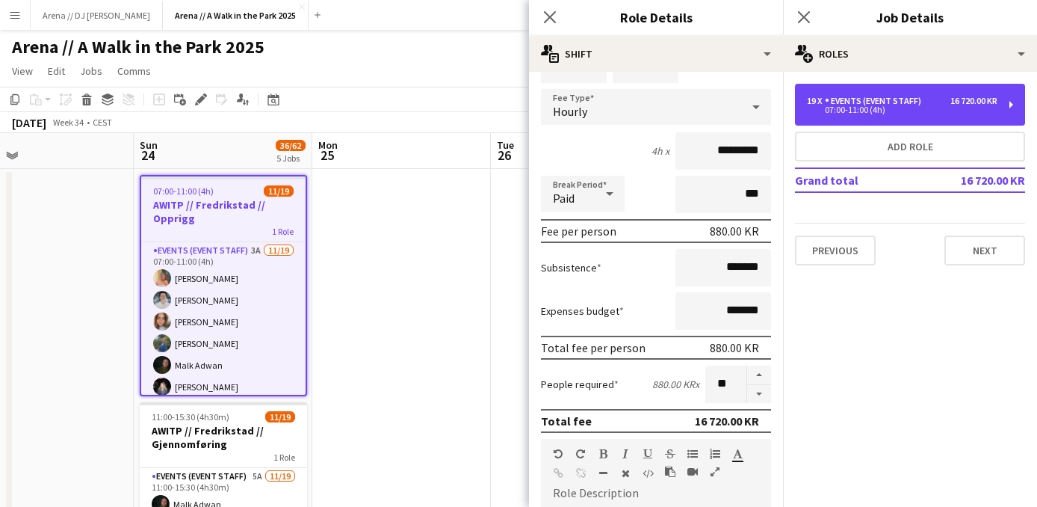
scroll to position [82, 0]
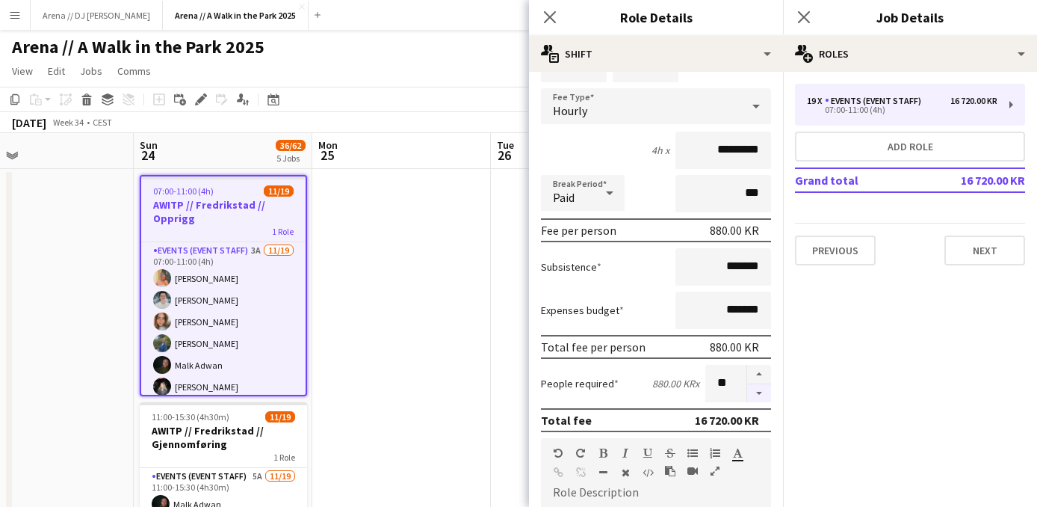
click at [758, 394] on button "button" at bounding box center [759, 393] width 24 height 19
type input "**"
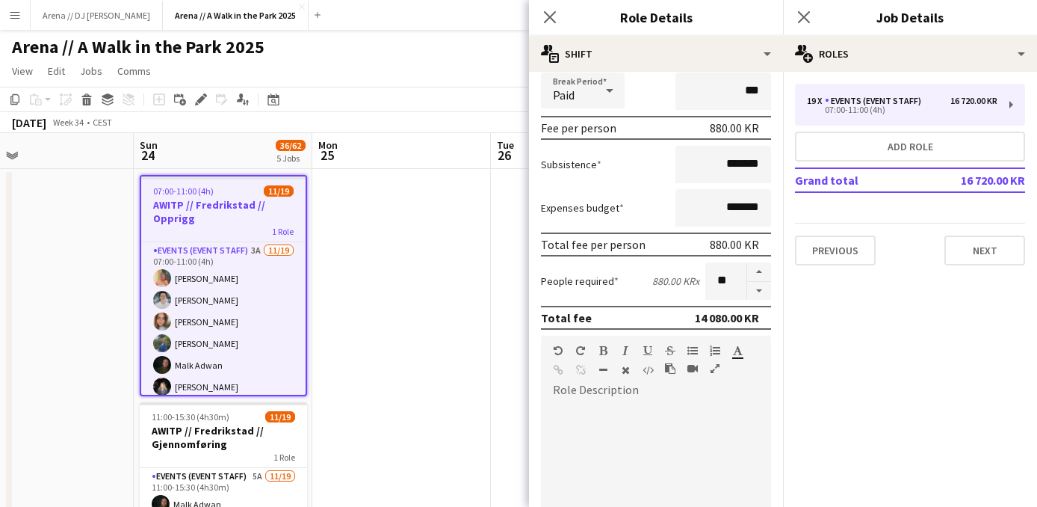
scroll to position [509, 0]
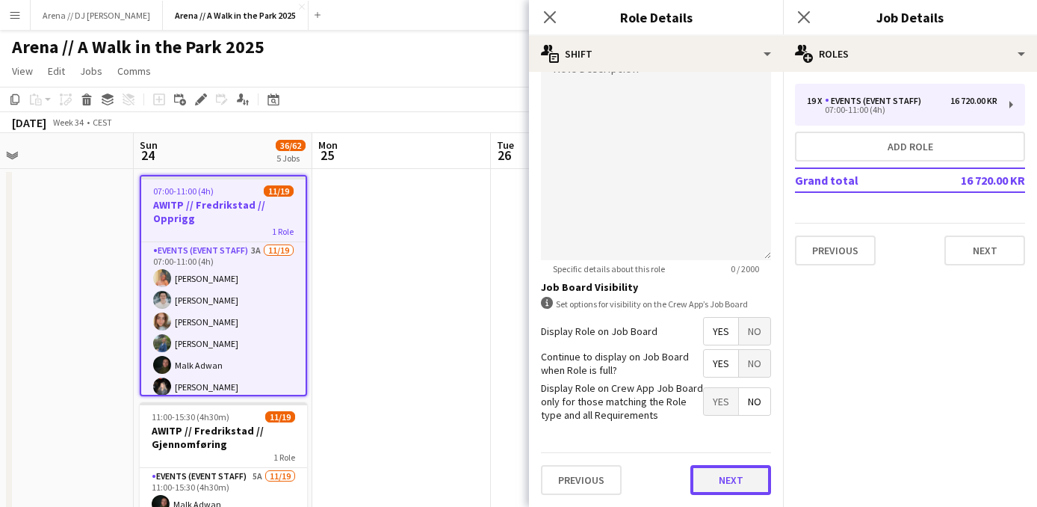
click at [721, 468] on button "Next" at bounding box center [730, 480] width 81 height 30
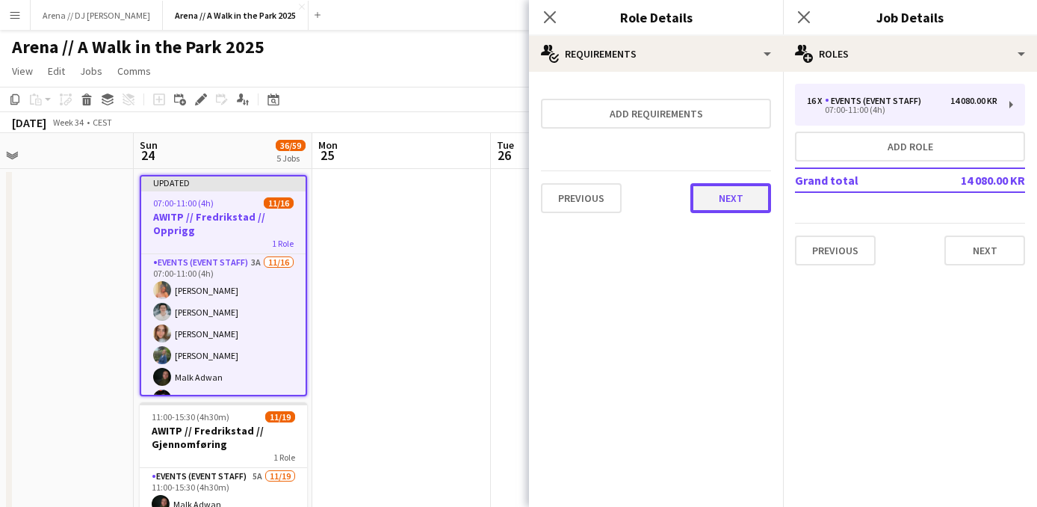
click at [730, 203] on button "Next" at bounding box center [730, 198] width 81 height 30
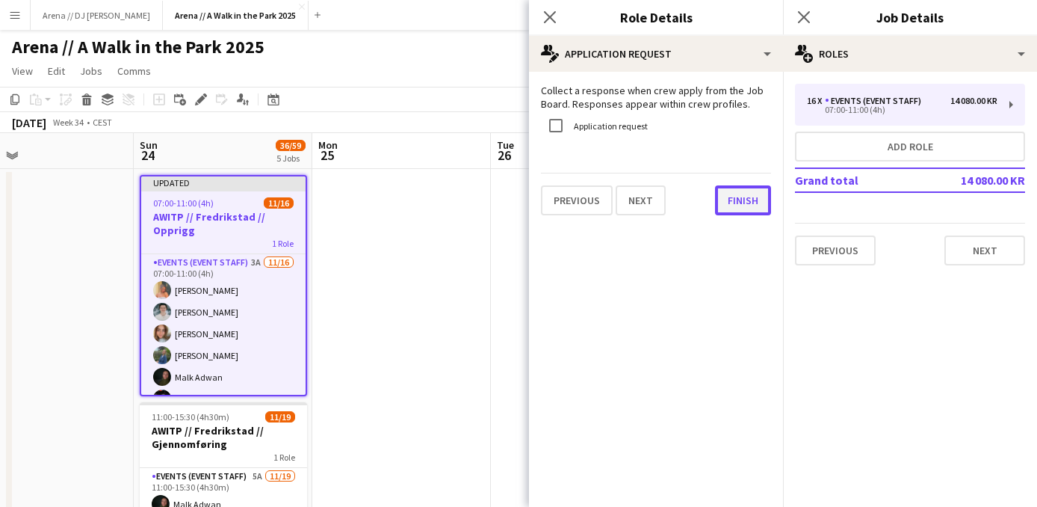
click at [739, 196] on button "Finish" at bounding box center [743, 200] width 56 height 30
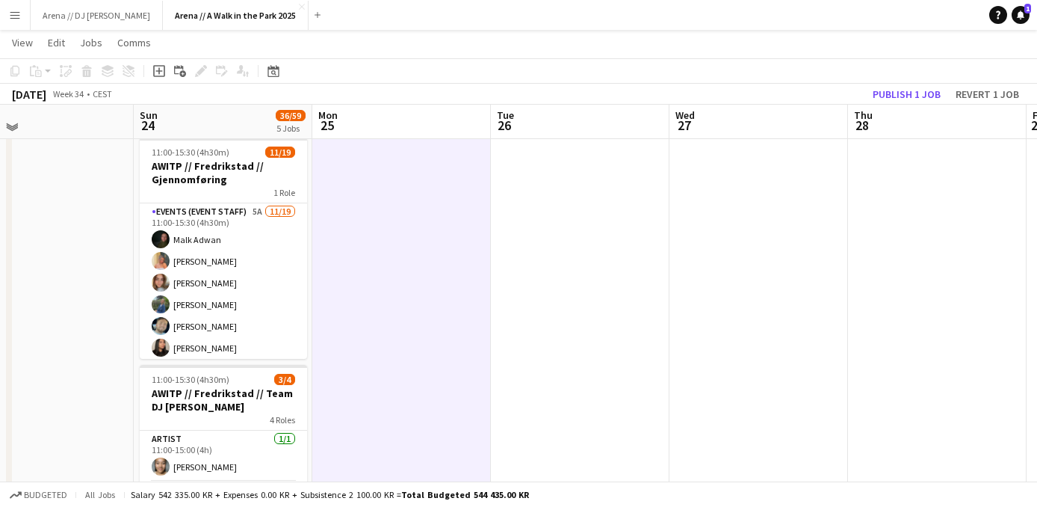
scroll to position [270, 0]
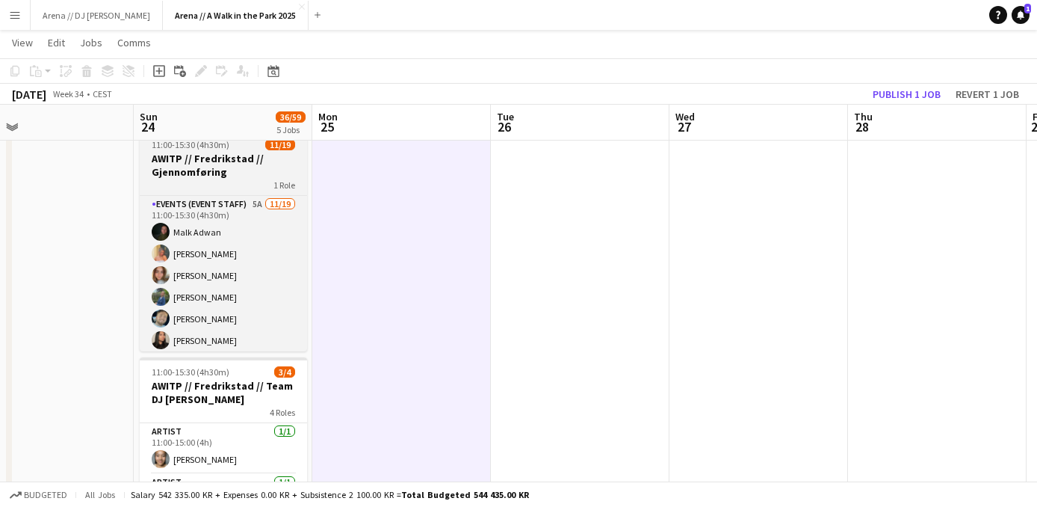
click at [264, 167] on h3 "AWITP // Fredrikstad // Gjennomføring" at bounding box center [223, 165] width 167 height 27
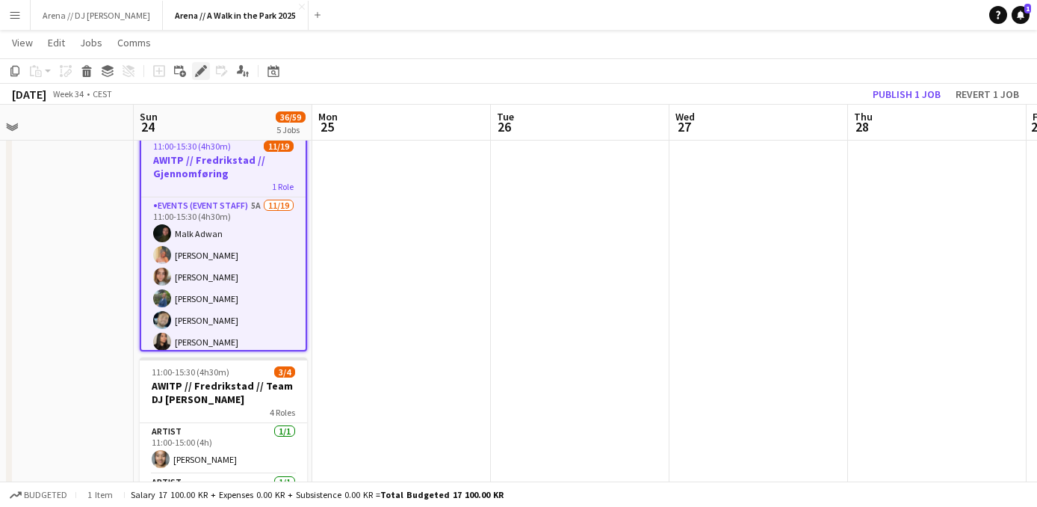
click at [201, 72] on icon at bounding box center [200, 71] width 8 height 8
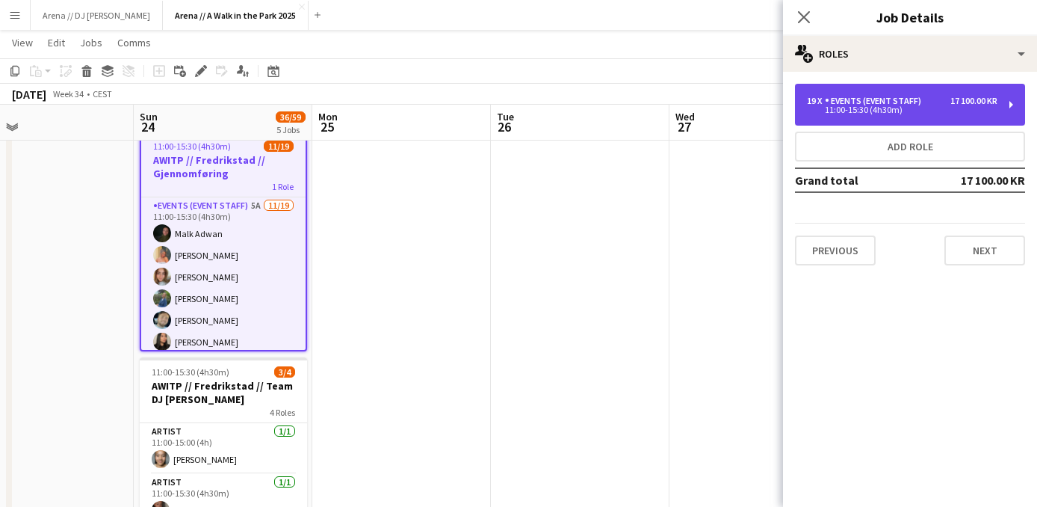
click at [909, 104] on div "Events (Event Staff)" at bounding box center [876, 101] width 102 height 10
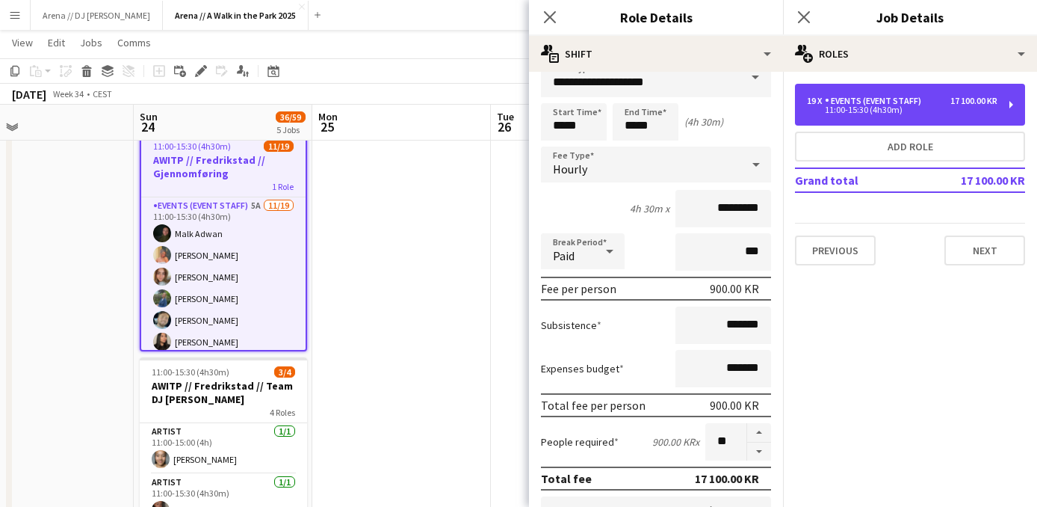
scroll to position [33, 0]
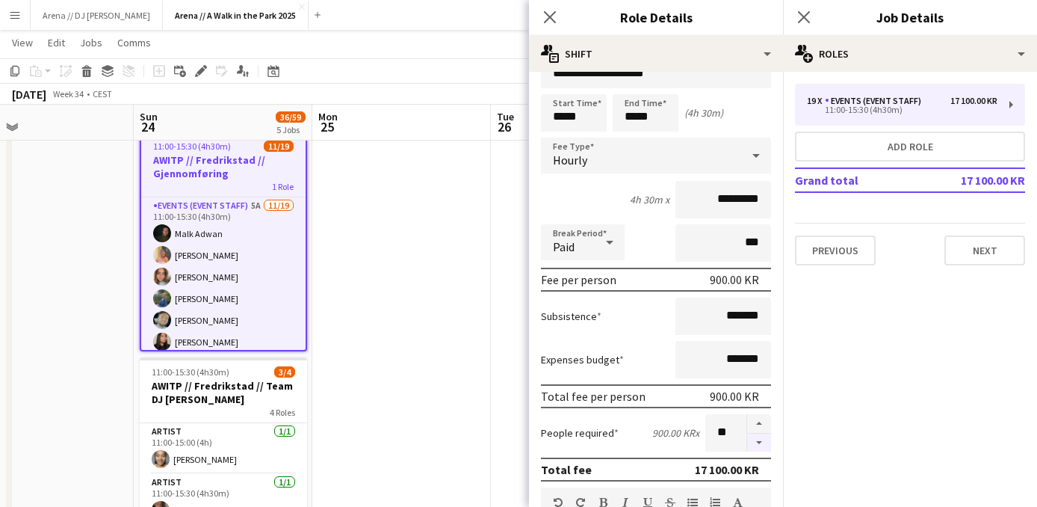
click at [766, 445] on button "button" at bounding box center [759, 442] width 24 height 19
type input "**"
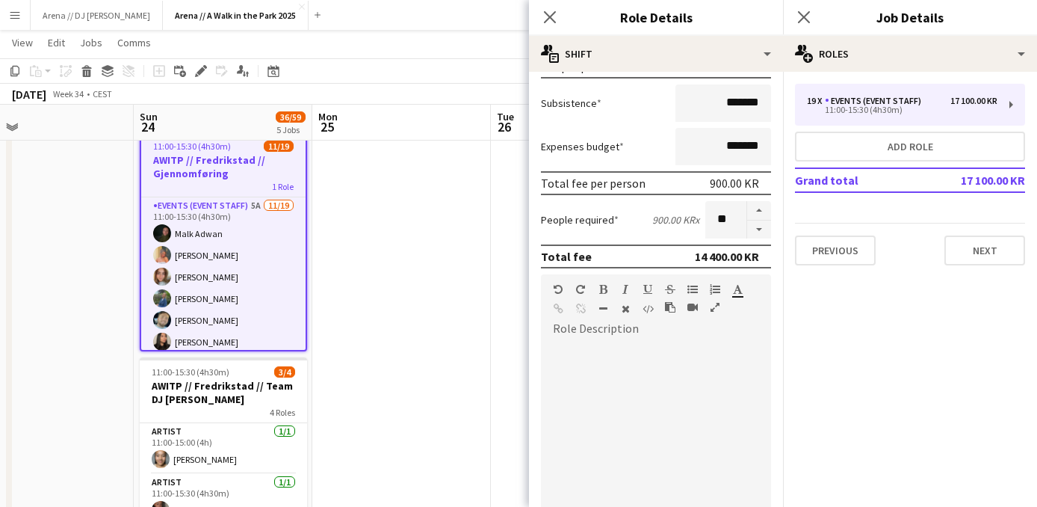
scroll to position [509, 0]
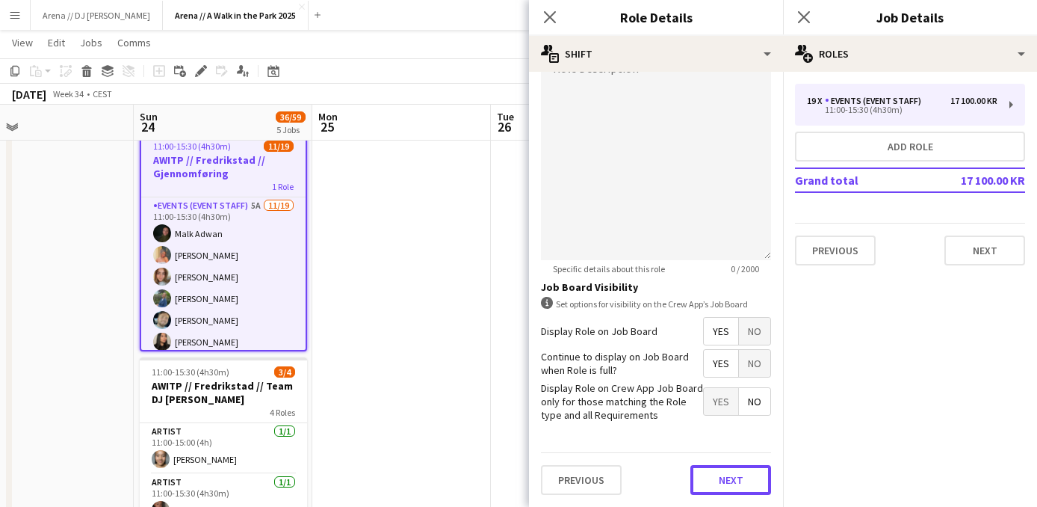
click at [745, 465] on button "Next" at bounding box center [730, 480] width 81 height 30
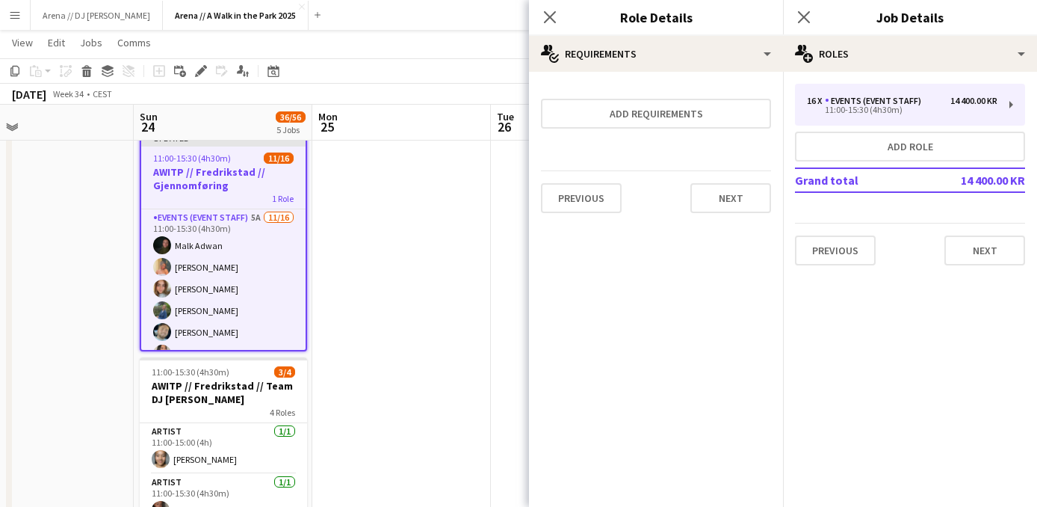
scroll to position [0, 0]
click at [710, 207] on button "Next" at bounding box center [730, 198] width 81 height 30
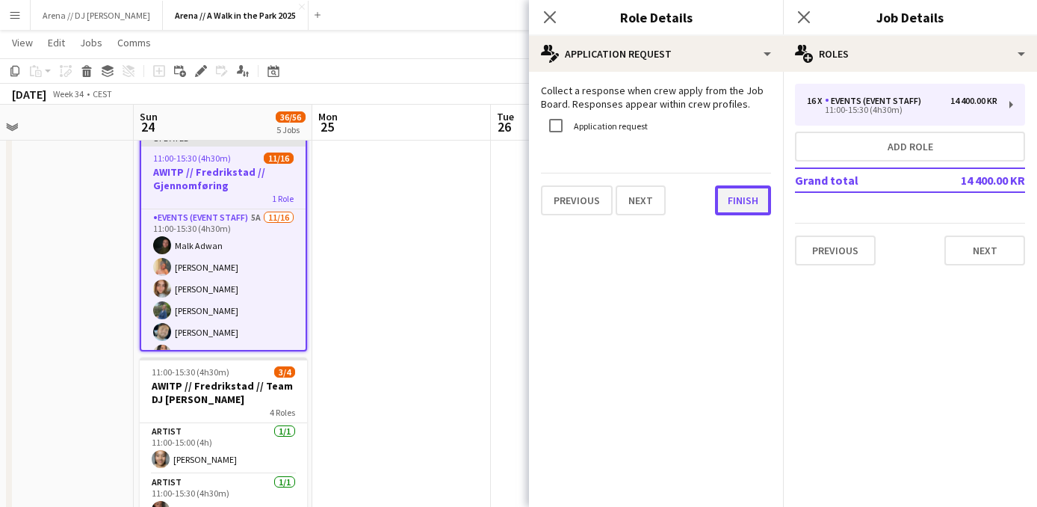
click at [729, 198] on button "Finish" at bounding box center [743, 200] width 56 height 30
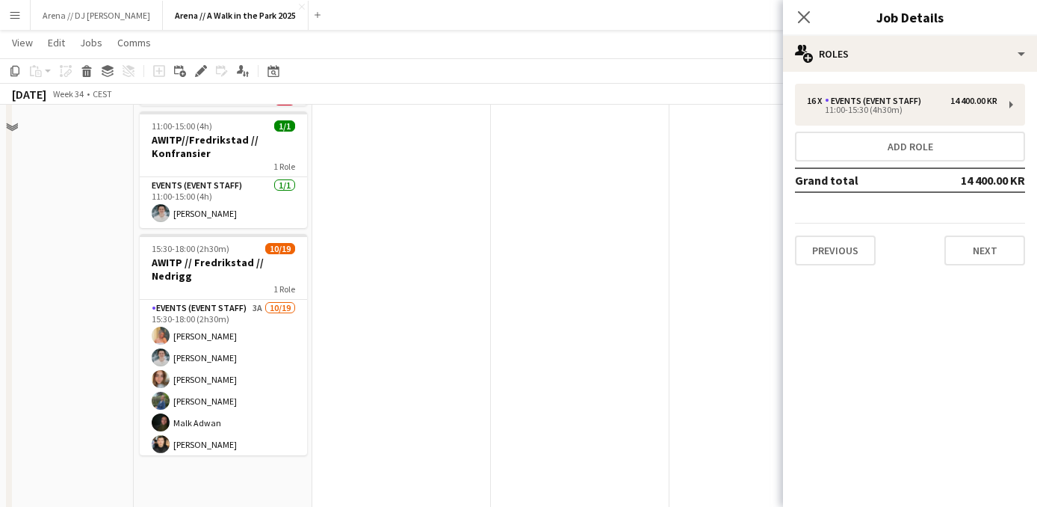
scroll to position [758, 0]
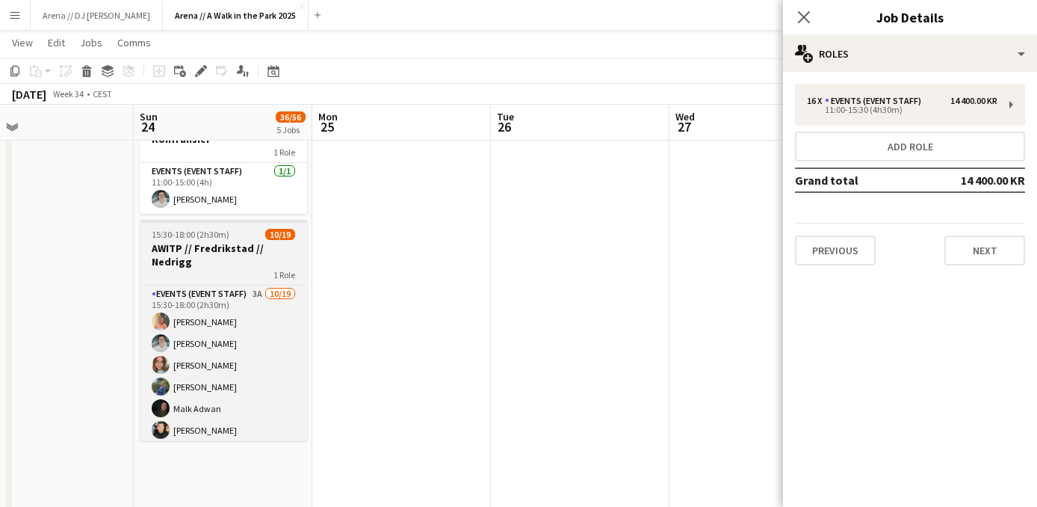
click at [251, 252] on h3 "AWITP // Fredrikstad // Nedrigg" at bounding box center [223, 254] width 167 height 27
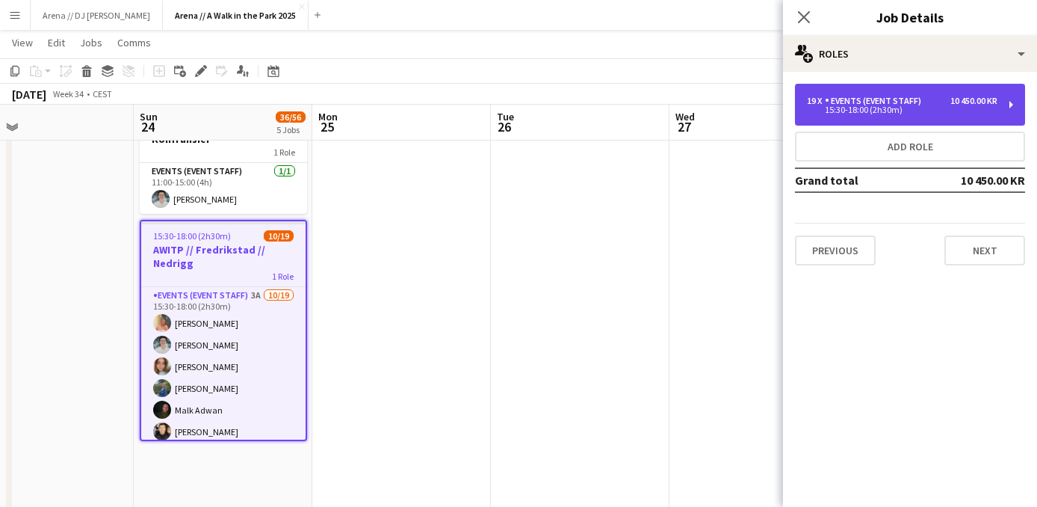
click at [863, 111] on div "15:30-18:00 (2h30m)" at bounding box center [902, 109] width 191 height 7
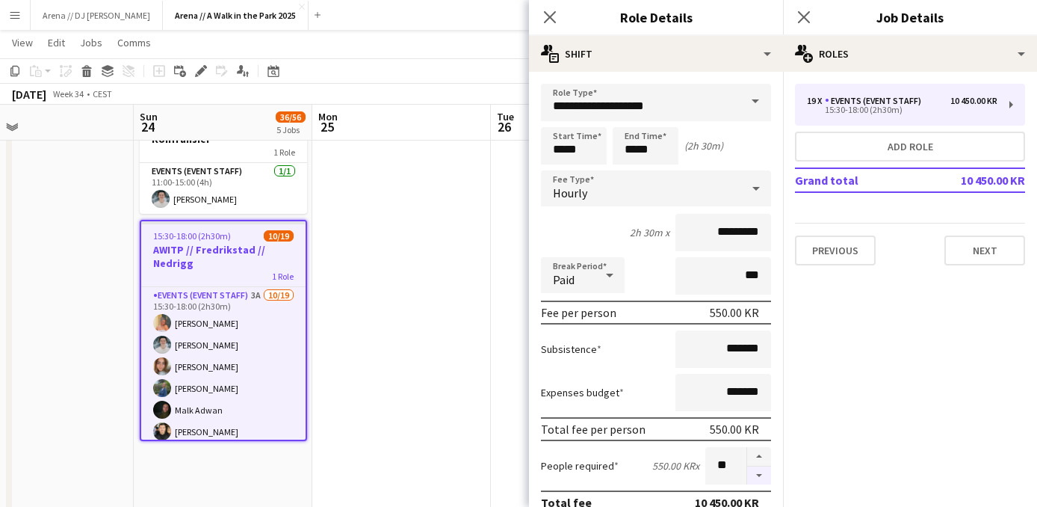
click at [757, 474] on button "button" at bounding box center [759, 475] width 24 height 19
type input "**"
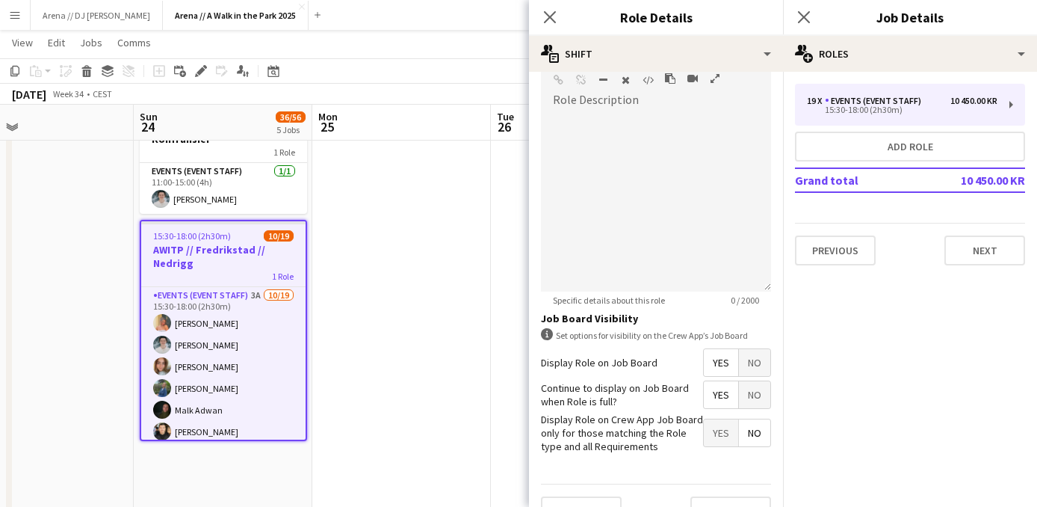
scroll to position [509, 0]
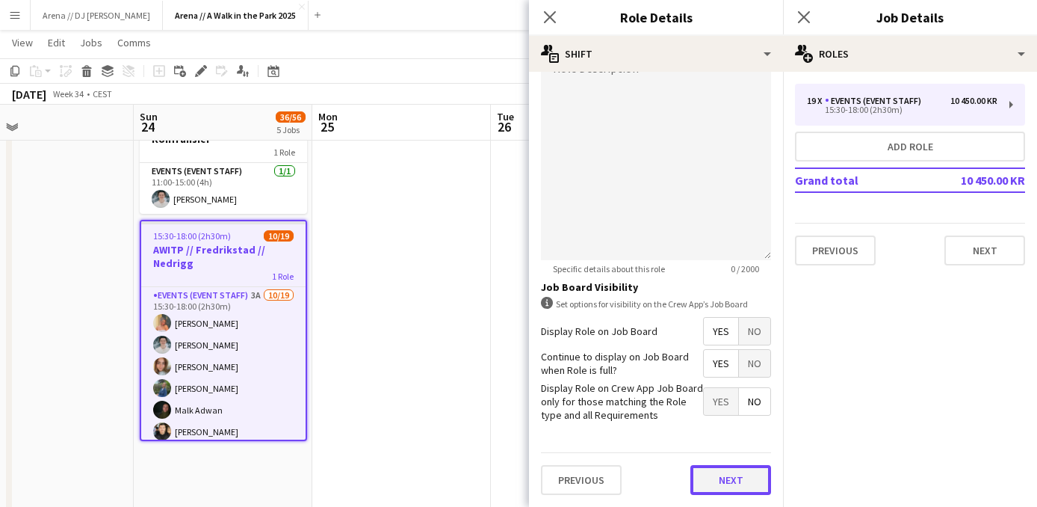
click at [741, 470] on button "Next" at bounding box center [730, 480] width 81 height 30
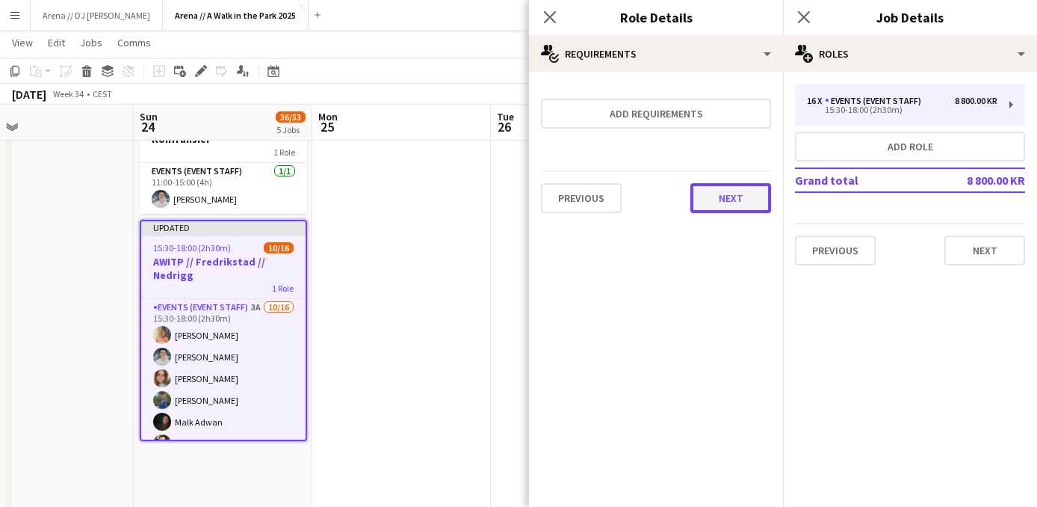
click at [739, 201] on button "Next" at bounding box center [730, 198] width 81 height 30
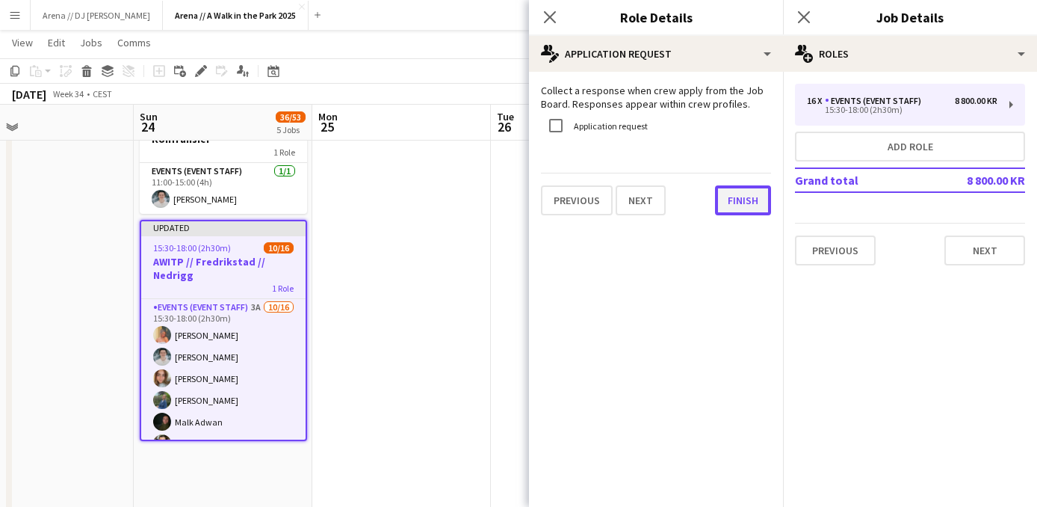
click at [739, 199] on button "Finish" at bounding box center [743, 200] width 56 height 30
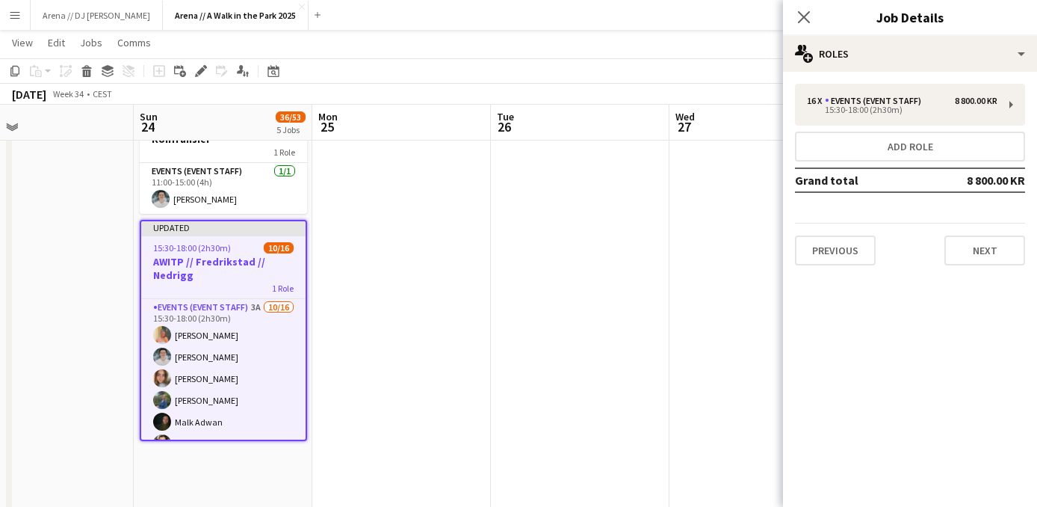
click at [722, 201] on app-date-cell at bounding box center [758, 280] width 179 height 1741
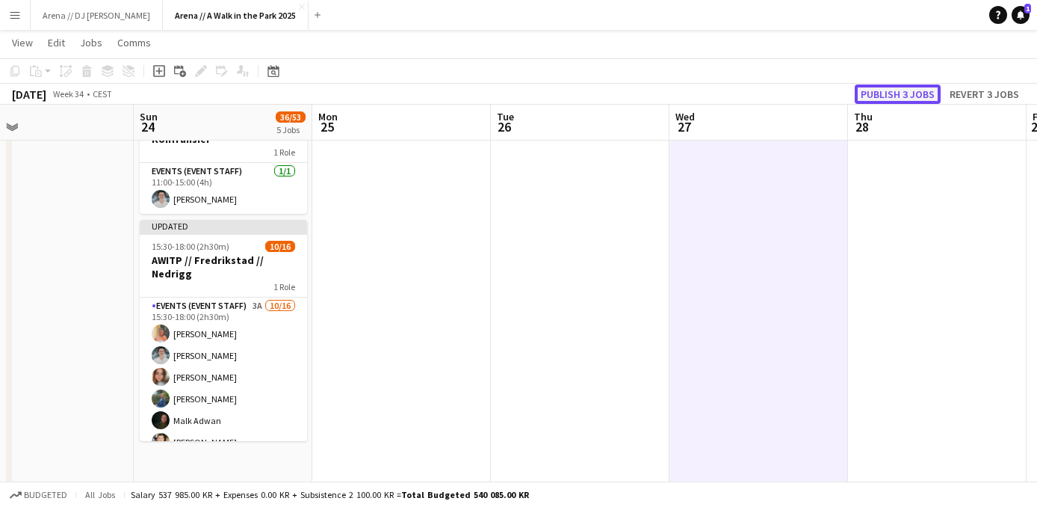
click at [879, 93] on button "Publish 3 jobs" at bounding box center [898, 93] width 86 height 19
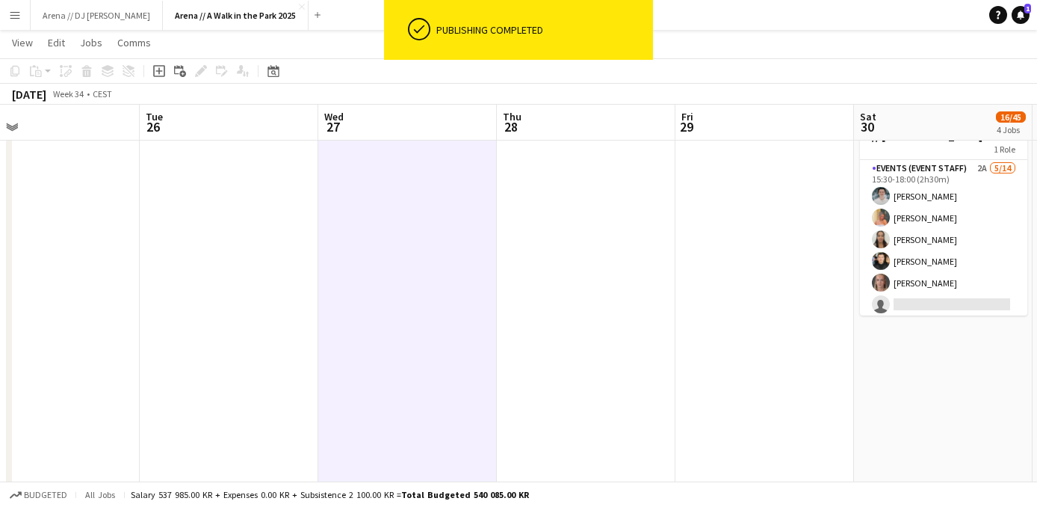
drag, startPoint x: 849, startPoint y: 226, endPoint x: 437, endPoint y: 220, distance: 411.7
click at [439, 220] on app-calendar-viewport "Fri 22 Sat 23 Sun 24 36/53 5 Jobs Mon 25 Tue 26 Wed 27 Thu 28 Fri 29 Sat 30 16/…" at bounding box center [518, 226] width 1037 height 1850
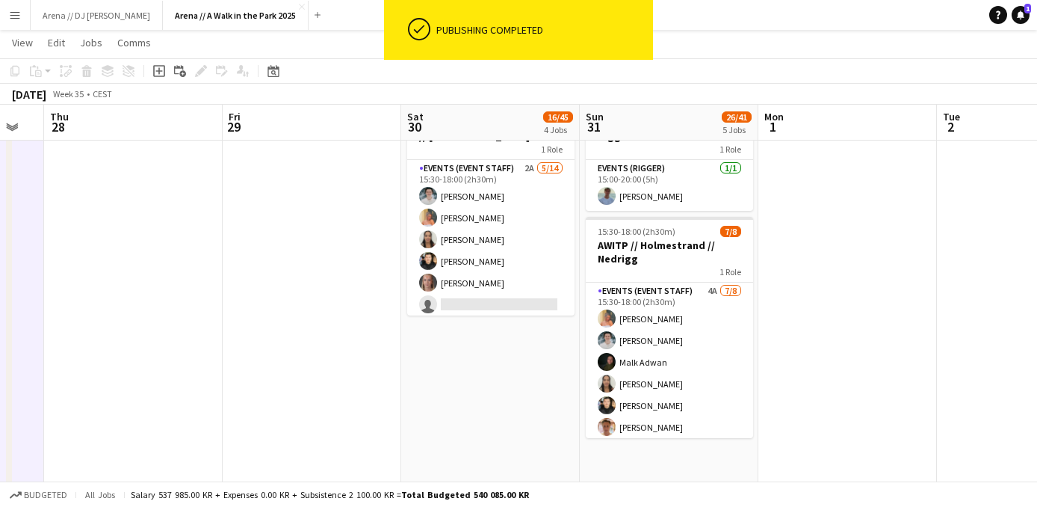
drag, startPoint x: 486, startPoint y: 254, endPoint x: 43, endPoint y: 254, distance: 443.0
click at [45, 254] on app-calendar-viewport "Mon 25 Tue 26 Wed 27 Thu 28 Fri 29 Sat 30 16/45 4 Jobs Sun 31 26/41 5 Jobs Mon …" at bounding box center [518, 226] width 1037 height 1850
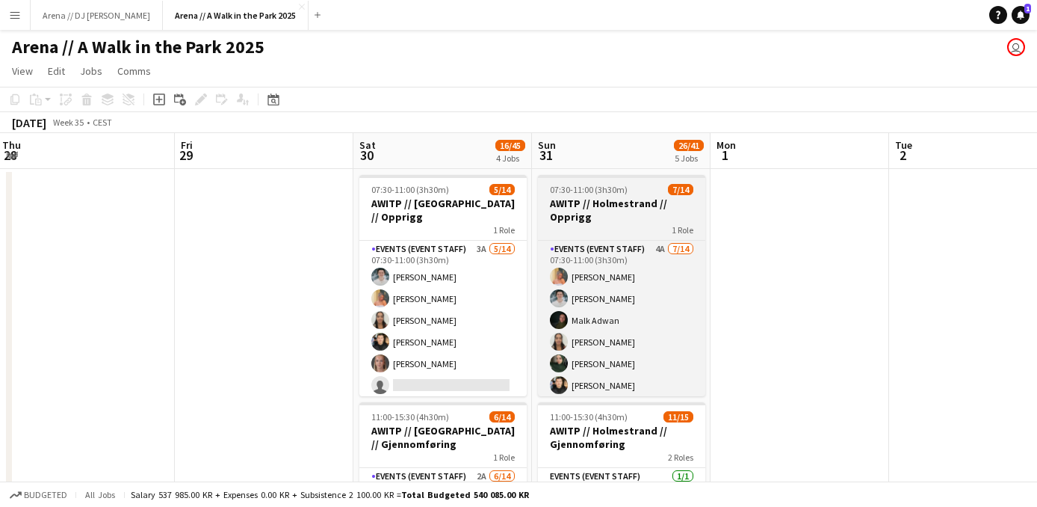
click at [657, 215] on h3 "AWITP // Holmestrand // Opprigg" at bounding box center [621, 209] width 167 height 27
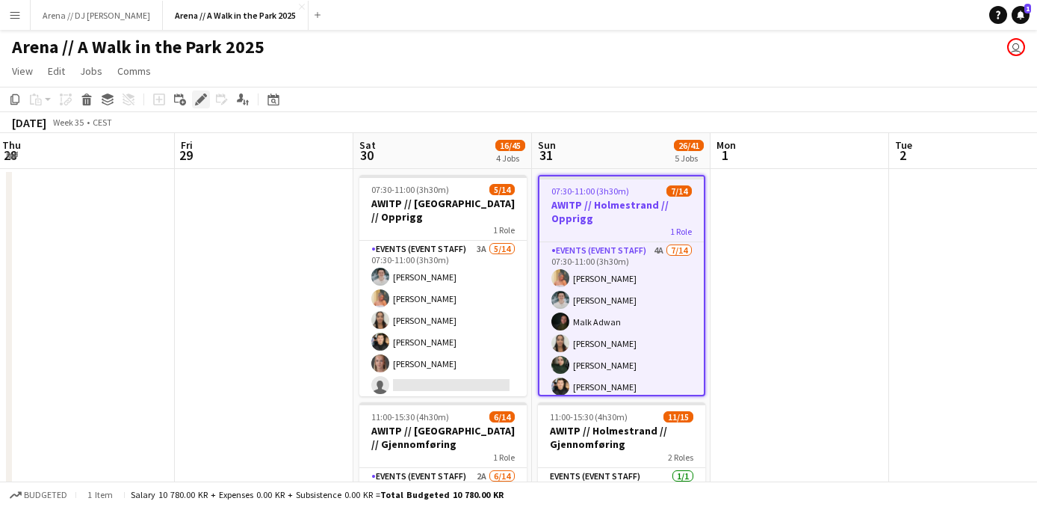
click at [202, 100] on icon at bounding box center [200, 100] width 8 height 8
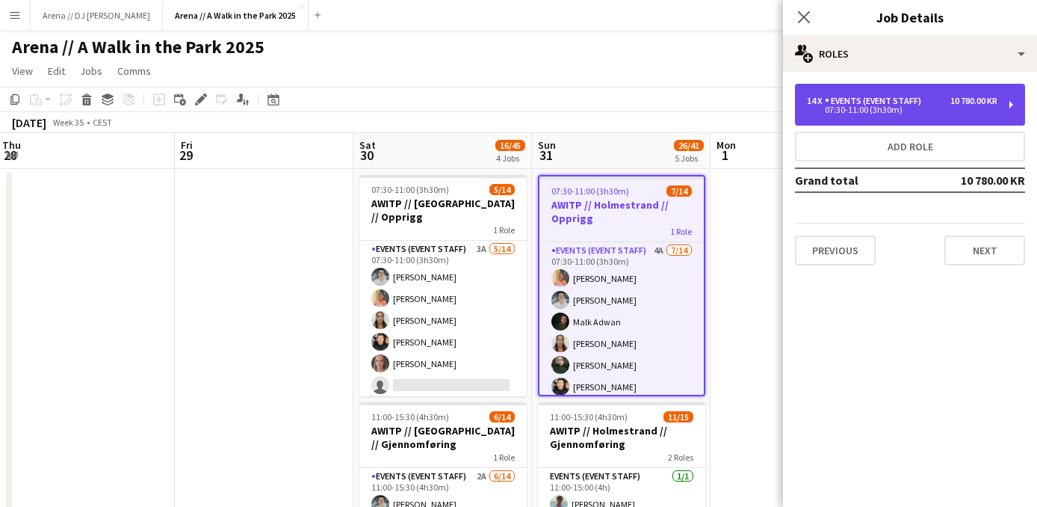
click at [949, 105] on div "14 x Events (Event Staff) 10 780.00 KR" at bounding box center [902, 101] width 191 height 10
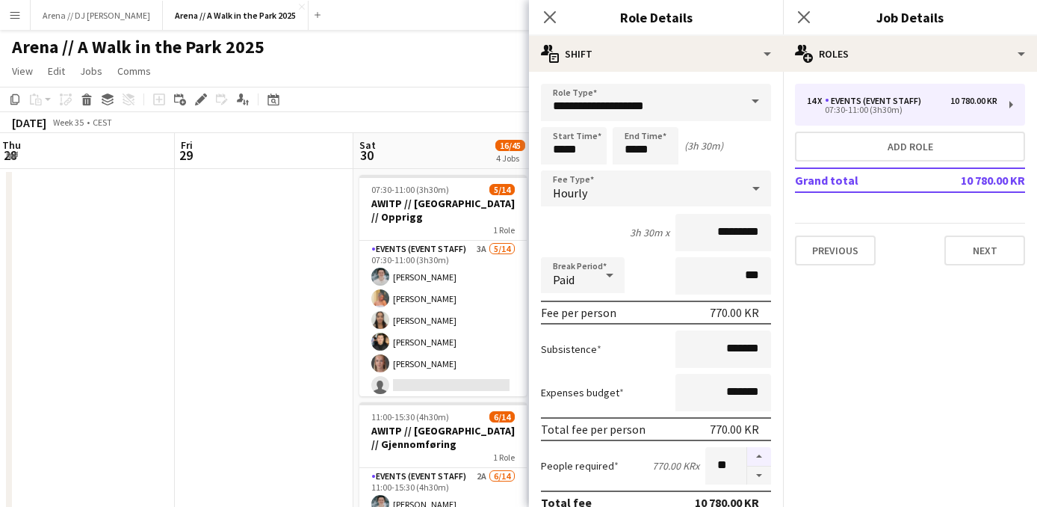
click at [761, 453] on button "button" at bounding box center [759, 456] width 24 height 19
type input "**"
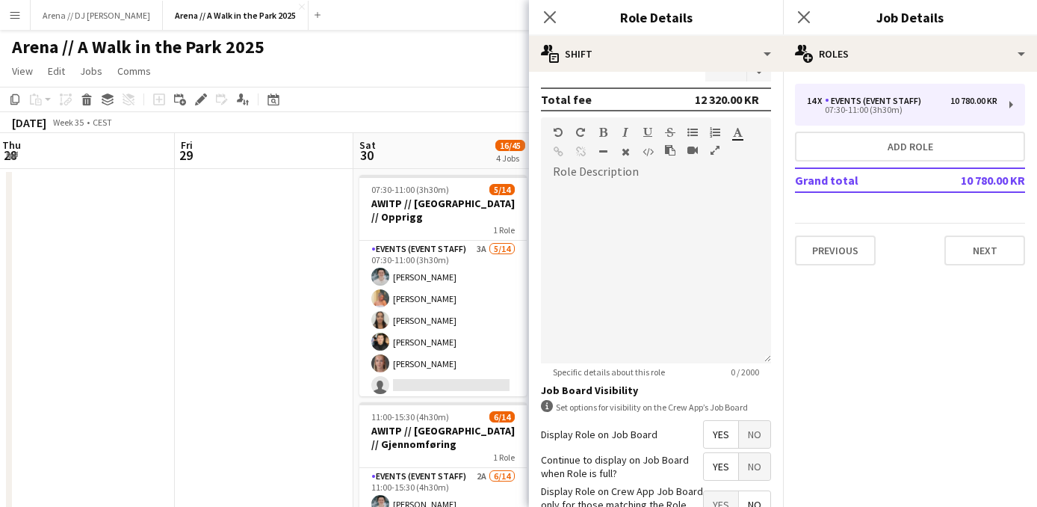
scroll to position [509, 0]
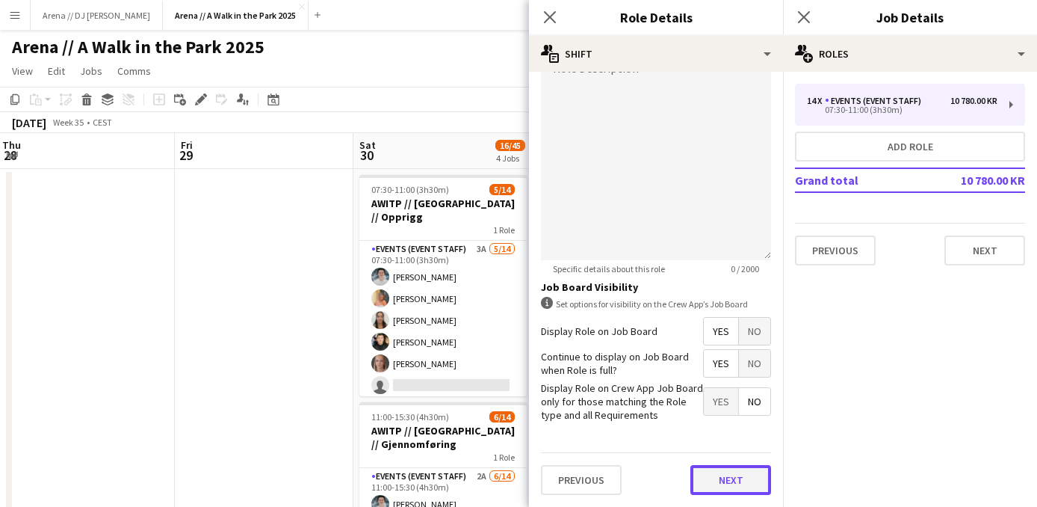
click at [729, 469] on button "Next" at bounding box center [730, 480] width 81 height 30
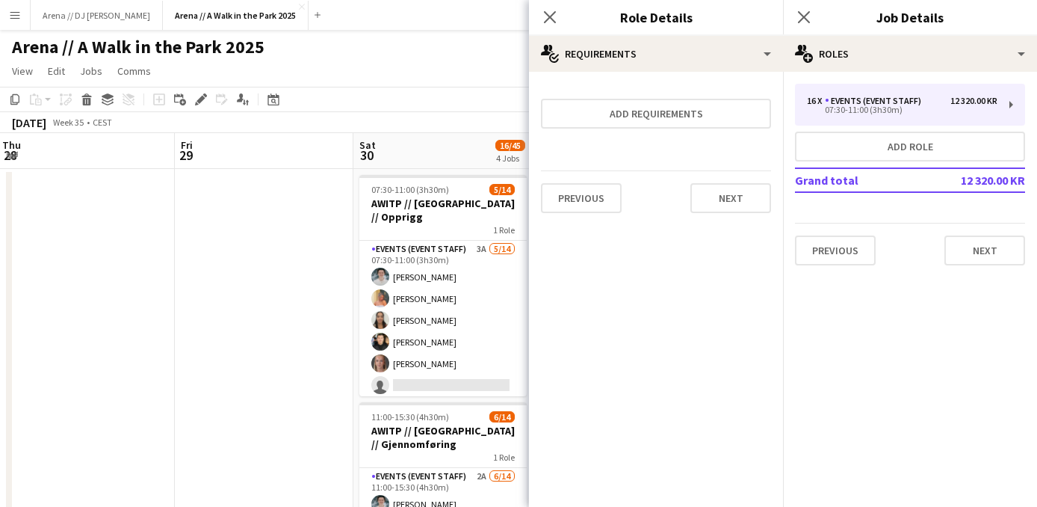
scroll to position [0, 0]
click at [736, 197] on button "Next" at bounding box center [730, 198] width 81 height 30
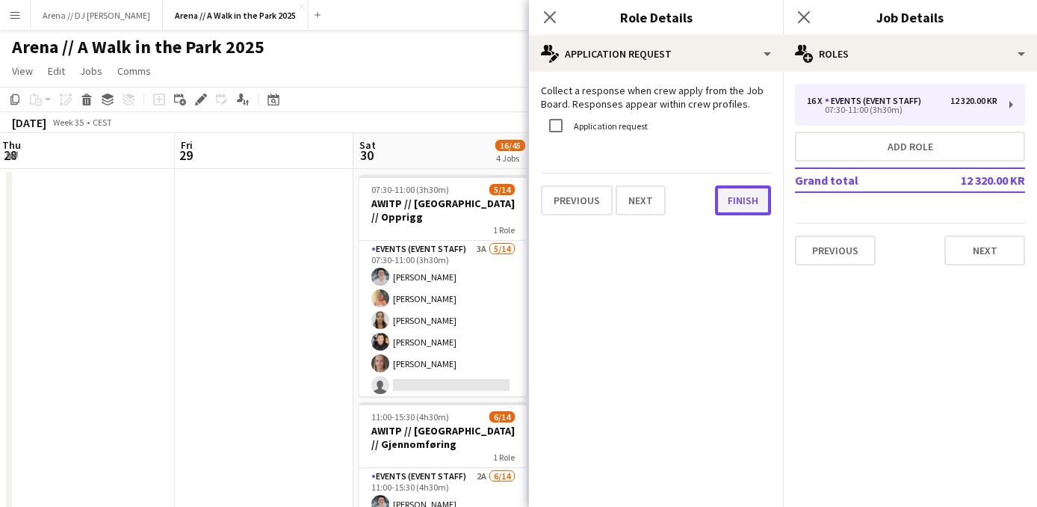
click at [740, 201] on button "Finish" at bounding box center [743, 200] width 56 height 30
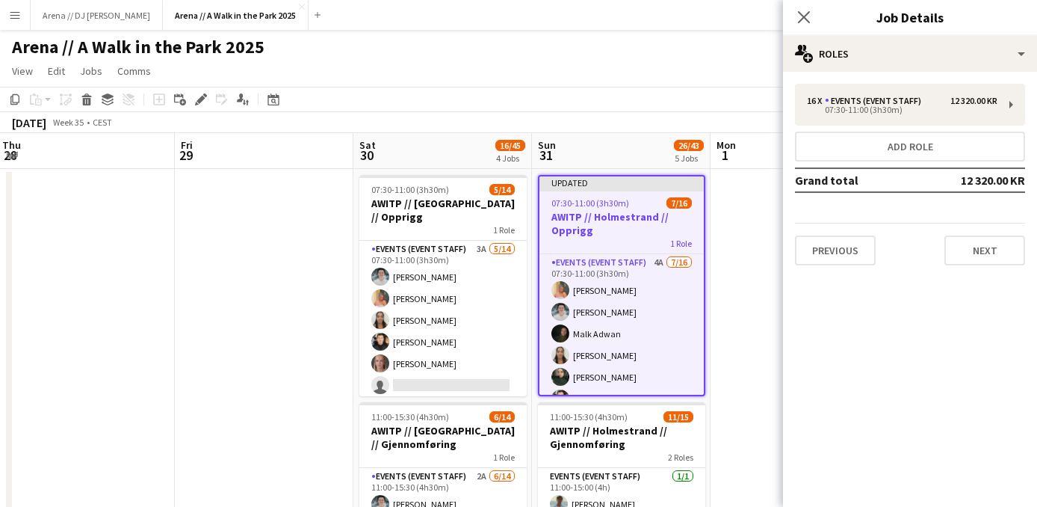
scroll to position [0, 539]
drag, startPoint x: 722, startPoint y: 291, endPoint x: 723, endPoint y: 242, distance: 48.6
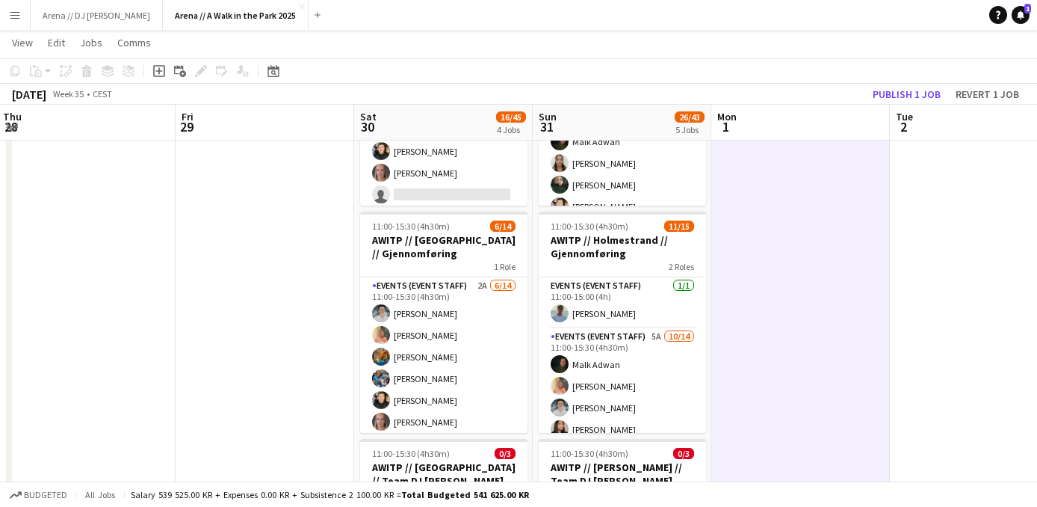
scroll to position [190, 0]
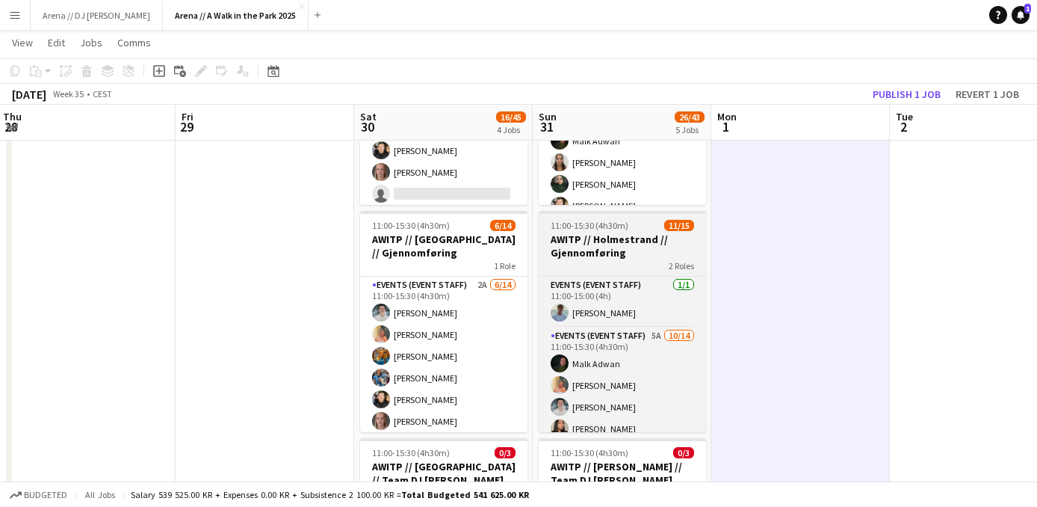
click at [655, 243] on h3 "AWITP // Holmestrand // Gjennomføring" at bounding box center [622, 245] width 167 height 27
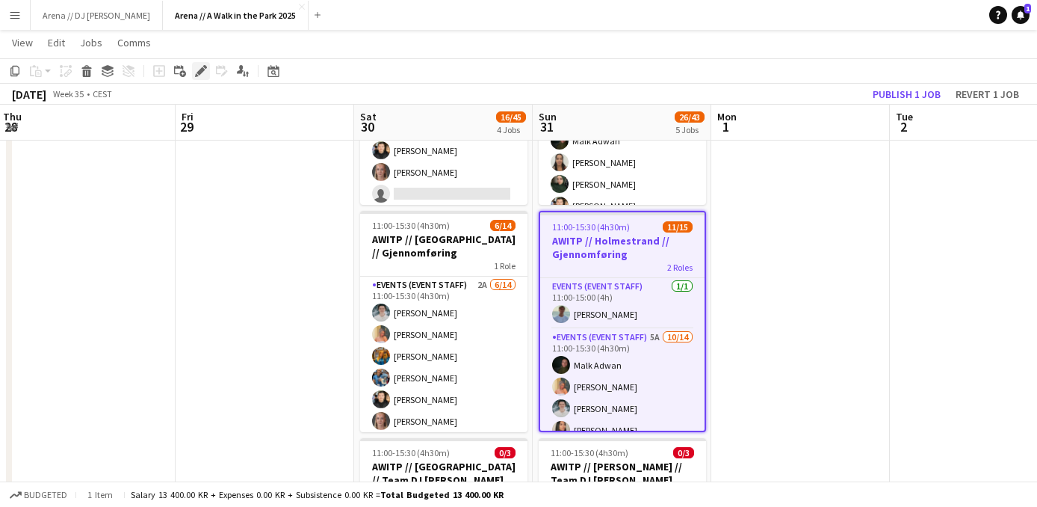
click at [195, 66] on icon "Edit" at bounding box center [201, 71] width 12 height 12
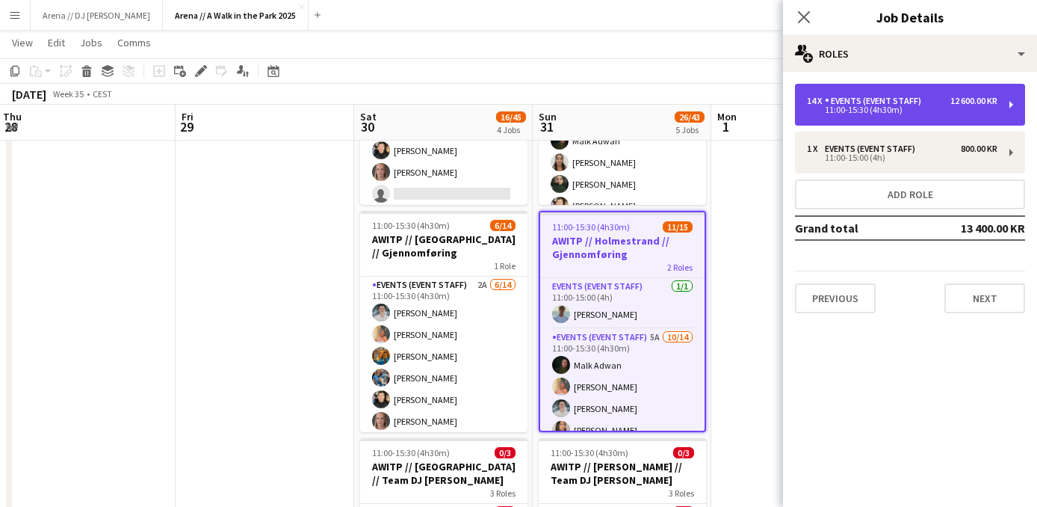
click at [944, 117] on div "14 x Events (Event Staff) 12 600.00 KR 11:00-15:30 (4h30m)" at bounding box center [910, 105] width 230 height 42
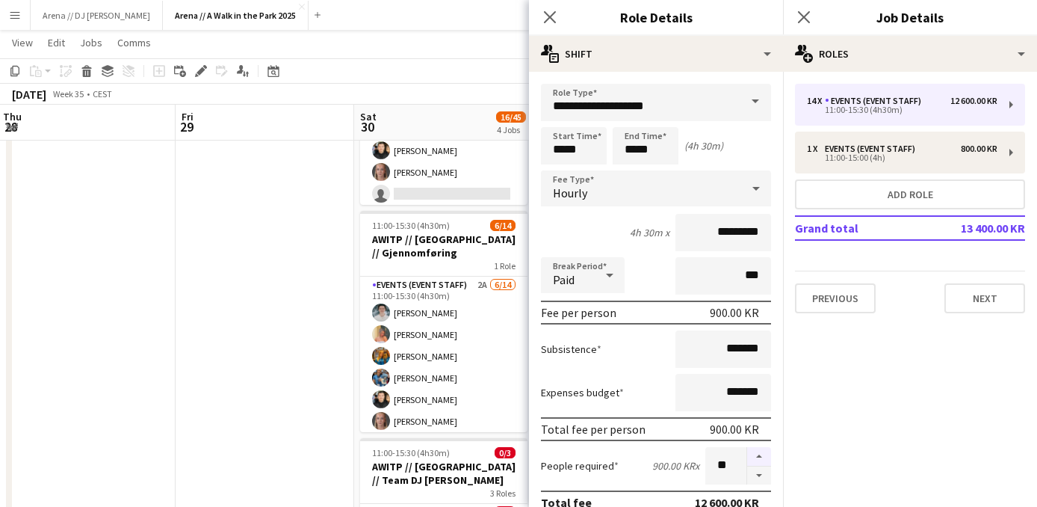
click at [757, 458] on button "button" at bounding box center [759, 456] width 24 height 19
type input "**"
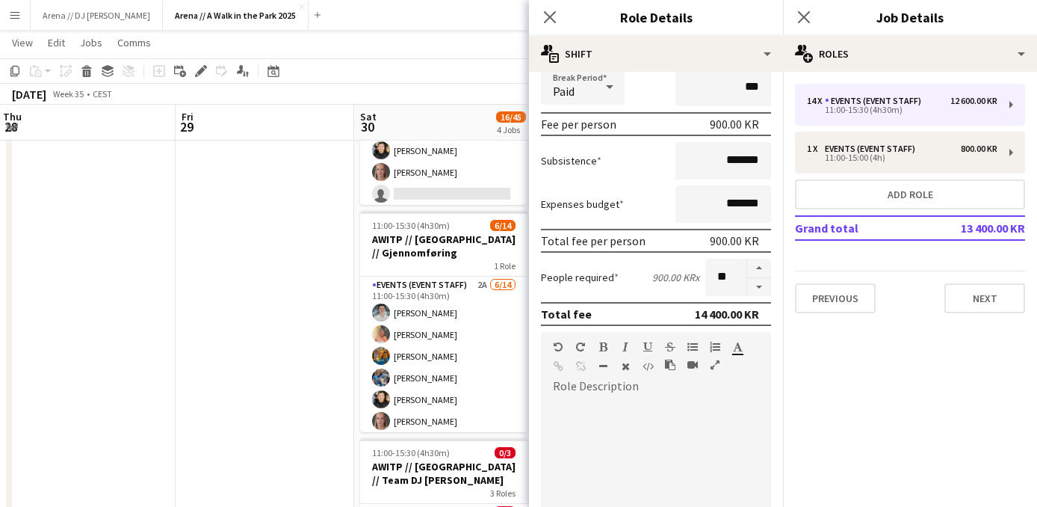
scroll to position [509, 0]
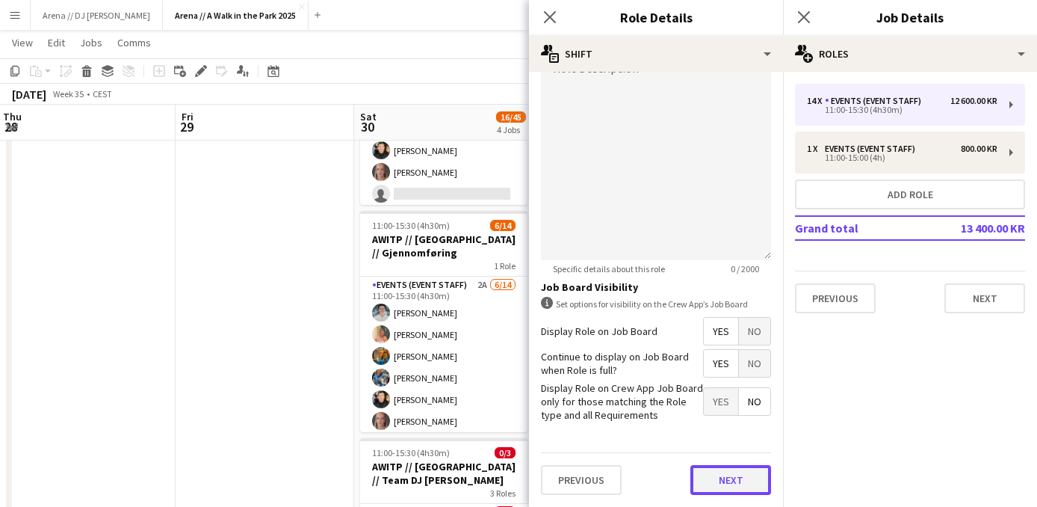
click at [739, 469] on button "Next" at bounding box center [730, 480] width 81 height 30
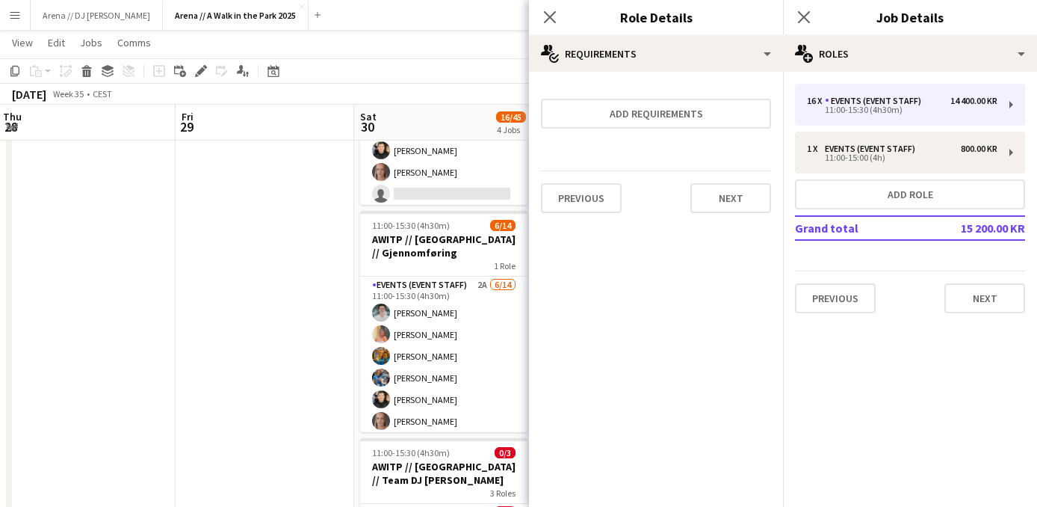
scroll to position [0, 0]
click at [737, 205] on button "Next" at bounding box center [730, 198] width 81 height 30
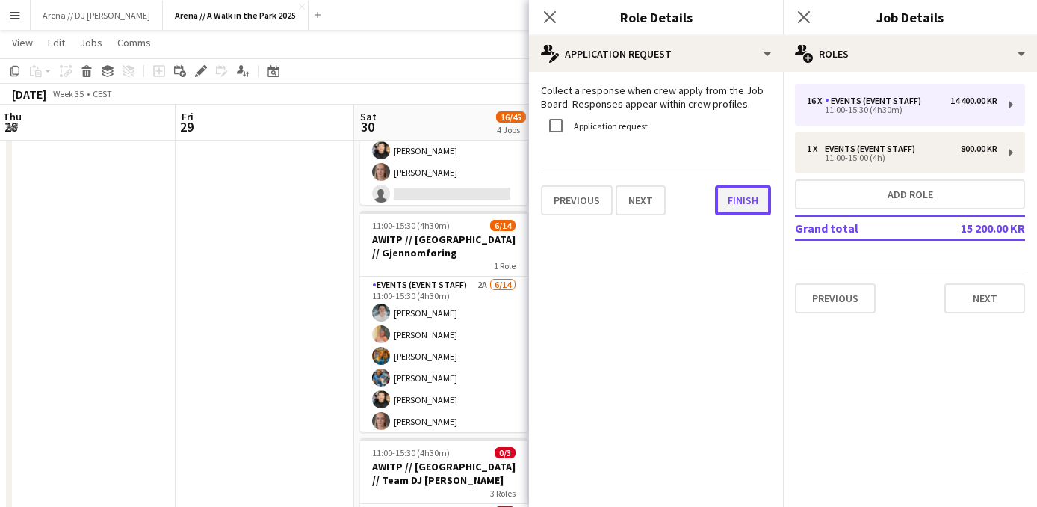
click at [739, 196] on button "Finish" at bounding box center [743, 200] width 56 height 30
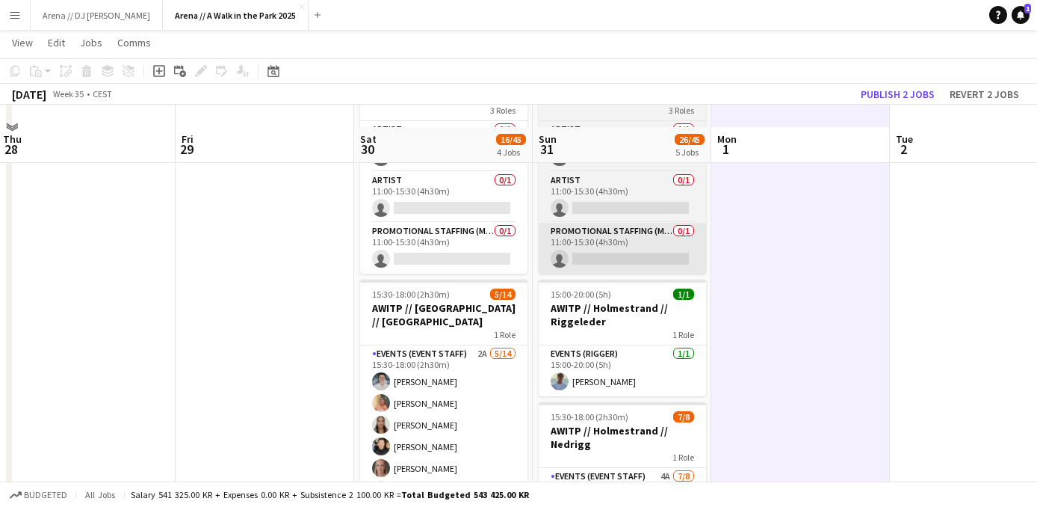
scroll to position [595, 0]
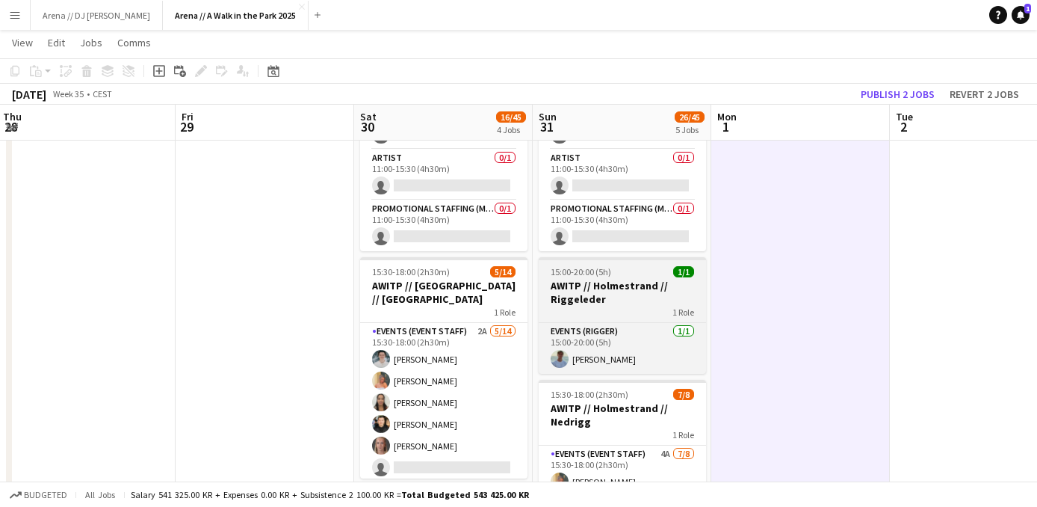
click at [623, 293] on h3 "AWITP // Holmestrand // Riggeleder" at bounding box center [622, 292] width 167 height 27
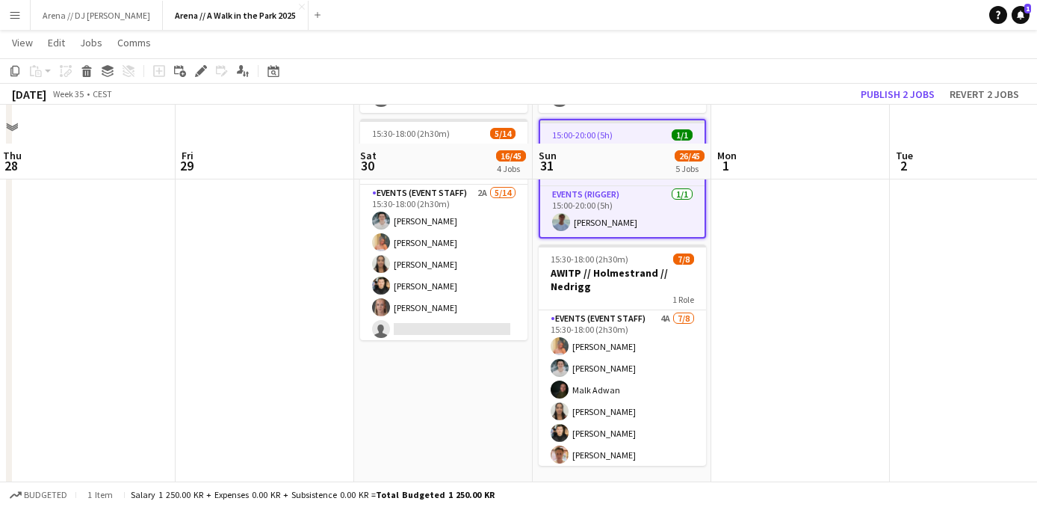
scroll to position [774, 0]
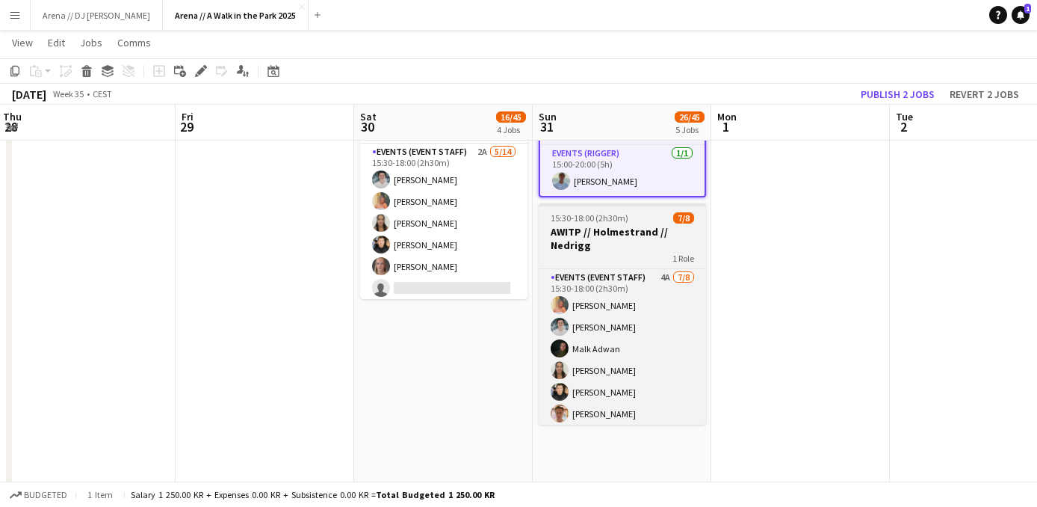
click at [634, 219] on div "15:30-18:00 (2h30m) 7/8" at bounding box center [622, 217] width 167 height 11
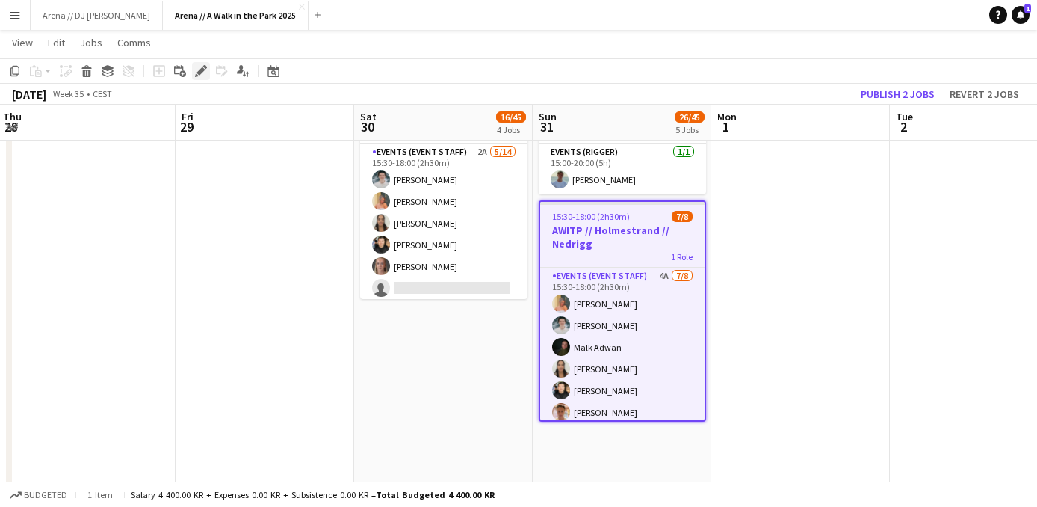
click at [197, 69] on icon "Edit" at bounding box center [201, 71] width 12 height 12
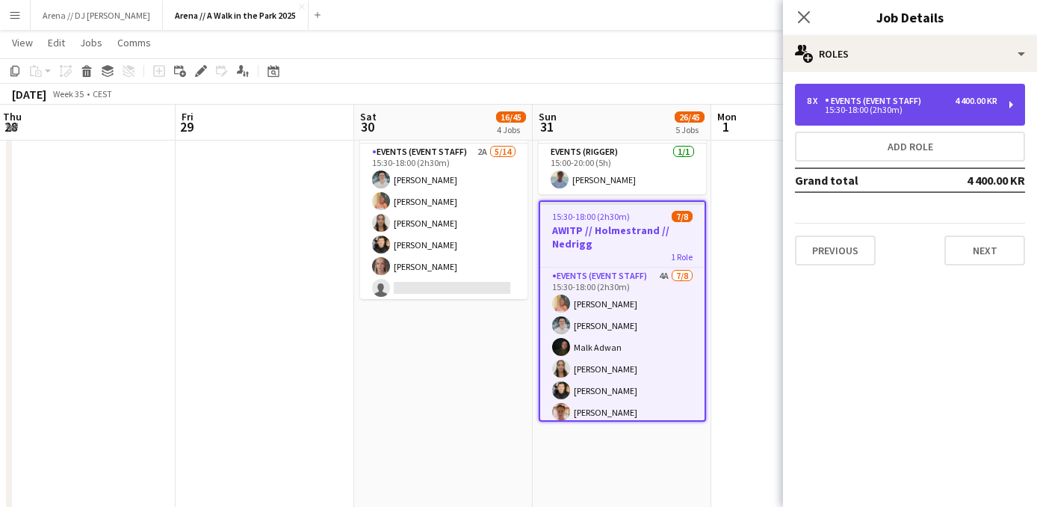
click at [946, 106] on div "8 x Events (Event Staff) 4 400.00 KR" at bounding box center [902, 101] width 191 height 10
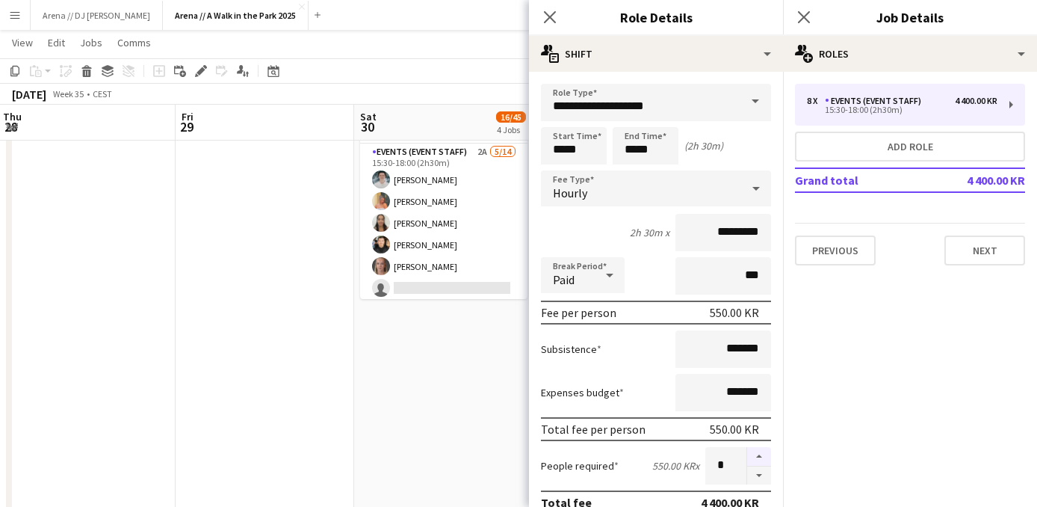
click at [754, 463] on button "button" at bounding box center [759, 456] width 24 height 19
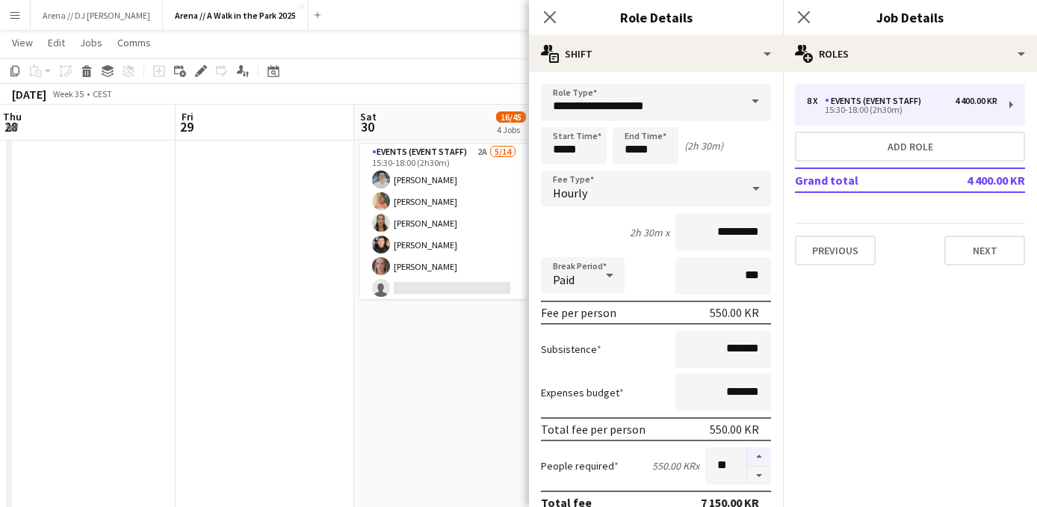
click at [754, 463] on button "button" at bounding box center [759, 456] width 24 height 19
type input "**"
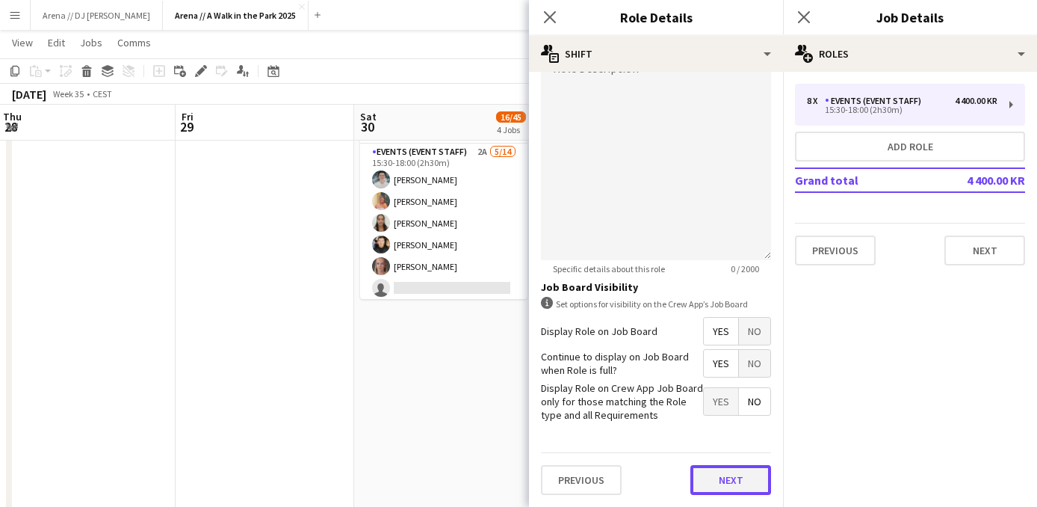
click at [735, 477] on button "Next" at bounding box center [730, 480] width 81 height 30
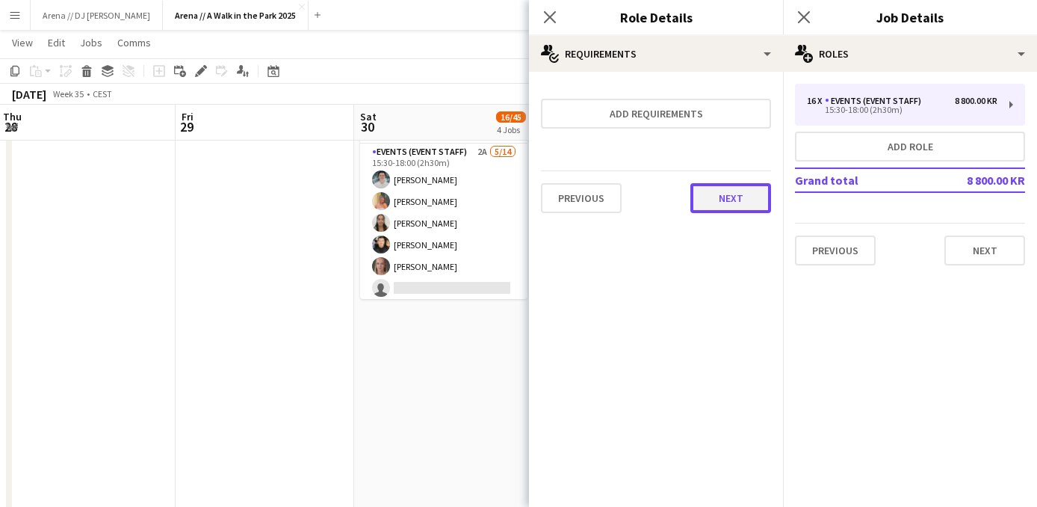
click at [746, 189] on button "Next" at bounding box center [730, 198] width 81 height 30
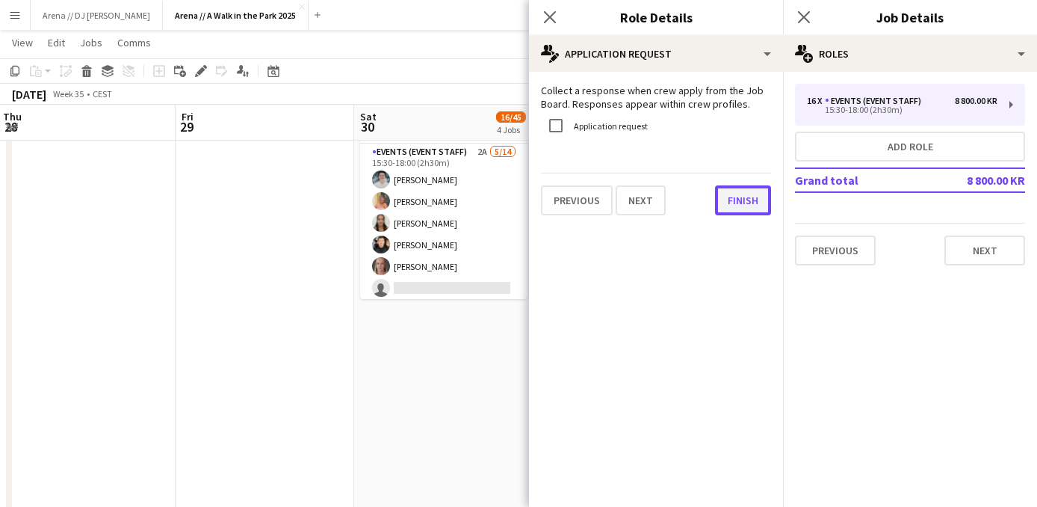
click at [748, 199] on button "Finish" at bounding box center [743, 200] width 56 height 30
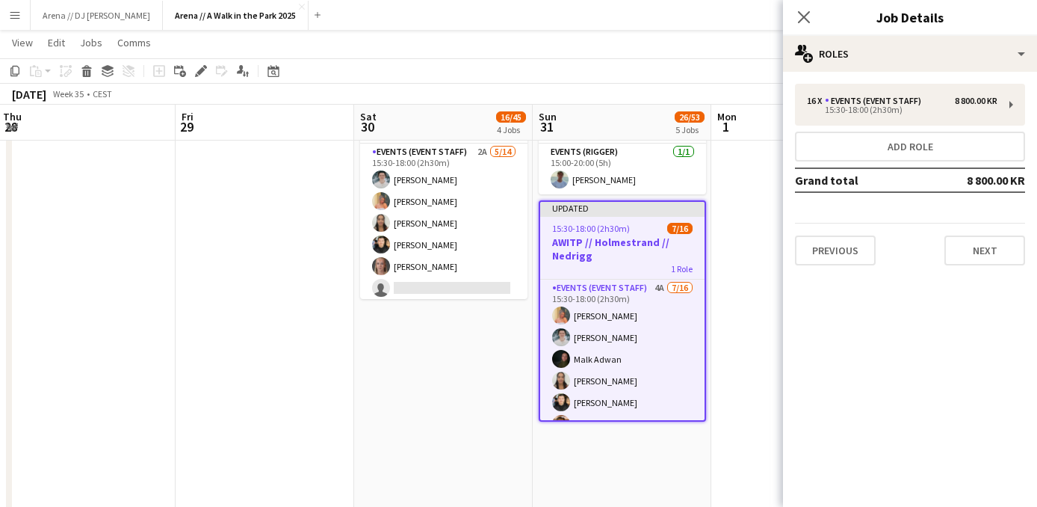
click at [724, 246] on app-date-cell at bounding box center [800, 263] width 179 height 1741
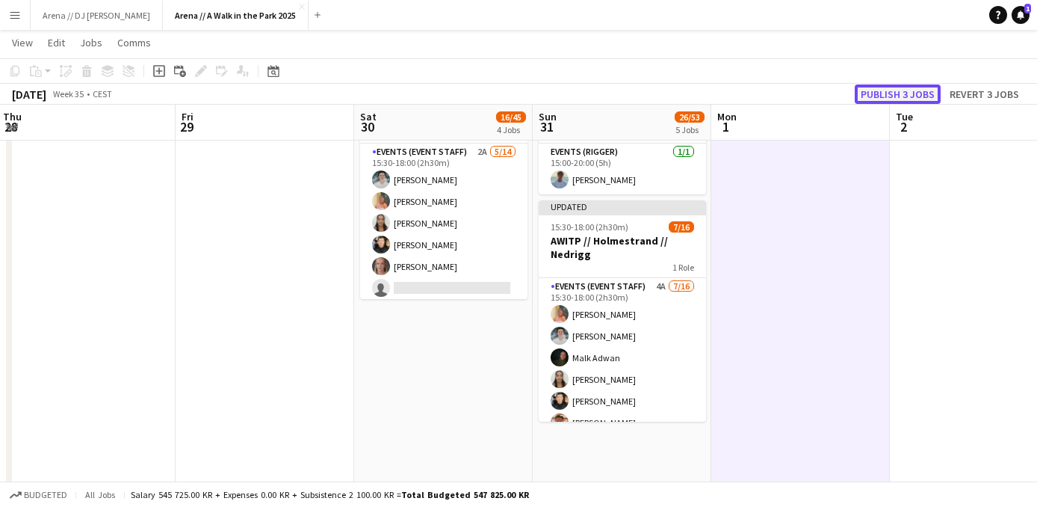
click at [891, 91] on button "Publish 3 jobs" at bounding box center [898, 93] width 86 height 19
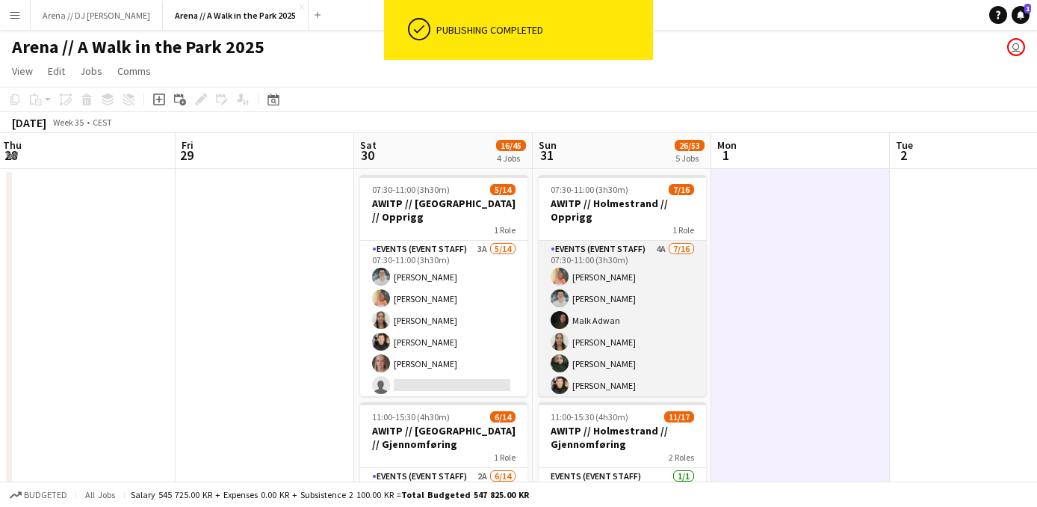
click at [644, 286] on app-card-role "Events (Event Staff) 4A 7/16 07:30-11:00 (3h30m) Hannah Ludivia Rotbæk Meling L…" at bounding box center [622, 429] width 167 height 376
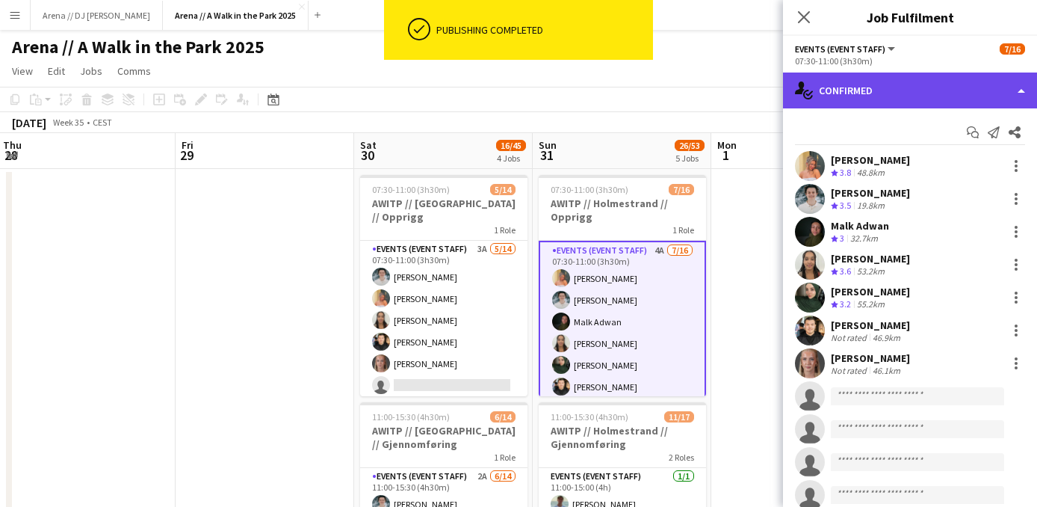
click at [904, 97] on div "single-neutral-actions-check-2 Confirmed" at bounding box center [910, 90] width 254 height 36
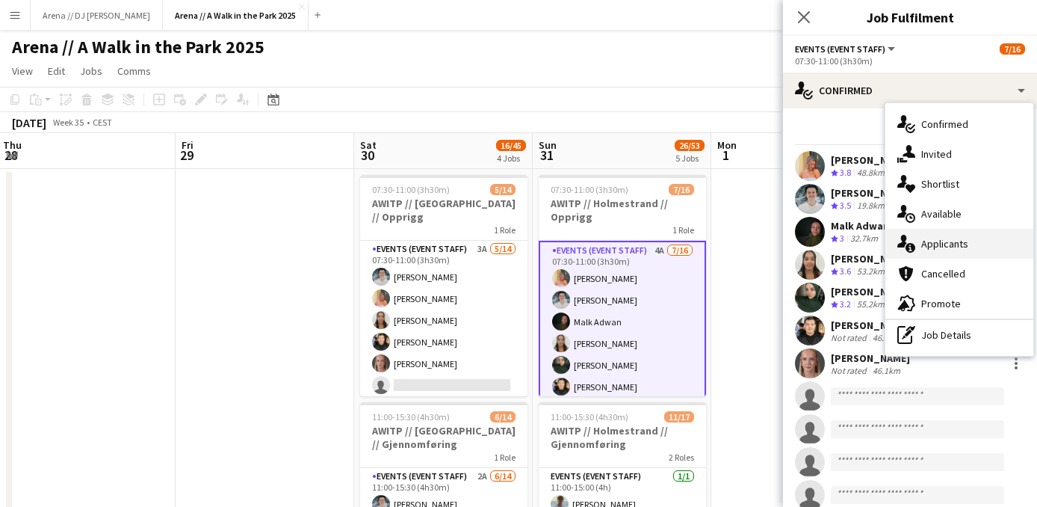
click at [951, 248] on div "single-neutral-actions-information Applicants" at bounding box center [959, 244] width 148 height 30
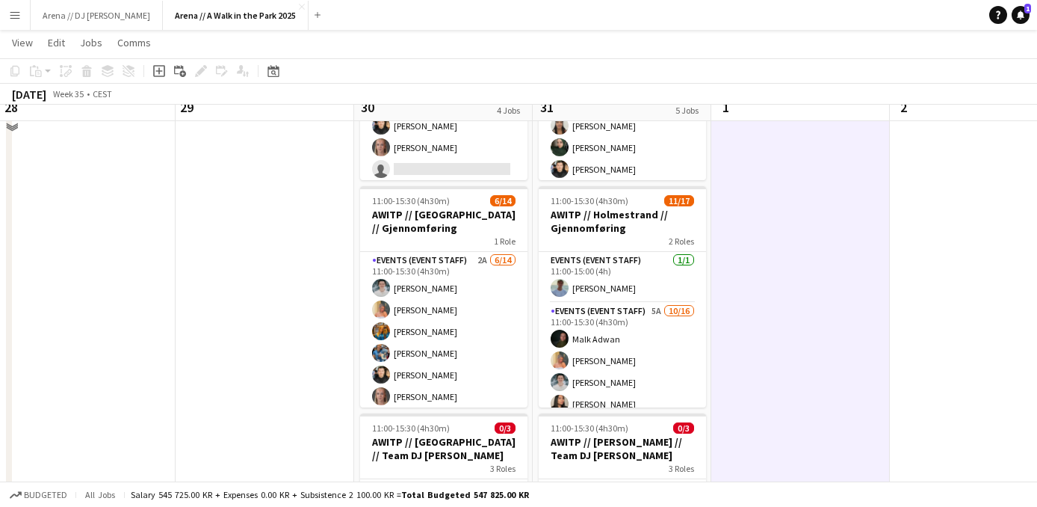
scroll to position [232, 0]
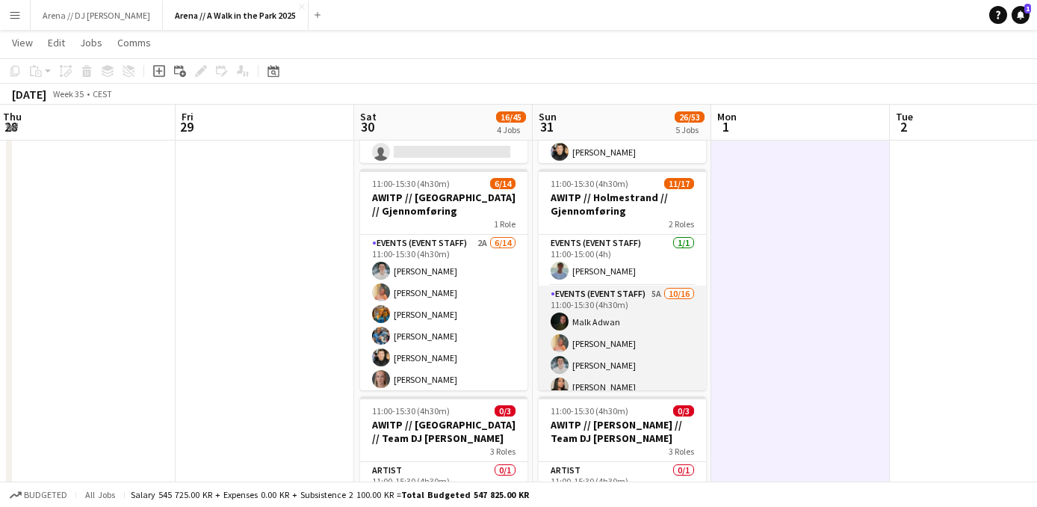
click at [665, 327] on app-card-role "Events (Event Staff) 5A 10/16 11:00-15:30 (4h30m) Malk Adwan Hannah Ludivia Rot…" at bounding box center [622, 473] width 167 height 376
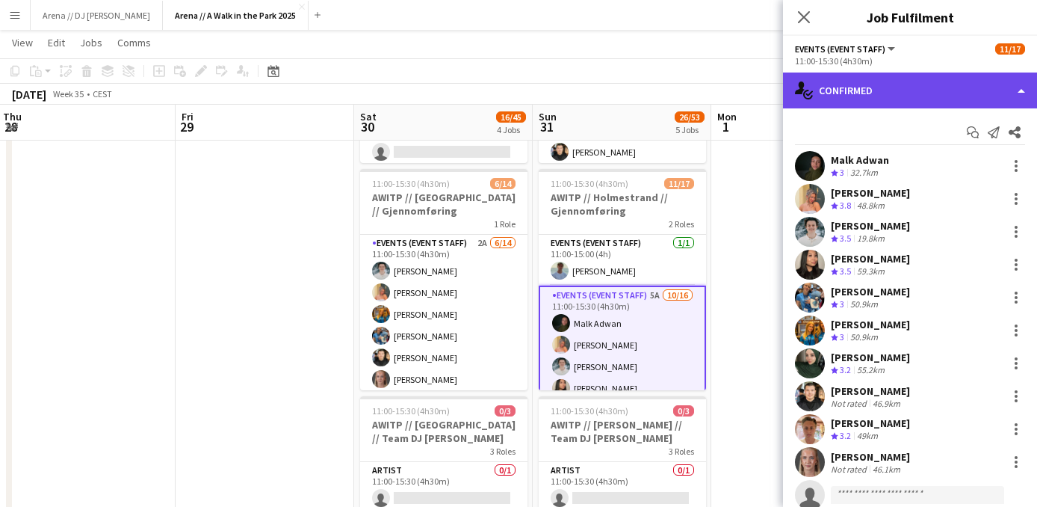
click at [862, 89] on div "single-neutral-actions-check-2 Confirmed" at bounding box center [910, 90] width 254 height 36
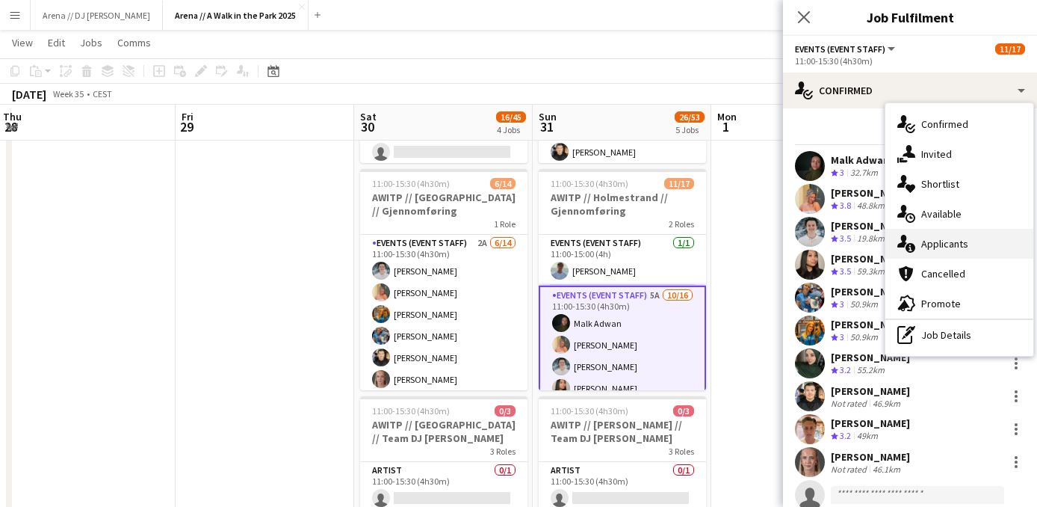
click at [926, 243] on div "single-neutral-actions-information Applicants" at bounding box center [959, 244] width 148 height 30
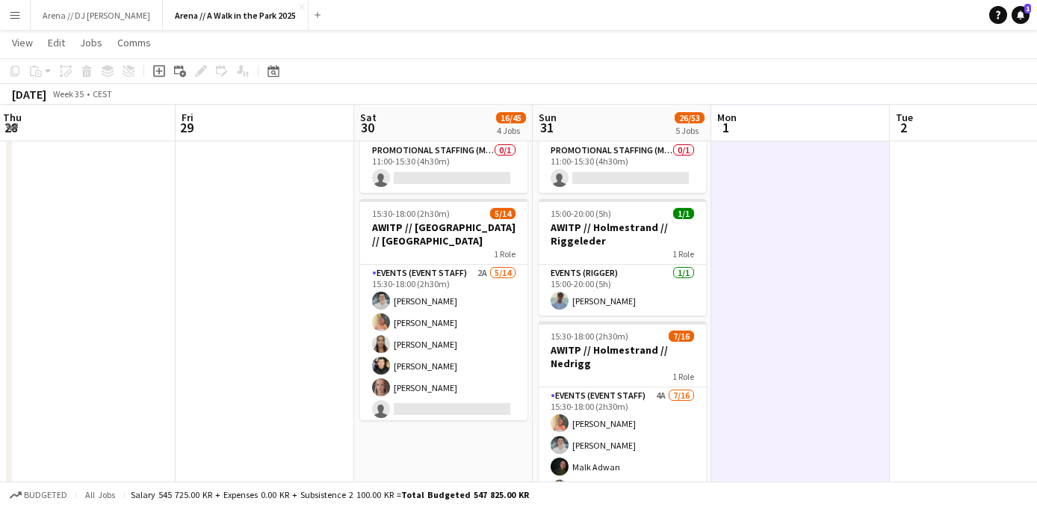
scroll to position [654, 0]
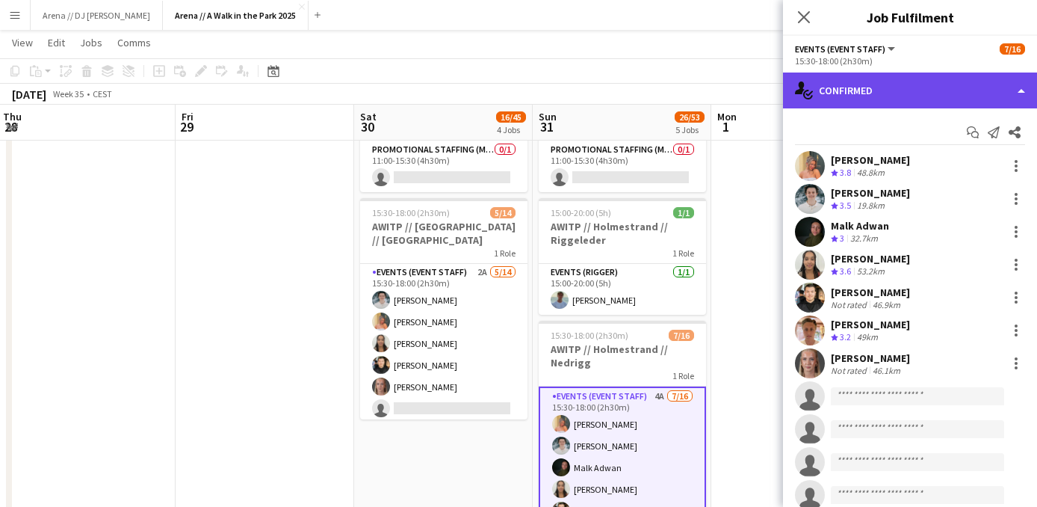
click at [881, 94] on div "single-neutral-actions-check-2 Confirmed" at bounding box center [910, 90] width 254 height 36
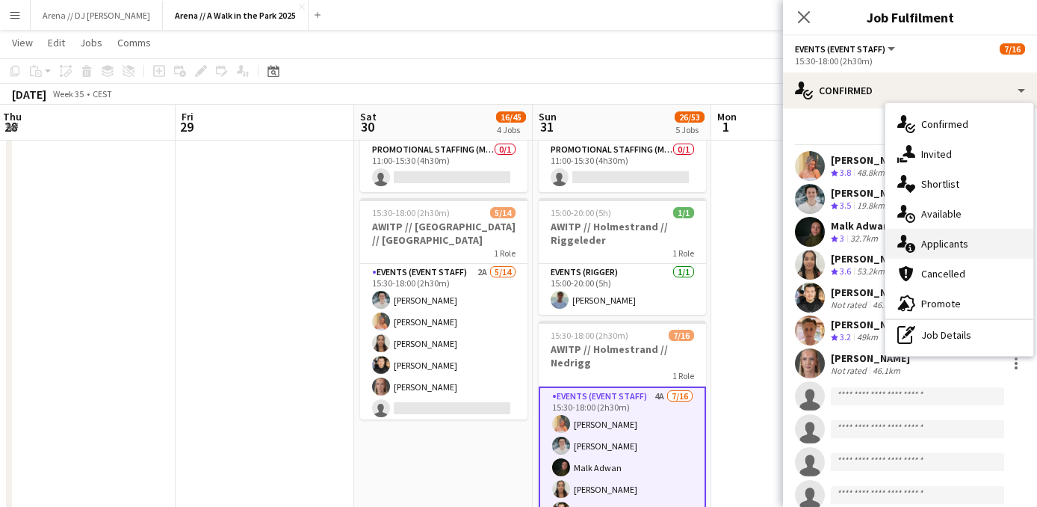
click at [944, 238] on div "single-neutral-actions-information Applicants" at bounding box center [959, 244] width 148 height 30
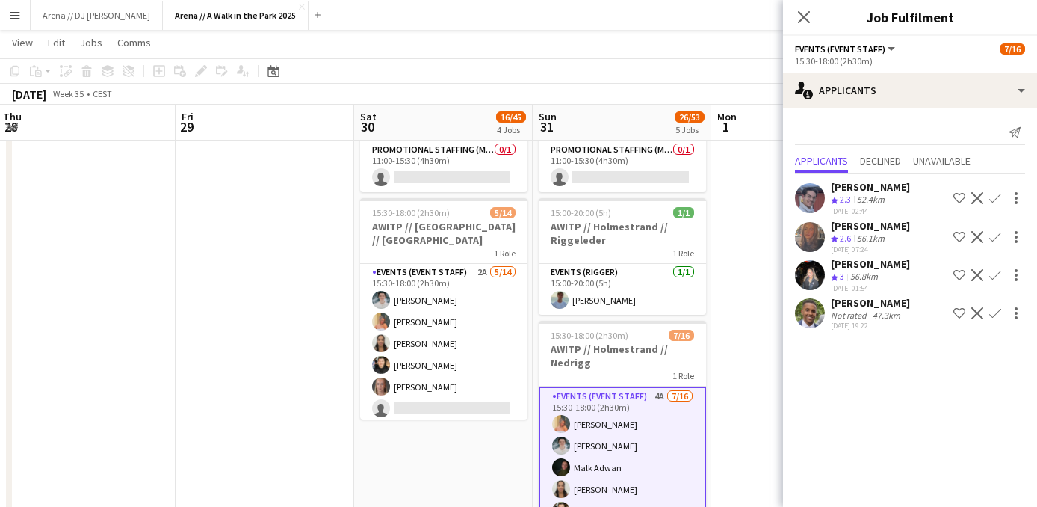
click at [994, 278] on app-icon "Confirm" at bounding box center [995, 275] width 12 height 12
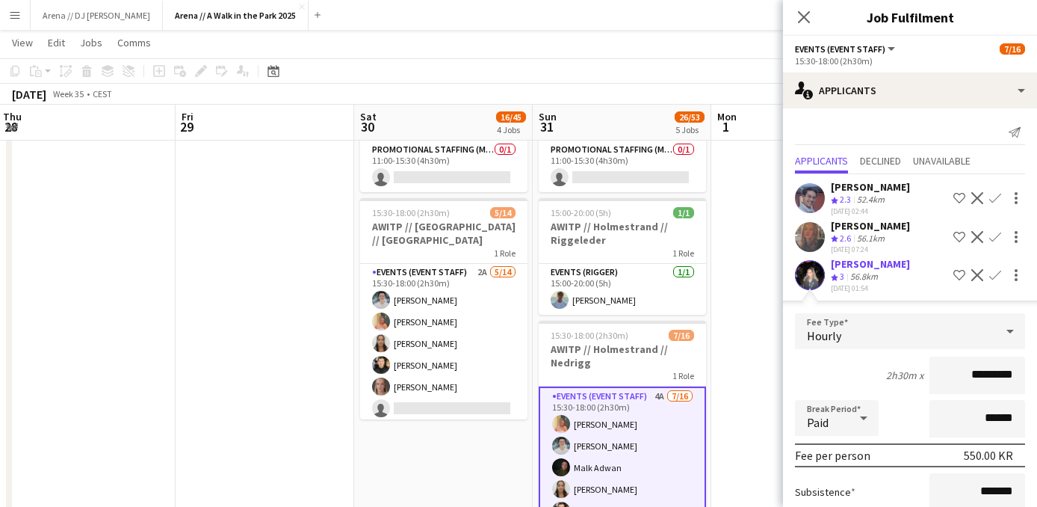
scroll to position [179, 0]
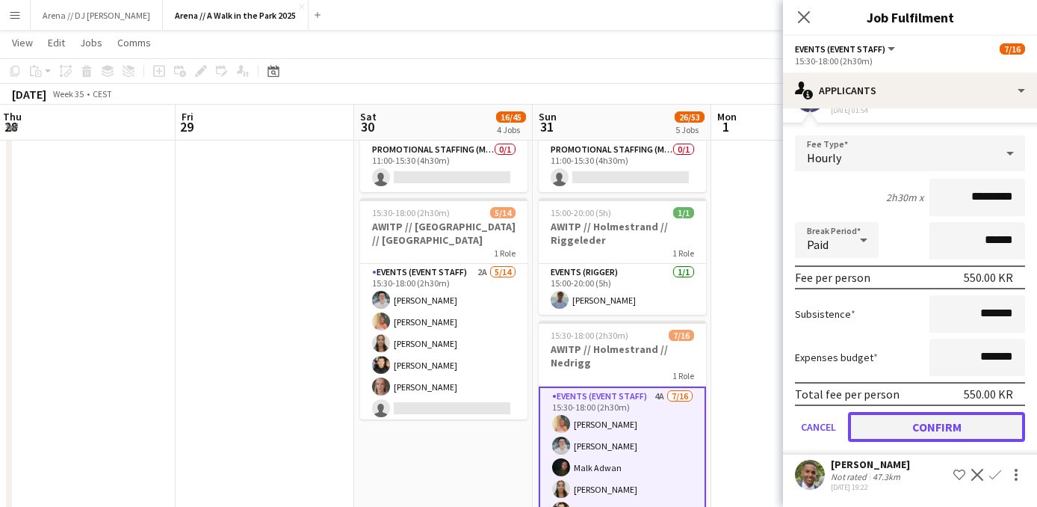
click at [992, 436] on button "Confirm" at bounding box center [936, 427] width 177 height 30
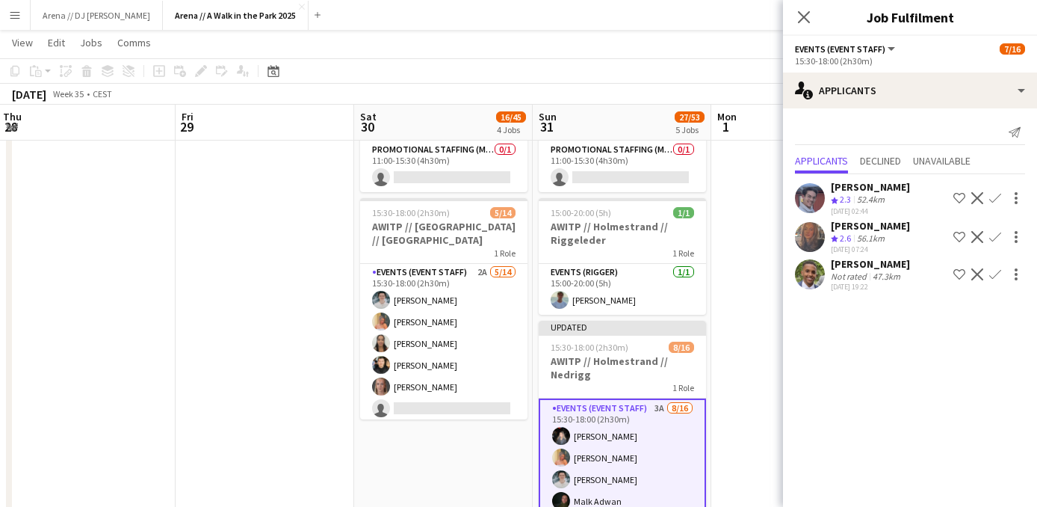
scroll to position [0, 0]
click at [994, 271] on app-icon "Confirm" at bounding box center [995, 274] width 12 height 12
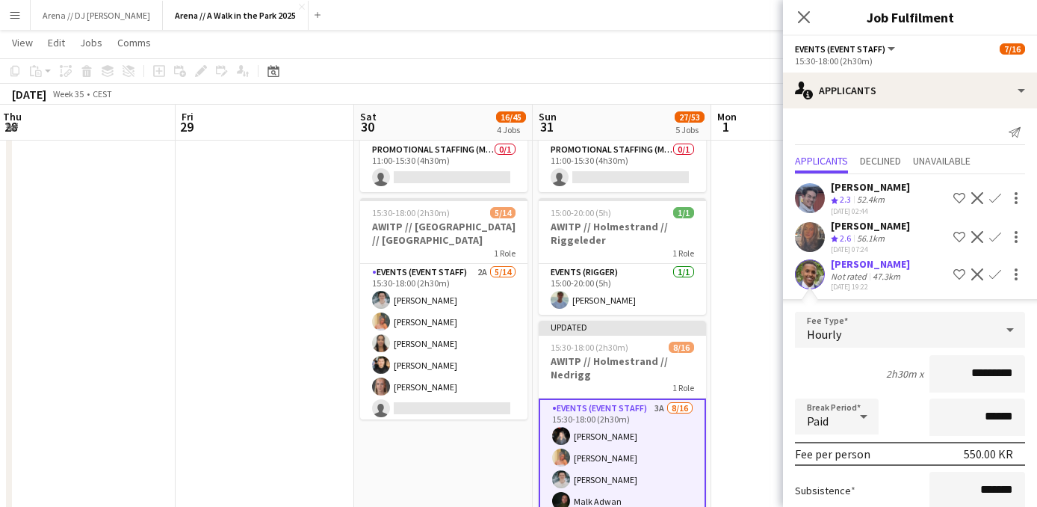
scroll to position [140, 0]
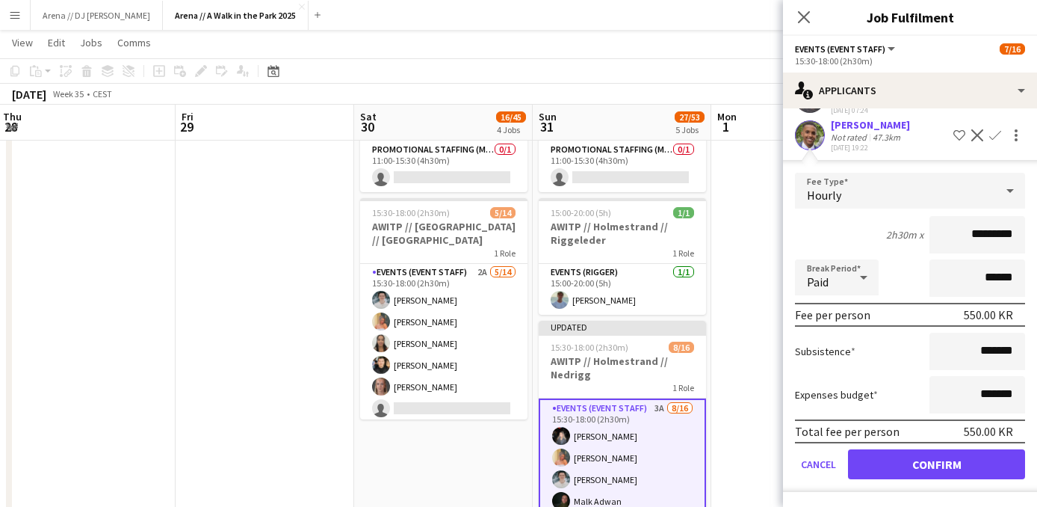
click at [954, 447] on form "Fee Type Hourly 2h30m x ********* Break Period Paid ****** Fee per person 550.0…" at bounding box center [910, 332] width 254 height 319
click at [956, 454] on button "Confirm" at bounding box center [936, 464] width 177 height 30
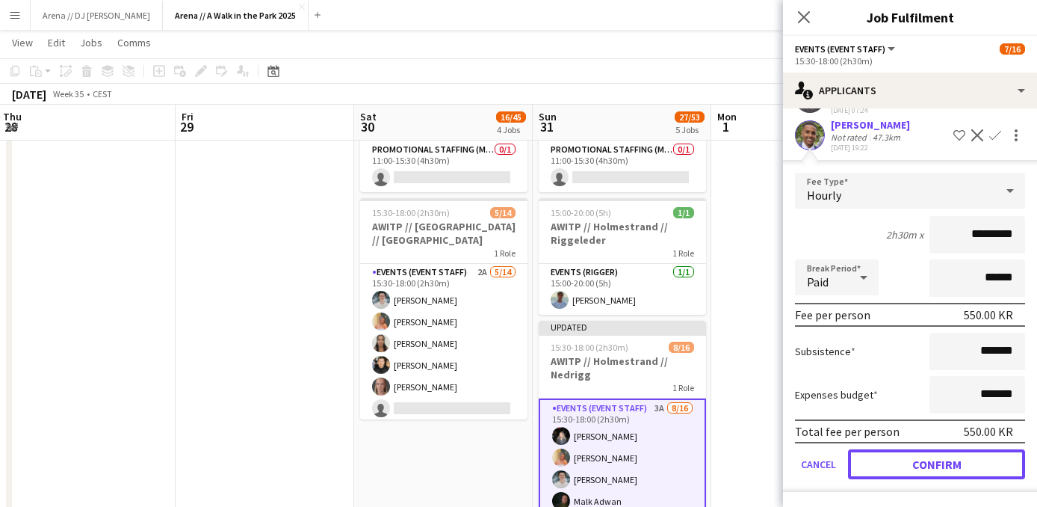
scroll to position [0, 0]
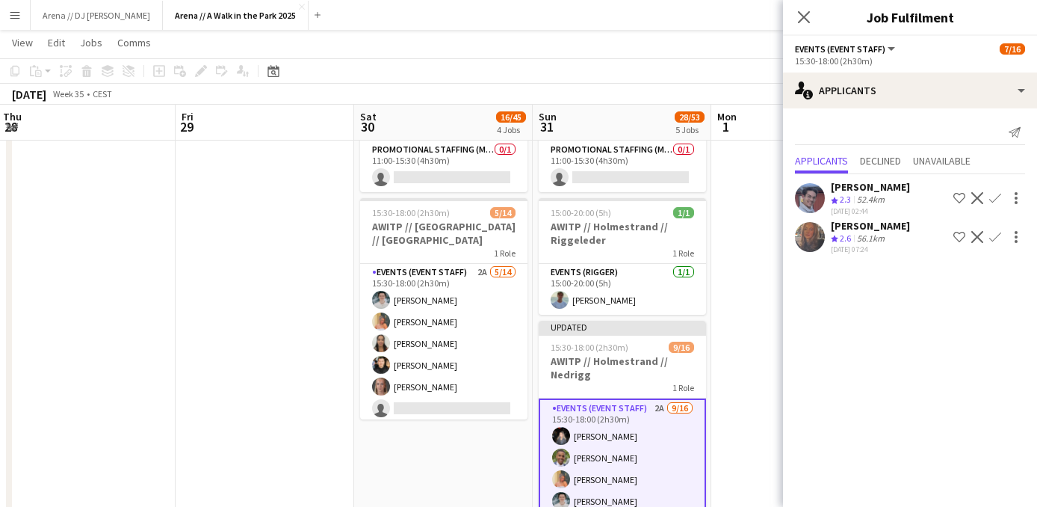
click at [761, 260] on app-date-cell at bounding box center [800, 384] width 179 height 1741
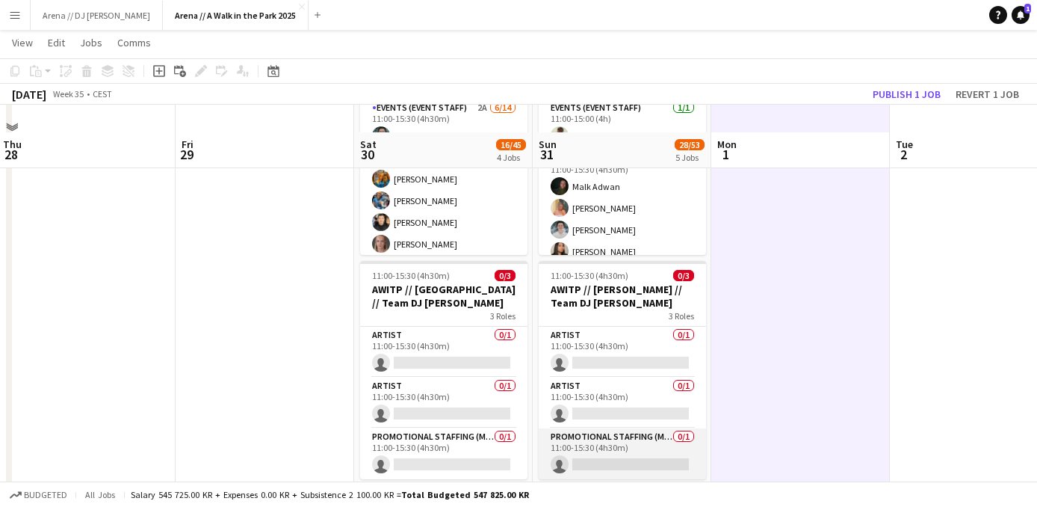
scroll to position [356, 0]
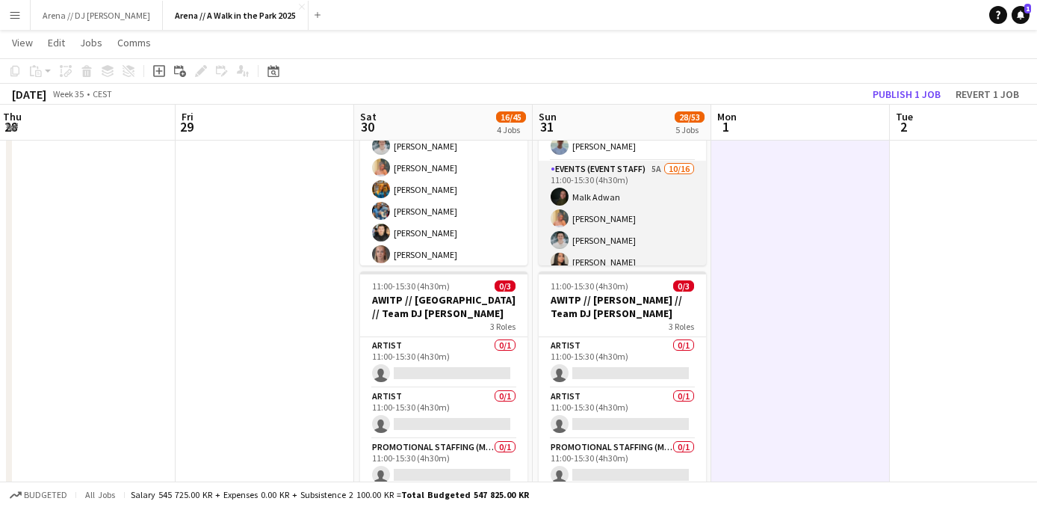
click at [643, 251] on app-card-role "Events (Event Staff) 5A 10/16 11:00-15:30 (4h30m) Malk Adwan Hannah Ludivia Rot…" at bounding box center [622, 349] width 167 height 376
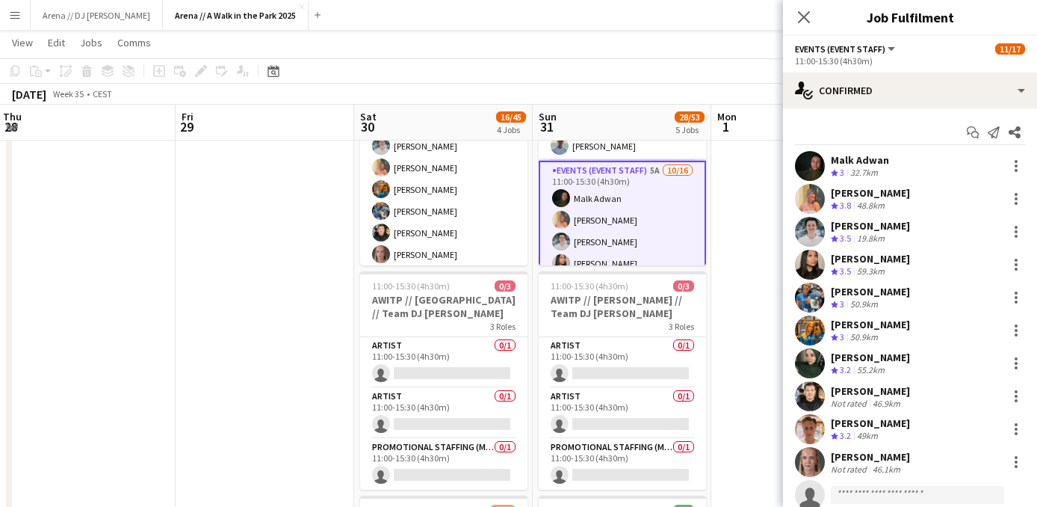
click at [976, 69] on app-options-switcher "Events (Event Staff) All roles Events (Event Staff) 11/17 11:00-15:30 (4h30m)" at bounding box center [910, 54] width 254 height 37
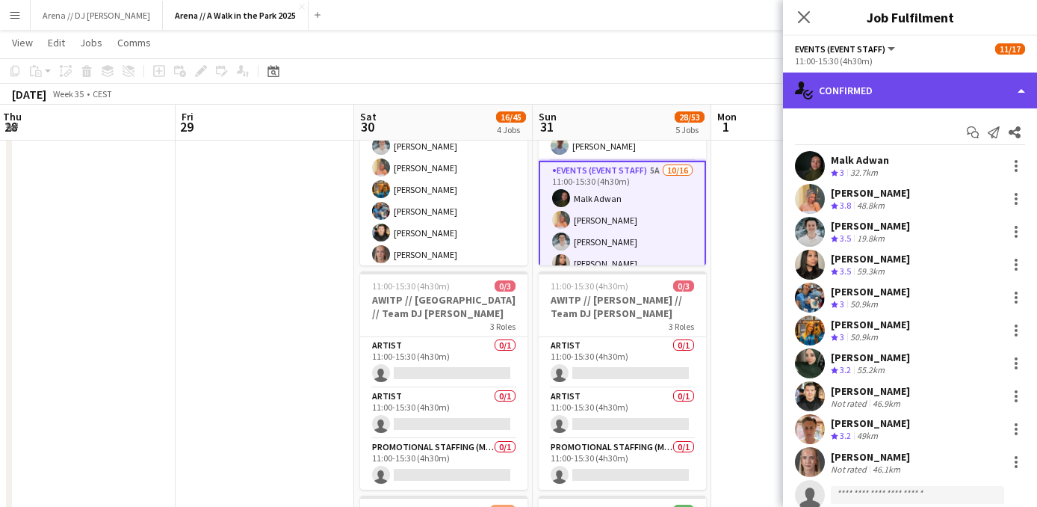
click at [976, 93] on div "single-neutral-actions-check-2 Confirmed" at bounding box center [910, 90] width 254 height 36
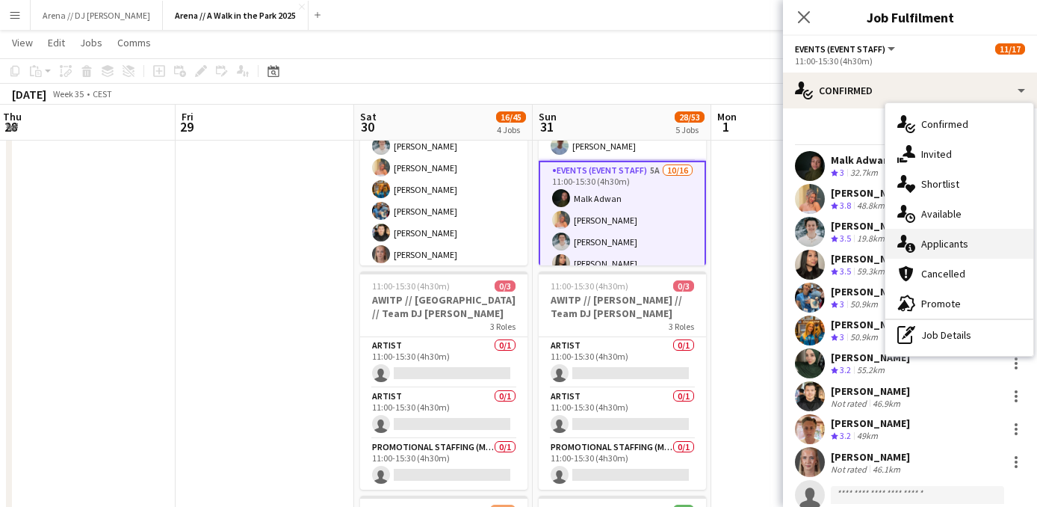
click at [953, 247] on div "single-neutral-actions-information Applicants" at bounding box center [959, 244] width 148 height 30
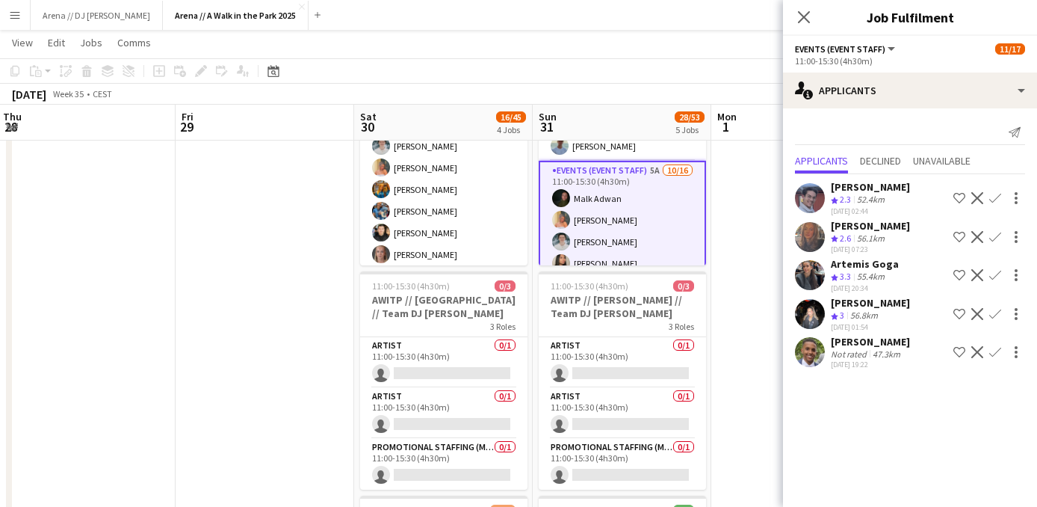
click at [997, 311] on app-icon "Confirm" at bounding box center [995, 314] width 12 height 12
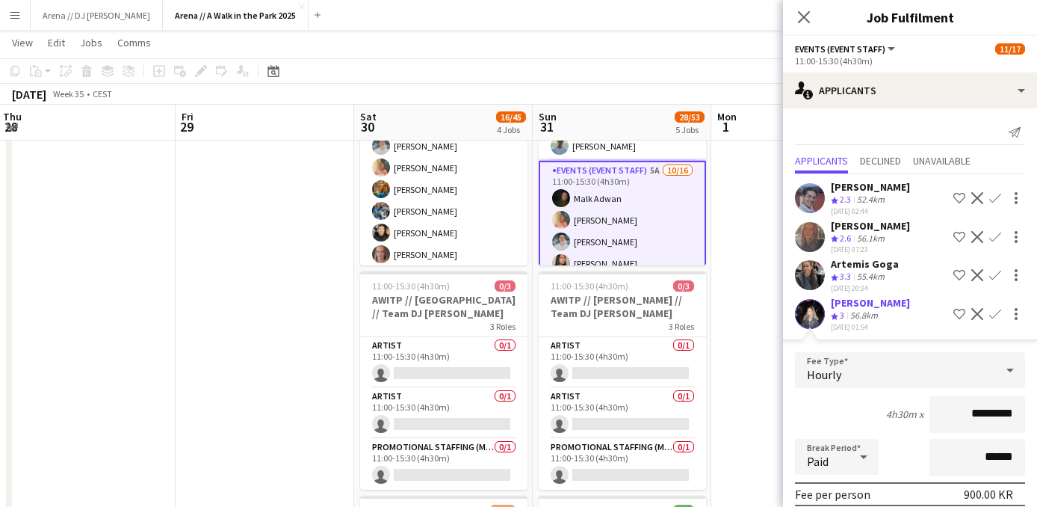
scroll to position [217, 0]
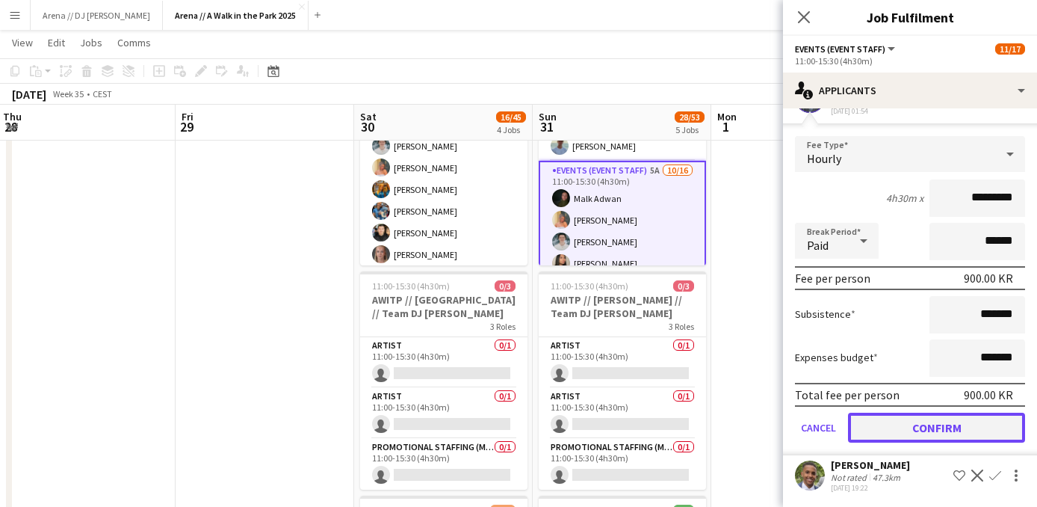
click at [950, 428] on button "Confirm" at bounding box center [936, 427] width 177 height 30
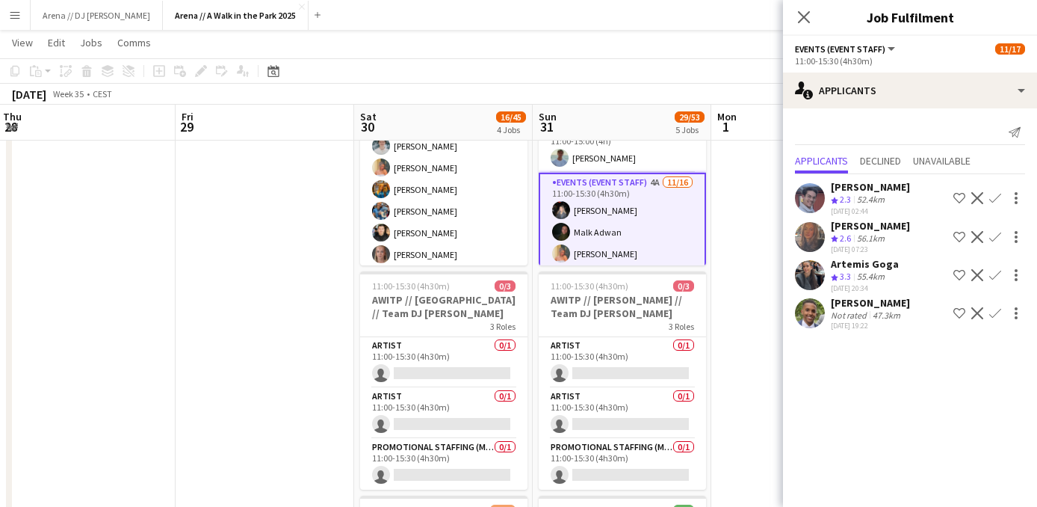
scroll to position [0, 0]
click at [996, 316] on app-icon "Confirm" at bounding box center [995, 313] width 12 height 12
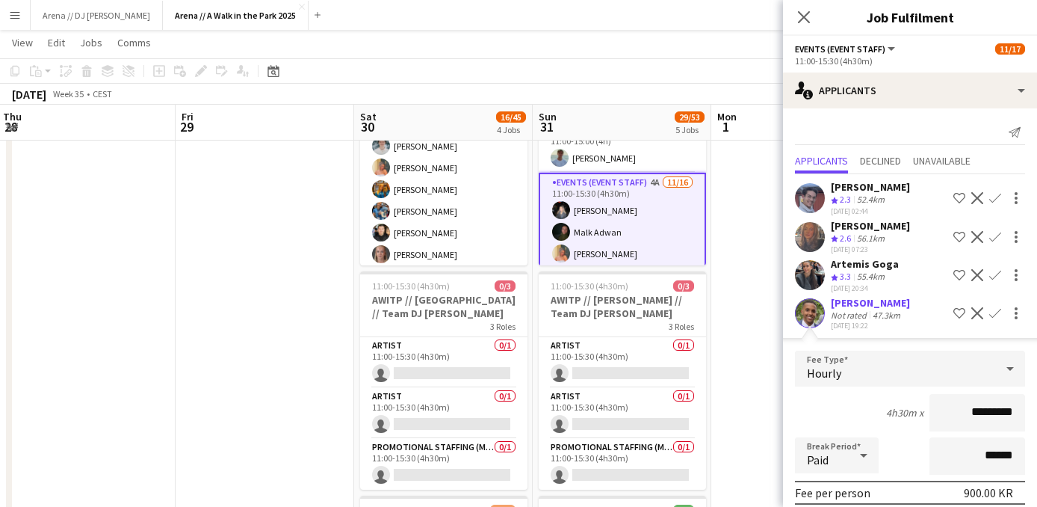
scroll to position [179, 0]
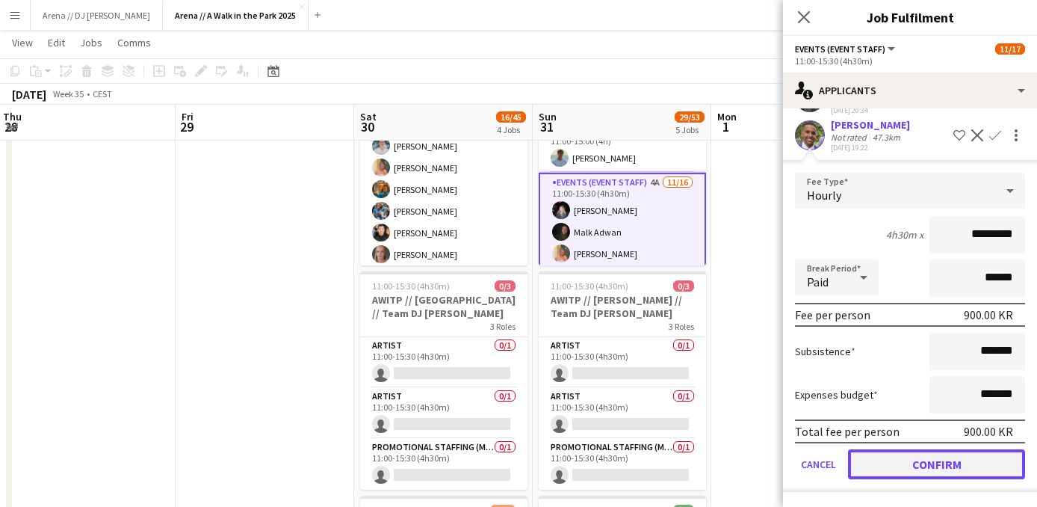
click at [929, 465] on button "Confirm" at bounding box center [936, 464] width 177 height 30
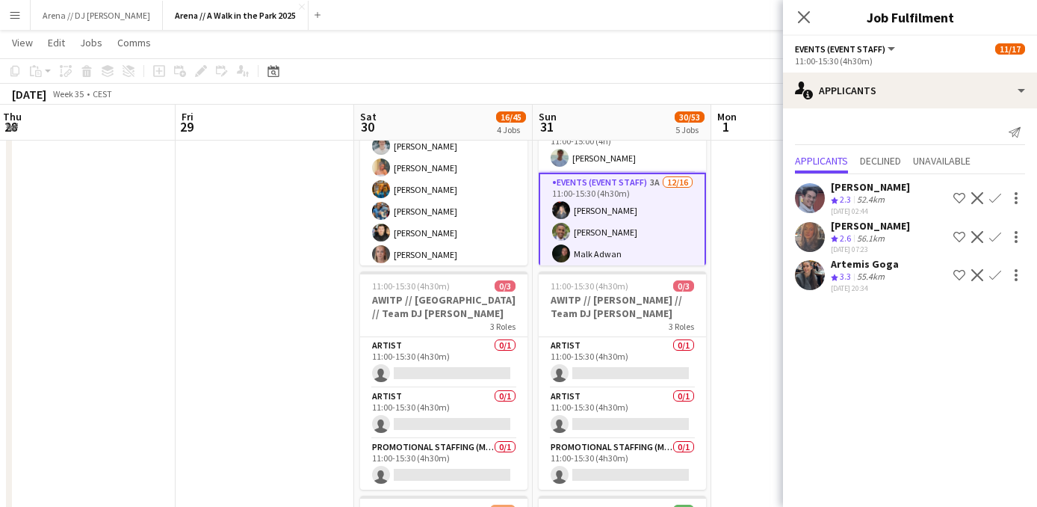
scroll to position [0, 0]
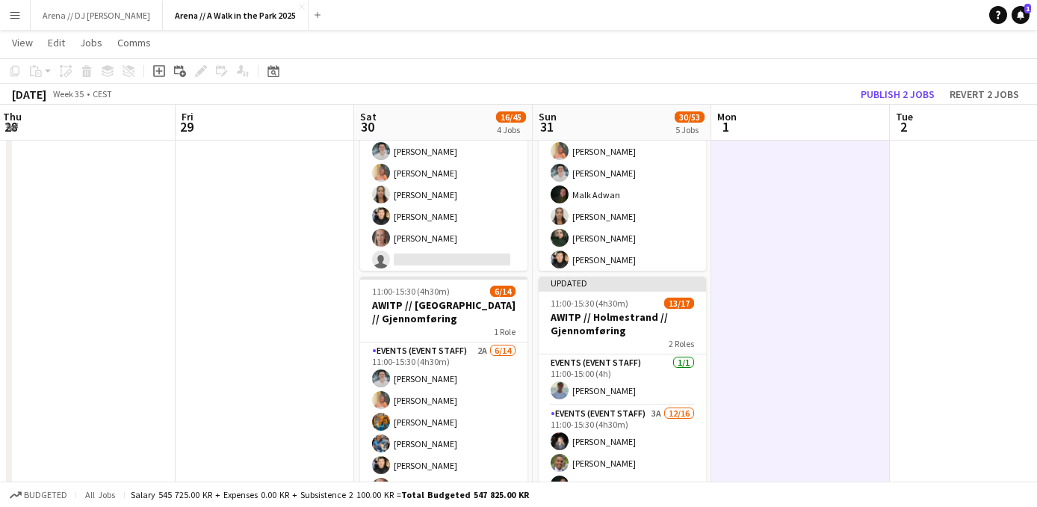
scroll to position [117, 0]
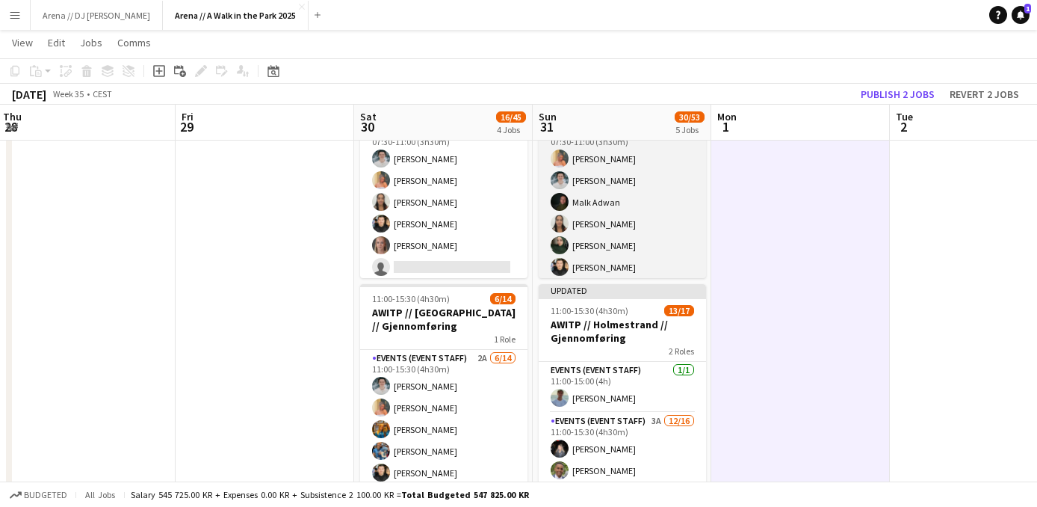
click at [633, 243] on app-card-role "Events (Event Staff) 4A 7/16 07:30-11:00 (3h30m) Hannah Ludivia Rotbæk Meling L…" at bounding box center [622, 311] width 167 height 376
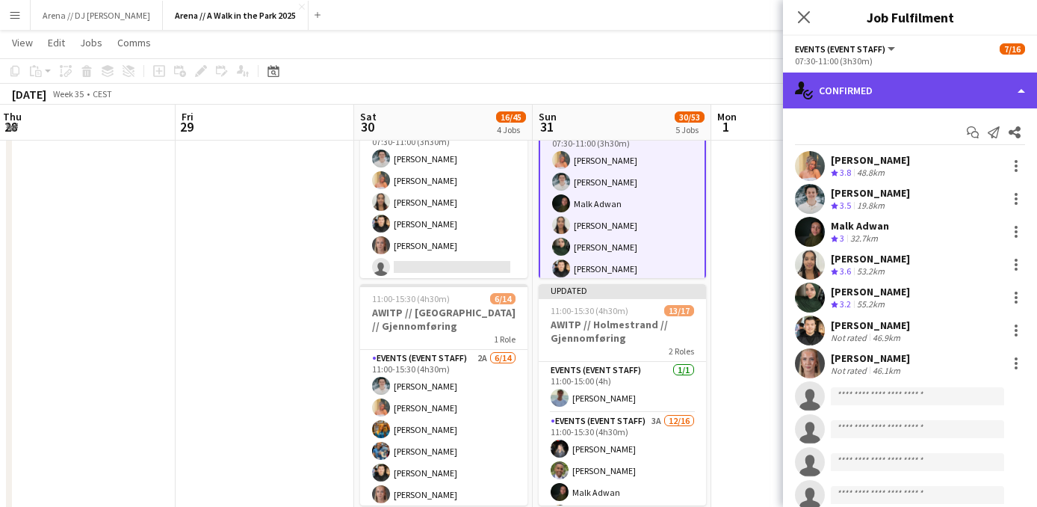
click at [941, 96] on div "single-neutral-actions-check-2 Confirmed" at bounding box center [910, 90] width 254 height 36
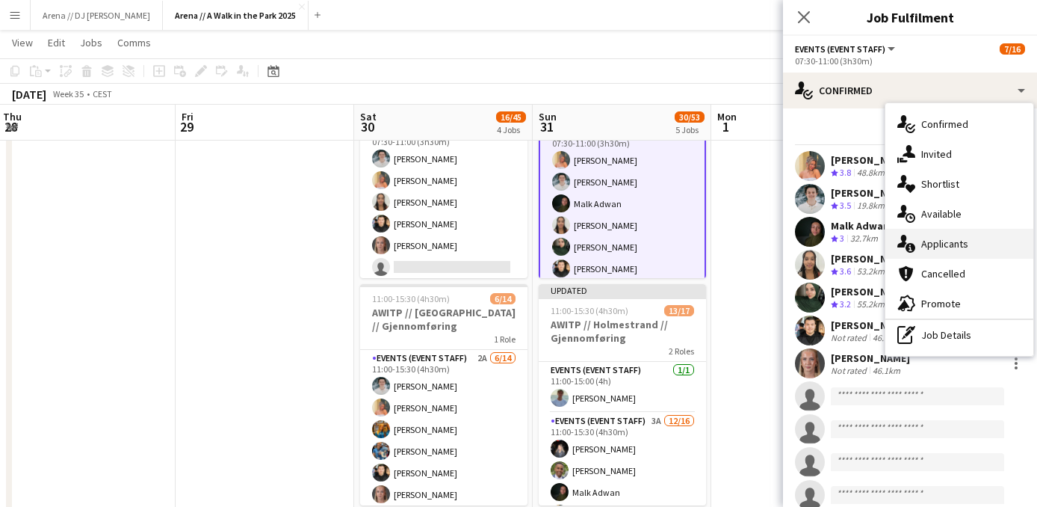
click at [956, 243] on div "single-neutral-actions-information Applicants" at bounding box center [959, 244] width 148 height 30
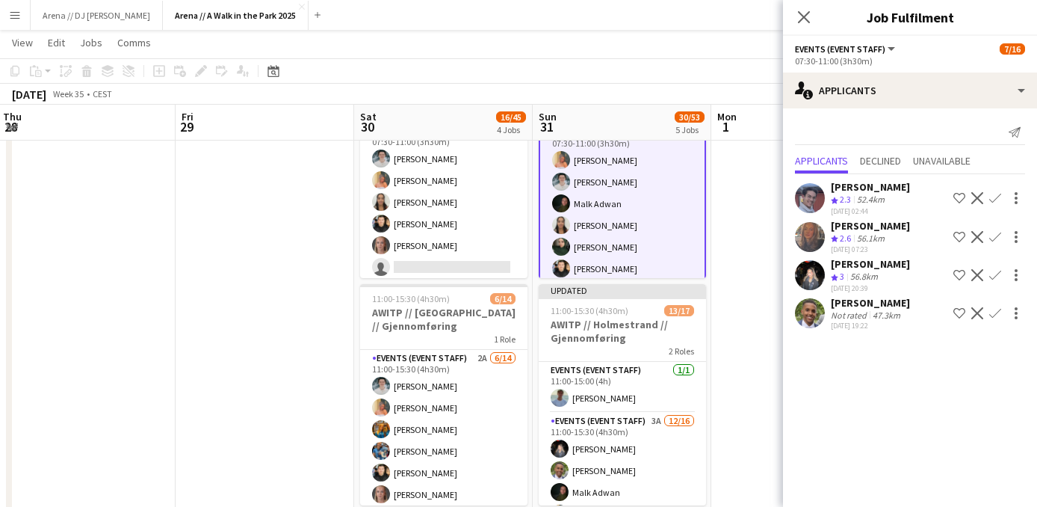
click at [995, 273] on app-icon "Confirm" at bounding box center [995, 275] width 12 height 12
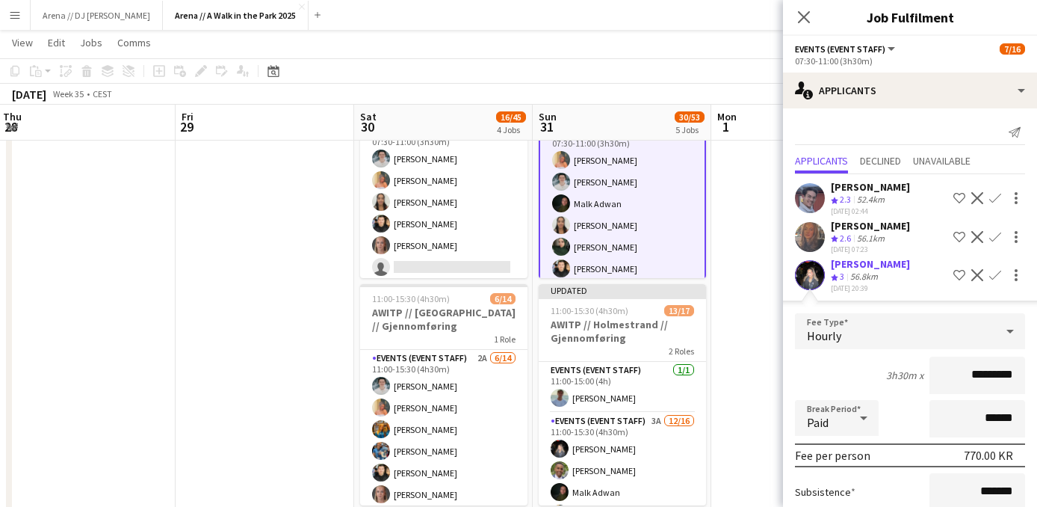
scroll to position [179, 0]
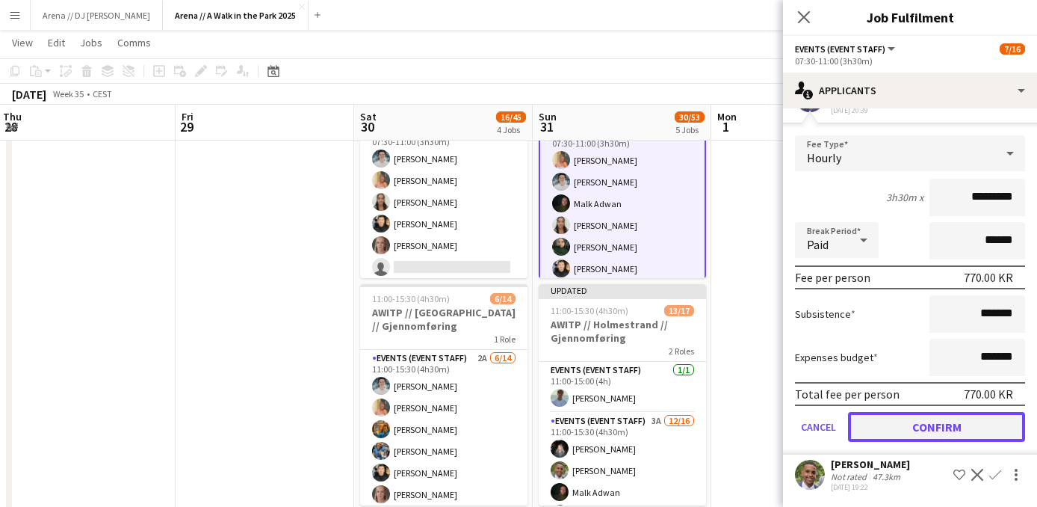
click at [925, 422] on button "Confirm" at bounding box center [936, 427] width 177 height 30
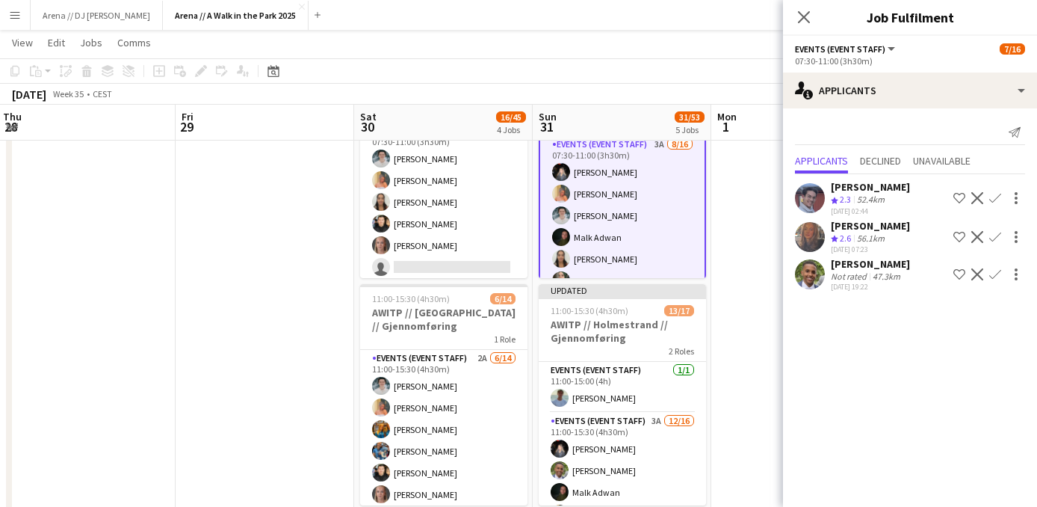
scroll to position [0, 0]
click at [990, 277] on app-icon "Confirm" at bounding box center [995, 274] width 12 height 12
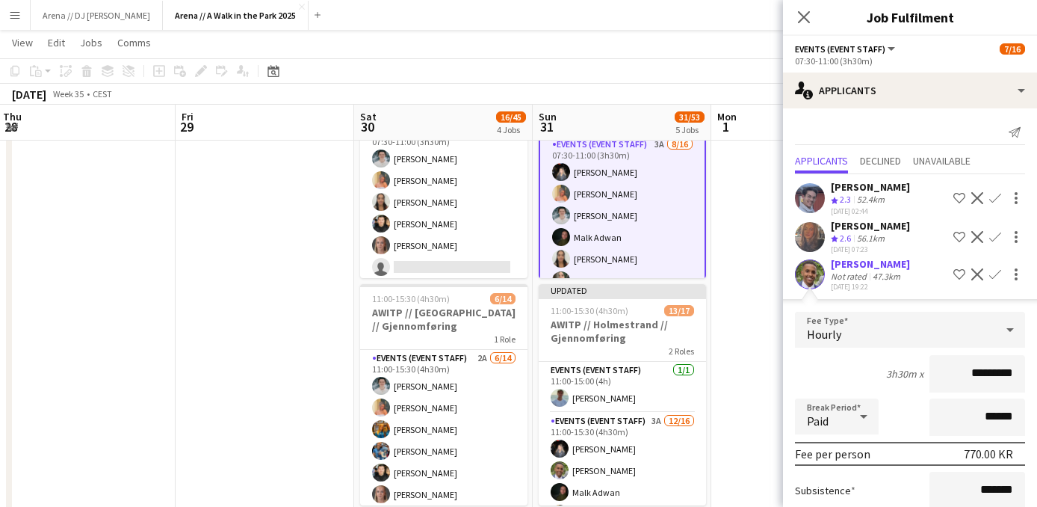
scroll to position [140, 0]
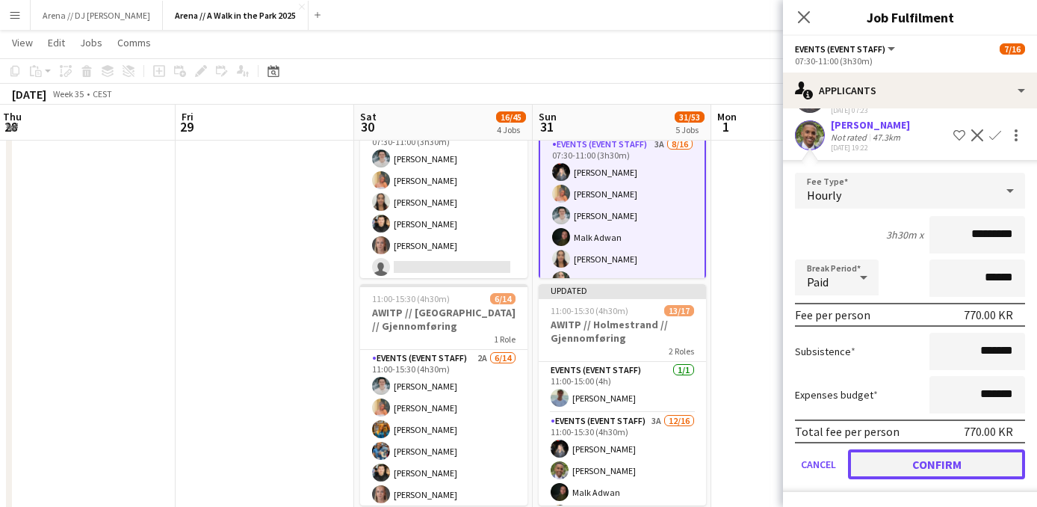
click at [916, 455] on button "Confirm" at bounding box center [936, 464] width 177 height 30
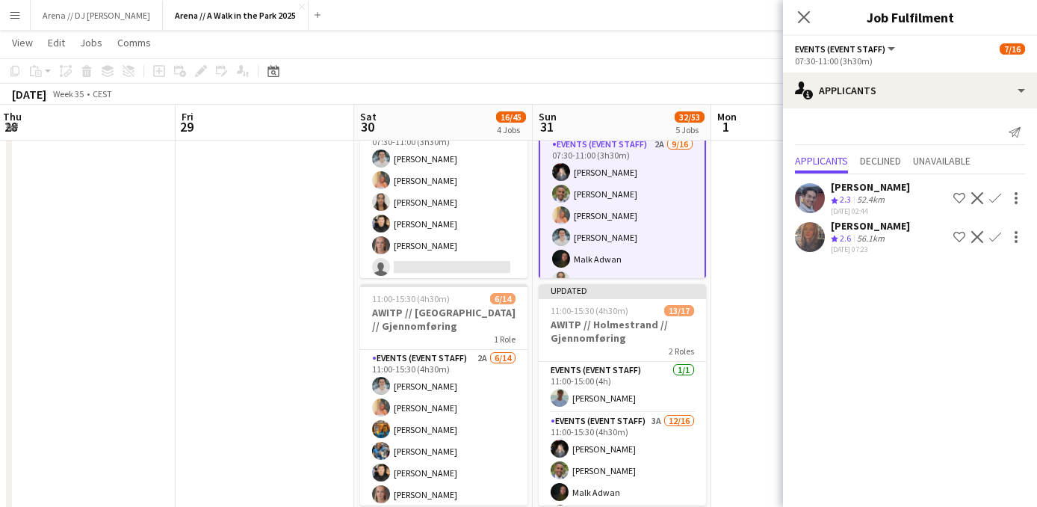
scroll to position [0, 0]
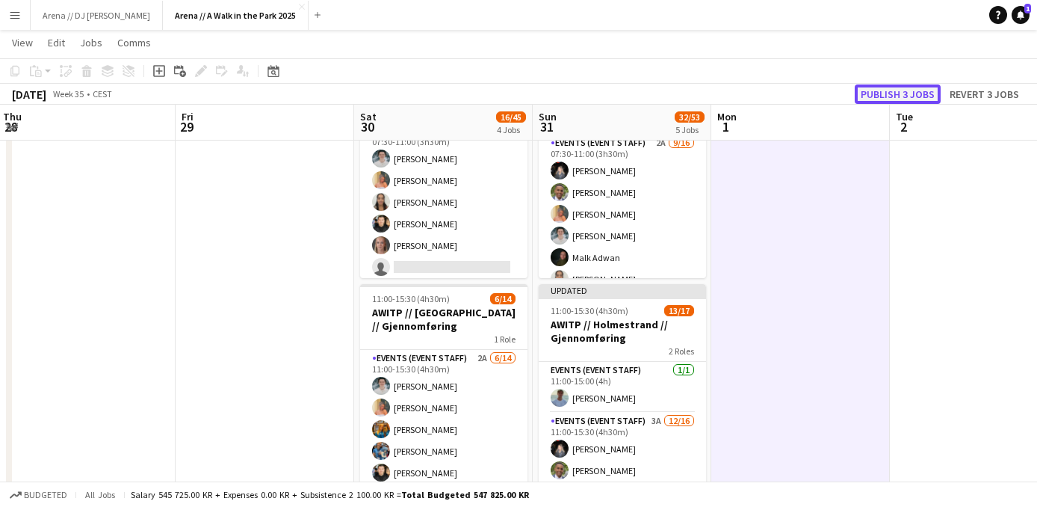
click at [910, 94] on button "Publish 3 jobs" at bounding box center [898, 93] width 86 height 19
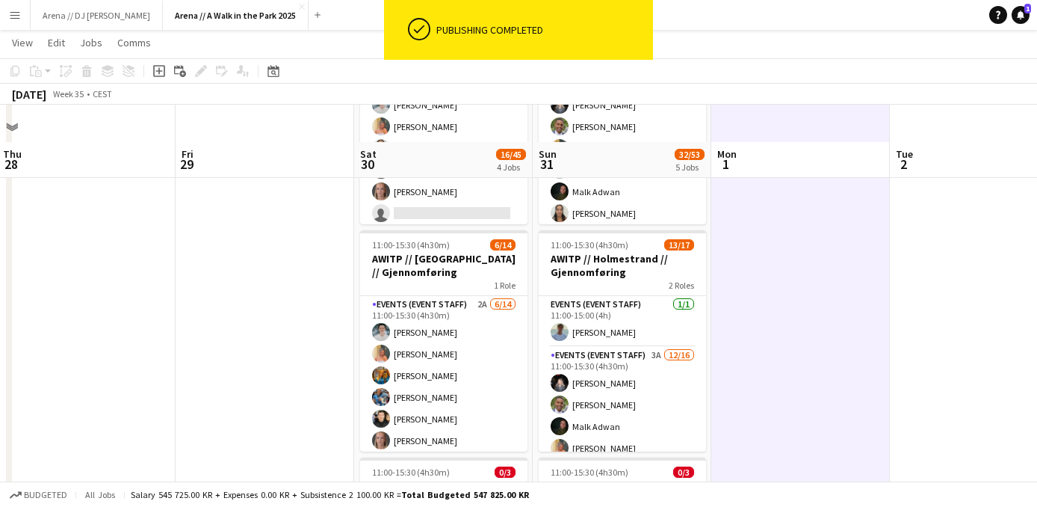
scroll to position [232, 0]
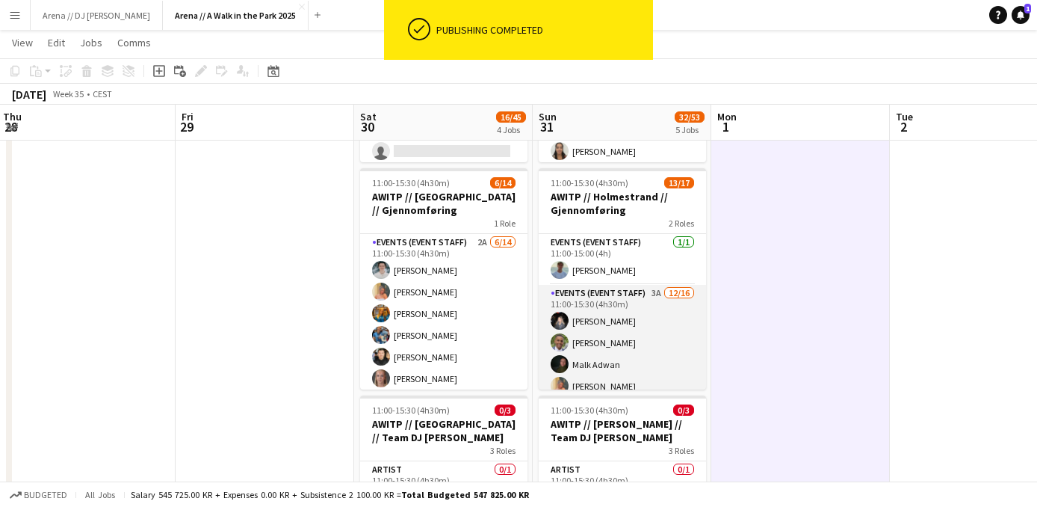
click at [645, 340] on app-card-role "Events (Event Staff) 3A 12/16 11:00-15:30 (4h30m) Honya Khalid Ayub Shire Malk …" at bounding box center [622, 473] width 167 height 376
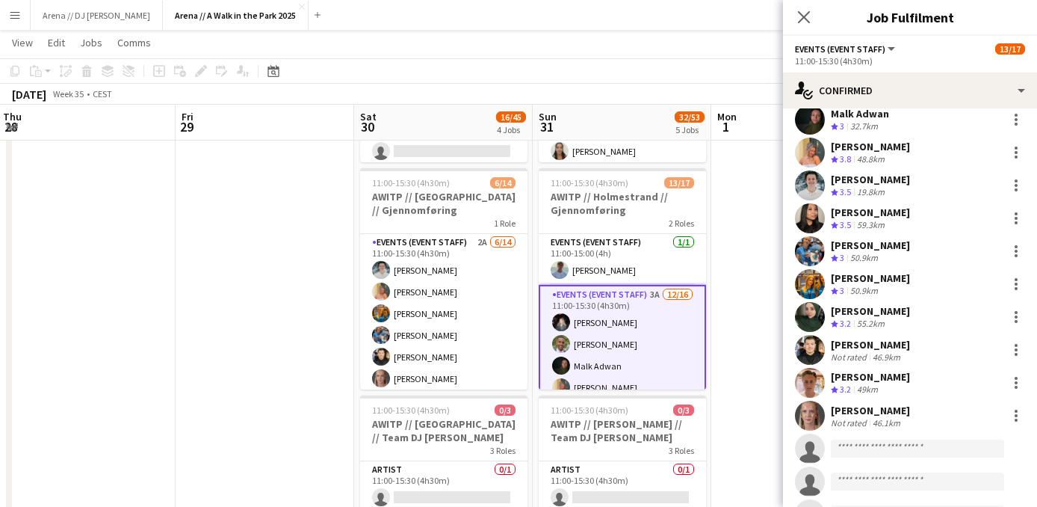
scroll to position [0, 0]
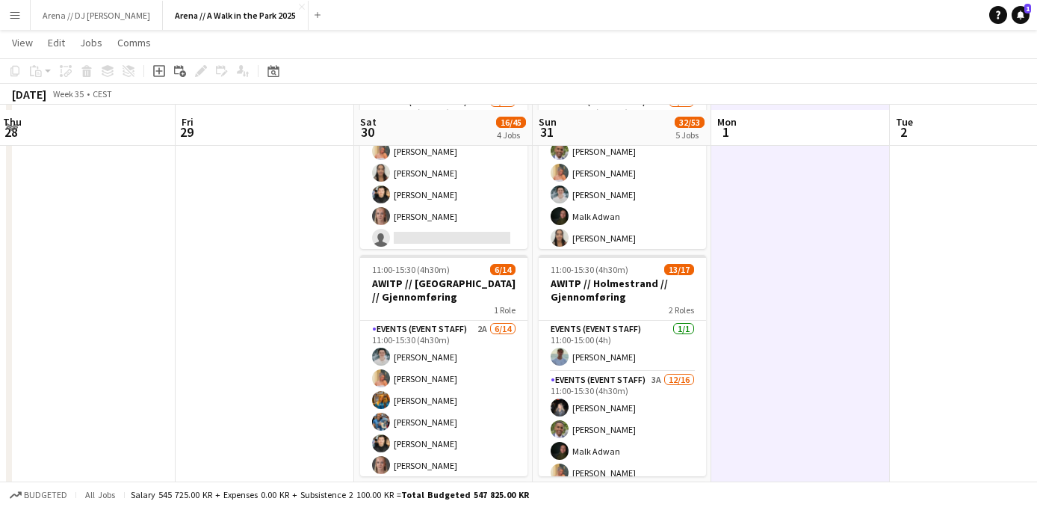
scroll to position [151, 0]
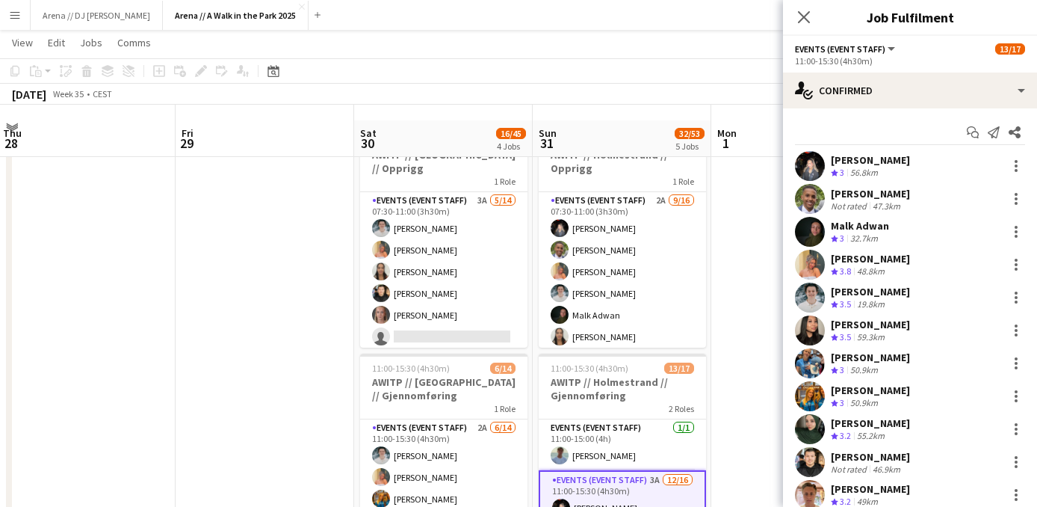
scroll to position [0, 0]
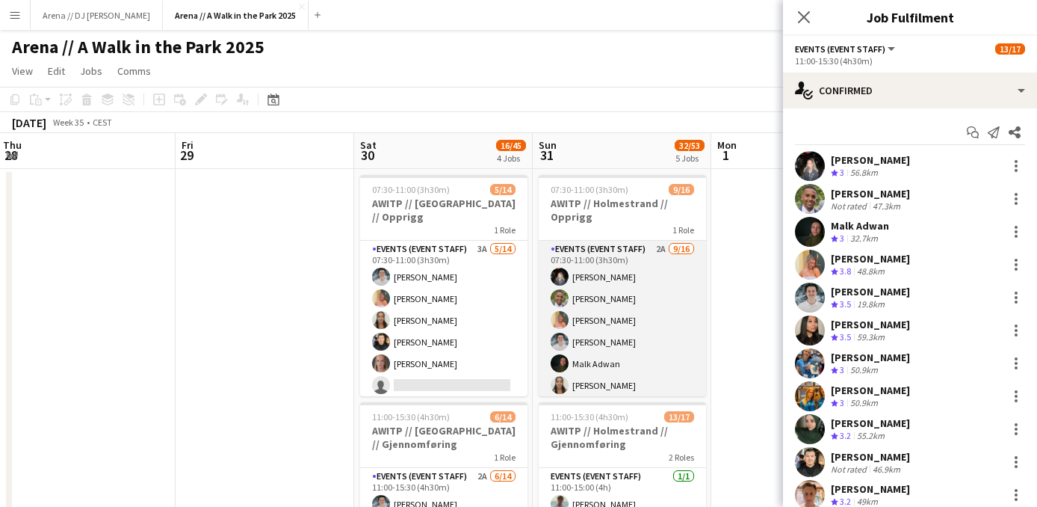
click at [626, 287] on app-card-role "Events (Event Staff) 2A 9/16 07:30-11:00 (3h30m) Honya Khalid Ayub Shire Hannah…" at bounding box center [622, 429] width 167 height 376
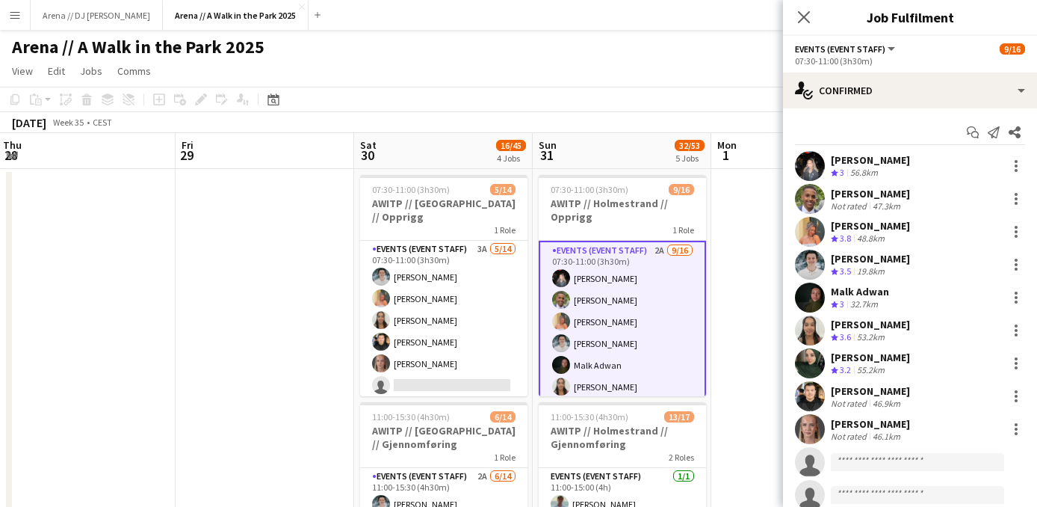
click at [625, 311] on app-card-role "Events (Event Staff) 2A 9/16 07:30-11:00 (3h30m) Honya Khalid Ayub Shire Hannah…" at bounding box center [622, 430] width 167 height 379
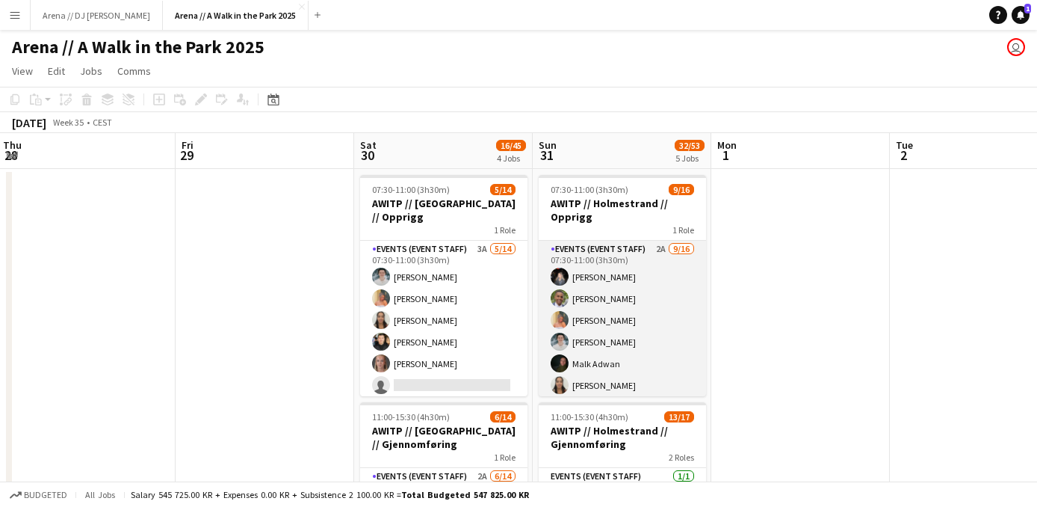
click at [625, 311] on app-card-role "Events (Event Staff) 2A 9/16 07:30-11:00 (3h30m) Honya Khalid Ayub Shire Hannah…" at bounding box center [622, 429] width 167 height 376
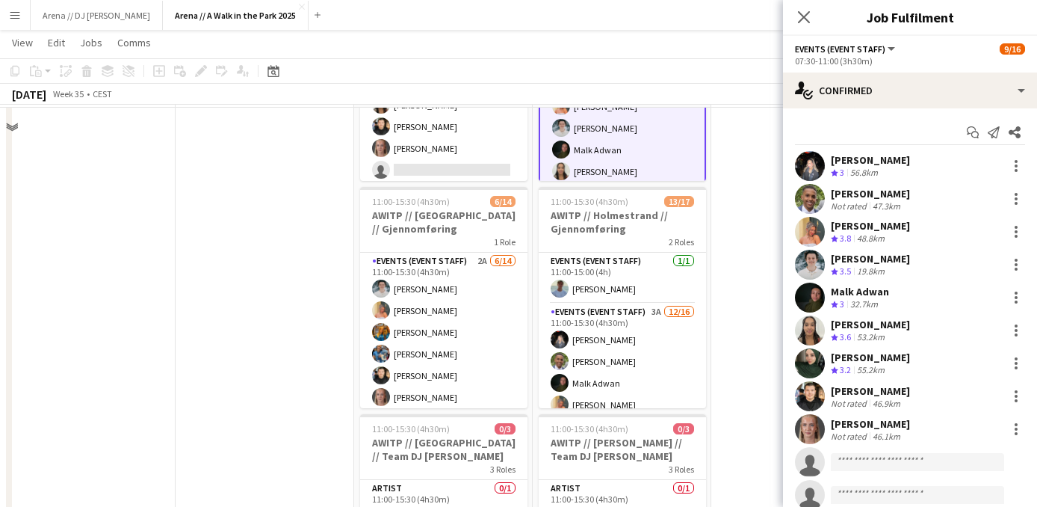
scroll to position [215, 0]
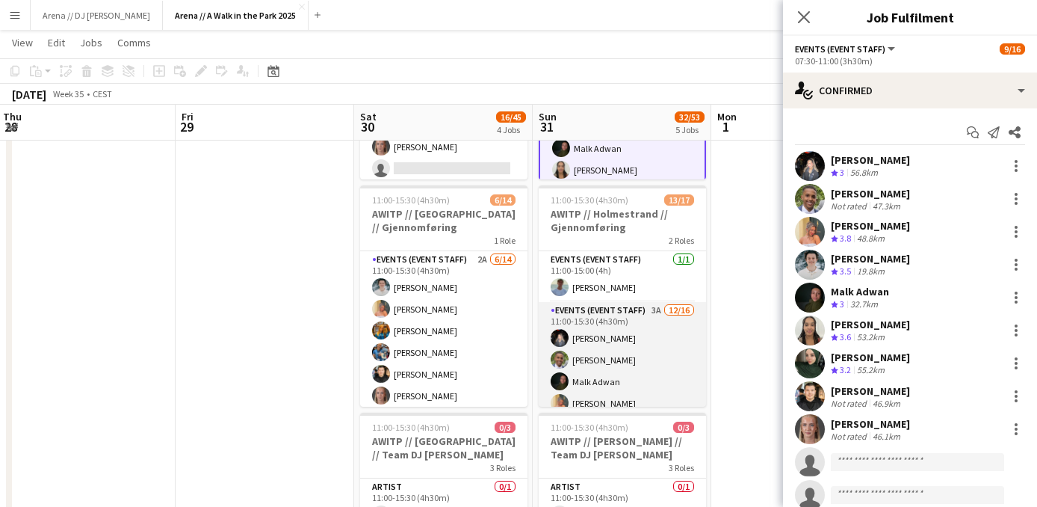
click at [650, 355] on app-card-role "Events (Event Staff) 3A 12/16 11:00-15:30 (4h30m) Honya Khalid Ayub Shire Malk …" at bounding box center [622, 490] width 167 height 376
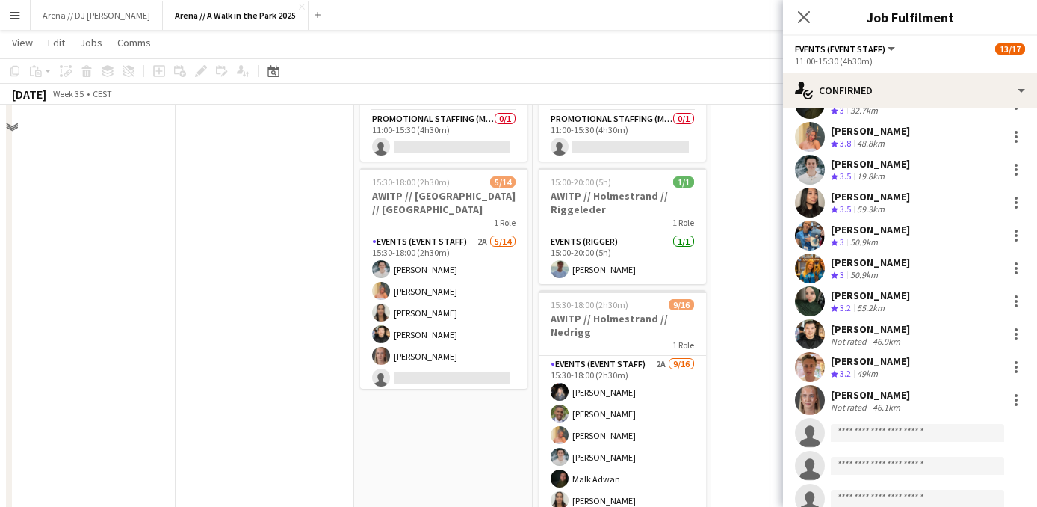
scroll to position [697, 0]
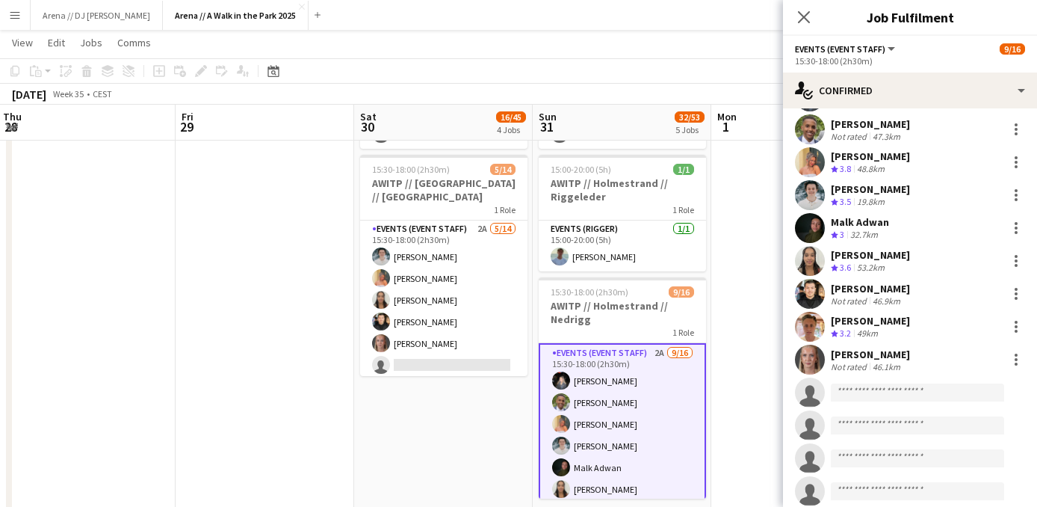
scroll to position [0, 0]
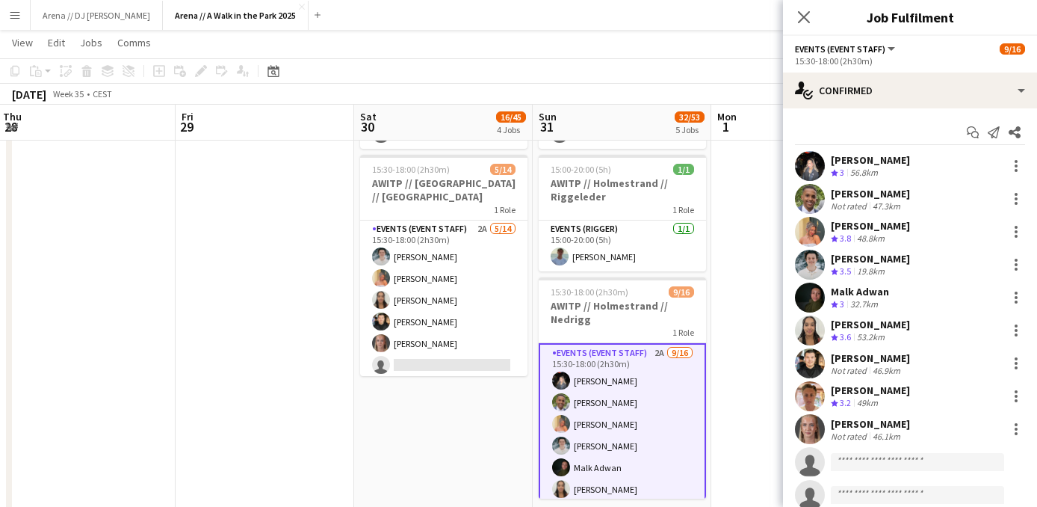
click at [761, 287] on app-date-cell at bounding box center [800, 340] width 179 height 1741
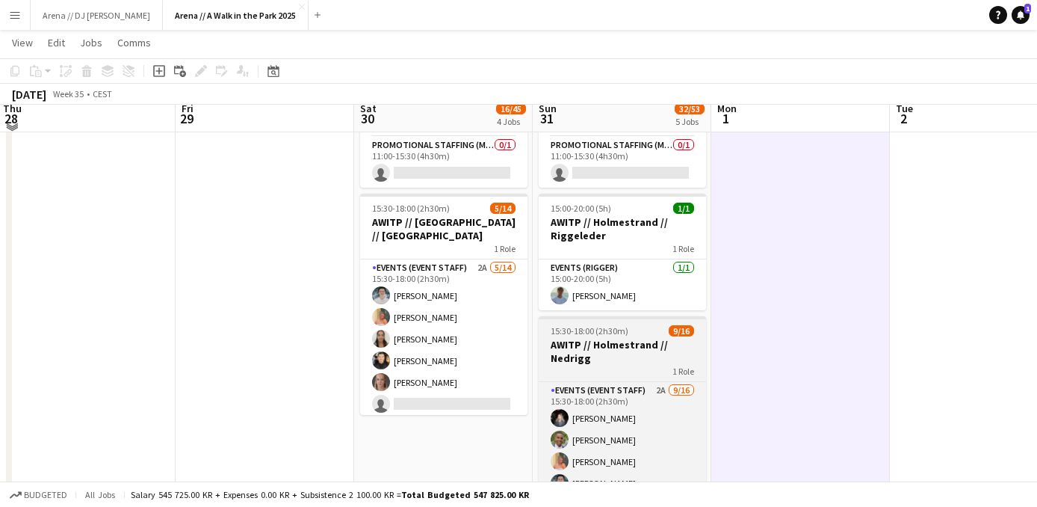
scroll to position [688, 0]
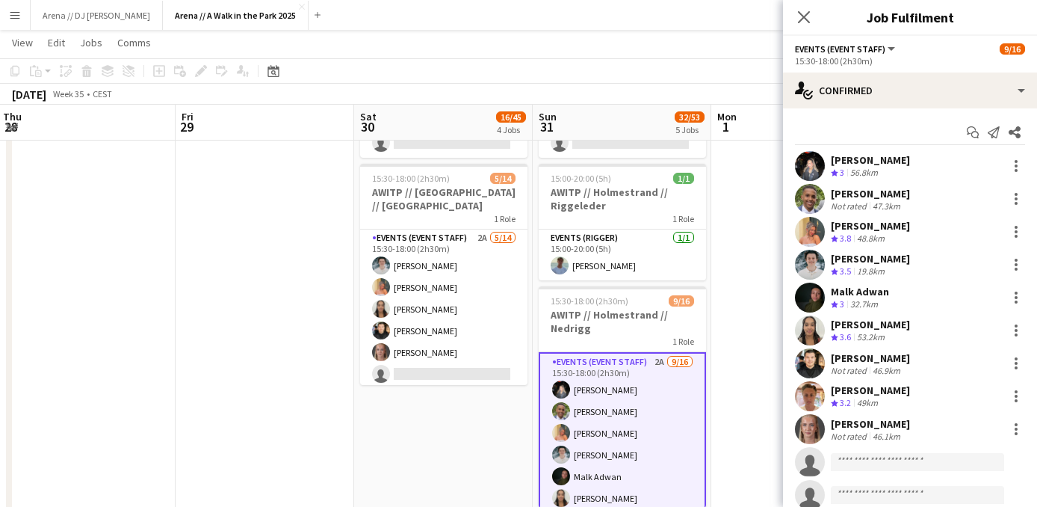
click at [887, 166] on div "Honya Khalid" at bounding box center [870, 159] width 79 height 13
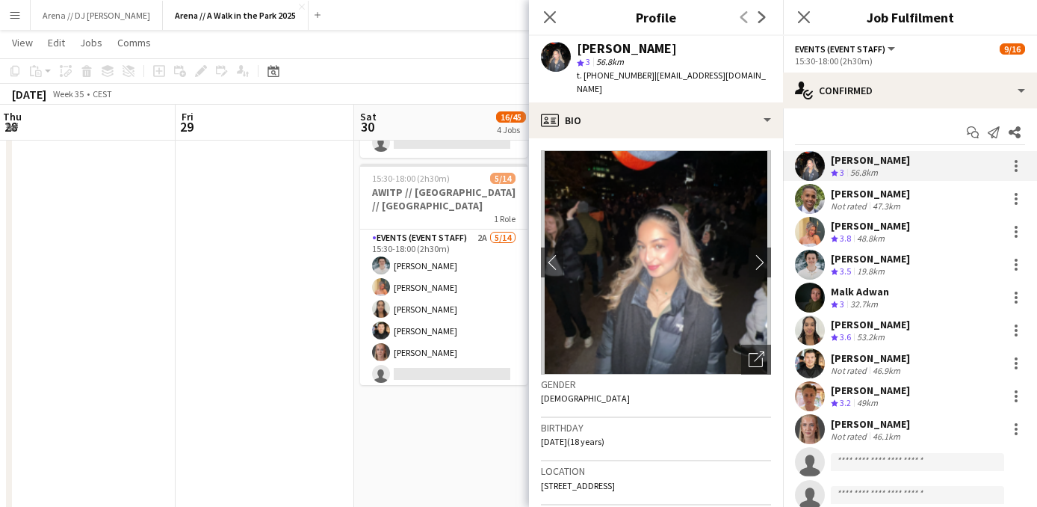
click at [861, 196] on div "Ayub Shire" at bounding box center [870, 193] width 79 height 13
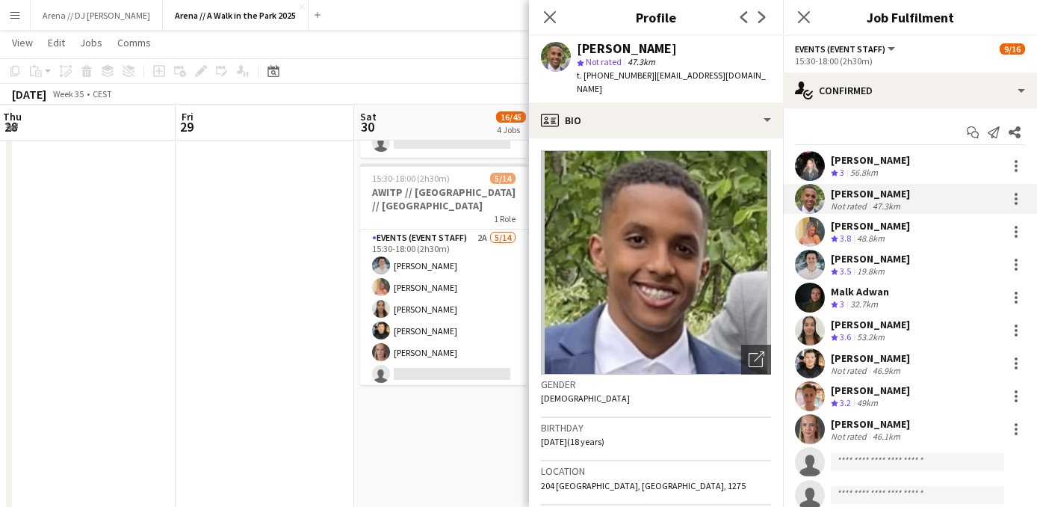
click at [458, 465] on app-date-cell "07:30-11:00 (3h30m) 5/14 AWITP // Kristiansand // Opprigg 1 Role Events (Event …" at bounding box center [443, 349] width 179 height 1741
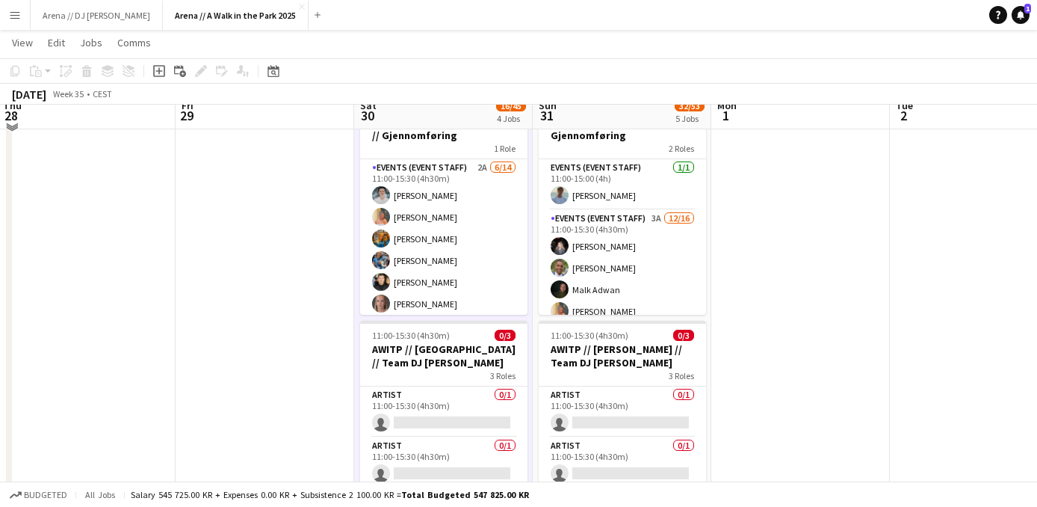
scroll to position [295, 0]
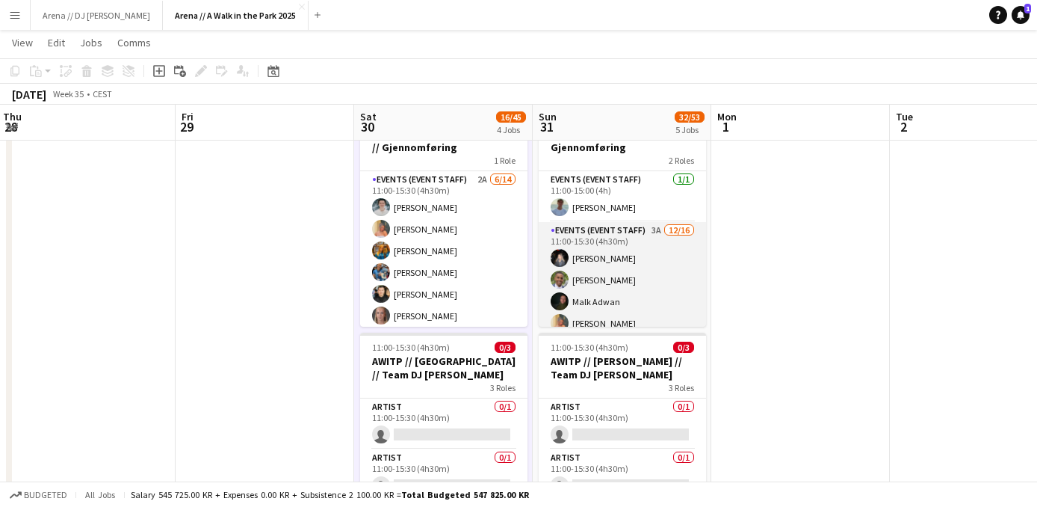
click at [614, 274] on app-card-role "Events (Event Staff) 3A 12/16 11:00-15:30 (4h30m) Honya Khalid Ayub Shire Malk …" at bounding box center [622, 410] width 167 height 376
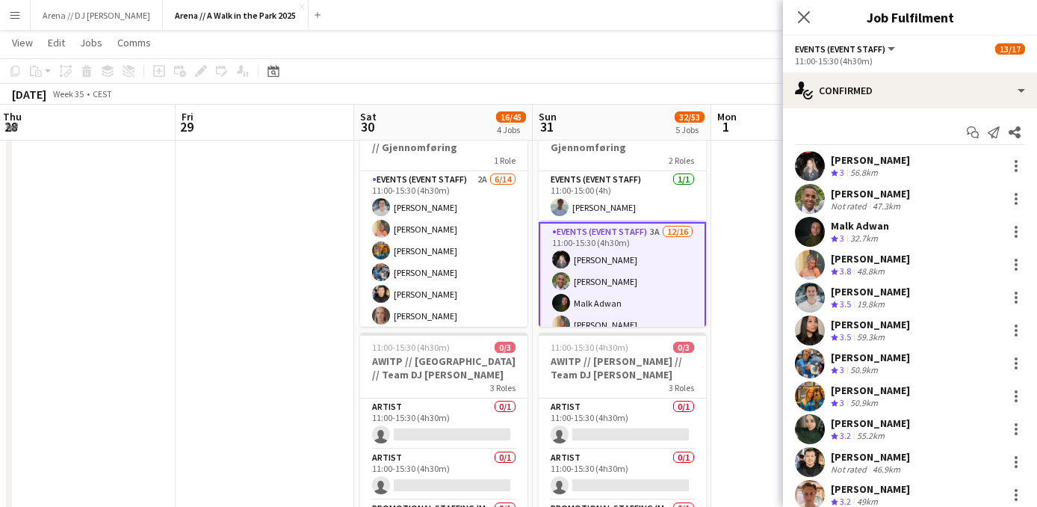
click at [869, 327] on div "[PERSON_NAME]" at bounding box center [870, 324] width 79 height 13
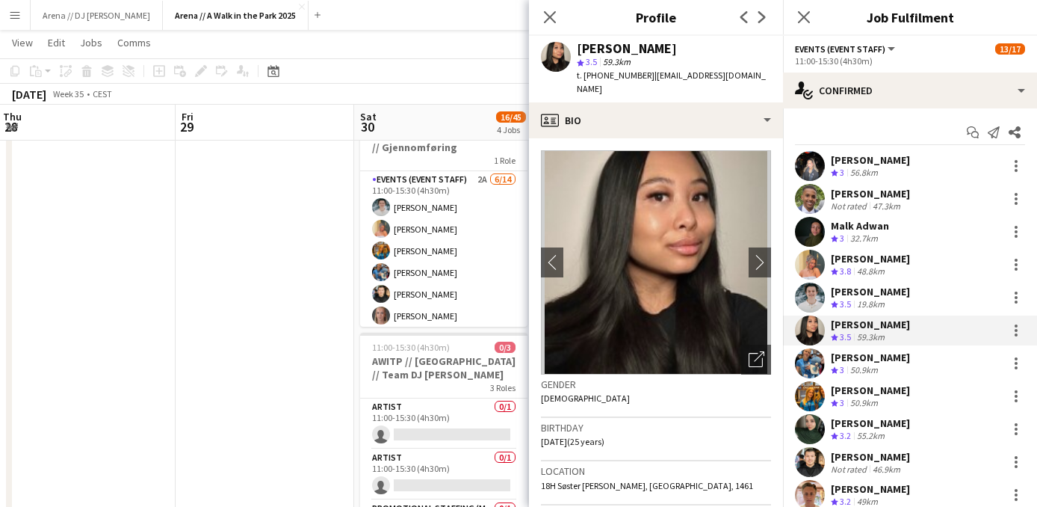
click at [849, 355] on div "Maria Ødegaard" at bounding box center [870, 356] width 79 height 13
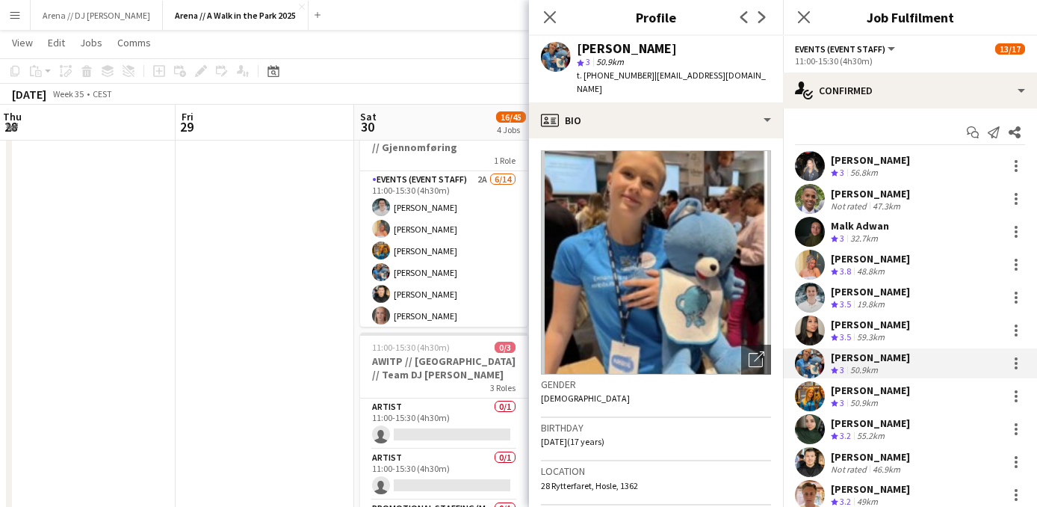
click at [858, 396] on div "Ida Ødegaard" at bounding box center [870, 389] width 79 height 13
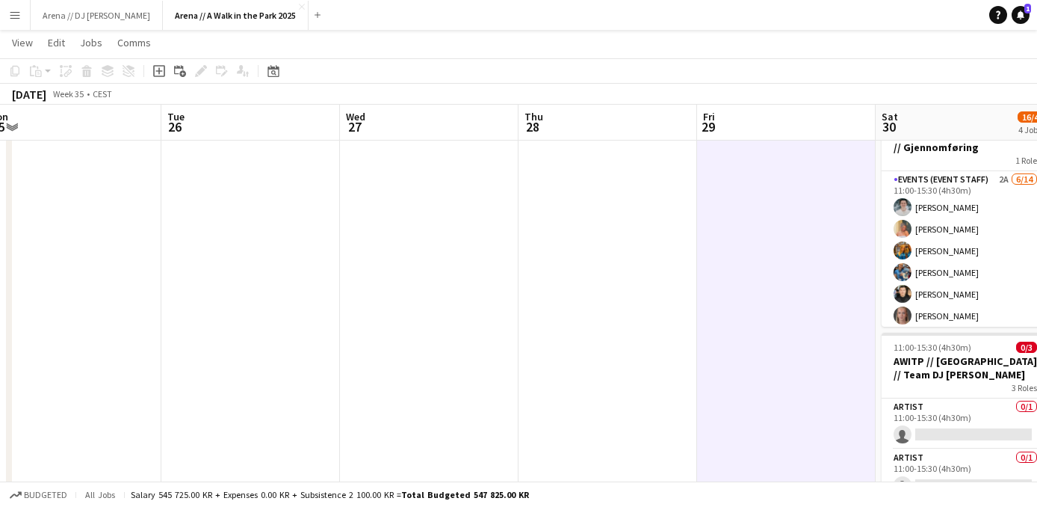
scroll to position [0, 307]
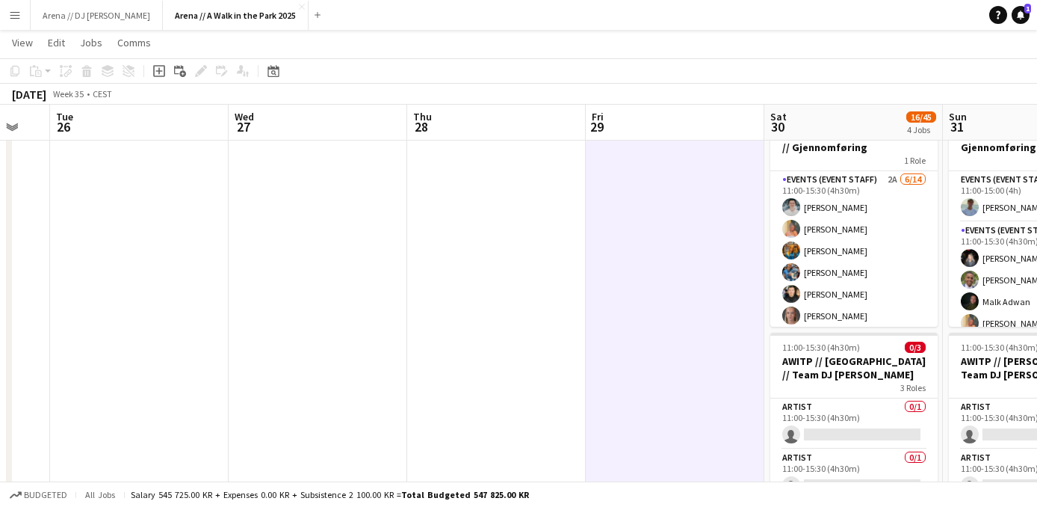
drag, startPoint x: 84, startPoint y: 314, endPoint x: 1037, endPoint y: 329, distance: 952.7
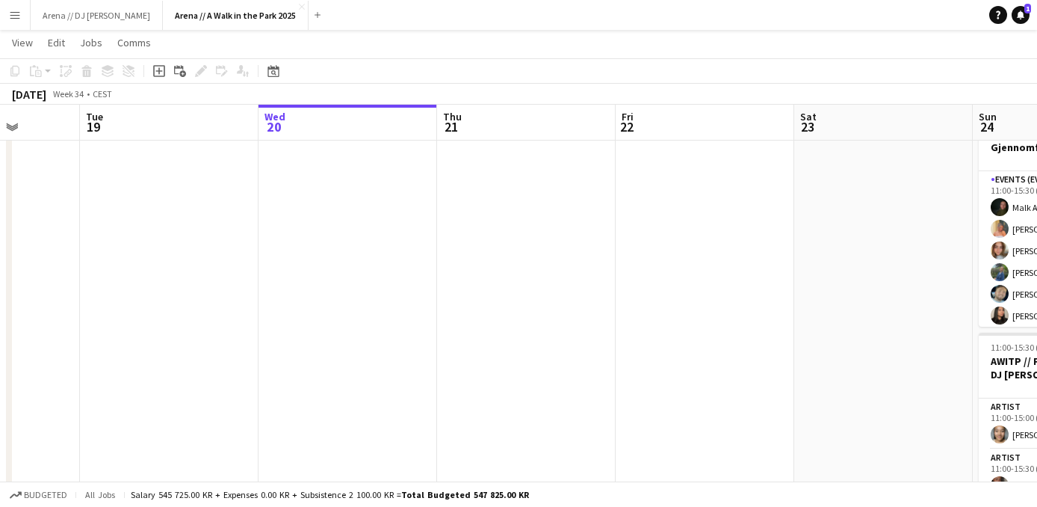
drag, startPoint x: 215, startPoint y: 299, endPoint x: 1037, endPoint y: 307, distance: 821.8
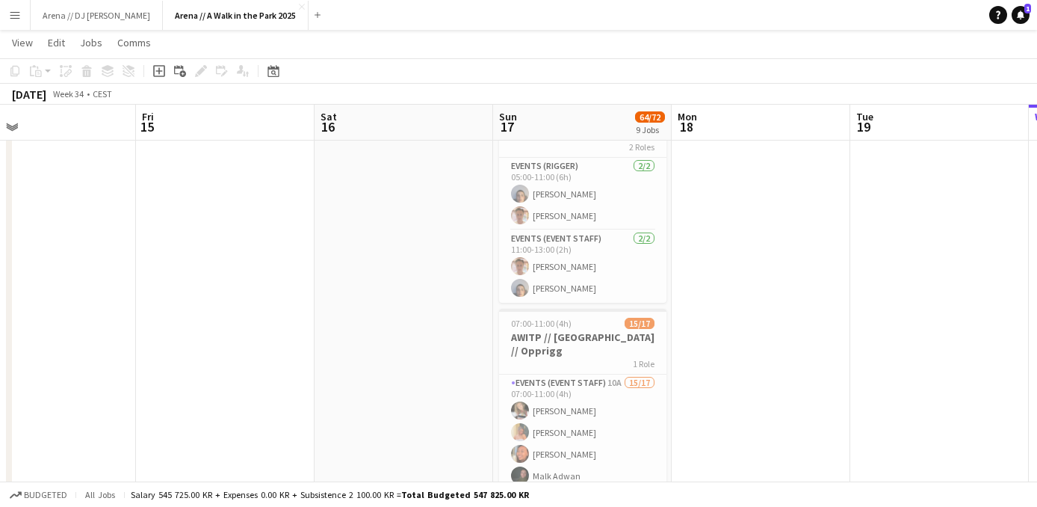
drag, startPoint x: 115, startPoint y: 282, endPoint x: 893, endPoint y: 303, distance: 778.0
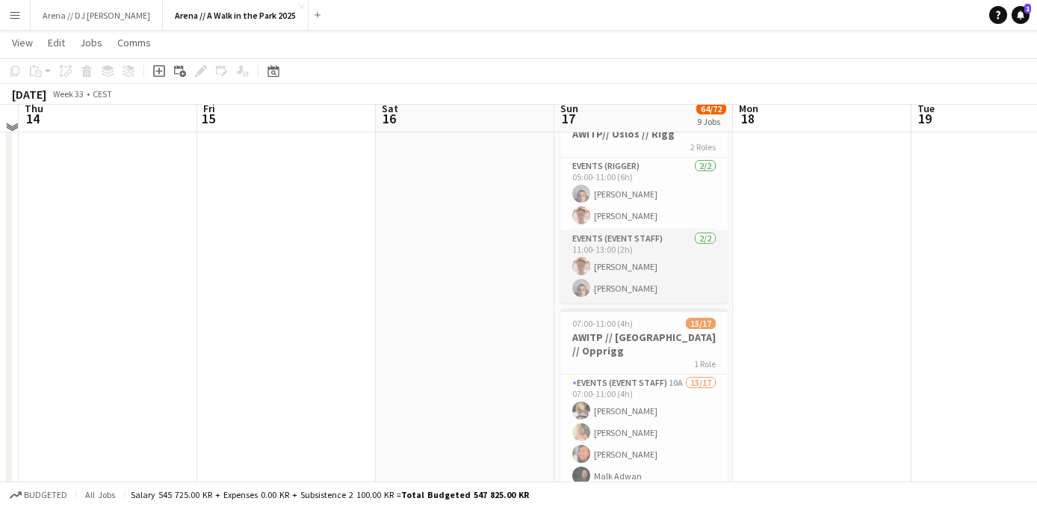
scroll to position [287, 0]
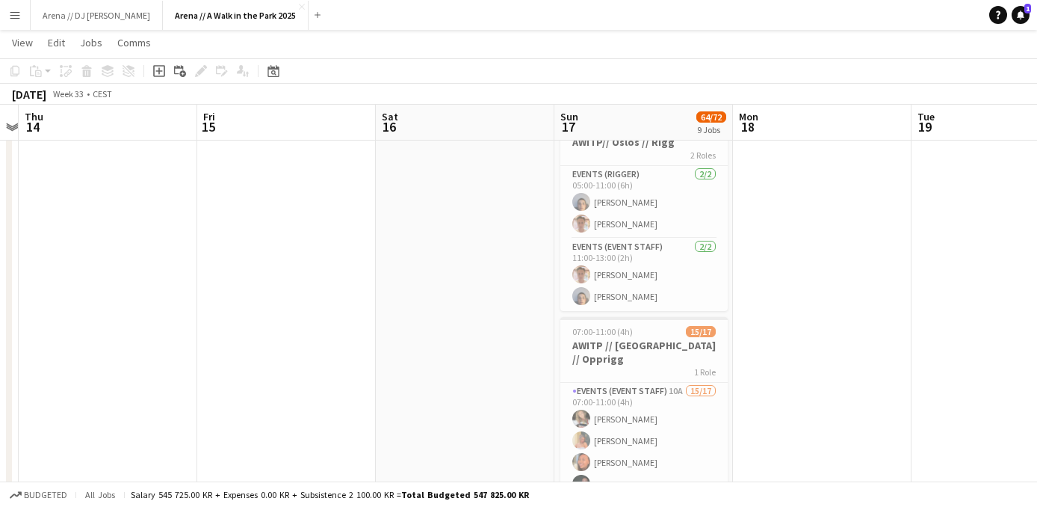
click at [16, 19] on app-icon "Menu" at bounding box center [15, 15] width 12 height 12
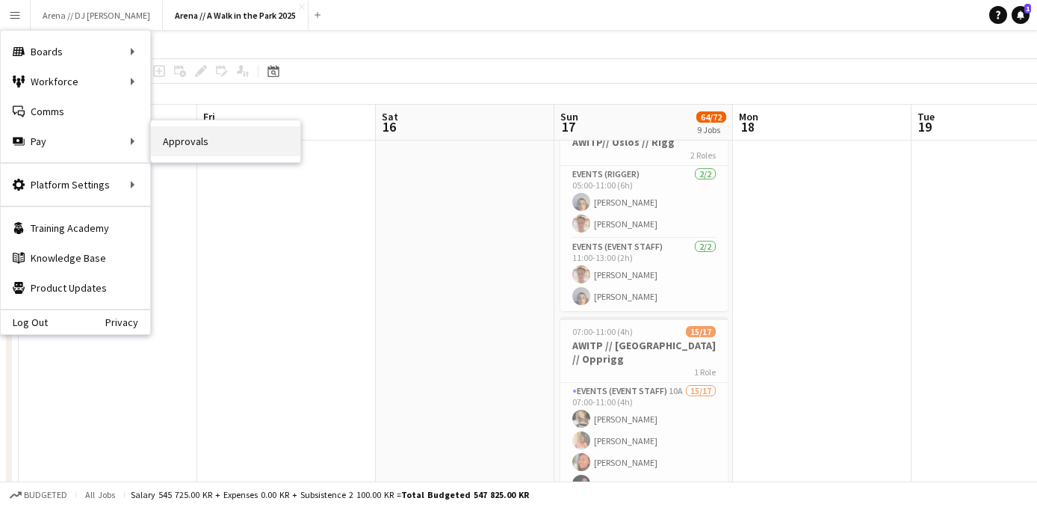
click at [192, 154] on link "Approvals" at bounding box center [225, 141] width 149 height 30
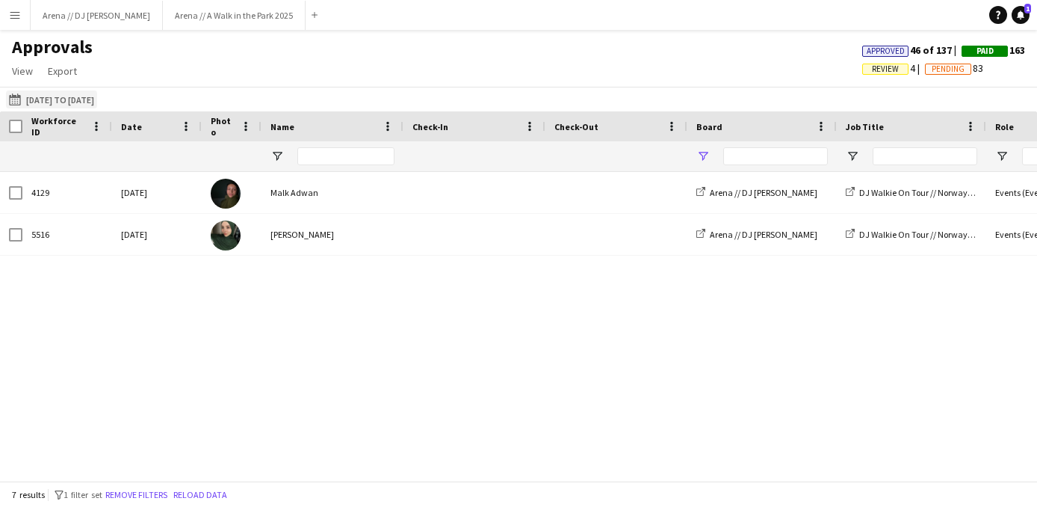
type input "*****"
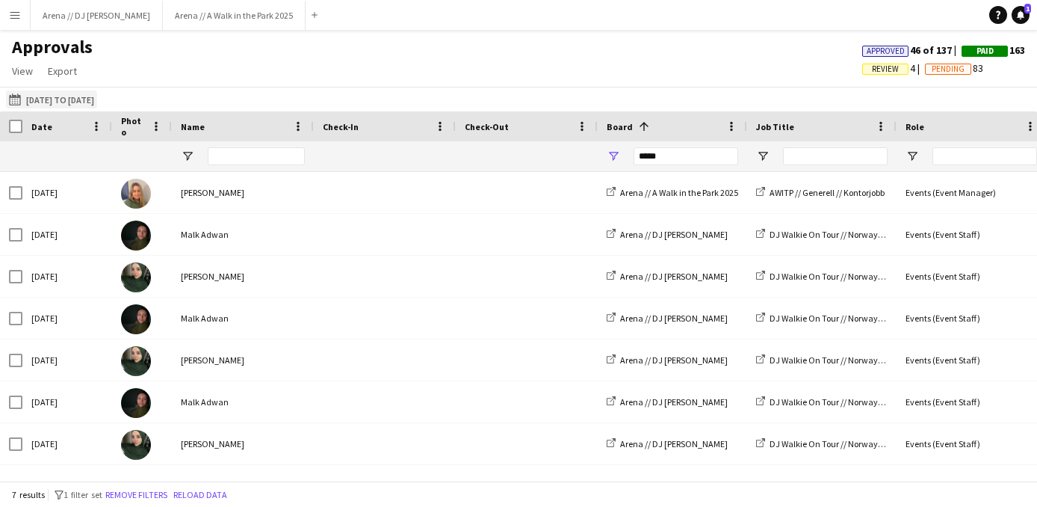
click at [79, 98] on button "27-07-2025 to 02-08-2025 27-07-2025 to 02-08-2025" at bounding box center [51, 99] width 91 height 18
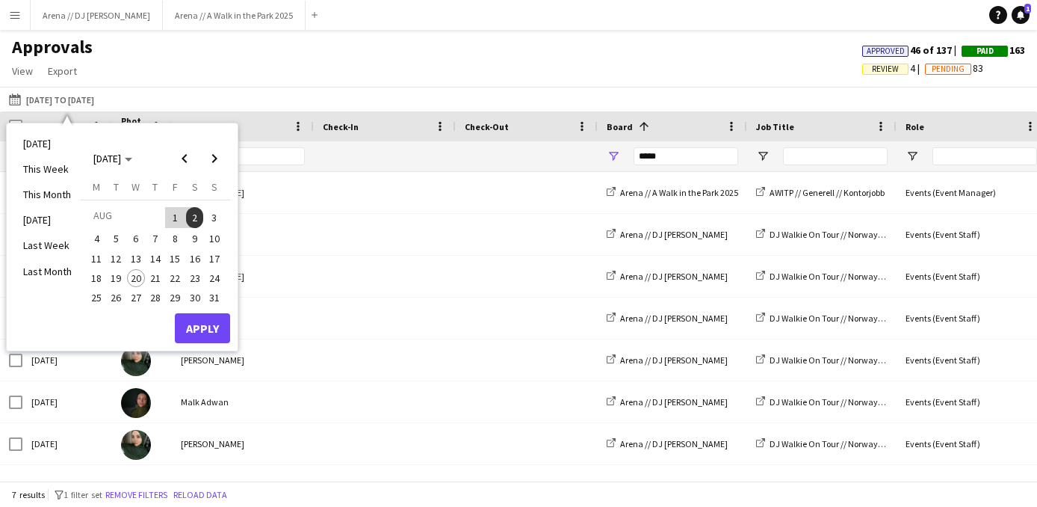
click at [170, 255] on span "15" at bounding box center [175, 259] width 18 height 18
click at [96, 275] on span "18" at bounding box center [96, 278] width 18 height 18
click at [191, 332] on button "Apply" at bounding box center [202, 328] width 55 height 30
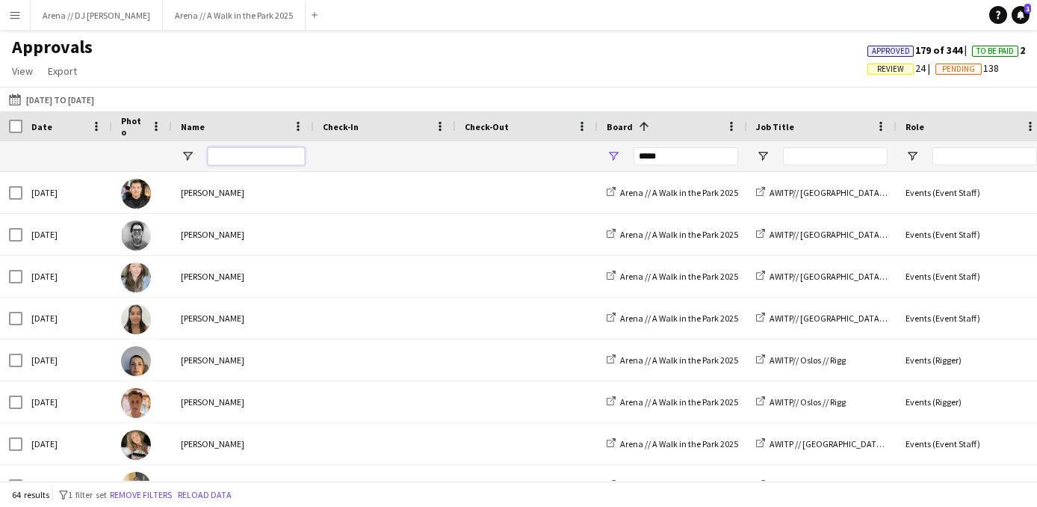
click at [238, 161] on input "Name Filter Input" at bounding box center [256, 156] width 97 height 18
click at [22, 66] on span "View" at bounding box center [22, 70] width 21 height 13
click at [62, 140] on span "Customise filters" at bounding box center [57, 134] width 77 height 13
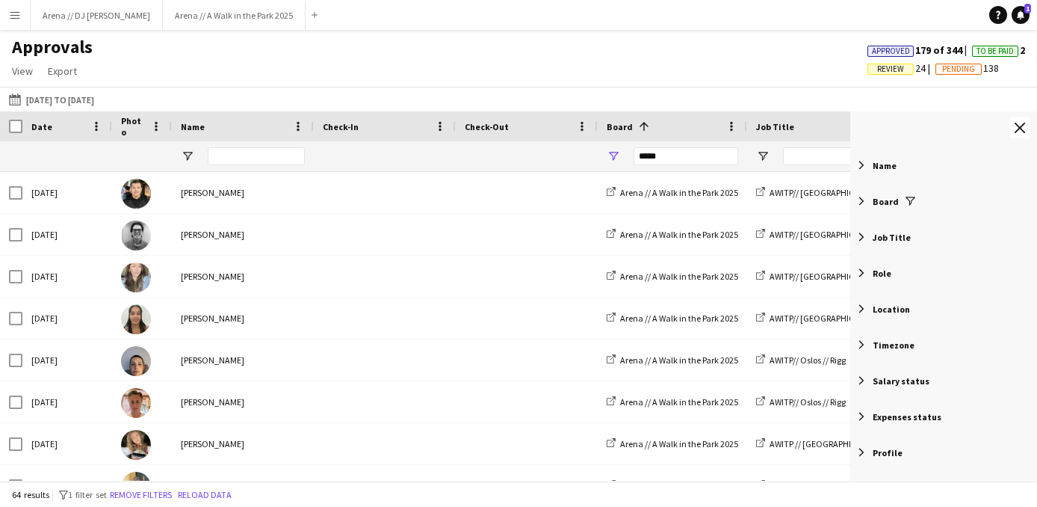
click at [894, 169] on span "Name" at bounding box center [885, 165] width 24 height 11
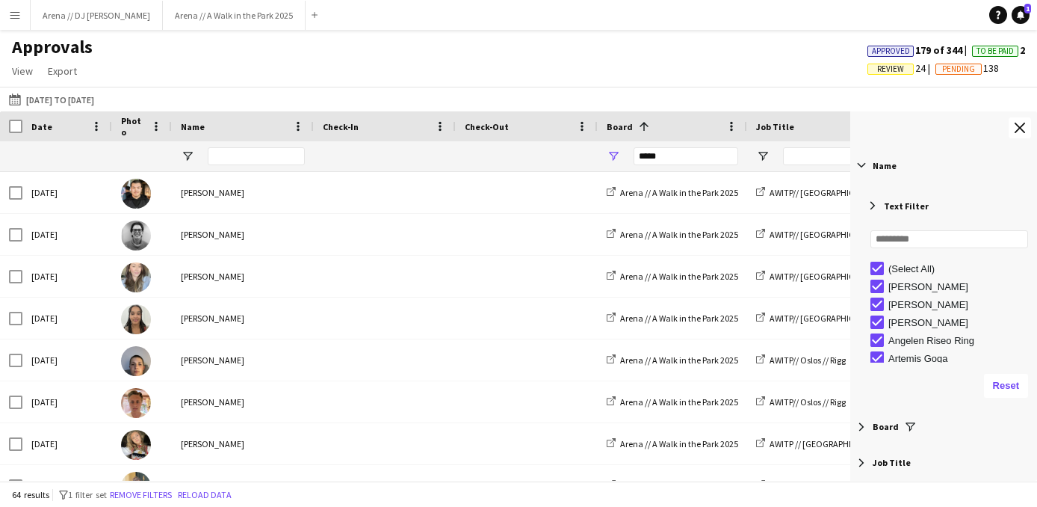
click at [894, 169] on span "Name" at bounding box center [885, 165] width 24 height 11
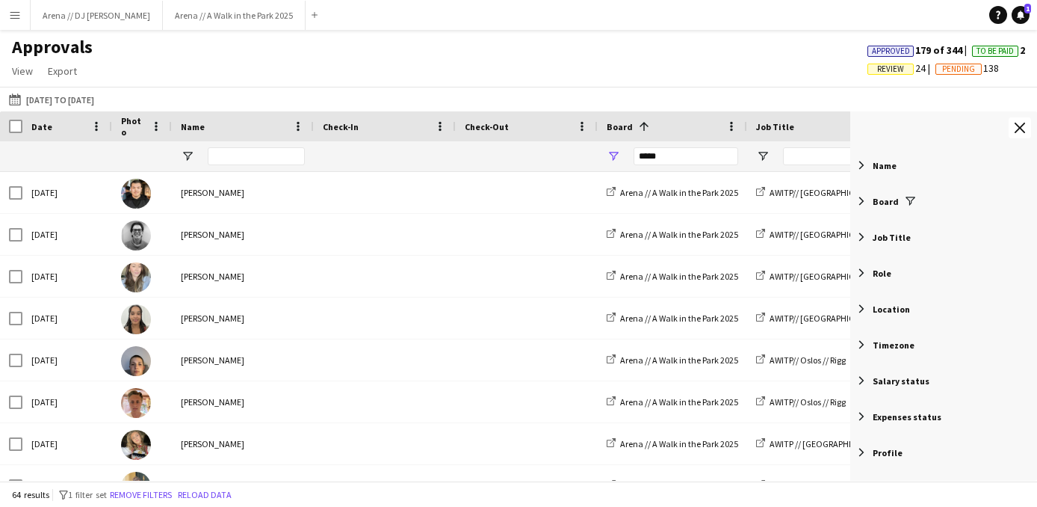
click at [891, 168] on span "Name" at bounding box center [885, 165] width 24 height 11
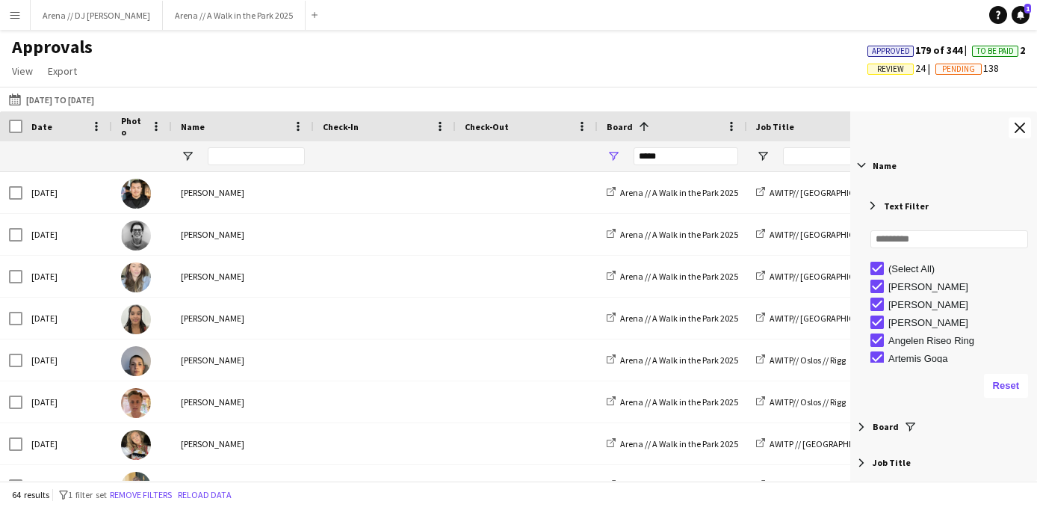
click at [893, 164] on span "Name" at bounding box center [885, 165] width 24 height 11
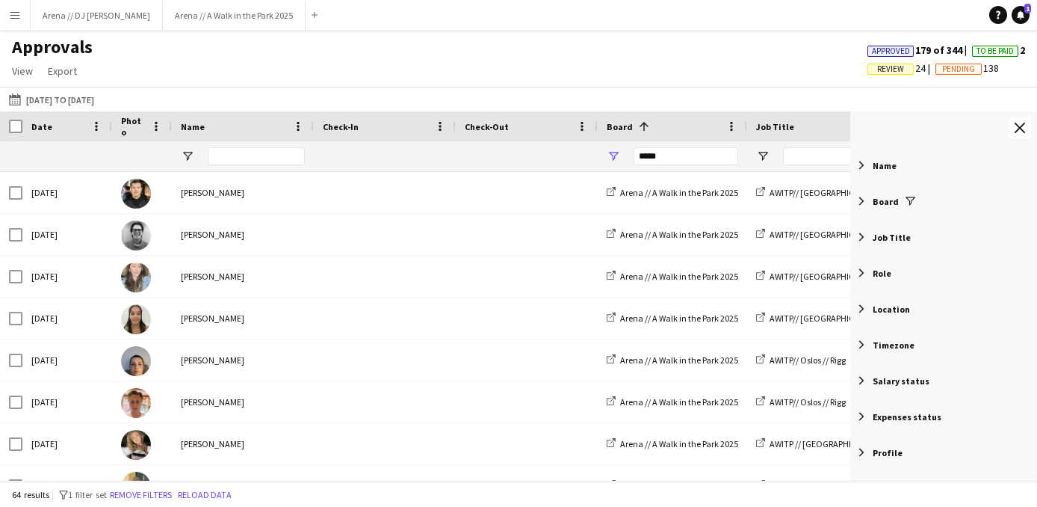
click at [868, 200] on span "Filter List 12 Filters" at bounding box center [861, 200] width 13 height 13
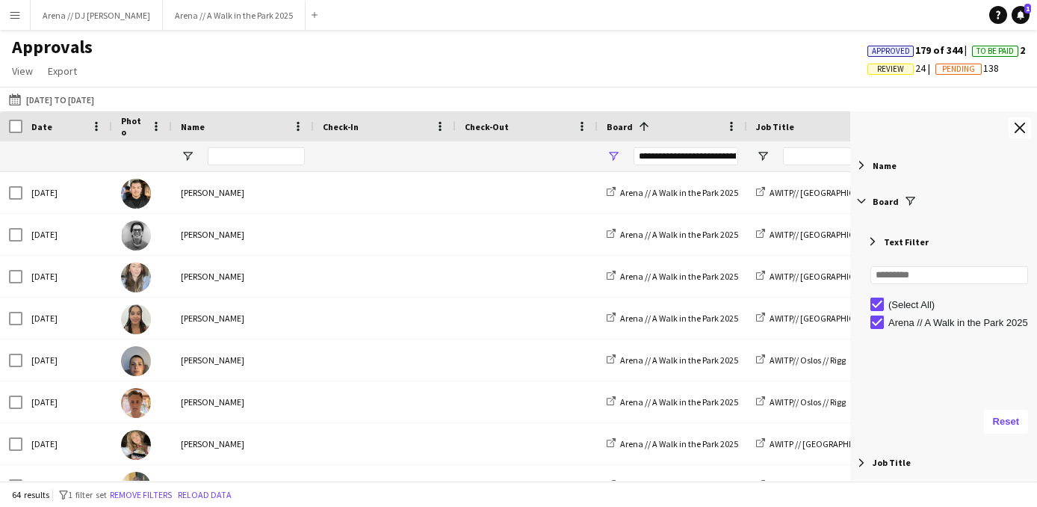
click at [864, 201] on span "Filter List 12 Filters" at bounding box center [861, 200] width 13 height 13
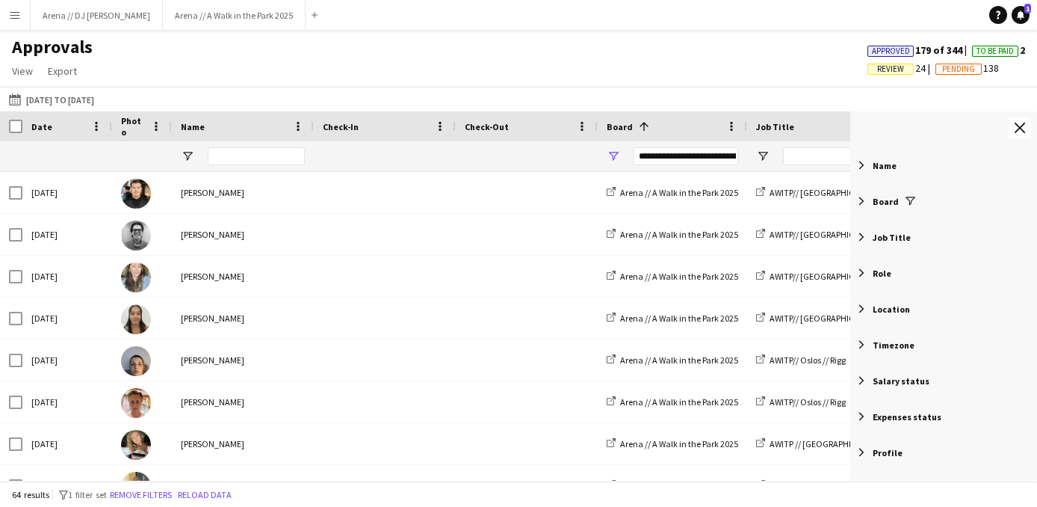
click at [865, 242] on span "Filter List 12 Filters" at bounding box center [861, 236] width 13 height 13
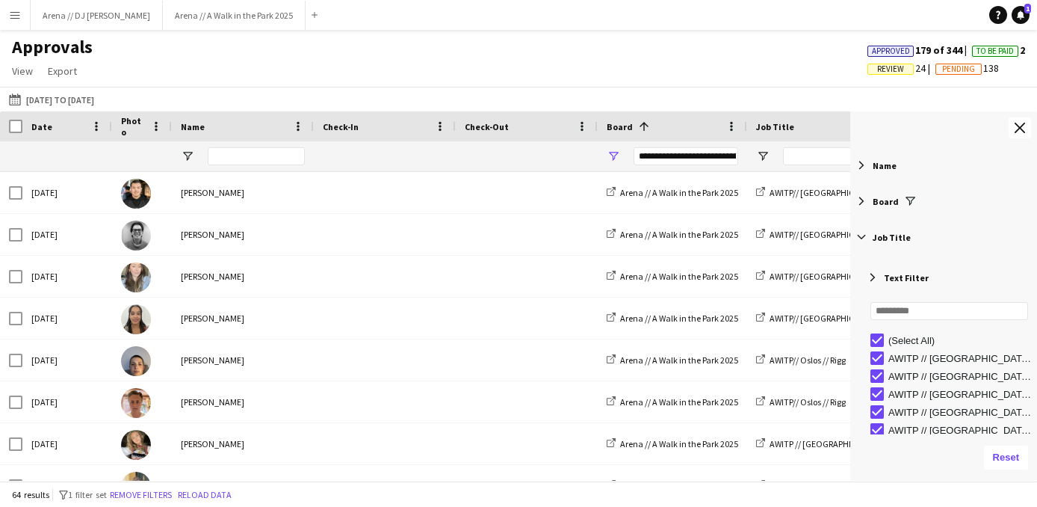
click at [862, 236] on span "Filter List 12 Filters" at bounding box center [861, 236] width 13 height 13
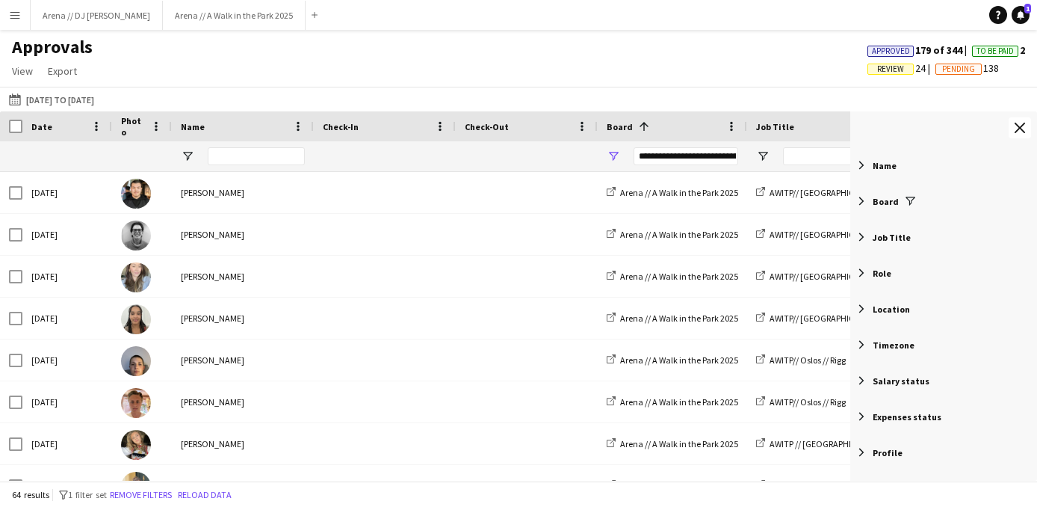
click at [863, 309] on span "Filter List 12 Filters" at bounding box center [861, 308] width 13 height 13
click at [861, 349] on span "Filter List 12 Filters" at bounding box center [861, 344] width 13 height 13
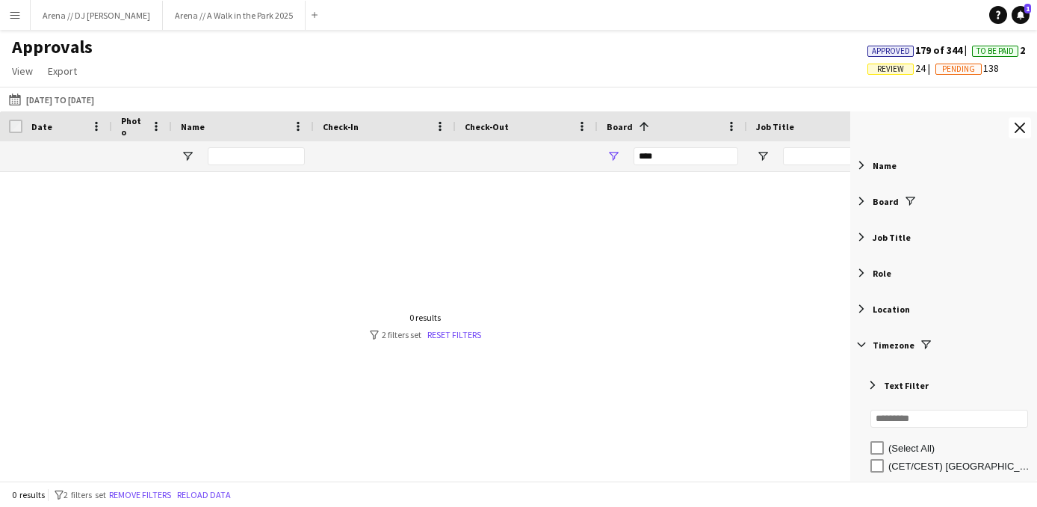
click at [861, 341] on span "Filter List 12 Filters" at bounding box center [861, 344] width 13 height 13
click at [863, 381] on span "Filter List 12 Filters" at bounding box center [861, 380] width 13 height 13
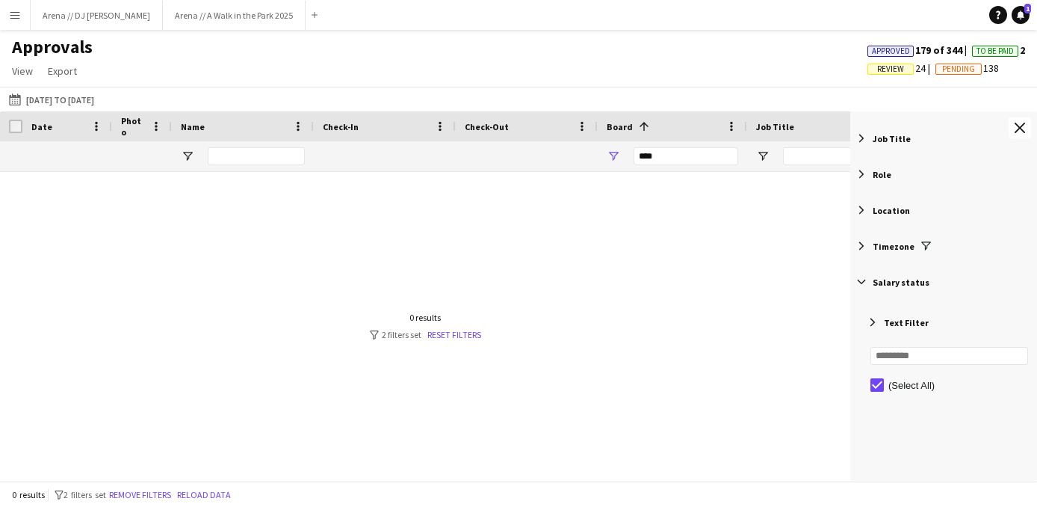
scroll to position [131, 0]
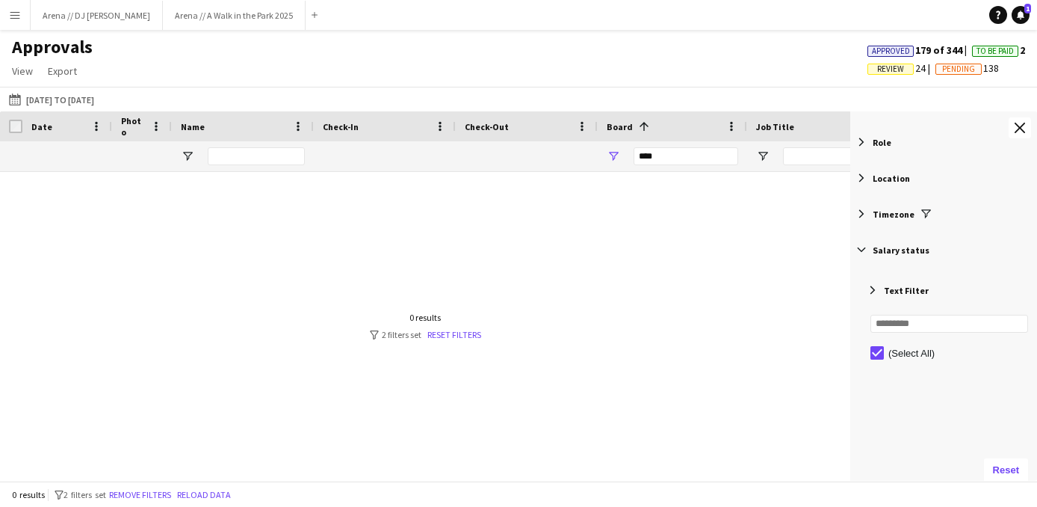
click at [862, 251] on span "Filter List 12 Filters" at bounding box center [861, 249] width 13 height 13
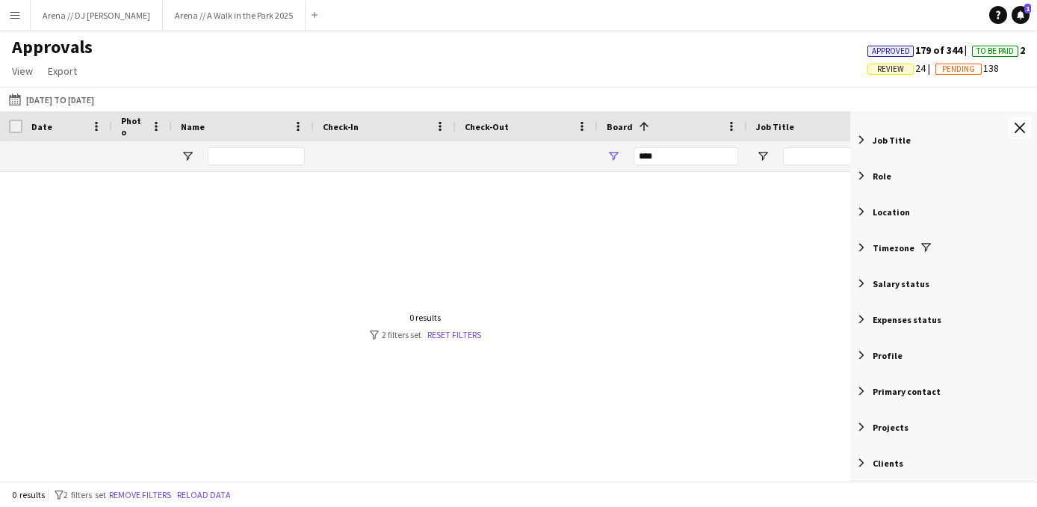
click at [861, 249] on span "Filter List 12 Filters" at bounding box center [861, 247] width 13 height 13
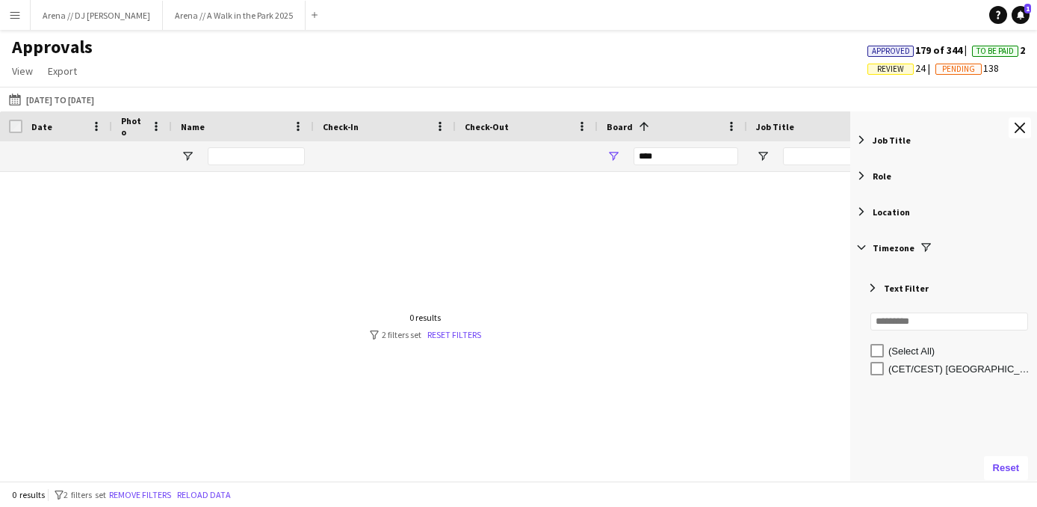
type input "**********"
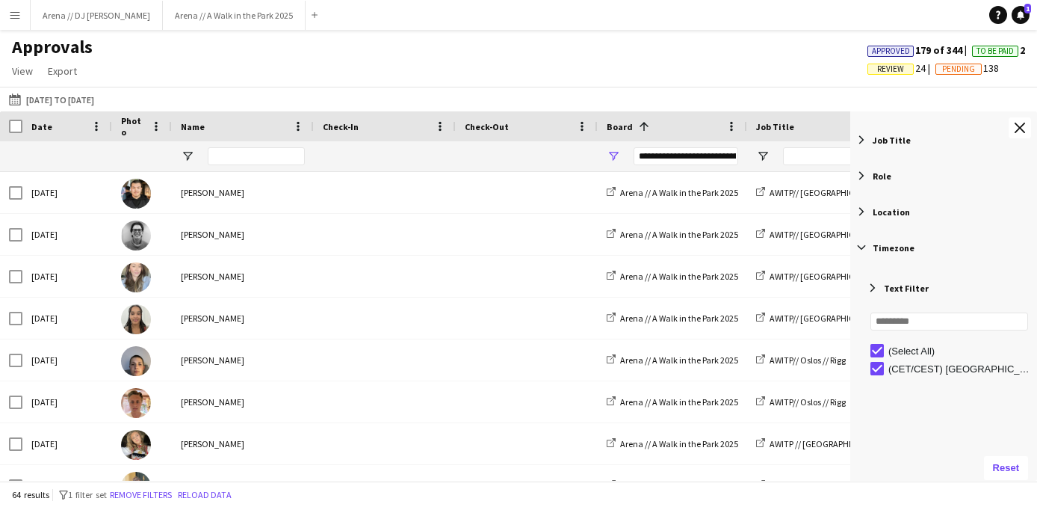
click at [864, 246] on span "Filter List 12 Filters" at bounding box center [861, 247] width 13 height 13
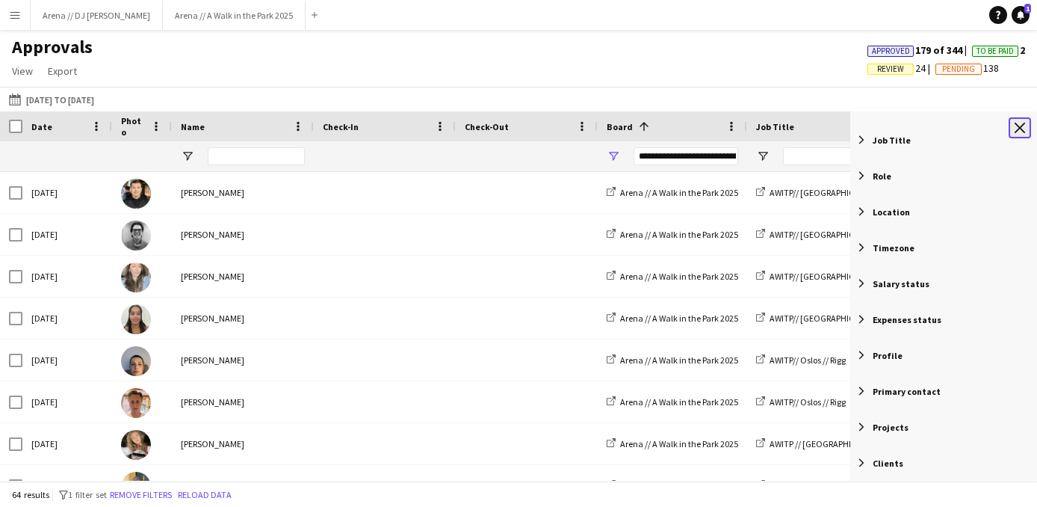
click at [1021, 130] on app-icon "Close tool panel" at bounding box center [1020, 128] width 10 height 10
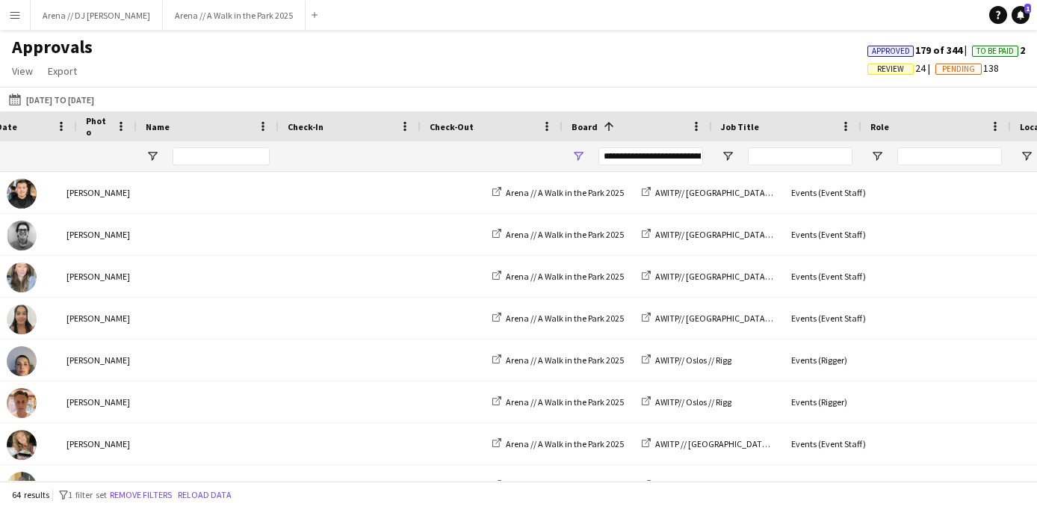
scroll to position [0, 0]
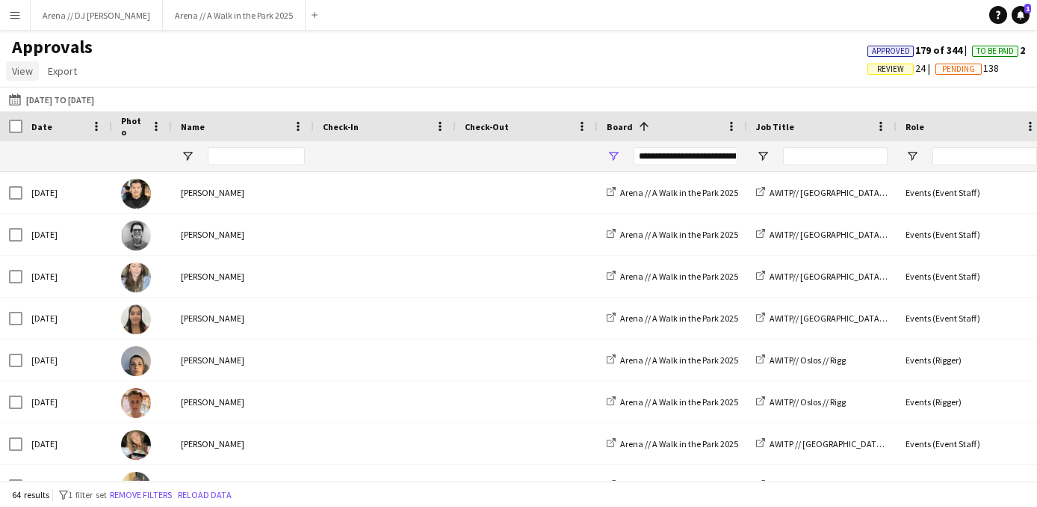
click at [28, 71] on span "View" at bounding box center [22, 70] width 21 height 13
click at [49, 141] on span "Customise filters" at bounding box center [57, 134] width 77 height 13
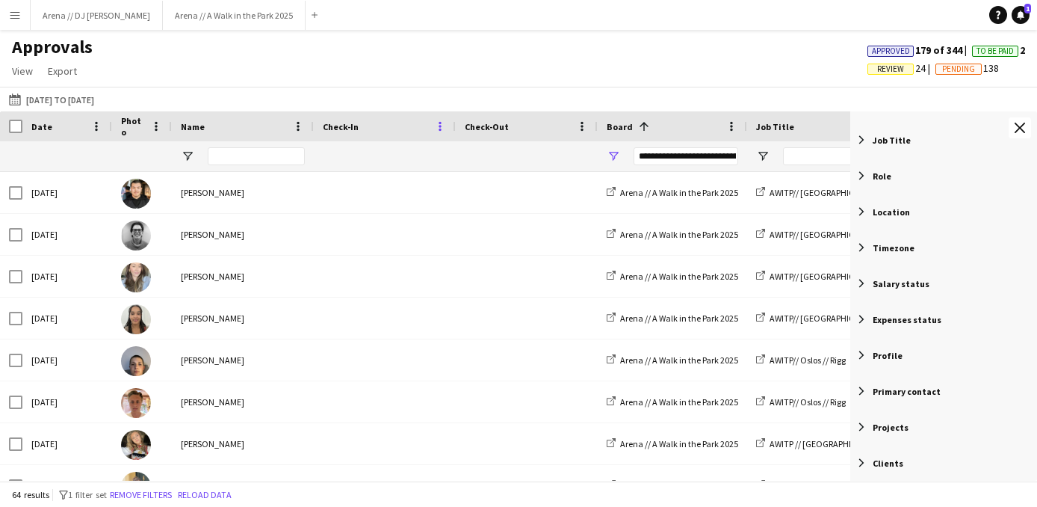
click at [442, 131] on span at bounding box center [439, 126] width 13 height 13
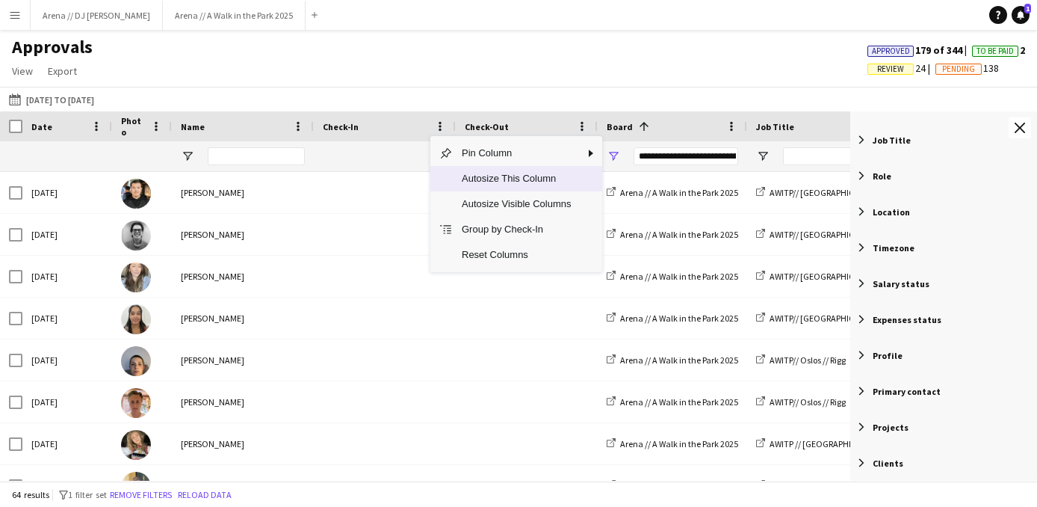
click at [504, 181] on span "Autosize This Column" at bounding box center [516, 178] width 127 height 25
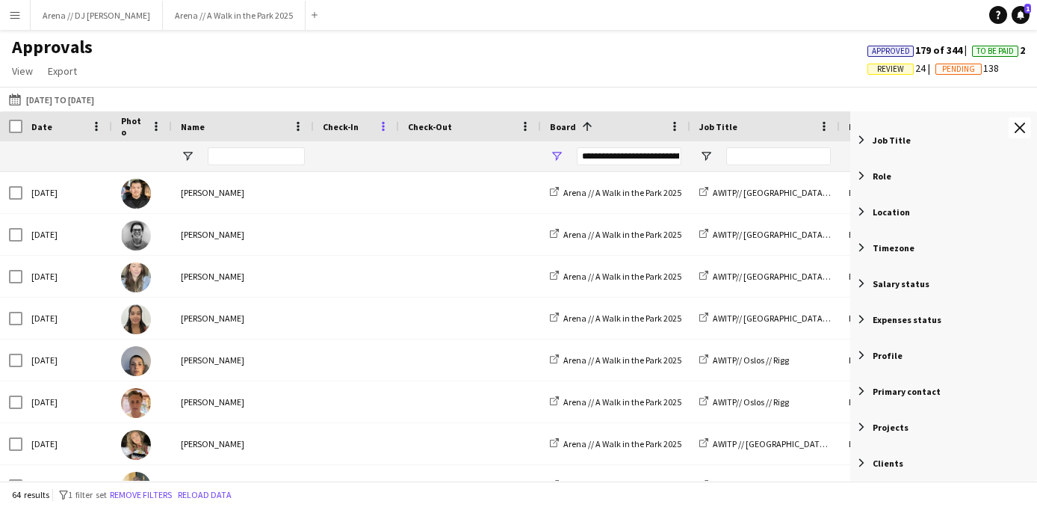
click at [382, 128] on span at bounding box center [383, 126] width 13 height 13
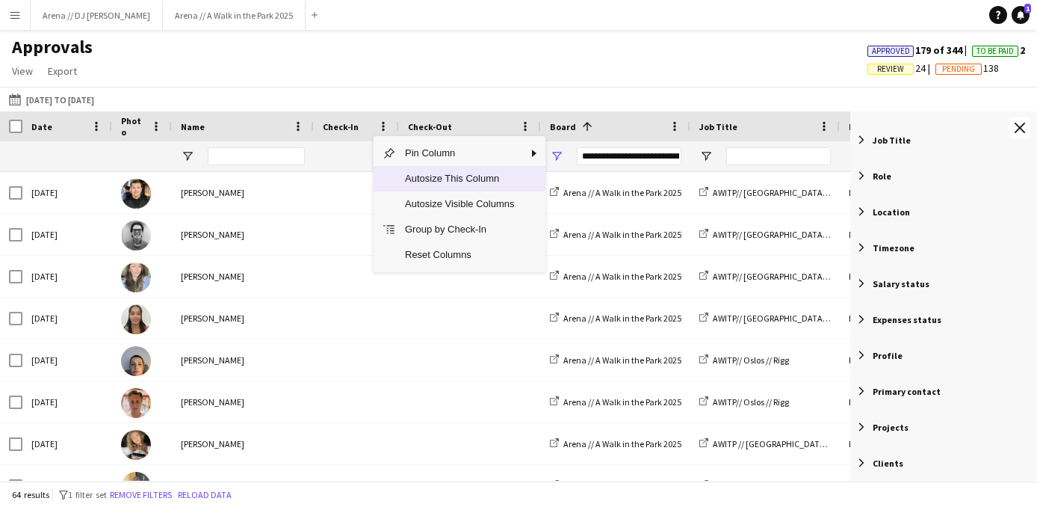
click at [423, 182] on span "Autosize This Column" at bounding box center [459, 178] width 127 height 25
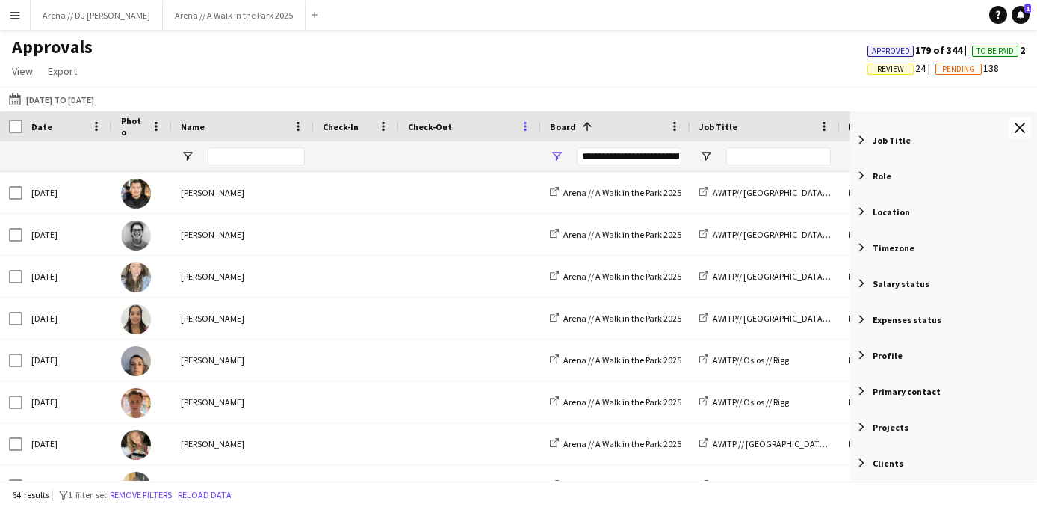
click at [529, 126] on span at bounding box center [524, 126] width 13 height 13
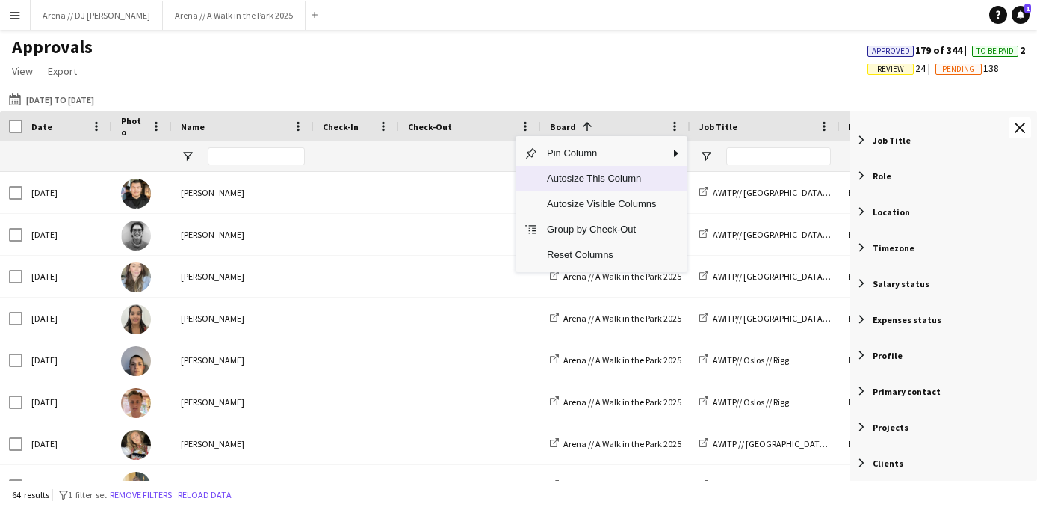
click at [541, 179] on span "Autosize This Column" at bounding box center [601, 178] width 127 height 25
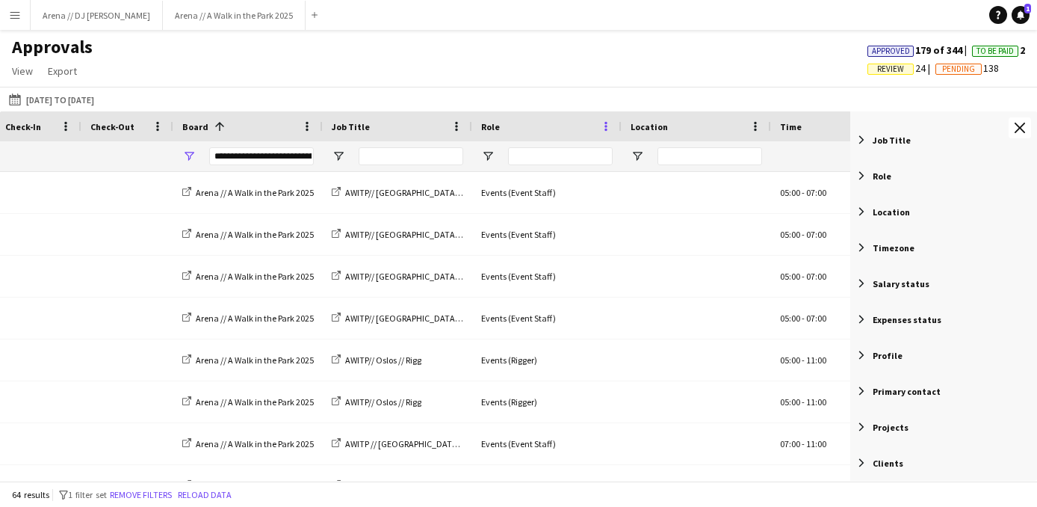
click at [601, 123] on span at bounding box center [605, 126] width 13 height 13
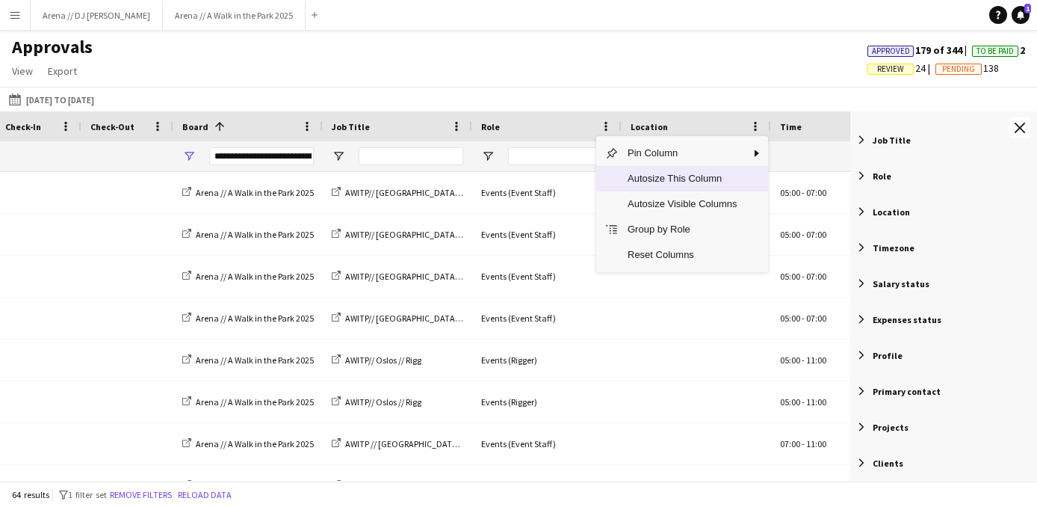
click at [617, 179] on span "Column Menu" at bounding box center [607, 178] width 22 height 25
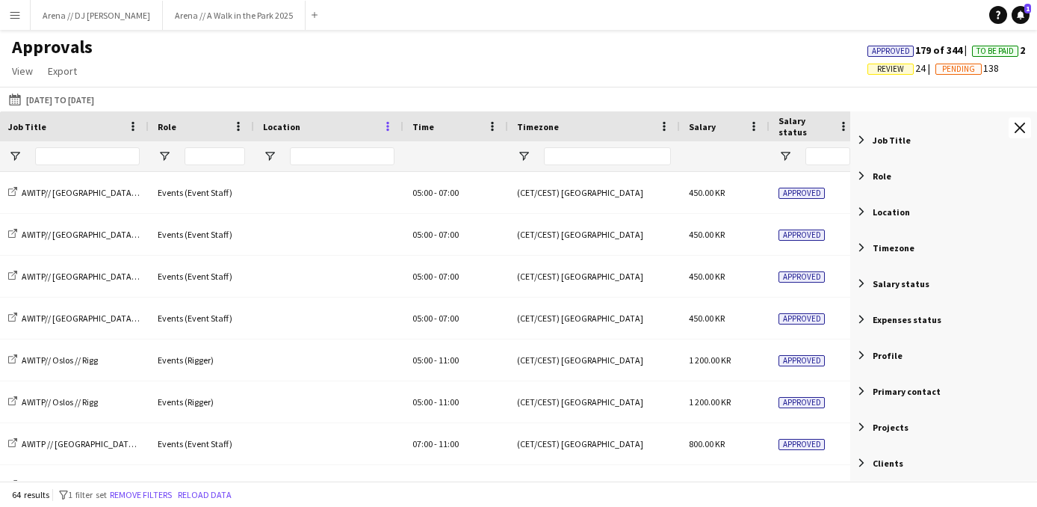
click at [388, 123] on span at bounding box center [387, 126] width 13 height 13
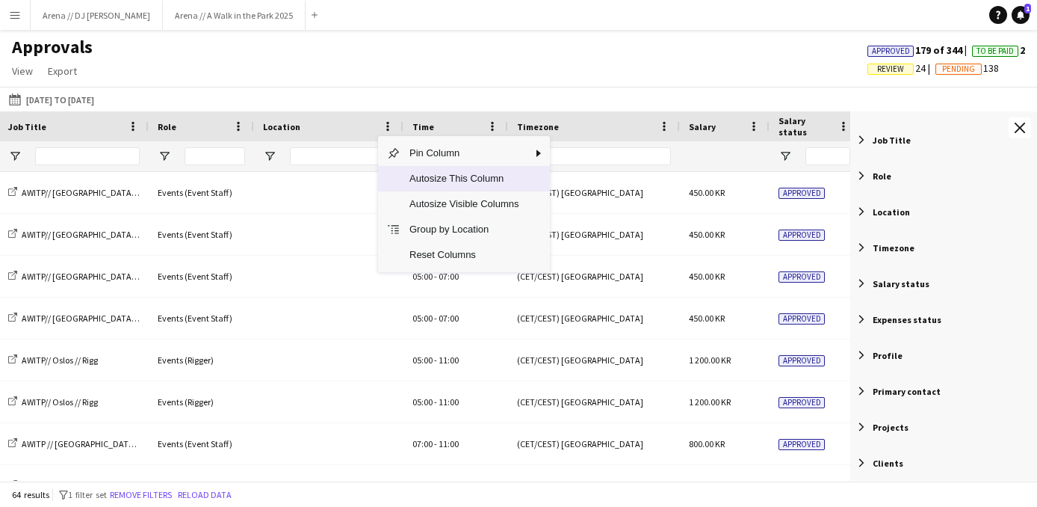
click at [410, 179] on span "Autosize This Column" at bounding box center [463, 178] width 127 height 25
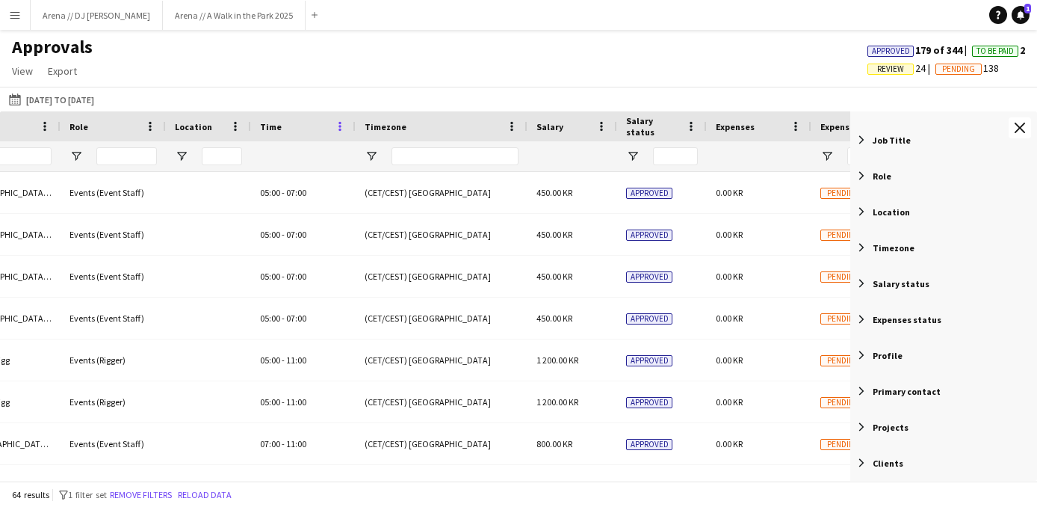
click at [341, 129] on span at bounding box center [339, 126] width 13 height 13
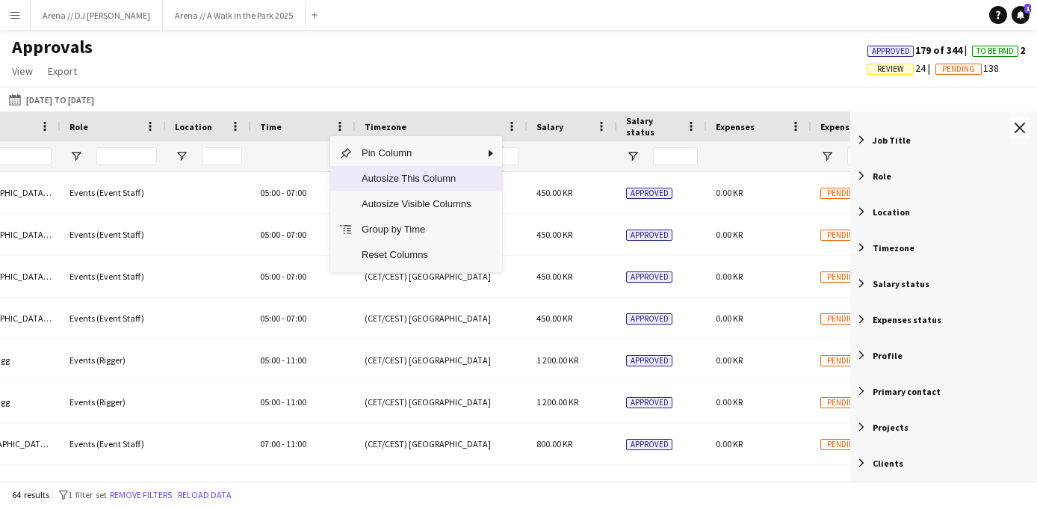
click at [367, 177] on span "Autosize This Column" at bounding box center [416, 178] width 127 height 25
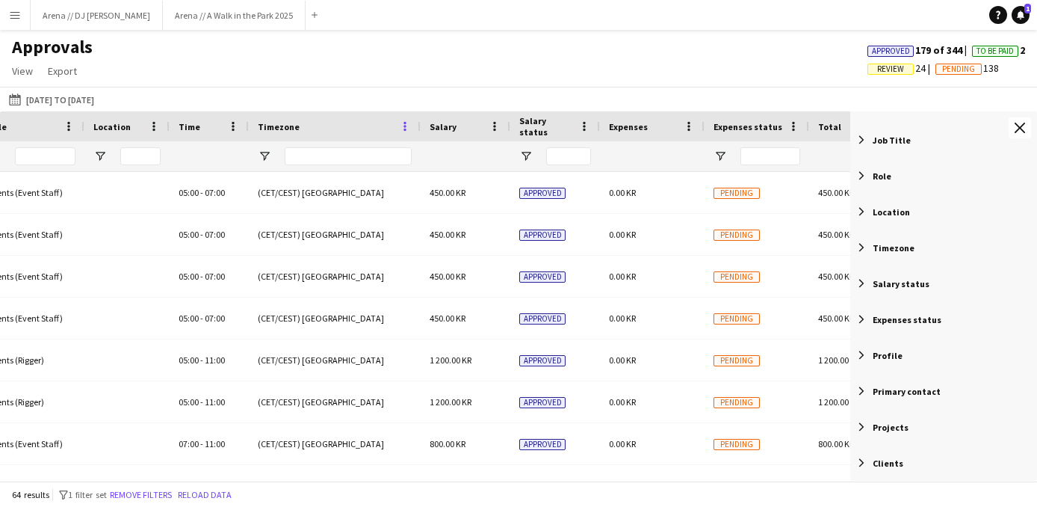
click at [409, 131] on span at bounding box center [404, 126] width 13 height 13
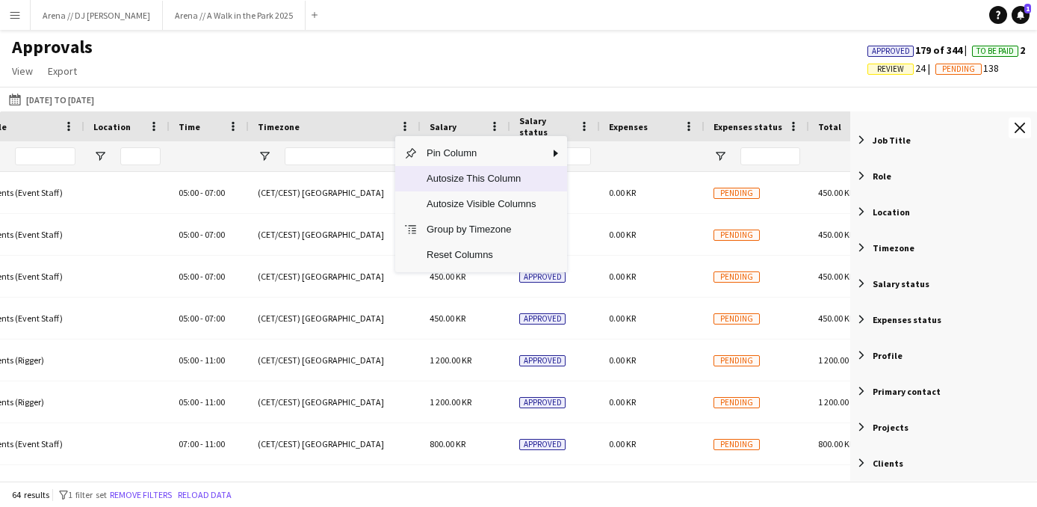
click at [434, 190] on span "Autosize This Column" at bounding box center [481, 178] width 127 height 25
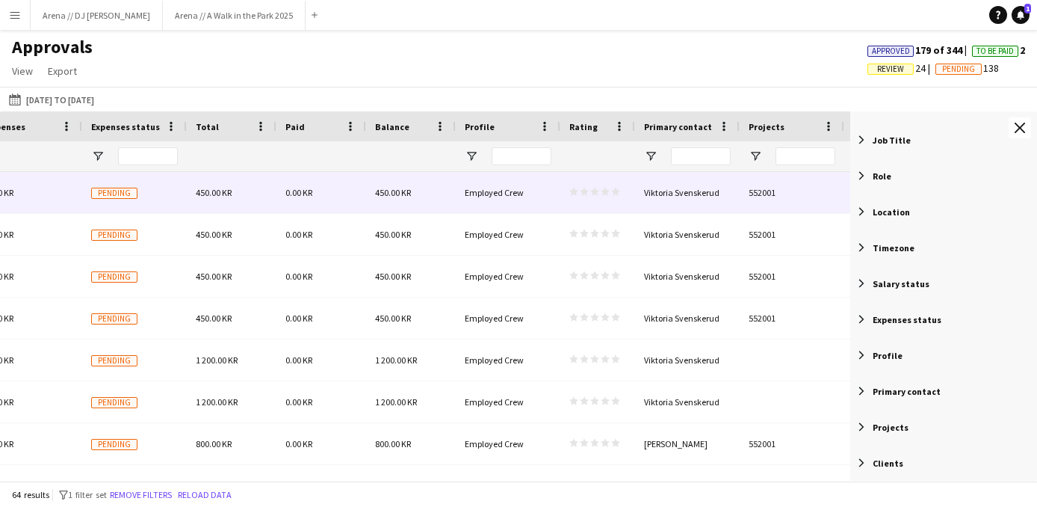
click at [335, 198] on div "0.00 KR" at bounding box center [321, 192] width 90 height 41
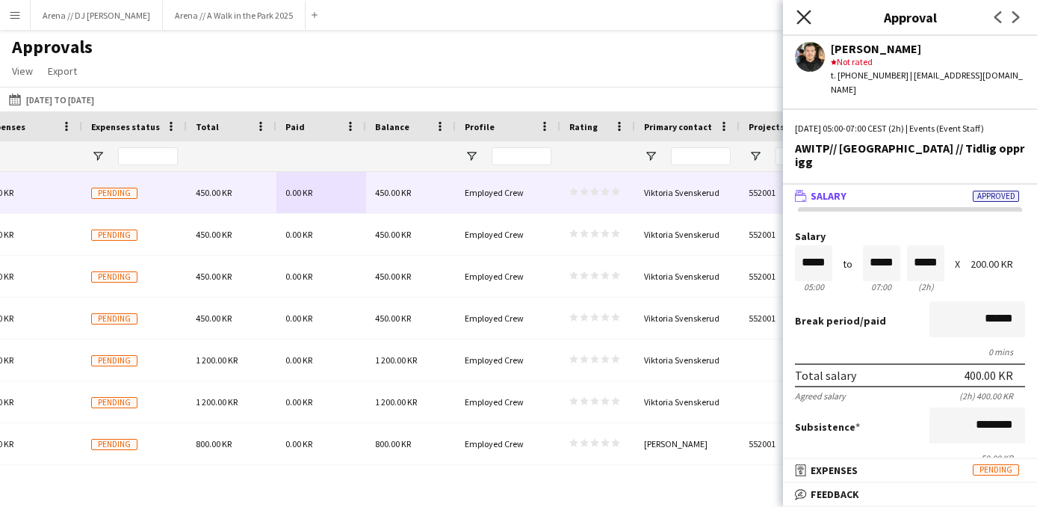
click at [807, 16] on icon "Close pop-in" at bounding box center [803, 17] width 14 height 14
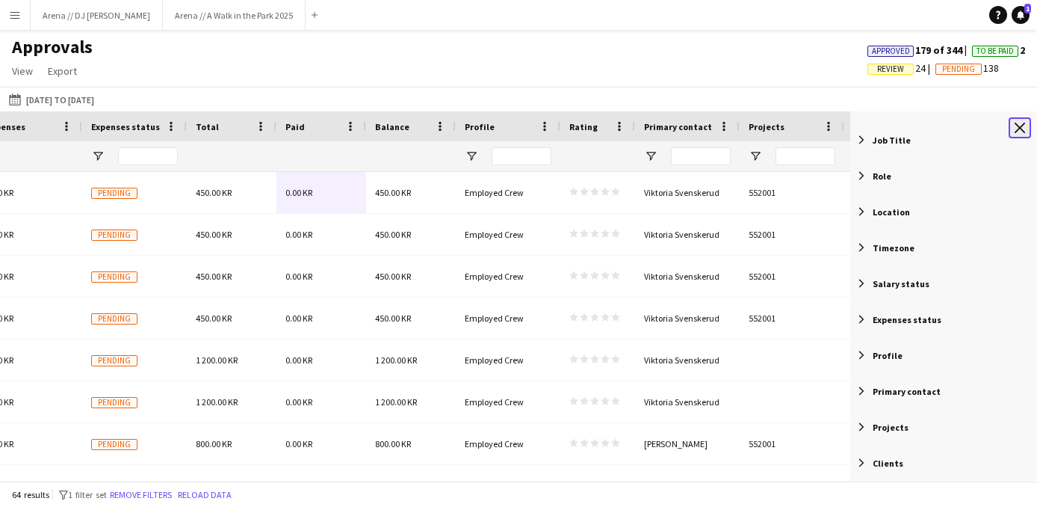
click at [1023, 134] on button "Close tool panel" at bounding box center [1020, 127] width 22 height 21
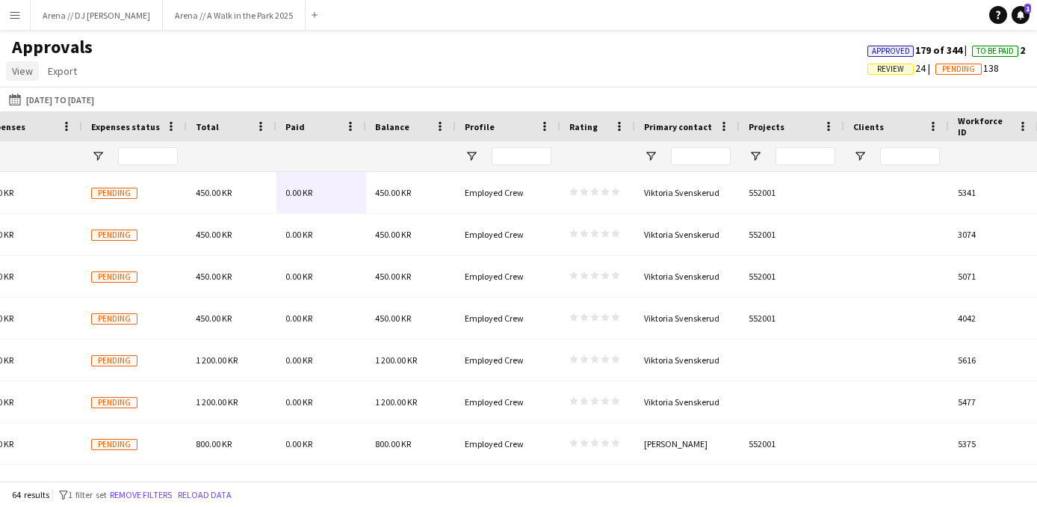
click at [22, 70] on span "View" at bounding box center [22, 70] width 21 height 13
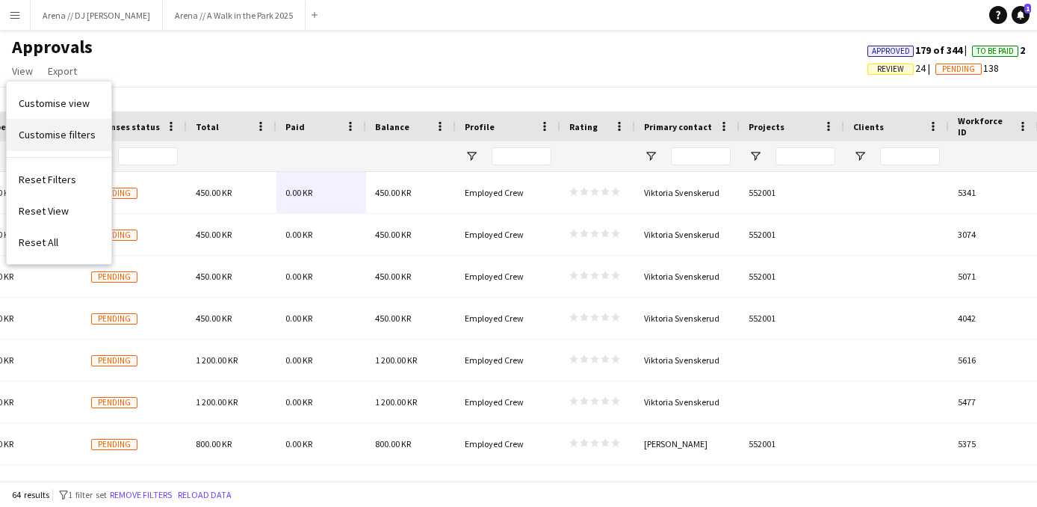
click at [58, 138] on span "Customise filters" at bounding box center [57, 134] width 77 height 13
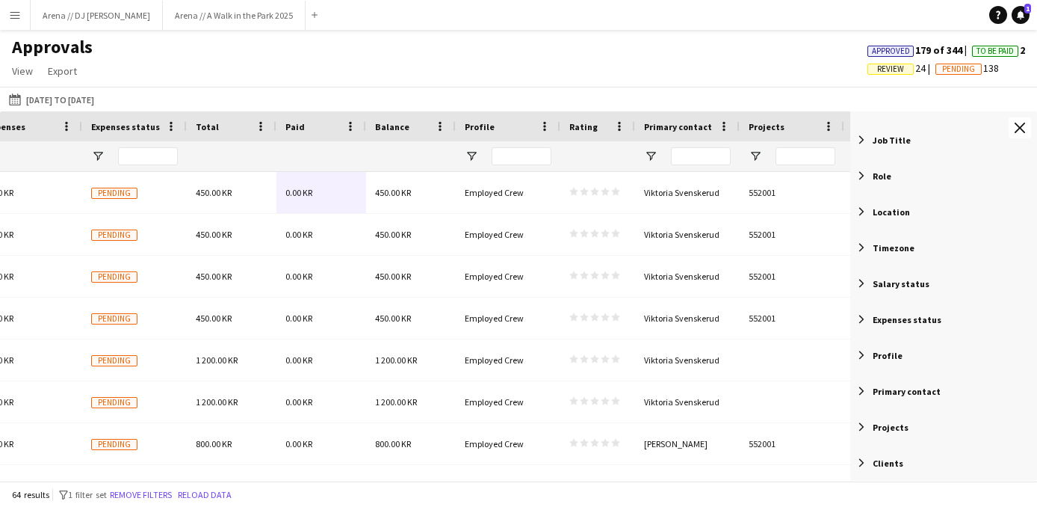
click at [864, 466] on span "Filter List 12 Filters" at bounding box center [861, 462] width 13 height 13
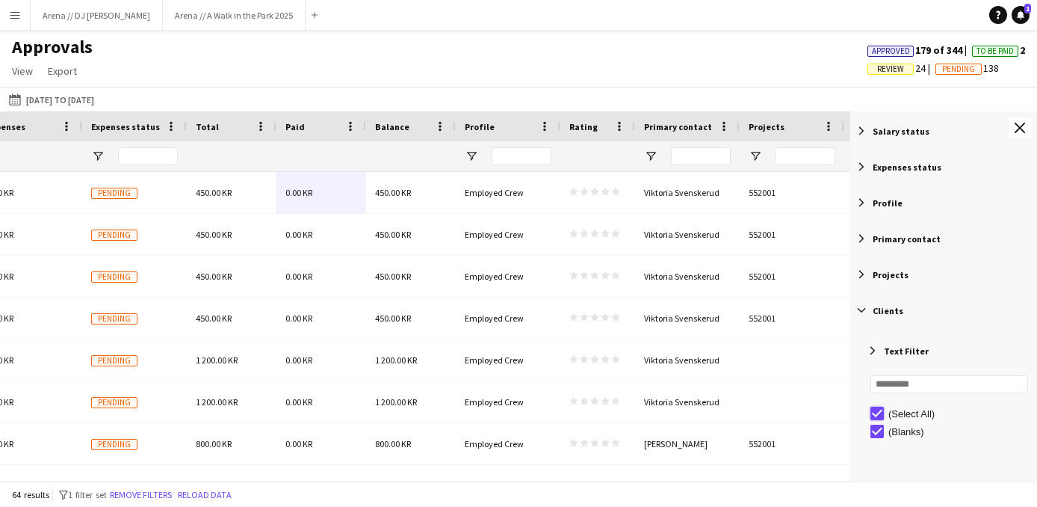
type input "***"
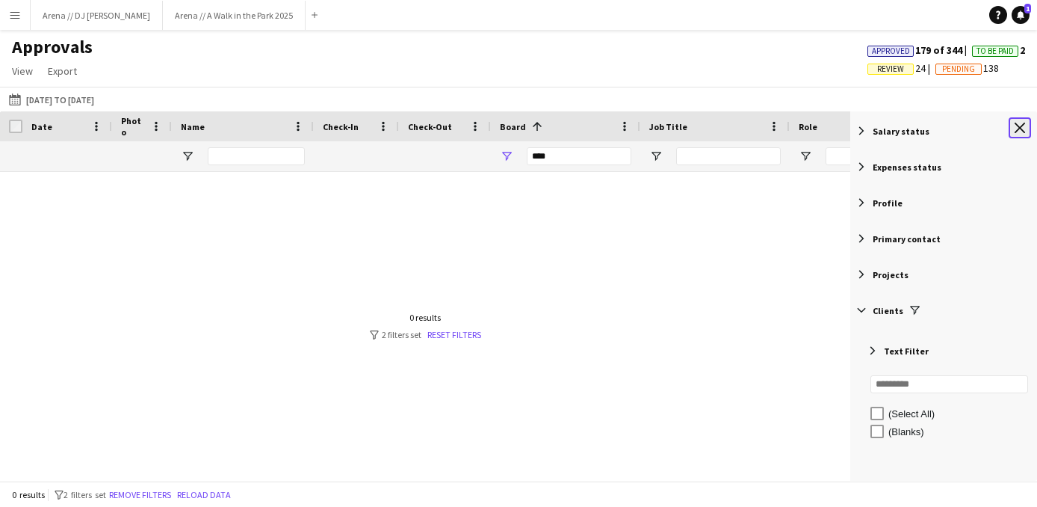
click at [1021, 131] on app-icon "Close tool panel" at bounding box center [1020, 128] width 10 height 10
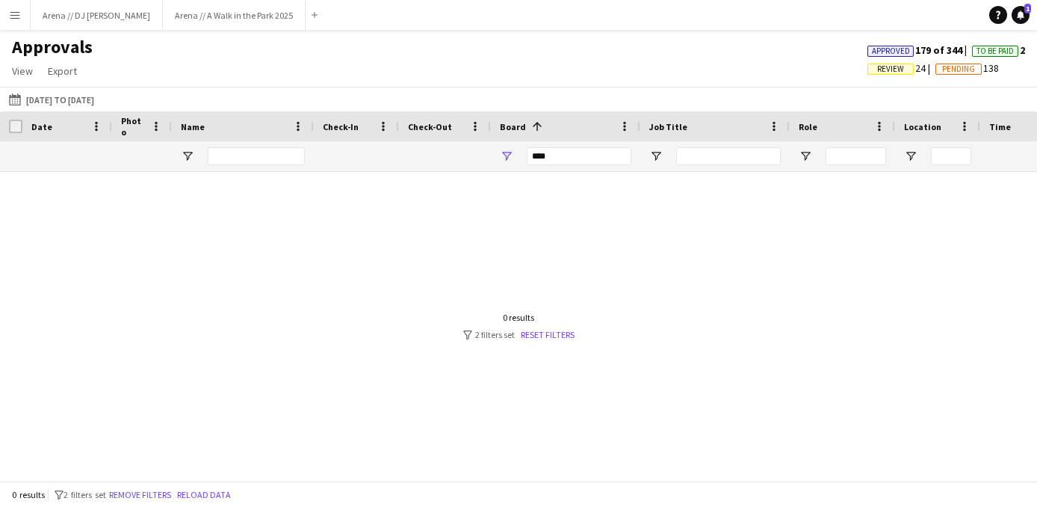
click at [569, 154] on div "***" at bounding box center [579, 156] width 105 height 18
click at [527, 225] on input "Search filter values" at bounding box center [571, 218] width 131 height 18
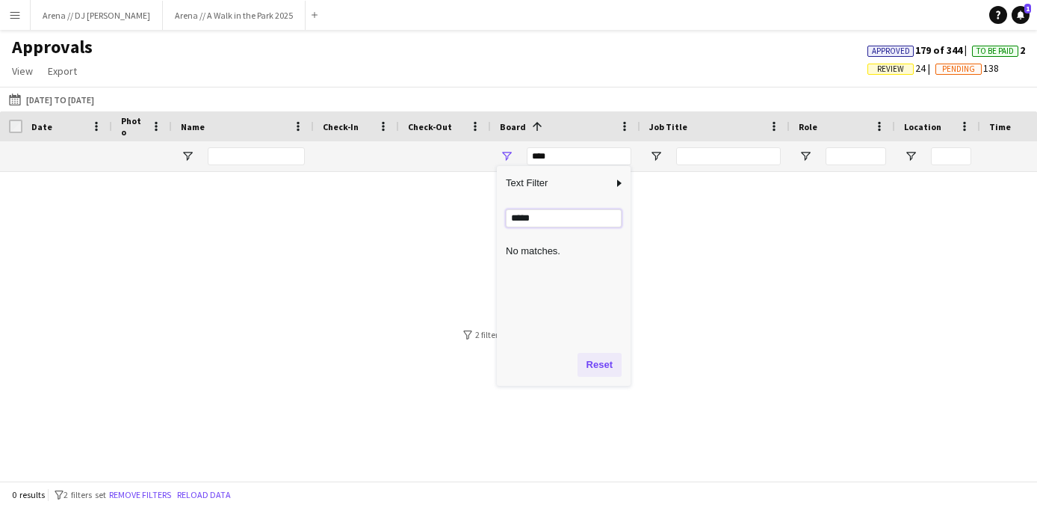
type input "*****"
click at [622, 367] on button "Reset" at bounding box center [600, 365] width 44 height 24
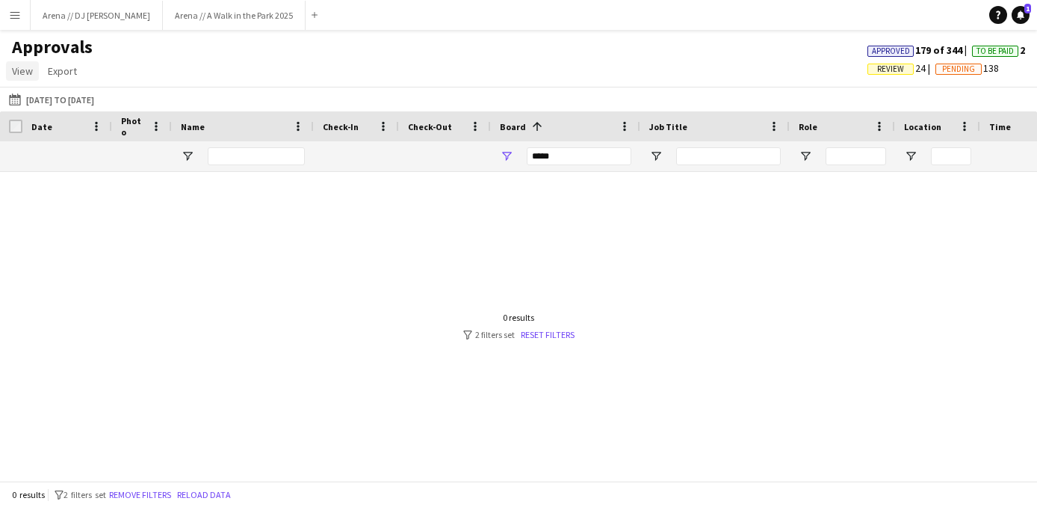
click at [21, 73] on span "View" at bounding box center [22, 70] width 21 height 13
click at [53, 134] on span "Customise filters" at bounding box center [57, 134] width 77 height 13
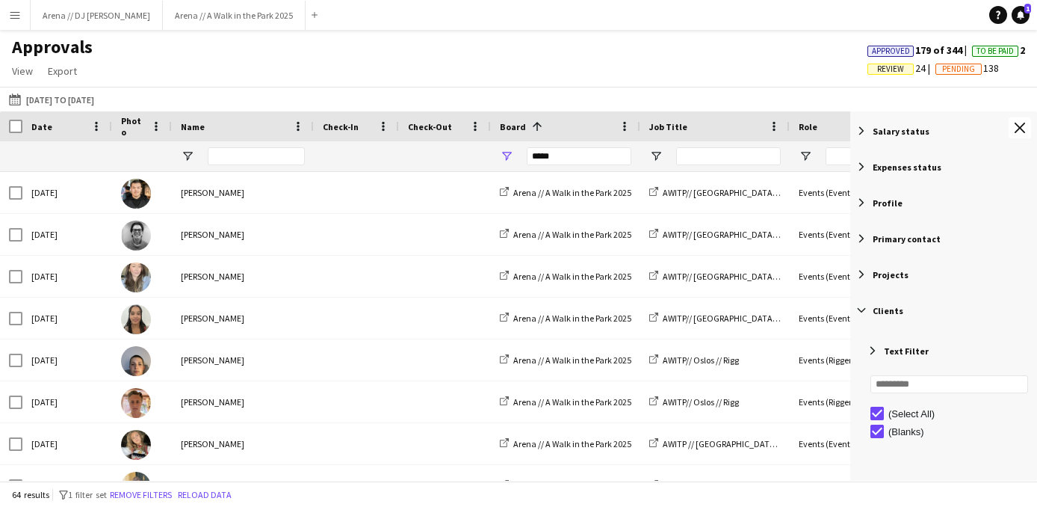
click at [872, 354] on span "Filter List 12 Filters" at bounding box center [872, 350] width 13 height 13
click at [864, 313] on span "Filter List 12 Filters" at bounding box center [861, 309] width 13 height 13
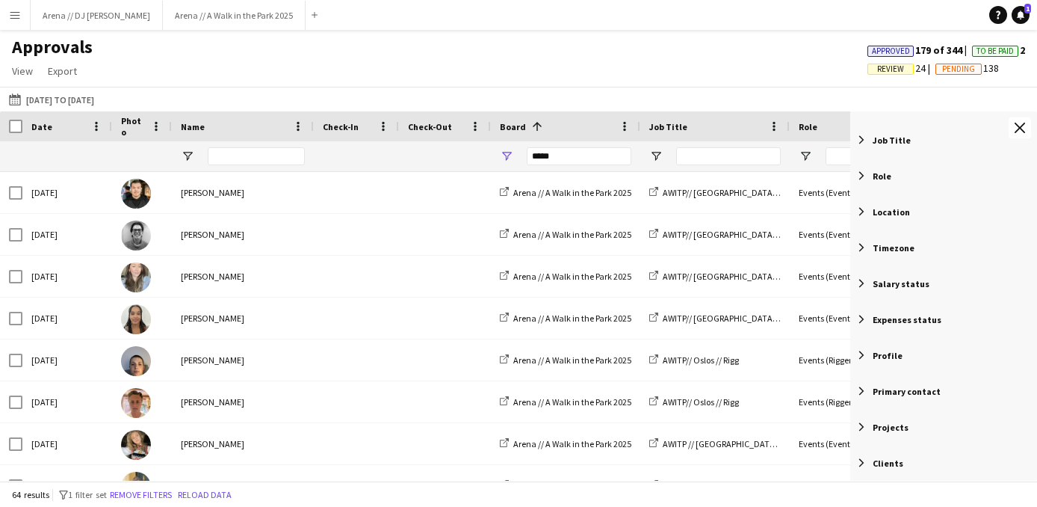
click at [861, 425] on span "Filter List 12 Filters" at bounding box center [861, 426] width 13 height 13
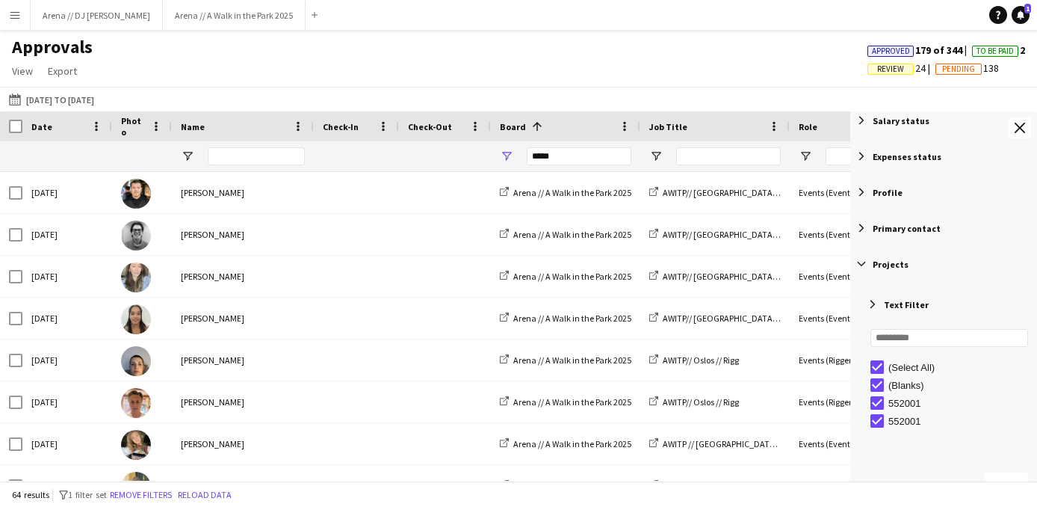
click at [864, 264] on span "Filter List 12 Filters" at bounding box center [861, 263] width 13 height 13
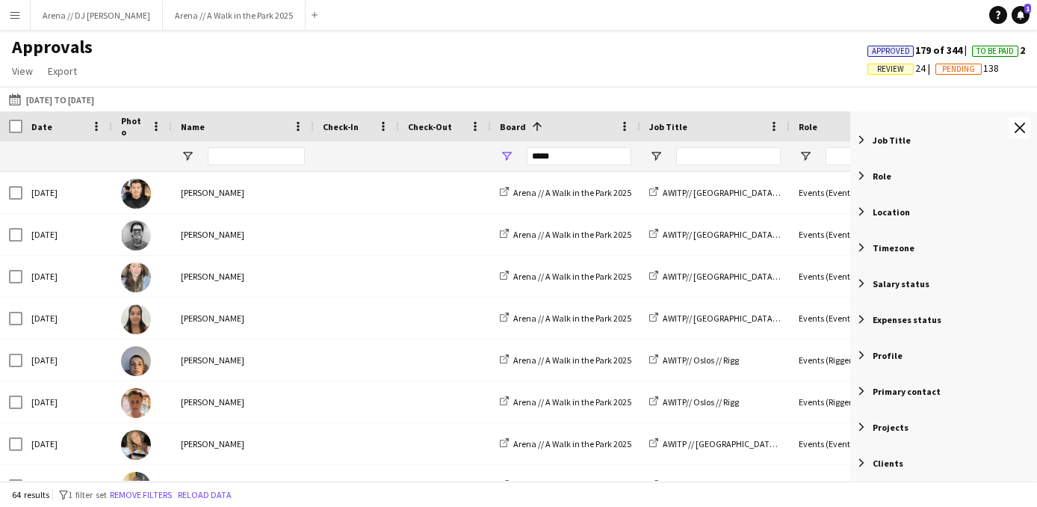
click at [861, 389] on span "Filter List 12 Filters" at bounding box center [861, 390] width 13 height 13
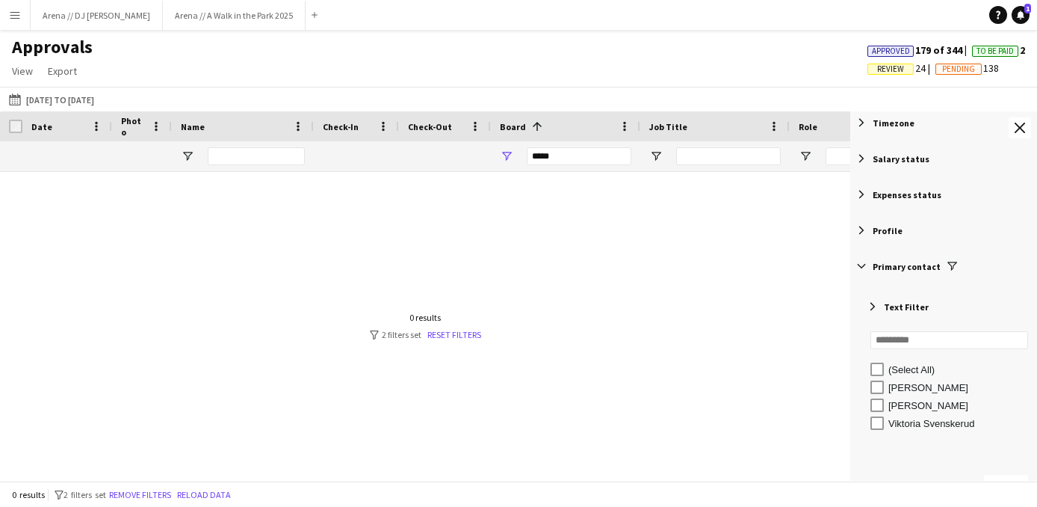
click at [863, 261] on span "Filter List 12 Filters" at bounding box center [861, 265] width 13 height 13
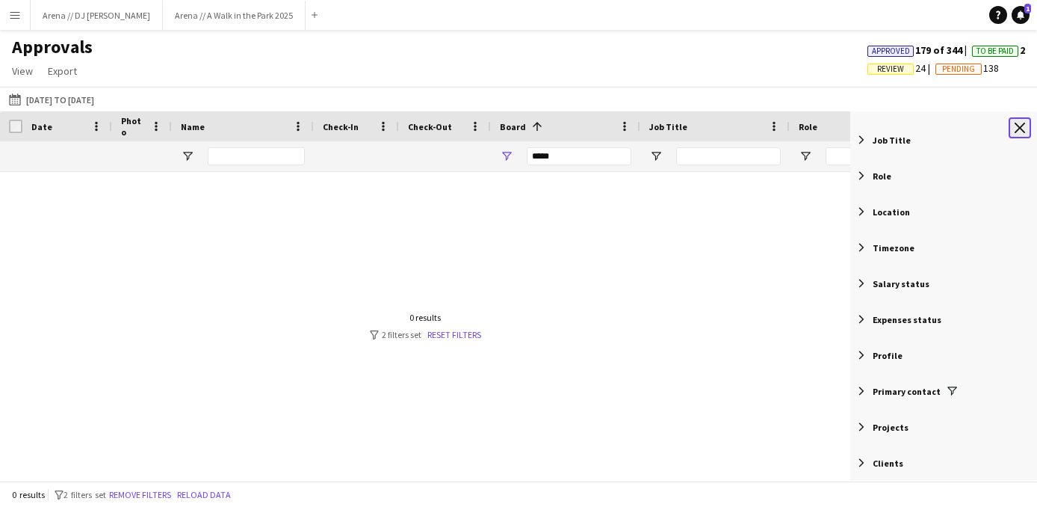
click at [1021, 134] on button "Close tool panel" at bounding box center [1020, 127] width 22 height 21
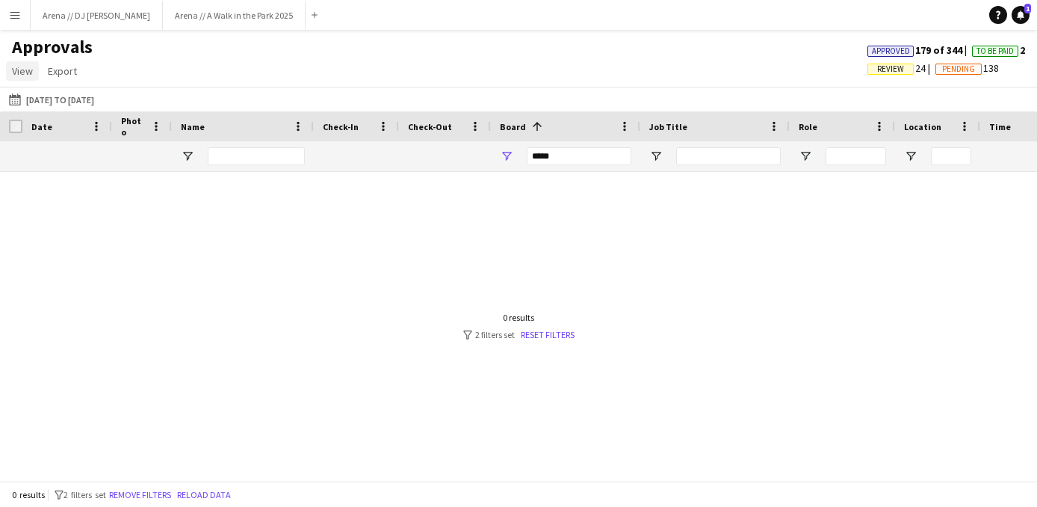
click at [29, 68] on span "View" at bounding box center [22, 70] width 21 height 13
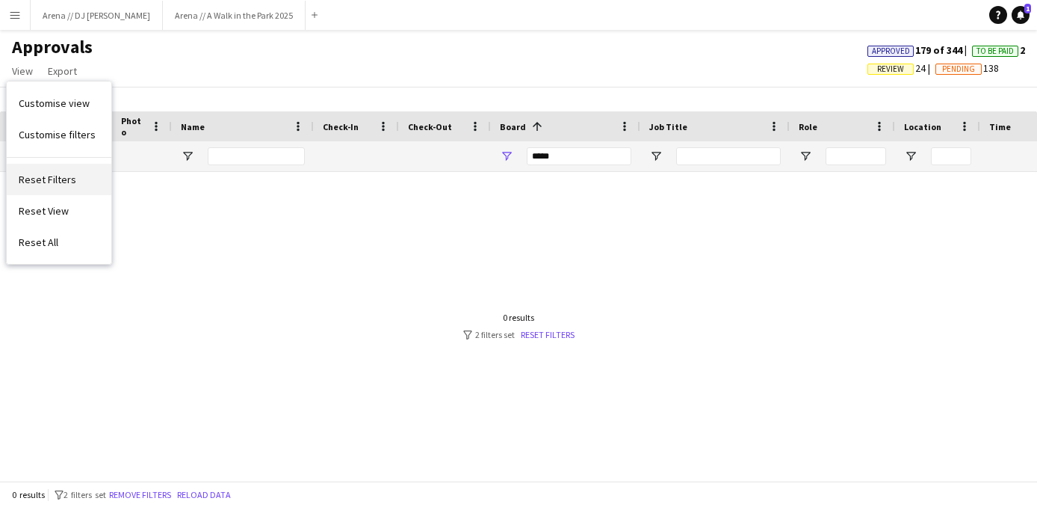
click at [69, 185] on span "Reset Filters" at bounding box center [48, 179] width 58 height 13
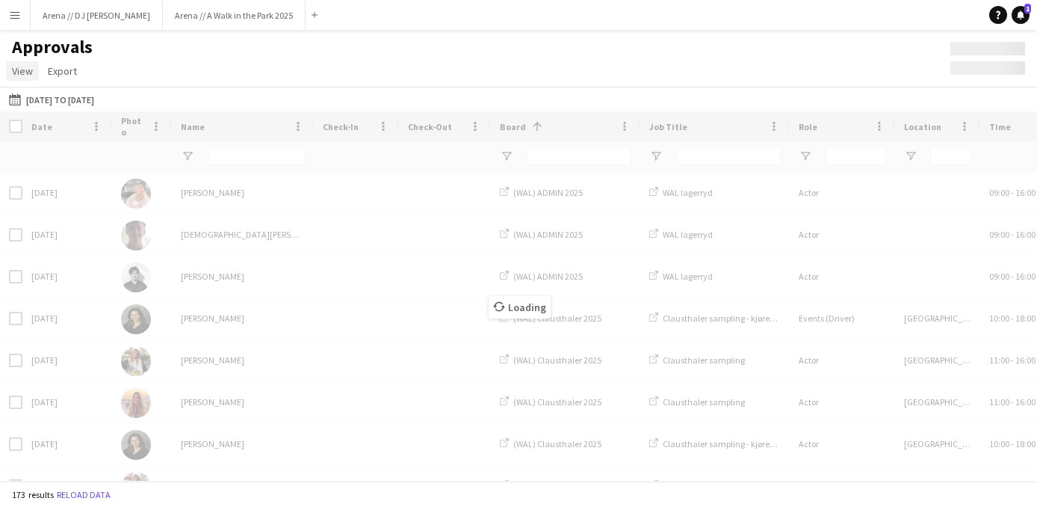
click at [24, 71] on span "View" at bounding box center [22, 70] width 21 height 13
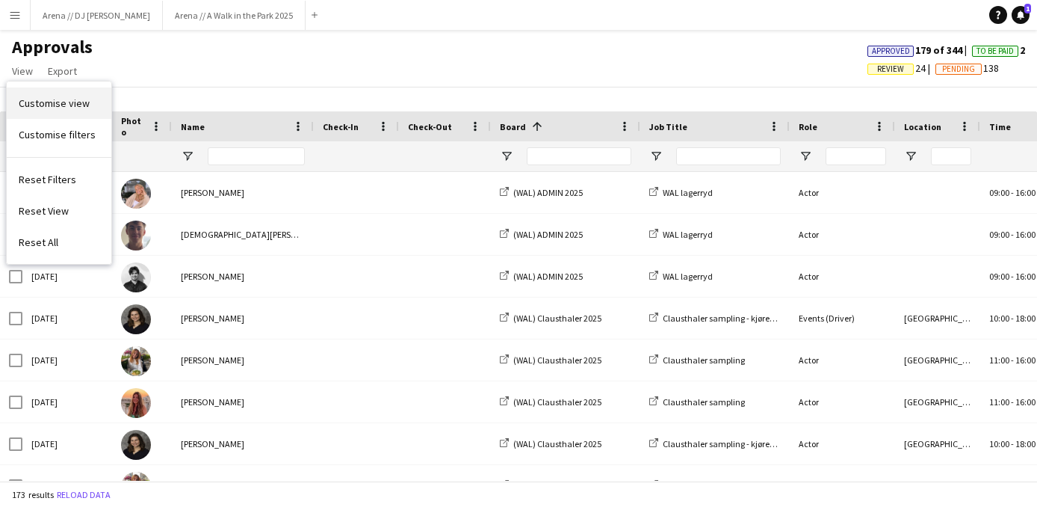
click at [61, 105] on span "Customise view" at bounding box center [54, 102] width 71 height 13
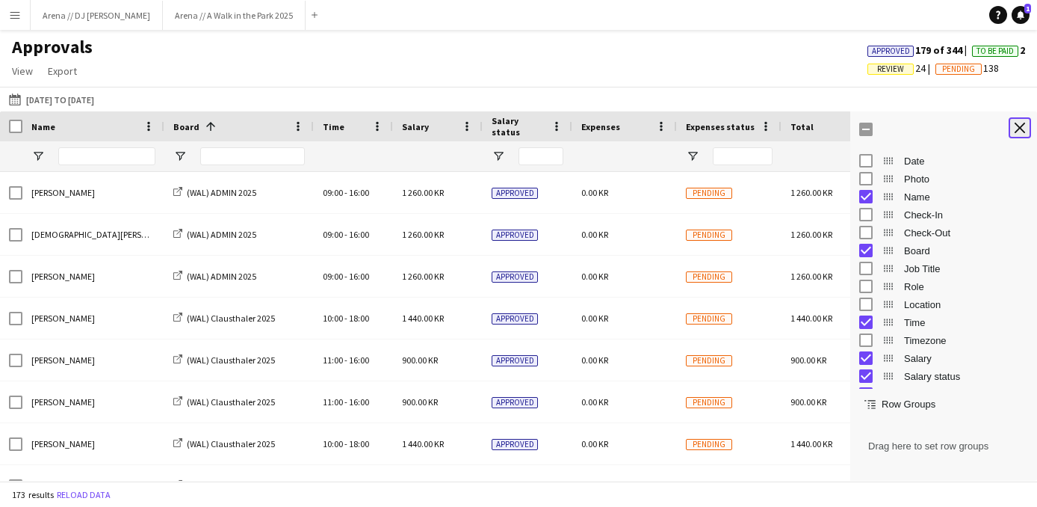
click at [1020, 132] on app-icon "Close tool panel" at bounding box center [1020, 128] width 10 height 10
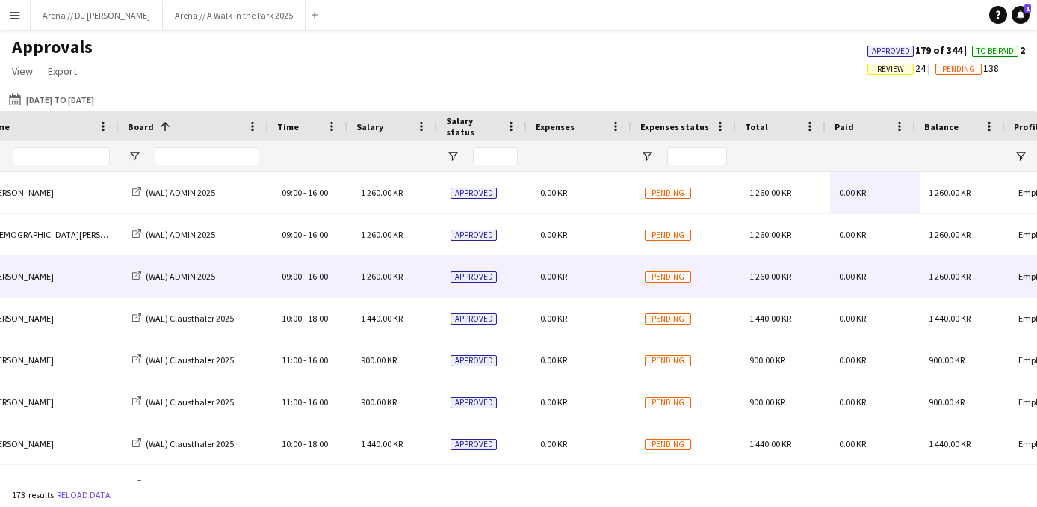
scroll to position [0, 22]
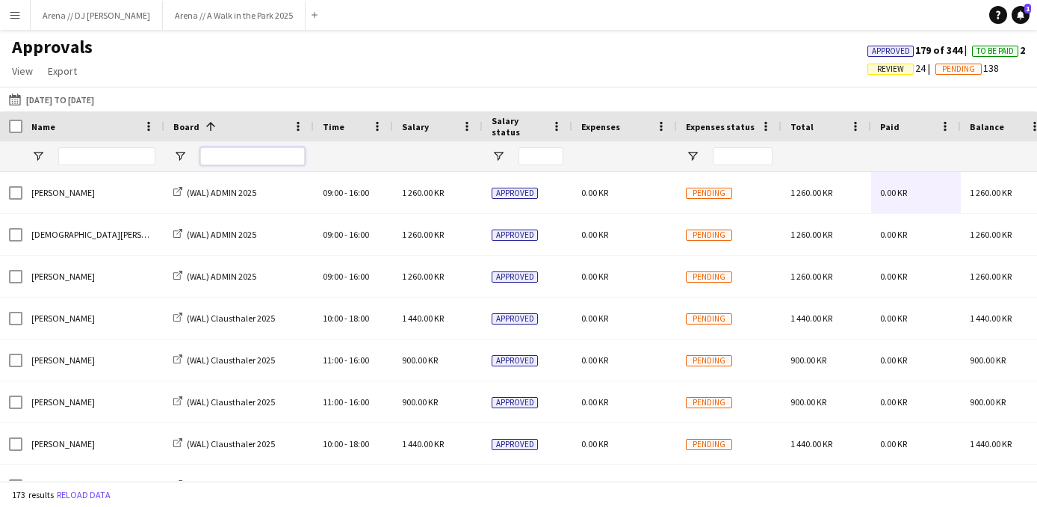
click at [247, 161] on input "Board Filter Input" at bounding box center [252, 156] width 105 height 18
type input "*****"
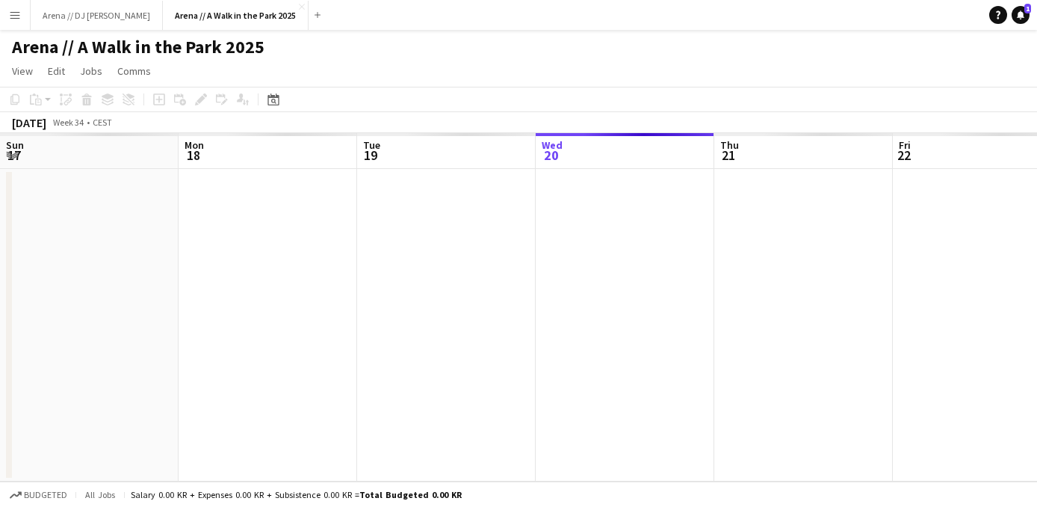
scroll to position [0, 357]
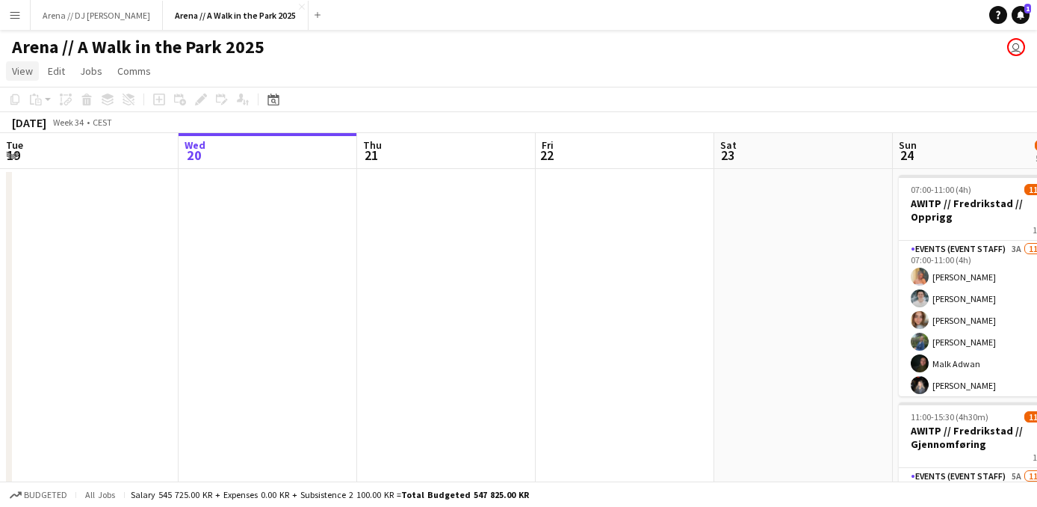
click at [27, 71] on span "View" at bounding box center [22, 70] width 21 height 13
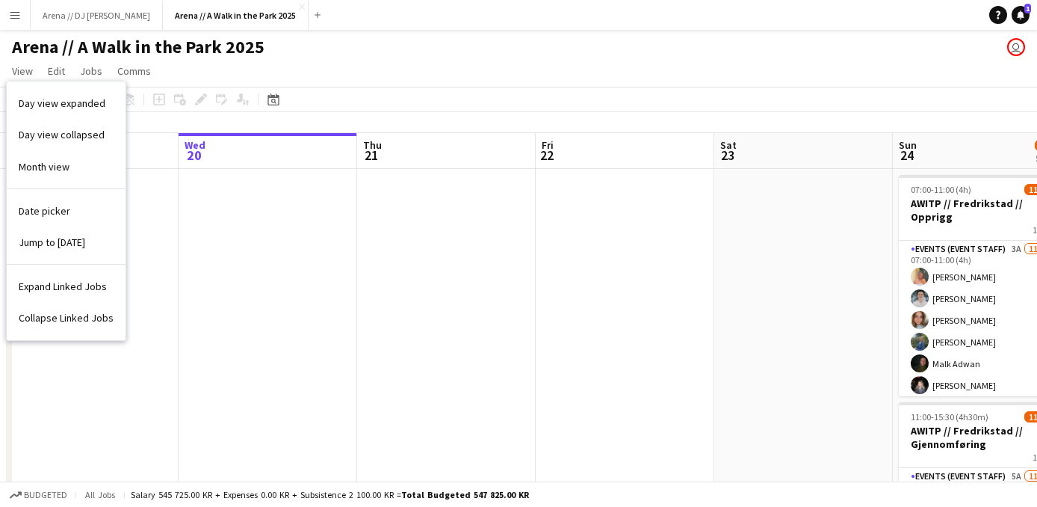
click at [15, 14] on app-icon "Menu" at bounding box center [15, 15] width 12 height 12
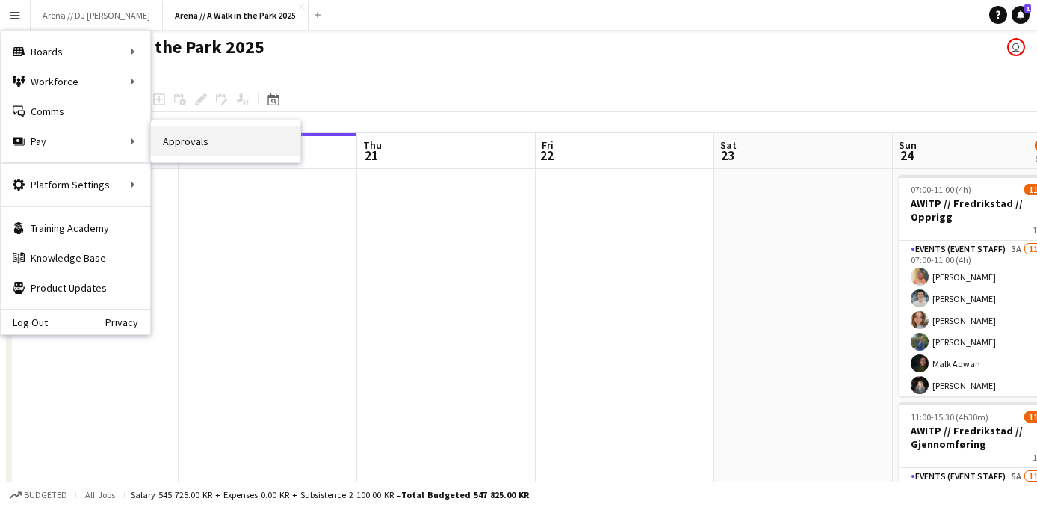
click at [238, 143] on link "Approvals" at bounding box center [225, 141] width 149 height 30
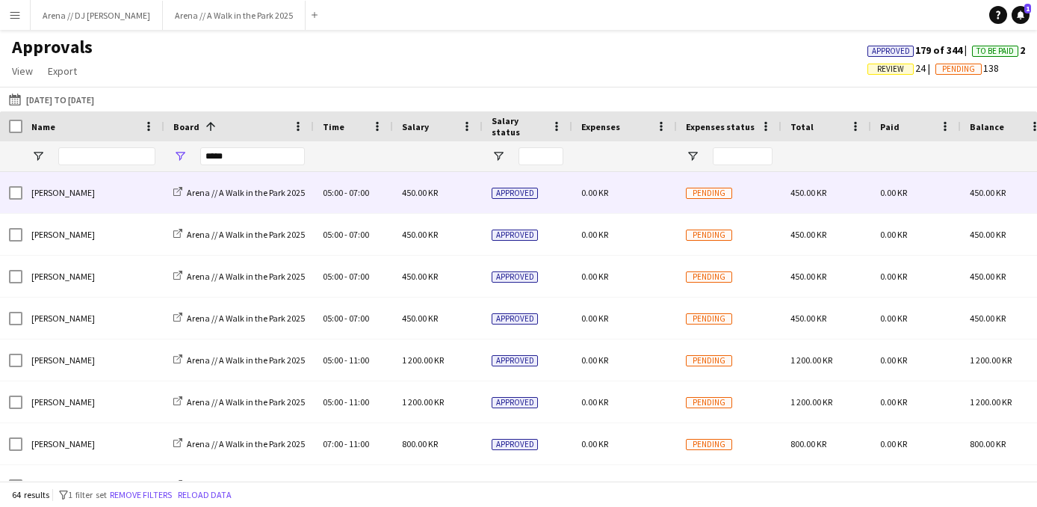
click at [465, 195] on div "450.00 KR" at bounding box center [438, 192] width 90 height 41
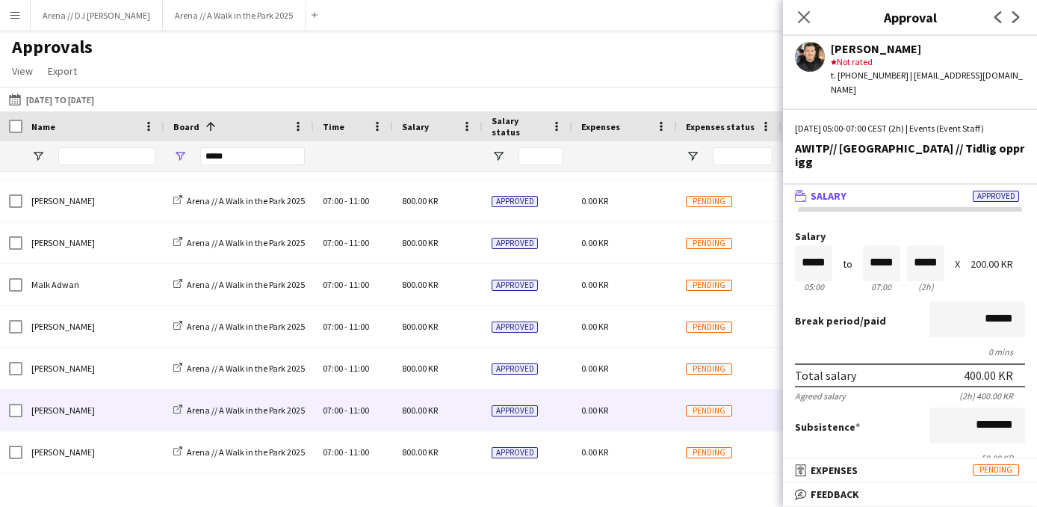
scroll to position [422, 0]
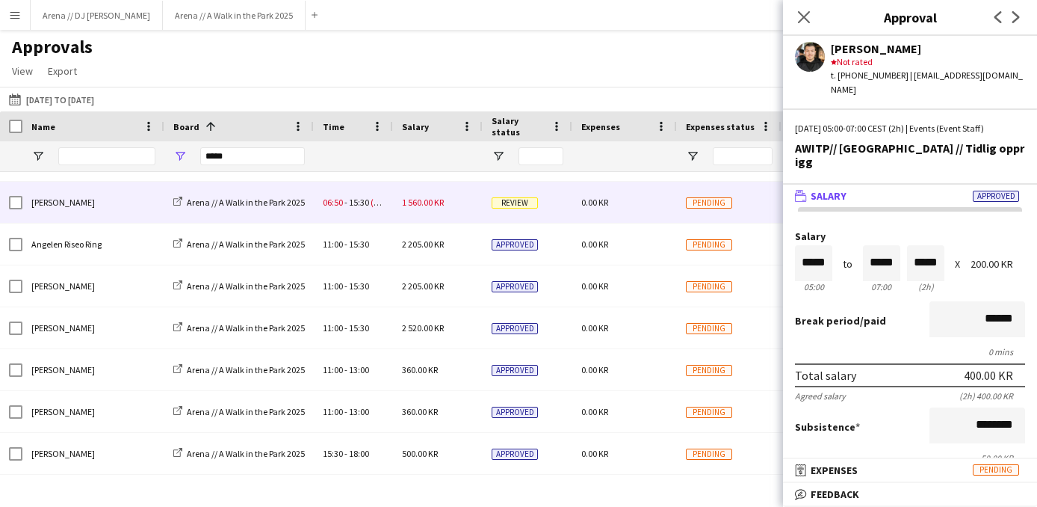
click at [476, 202] on div "1 560.00 KR" at bounding box center [438, 202] width 90 height 41
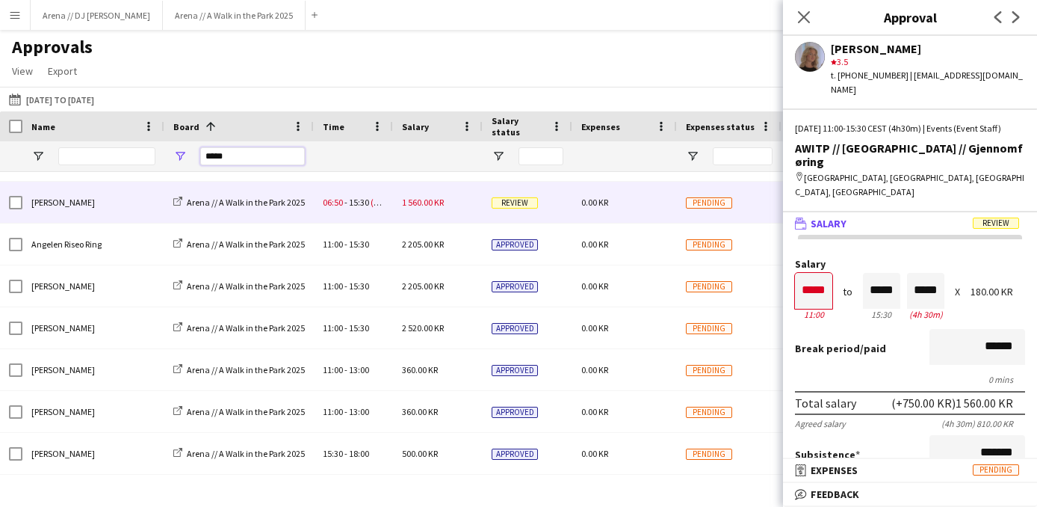
click at [242, 152] on input "*****" at bounding box center [252, 156] width 105 height 18
drag, startPoint x: 249, startPoint y: 155, endPoint x: 192, endPoint y: 155, distance: 56.8
click at [200, 155] on input "*****" at bounding box center [252, 156] width 105 height 18
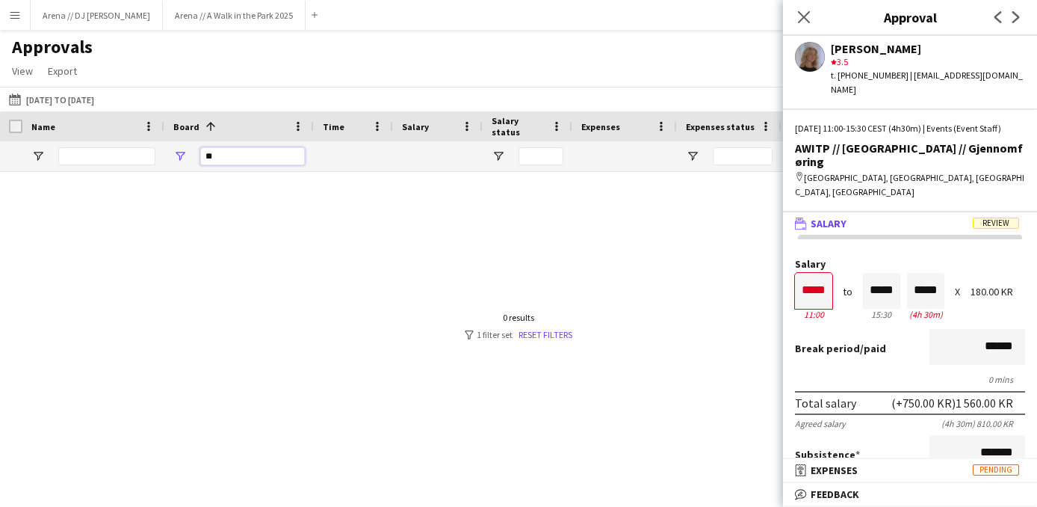
type input "*"
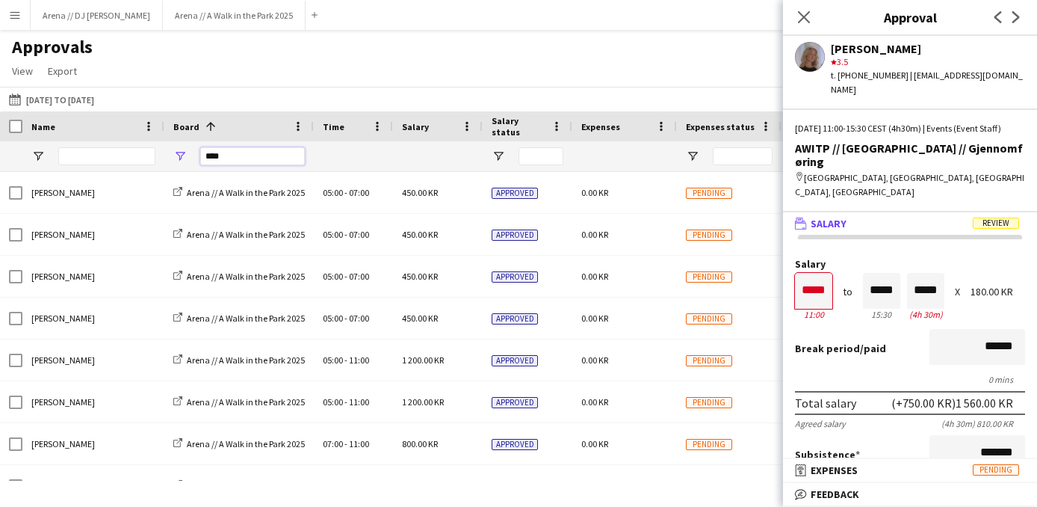
type input "*****"
click at [27, 72] on span "View" at bounding box center [22, 70] width 21 height 13
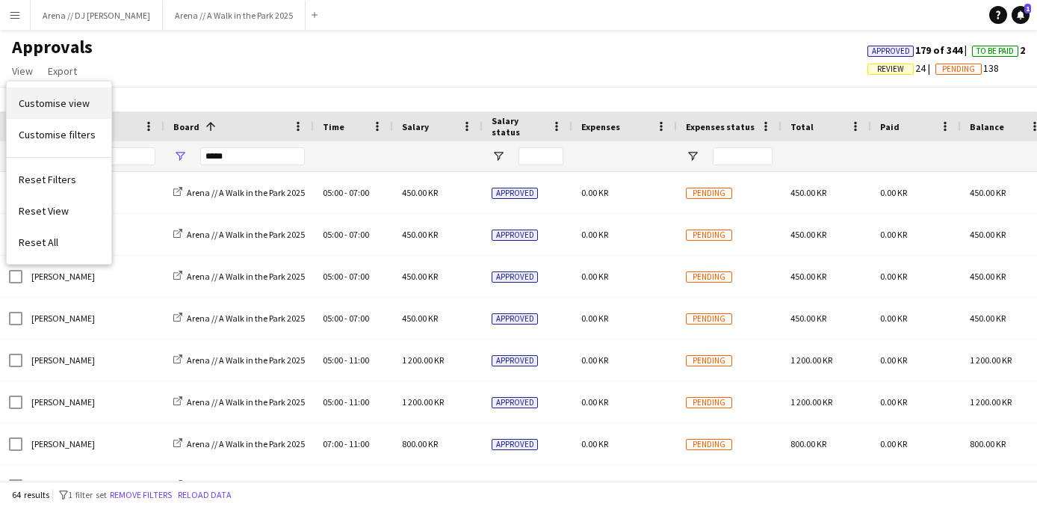
click at [55, 101] on span "Customise view" at bounding box center [54, 102] width 71 height 13
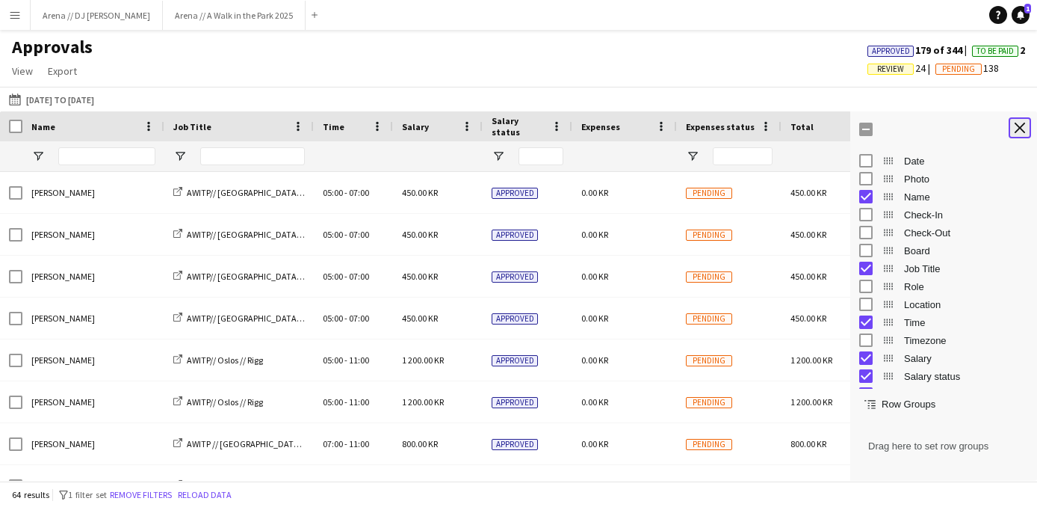
click at [1024, 129] on app-icon "Close tool panel" at bounding box center [1020, 128] width 10 height 10
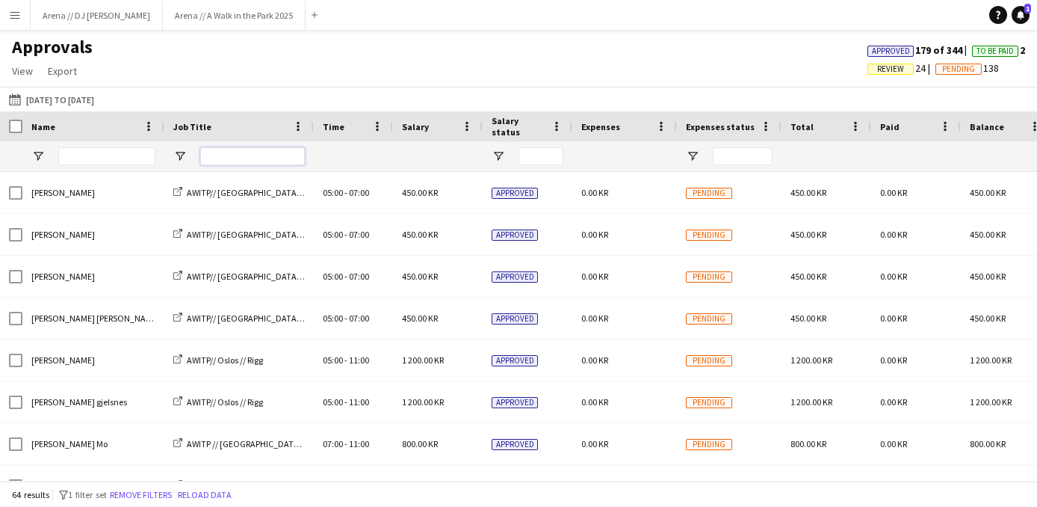
click at [256, 164] on input "Job Title Filter Input" at bounding box center [252, 156] width 105 height 18
type input "*******"
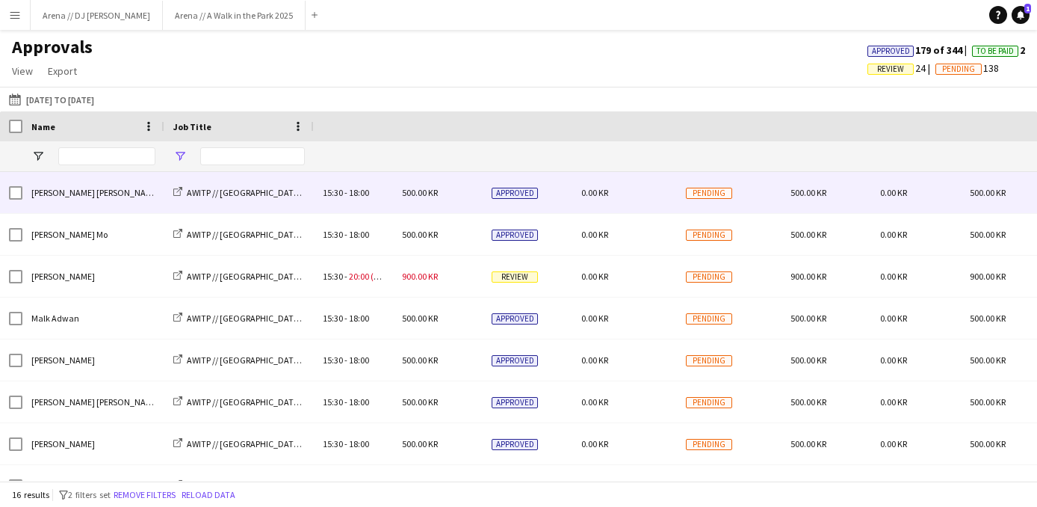
type input "*******"
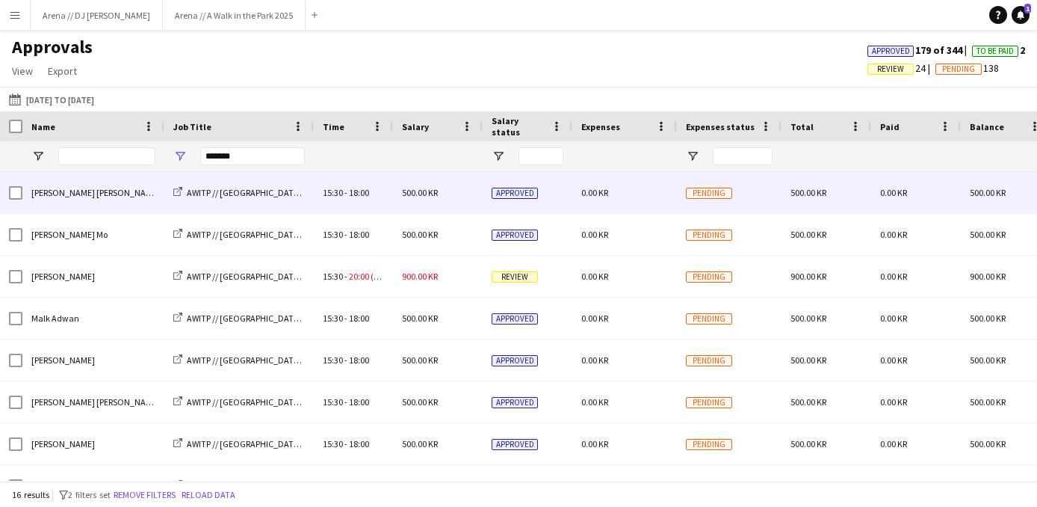
click at [468, 193] on div "500.00 KR" at bounding box center [438, 192] width 90 height 41
